Goal: Task Accomplishment & Management: Use online tool/utility

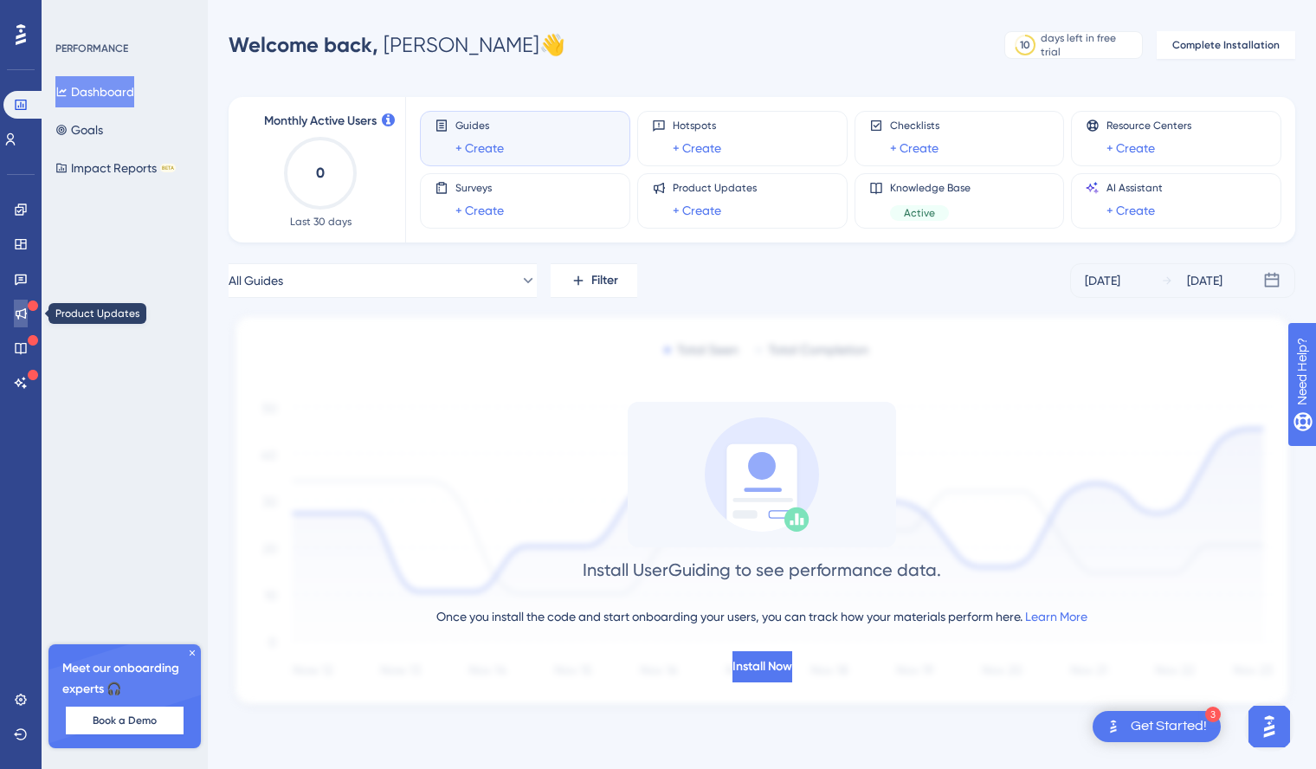
click at [19, 313] on icon at bounding box center [21, 313] width 11 height 11
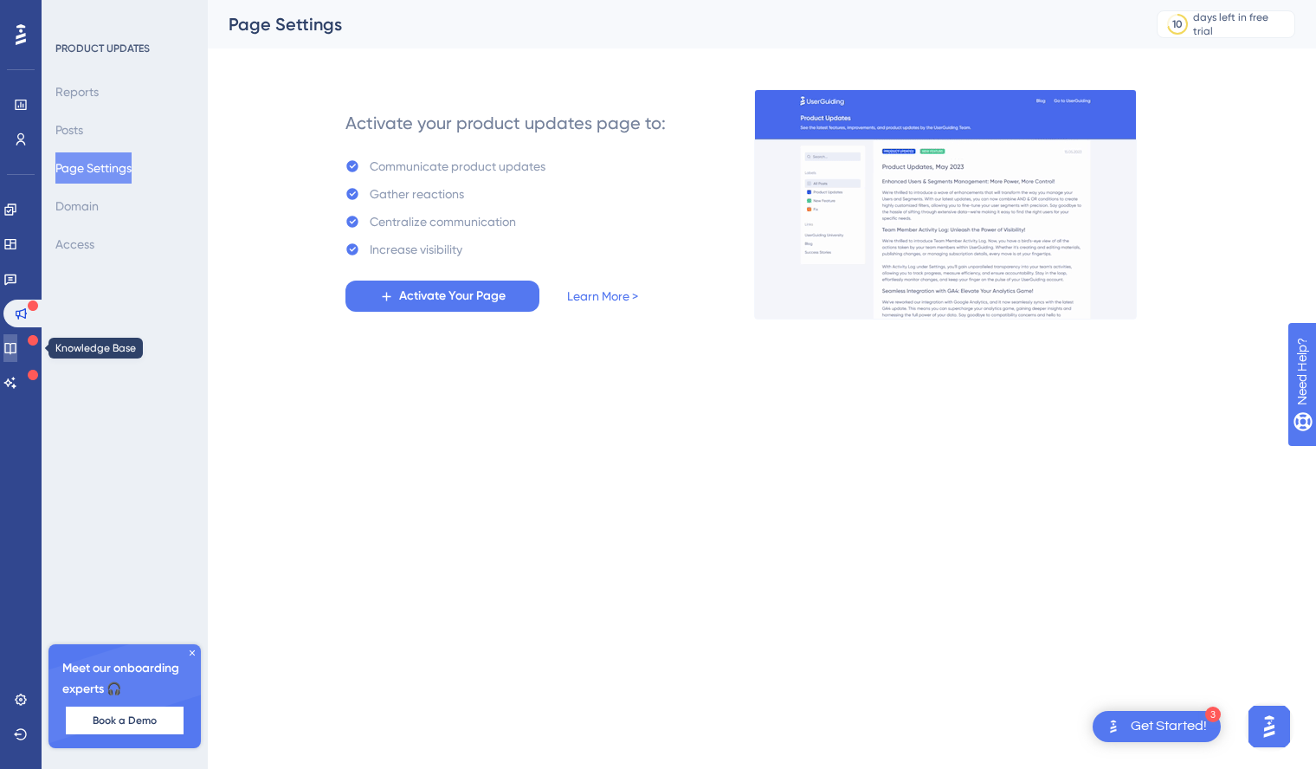
click at [17, 346] on icon at bounding box center [10, 348] width 14 height 14
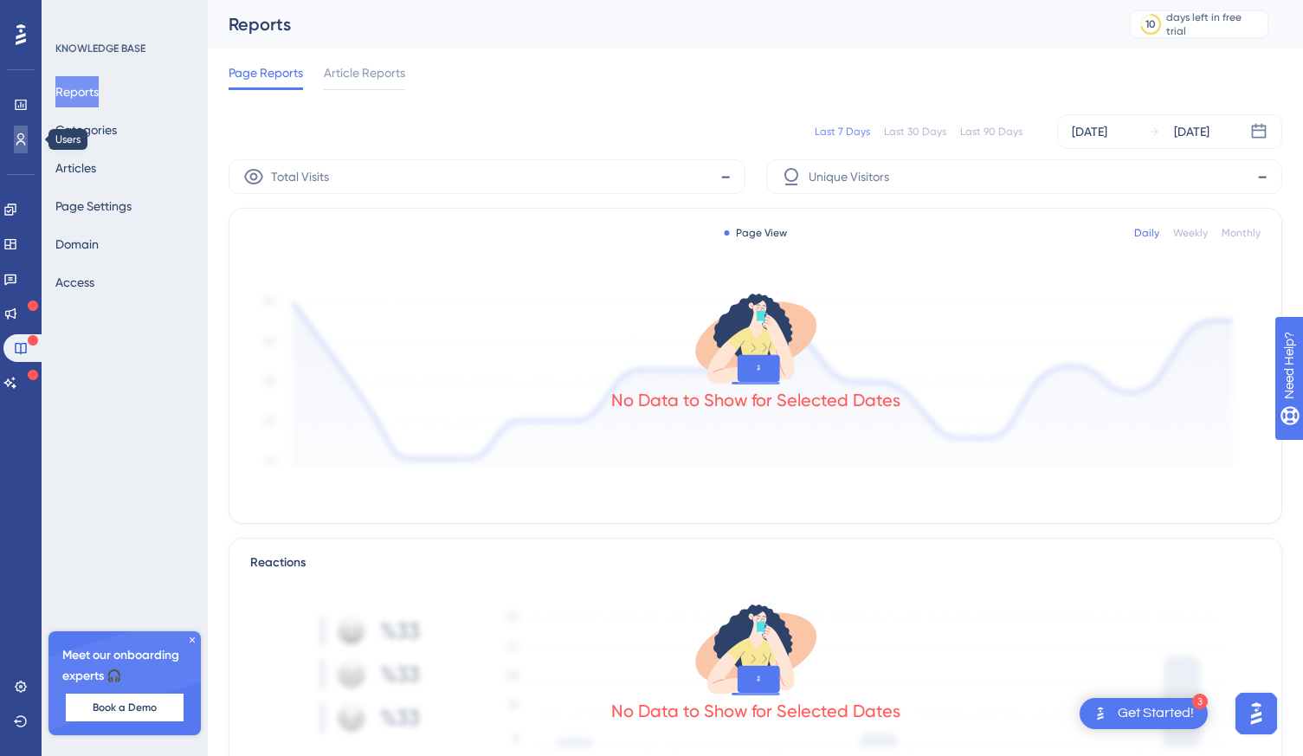
click at [18, 132] on icon at bounding box center [21, 139] width 14 height 14
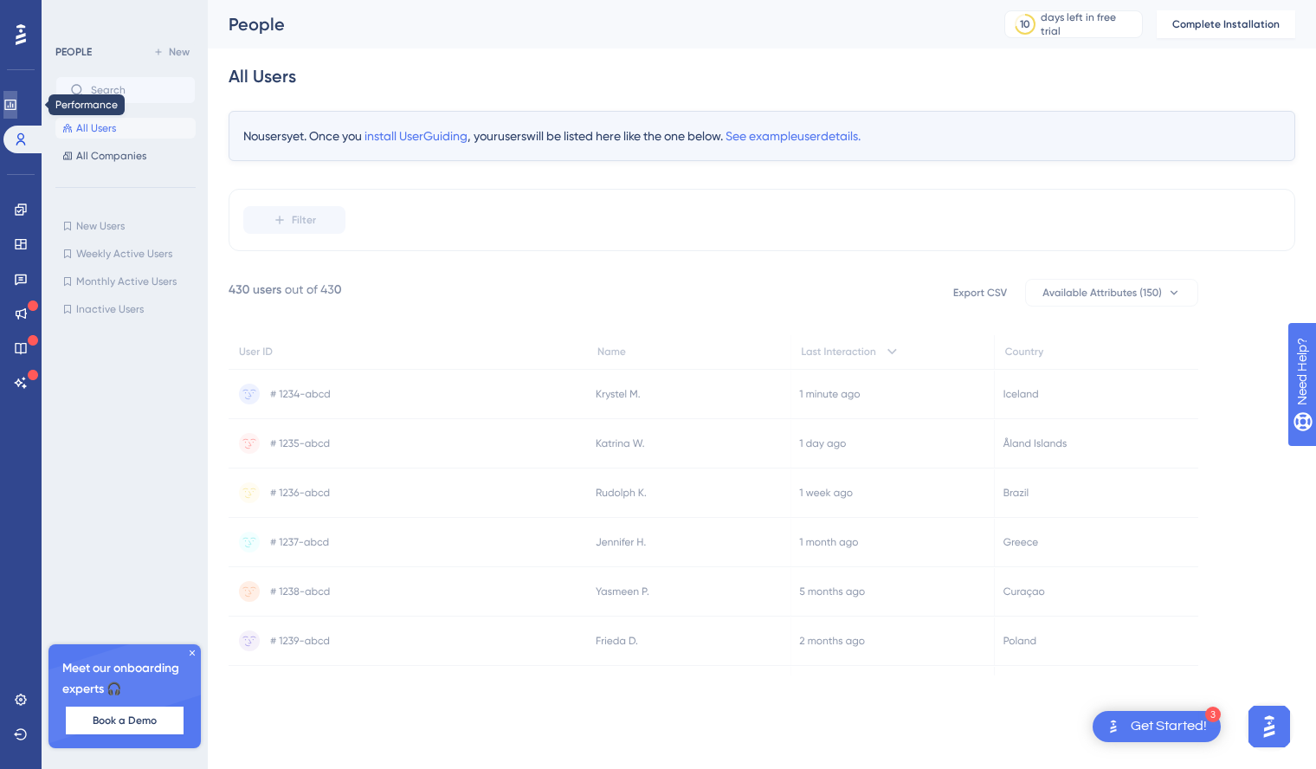
click at [17, 110] on icon at bounding box center [10, 105] width 14 height 14
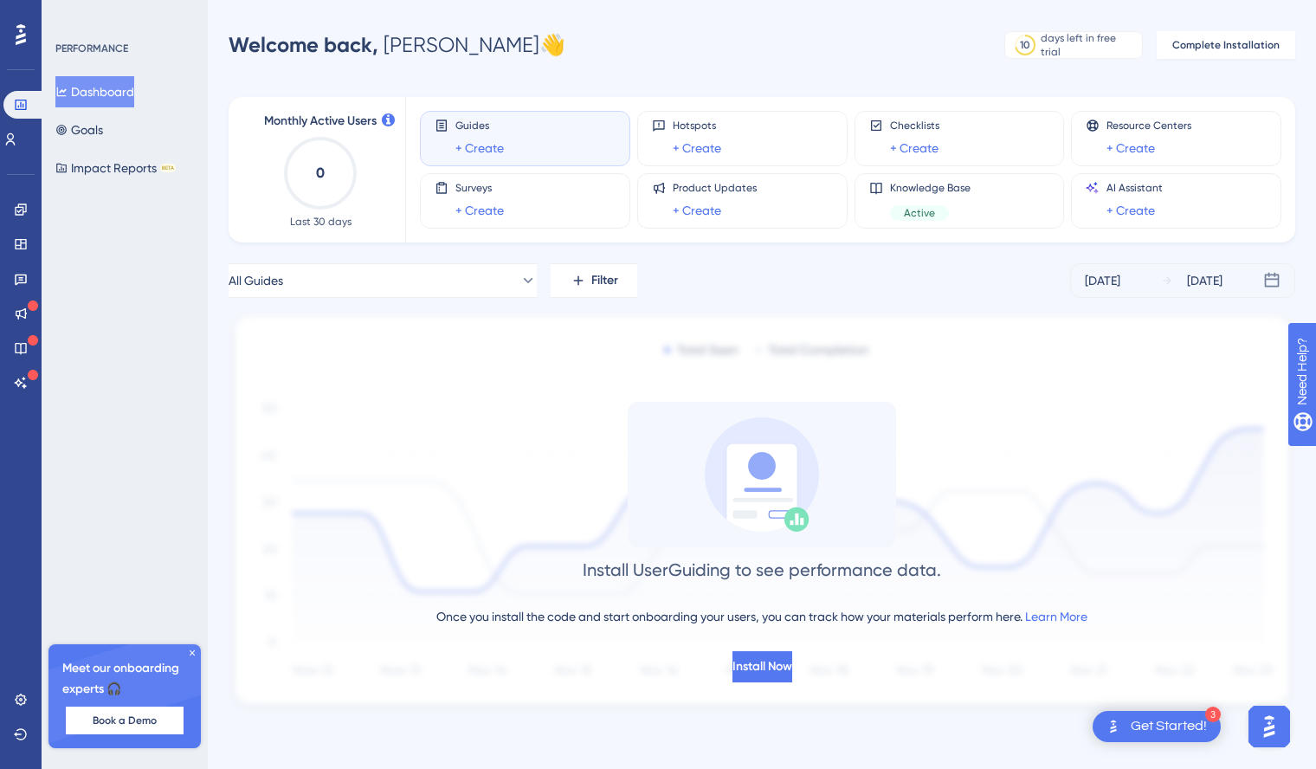
click at [19, 38] on icon at bounding box center [21, 34] width 10 height 21
click at [752, 676] on span "Install Now" at bounding box center [763, 666] width 60 height 21
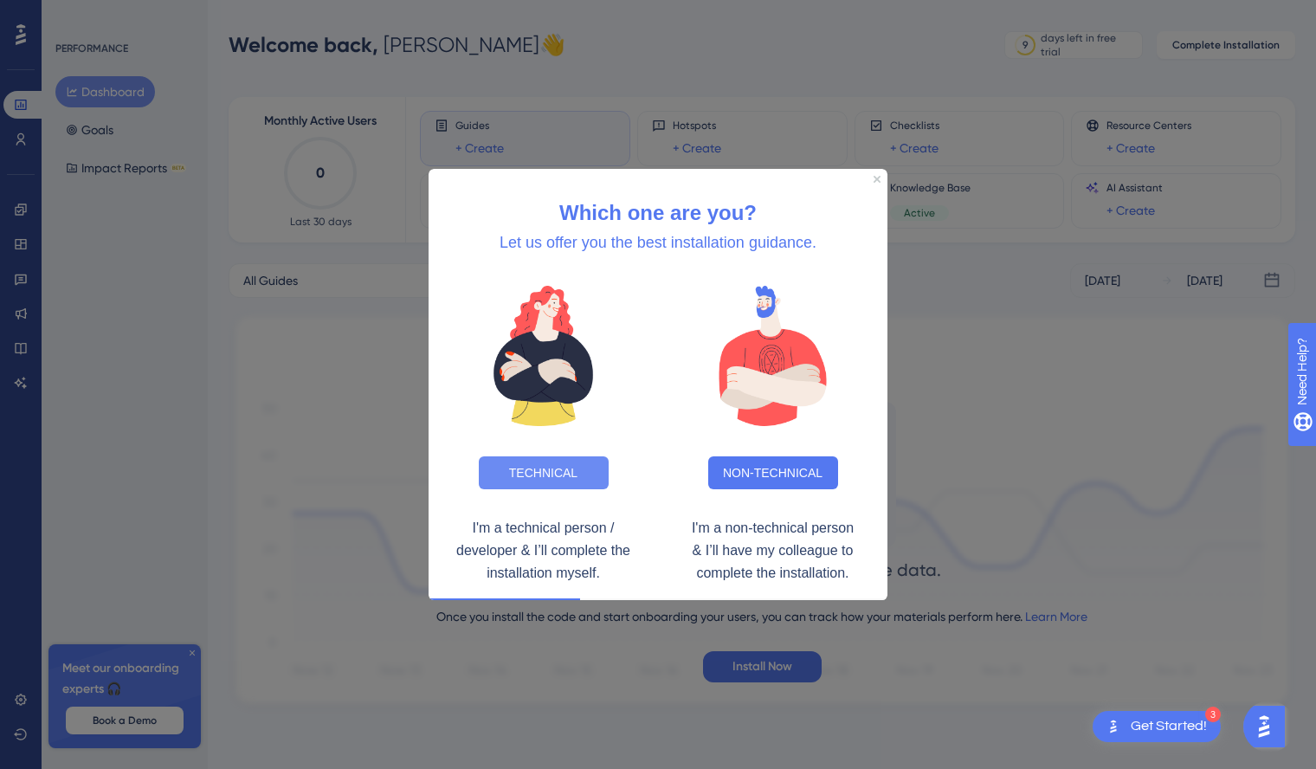
click at [564, 469] on button "TECHNICAL" at bounding box center [544, 471] width 130 height 33
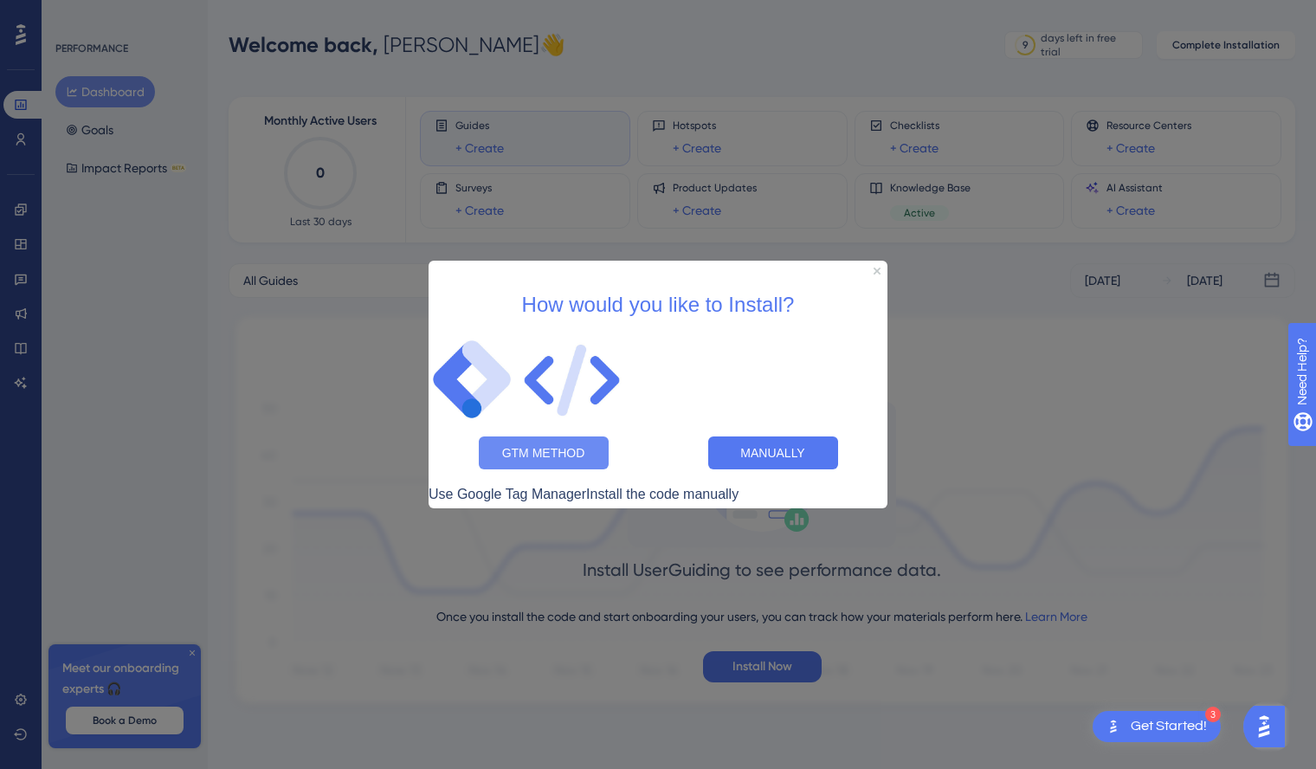
click at [556, 443] on button "GTM METHOD" at bounding box center [544, 452] width 130 height 33
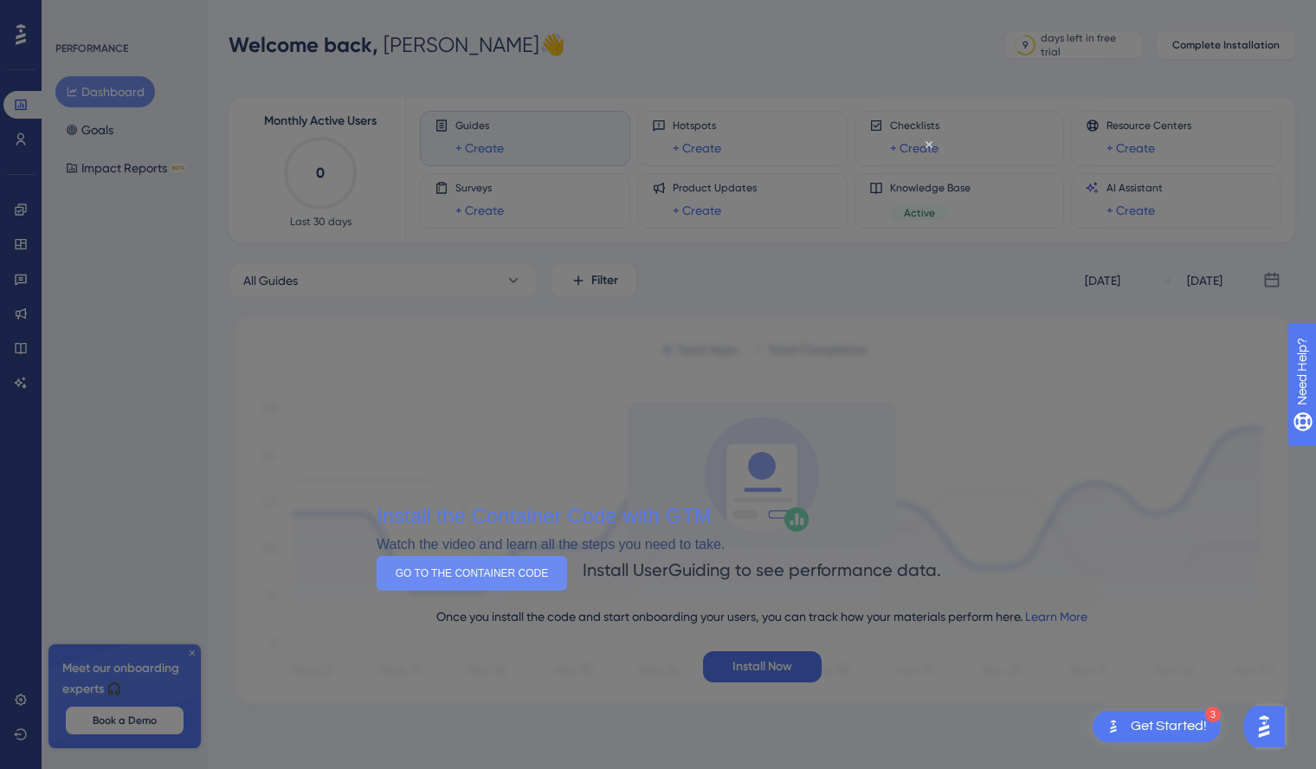
click at [567, 591] on button "GO TO THE CONTAINER CODE" at bounding box center [472, 573] width 190 height 35
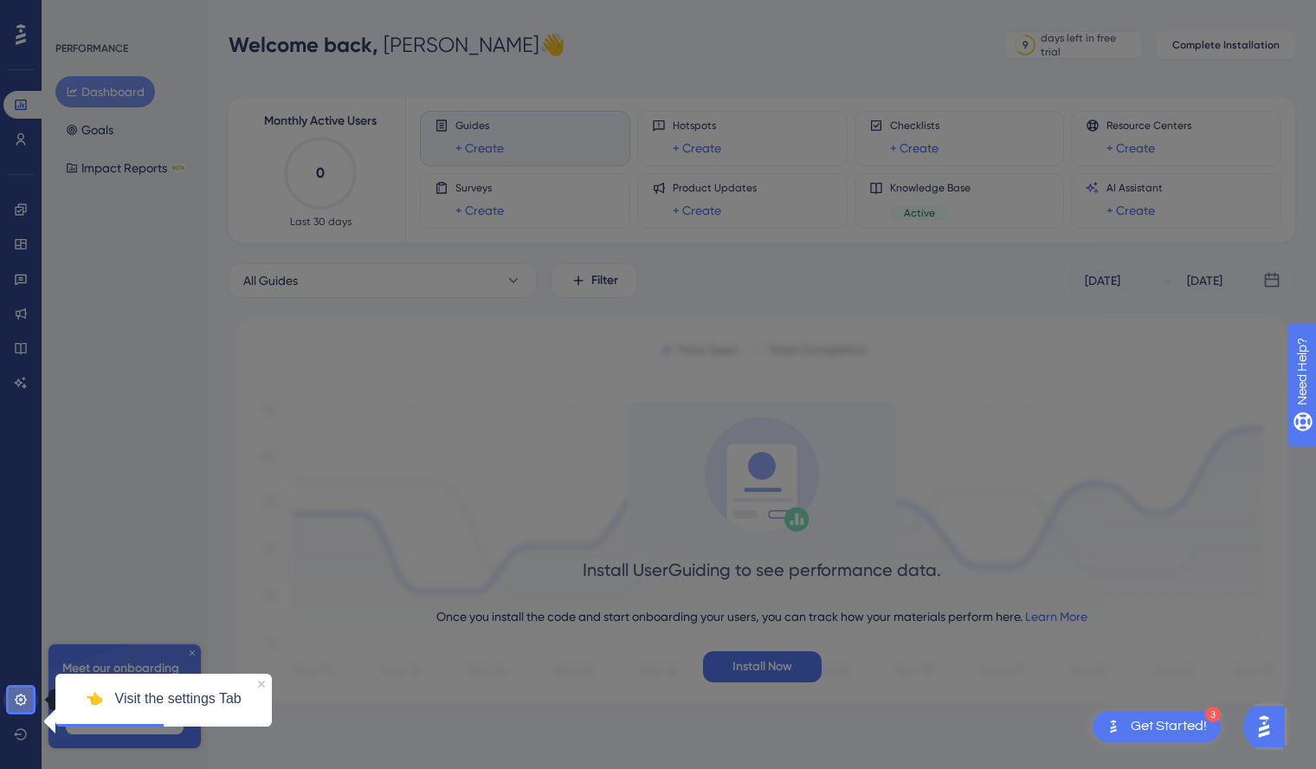
click at [26, 698] on icon at bounding box center [20, 699] width 11 height 11
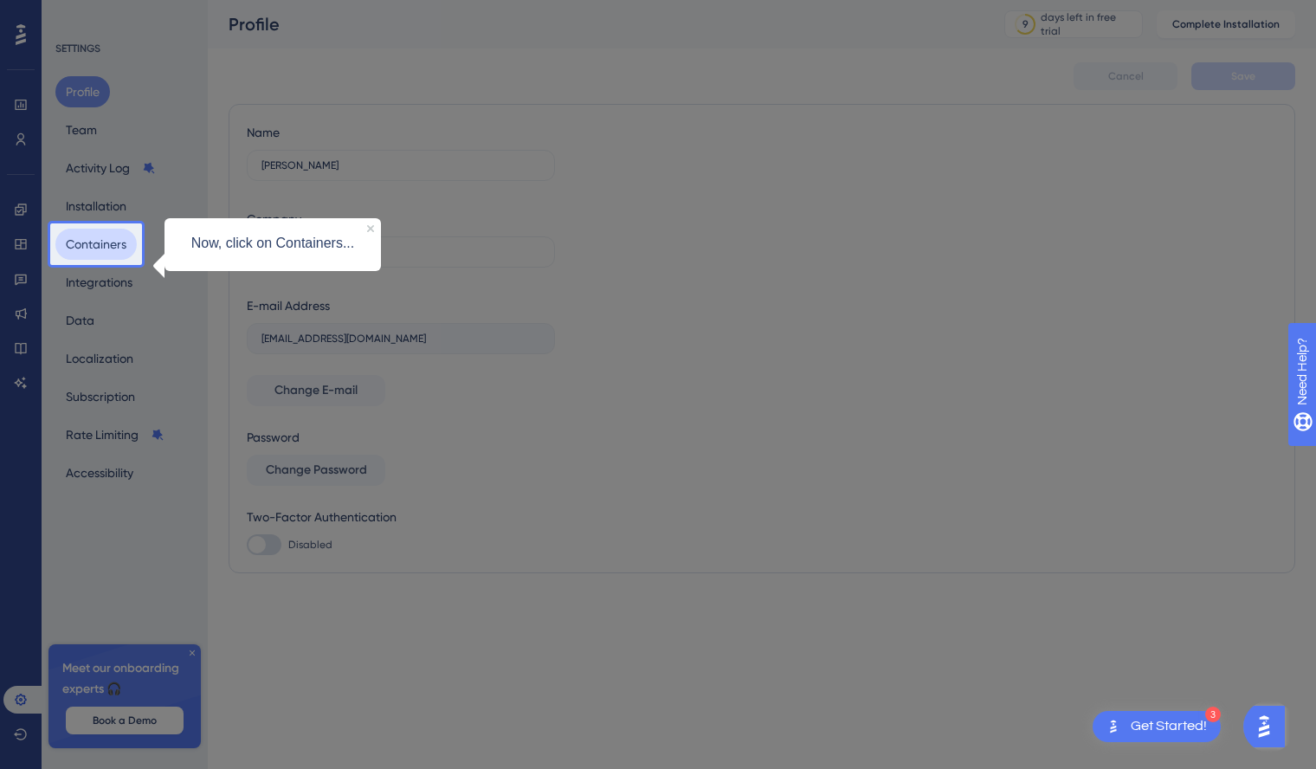
click at [119, 243] on button "Containers" at bounding box center [95, 244] width 81 height 31
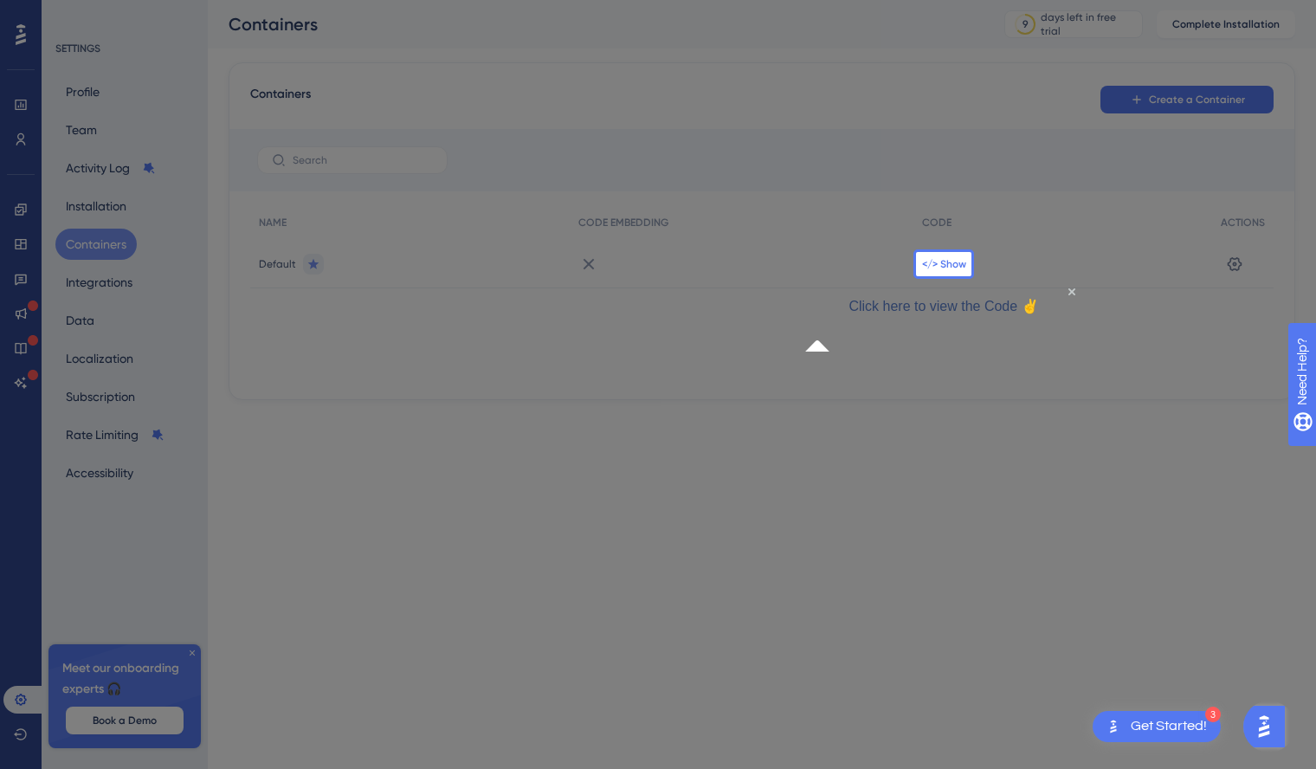
click at [952, 264] on span "</> Show" at bounding box center [944, 264] width 44 height 14
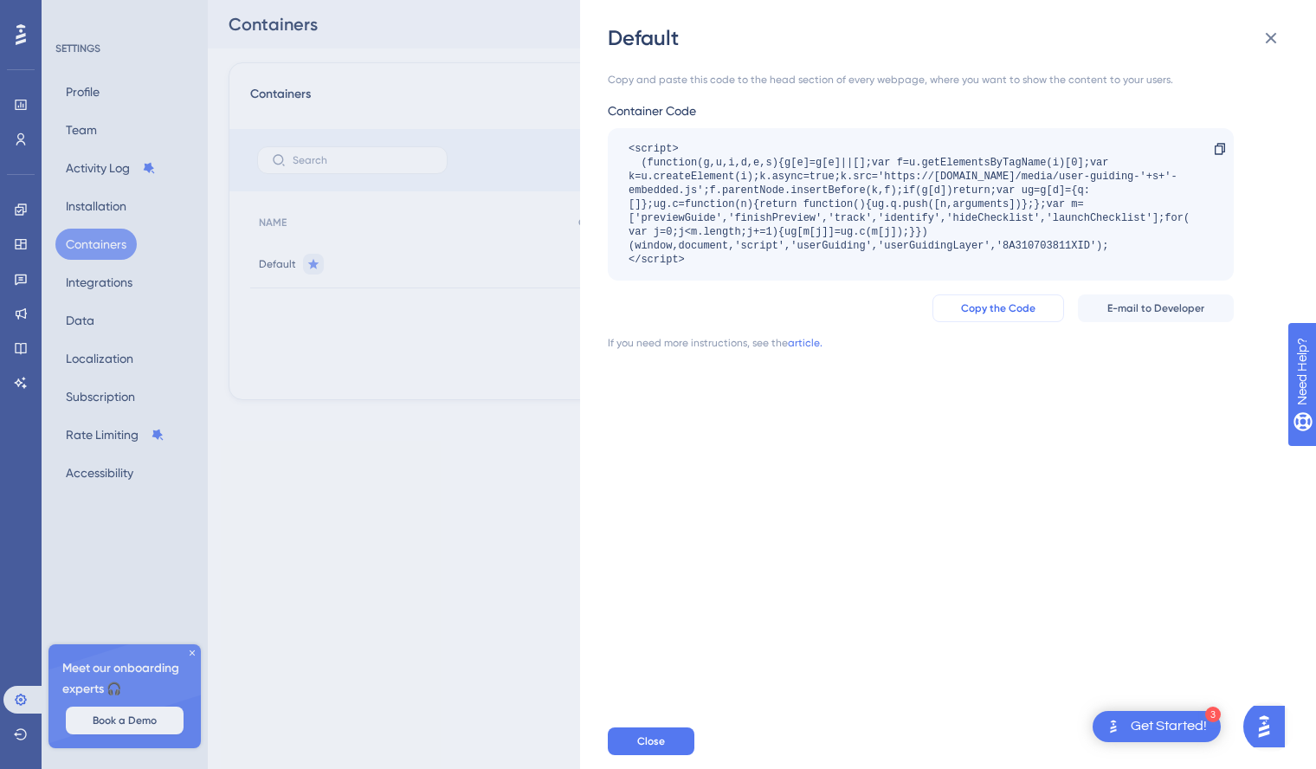
click at [1004, 306] on span "Copy the Code" at bounding box center [998, 308] width 74 height 14
click at [281, 481] on div "Default Copy and paste this code to the head section of every webpage, where yo…" at bounding box center [658, 384] width 1316 height 769
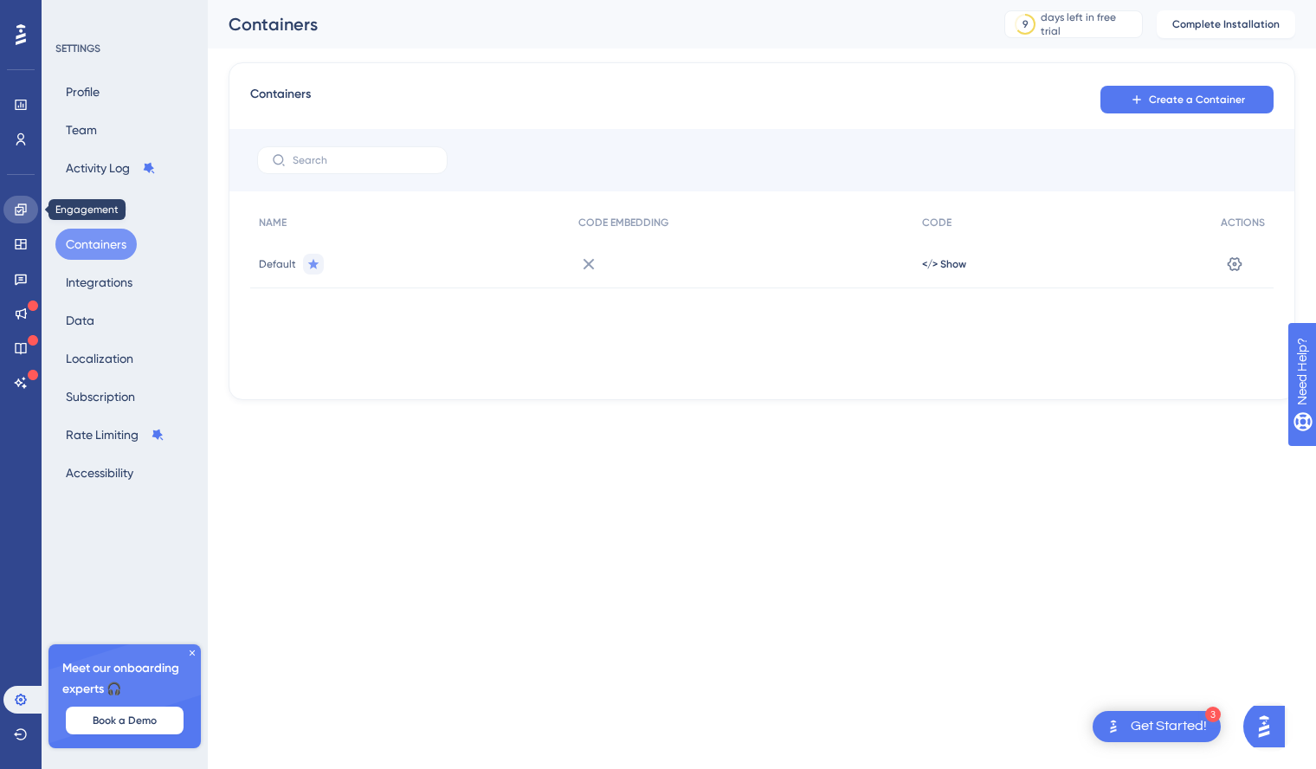
click at [21, 210] on icon at bounding box center [21, 210] width 14 height 14
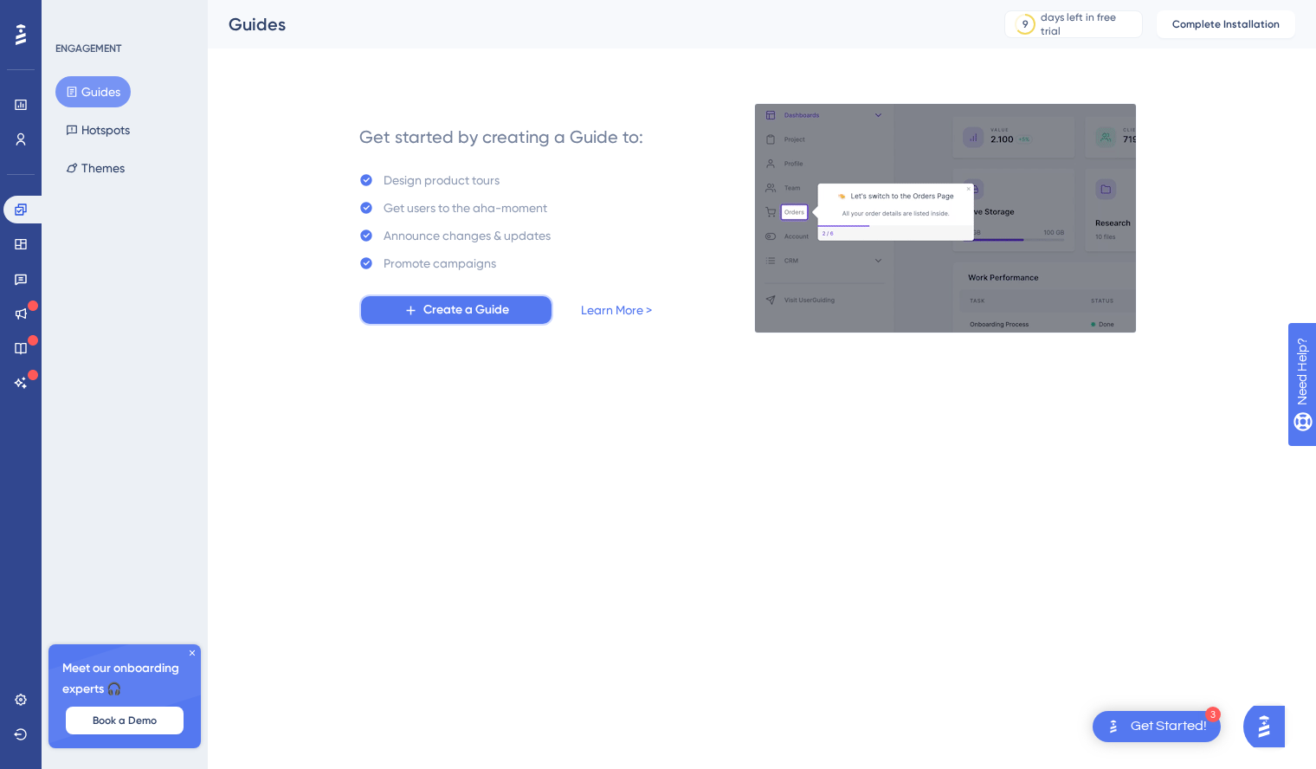
click at [423, 308] on span "Create a Guide" at bounding box center [466, 310] width 86 height 21
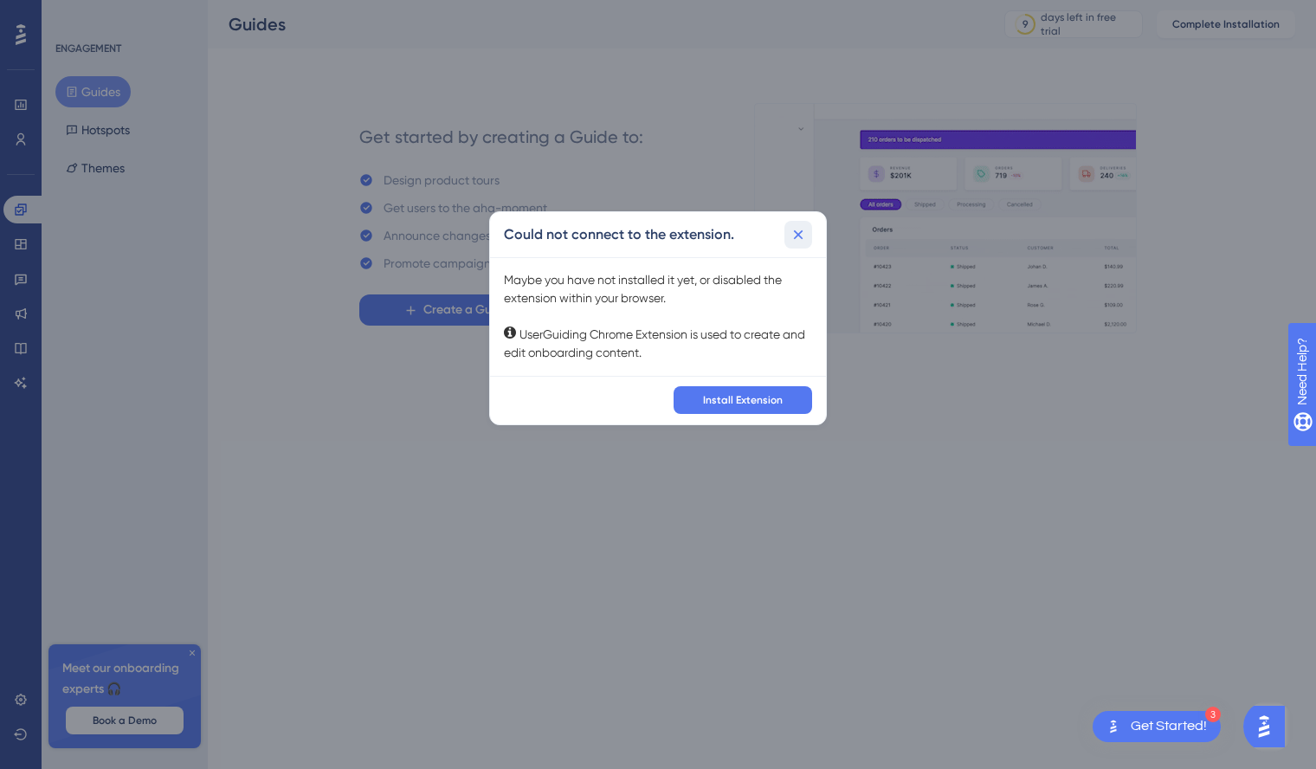
click at [799, 235] on icon at bounding box center [799, 235] width 10 height 10
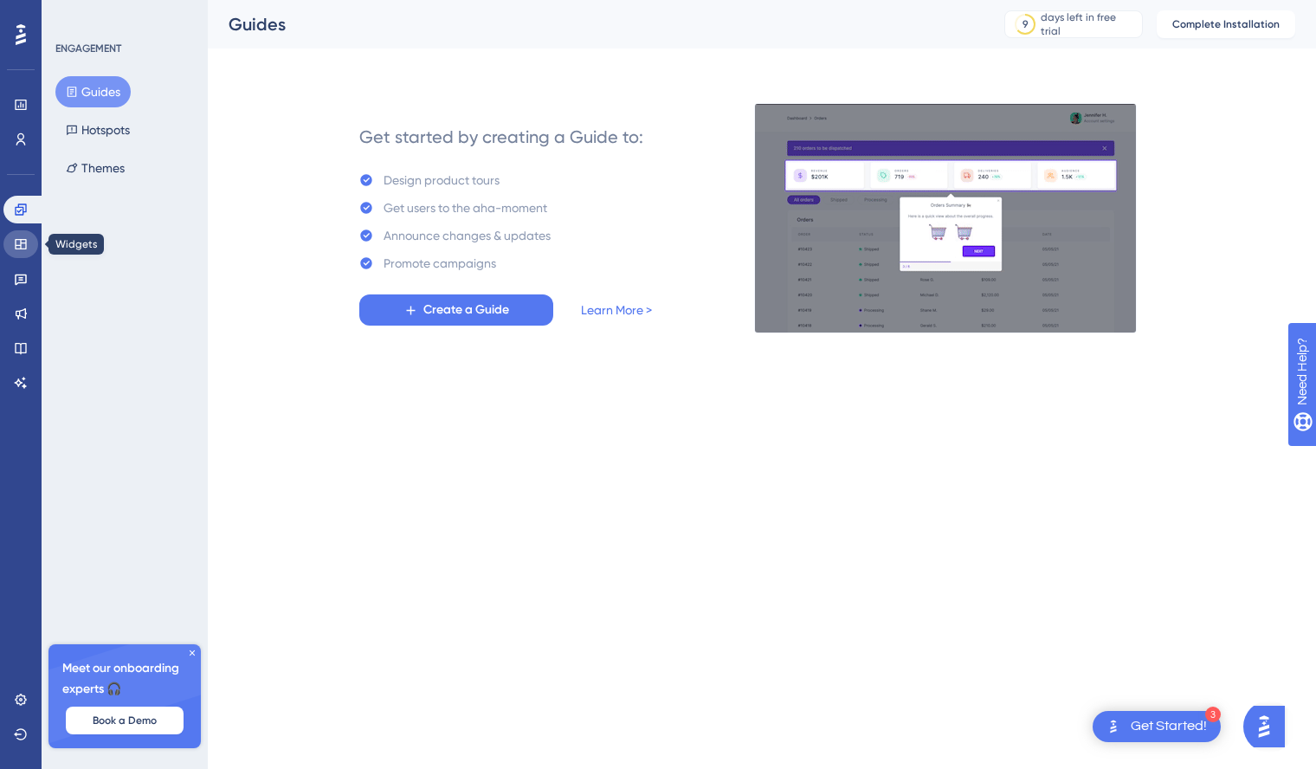
click at [16, 249] on icon at bounding box center [21, 244] width 14 height 14
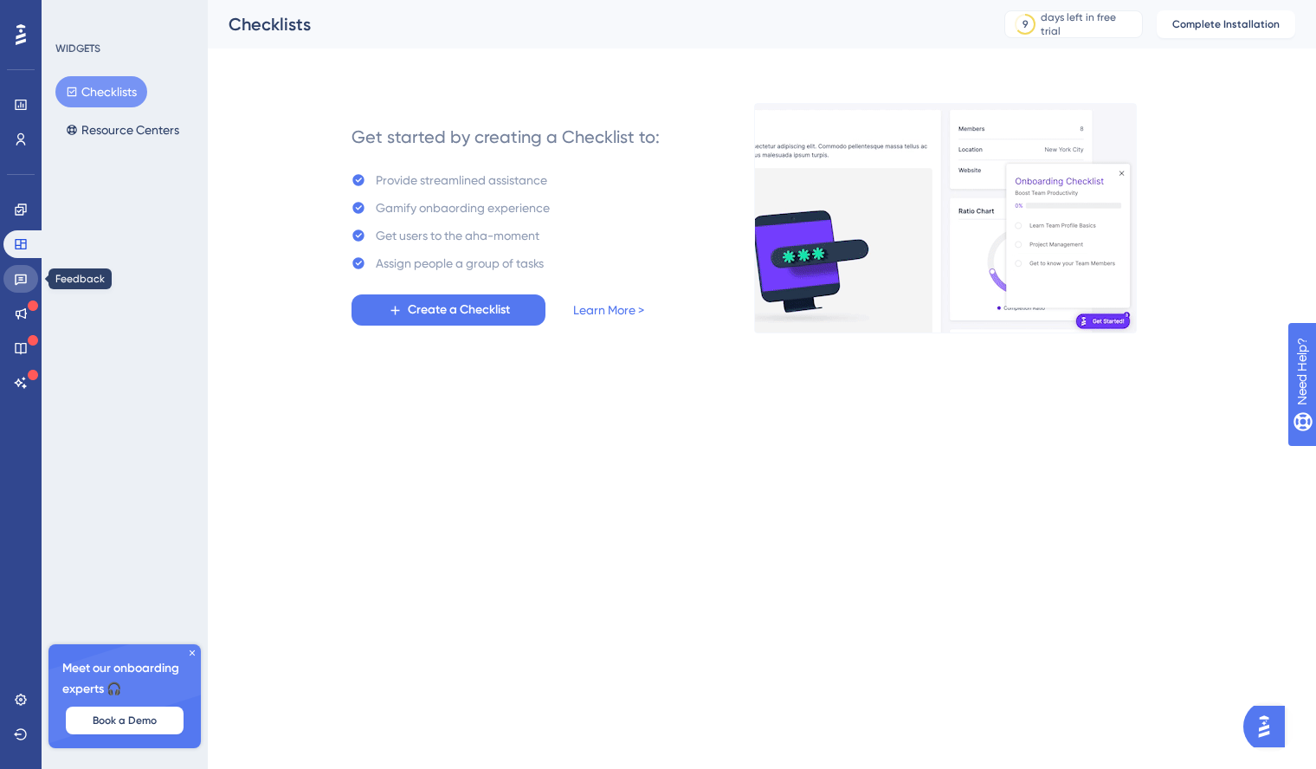
click at [15, 270] on link at bounding box center [20, 279] width 35 height 28
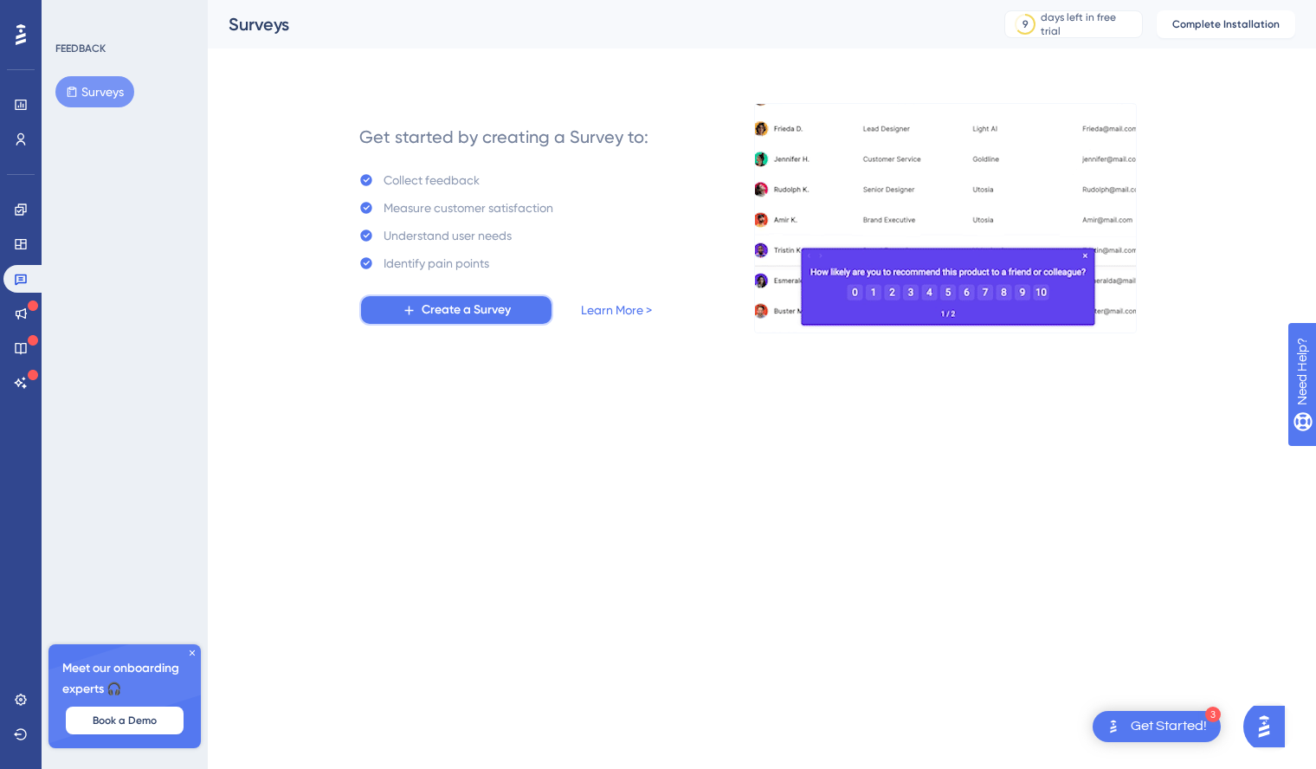
click at [437, 314] on span "Create a Survey" at bounding box center [466, 310] width 89 height 21
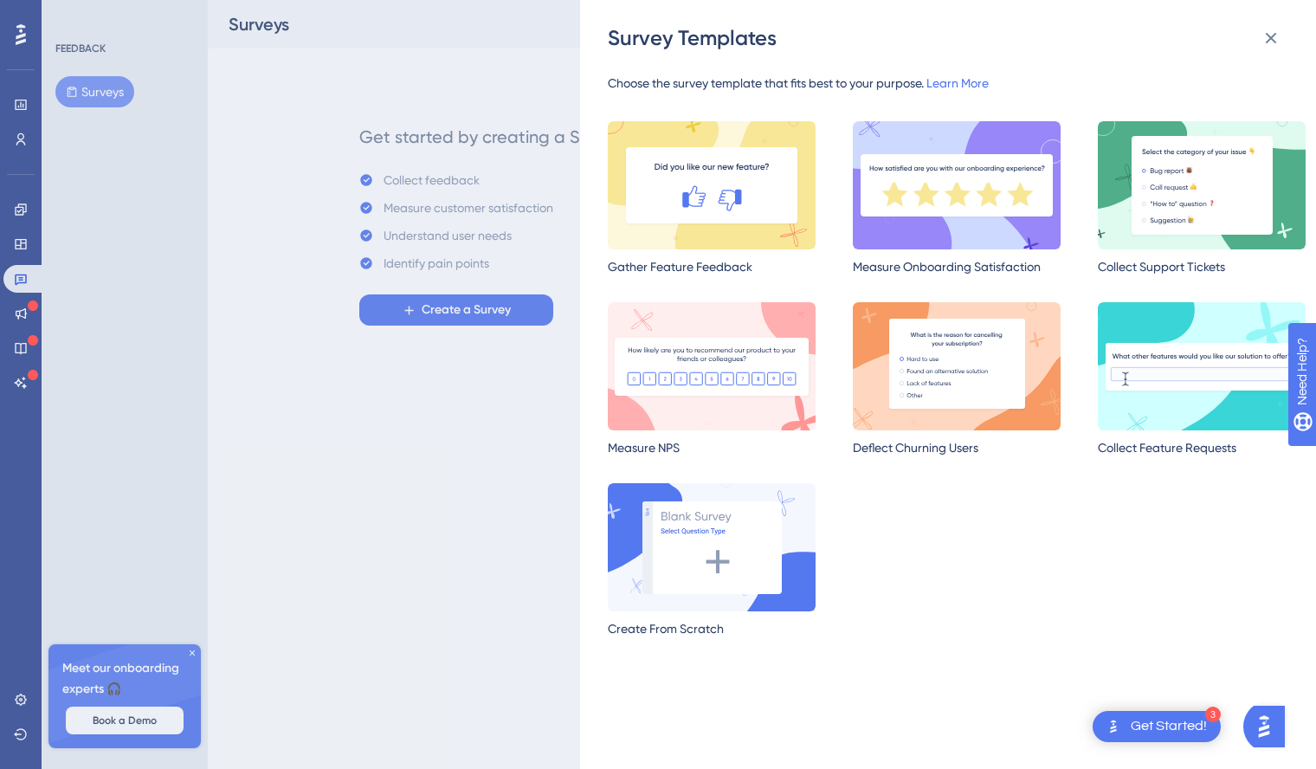
click at [442, 486] on div "Survey Templates Choose the survey template that fits best to your purpose. Lea…" at bounding box center [658, 384] width 1316 height 769
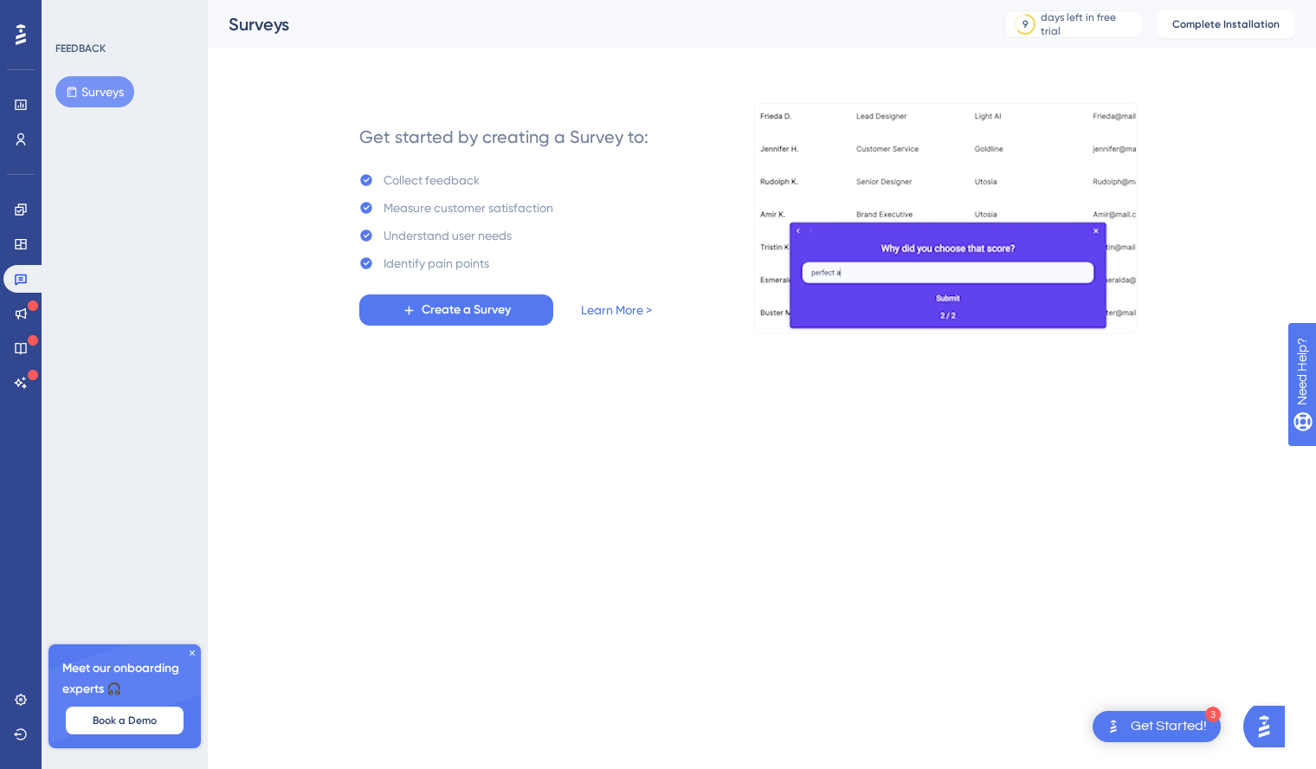
click at [21, 27] on icon at bounding box center [21, 34] width 10 height 21
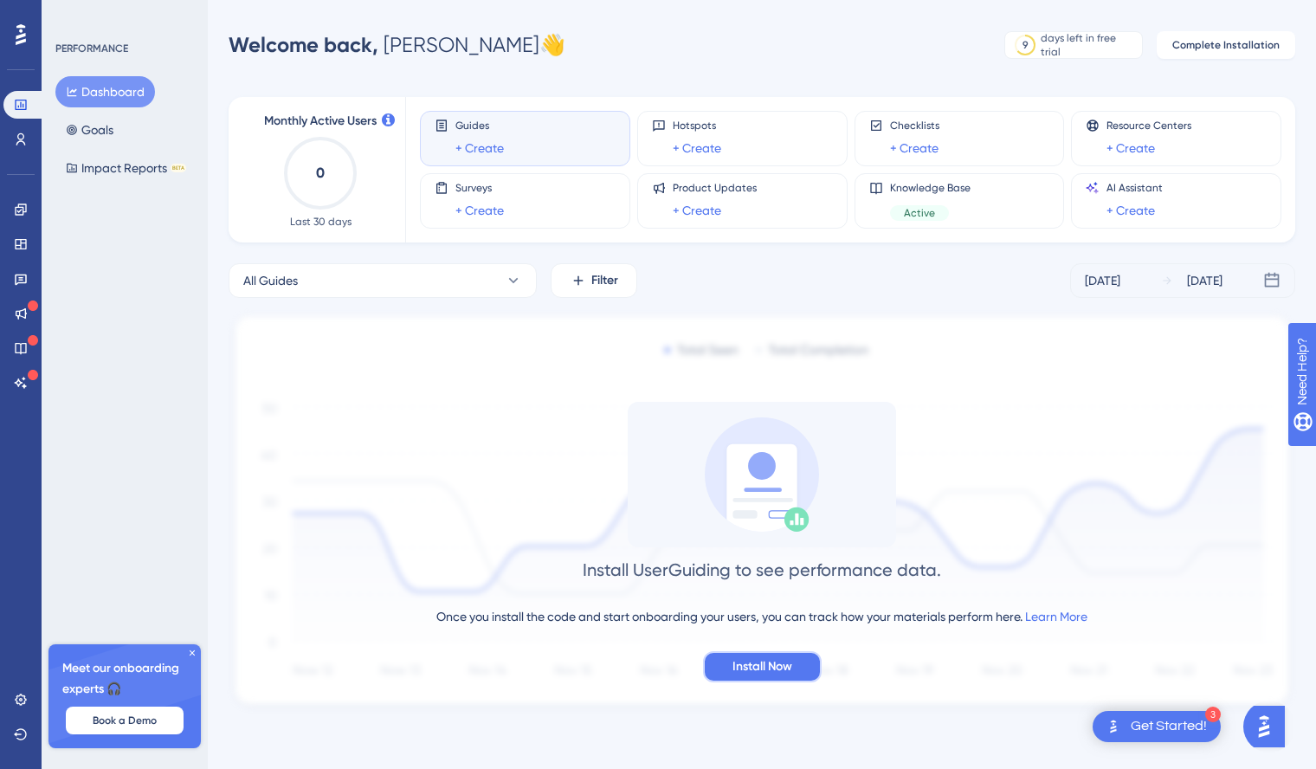
click at [772, 673] on span "Install Now" at bounding box center [763, 666] width 60 height 21
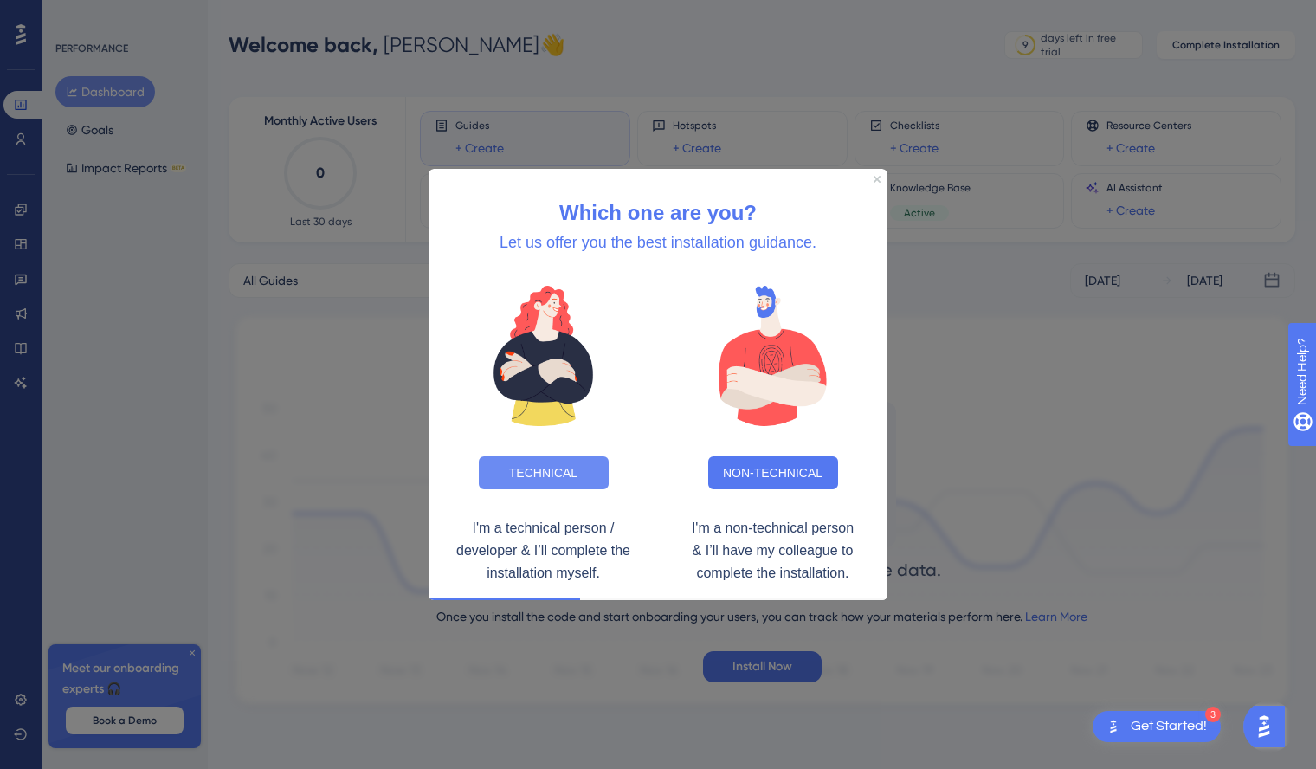
click at [569, 475] on button "TECHNICAL" at bounding box center [544, 471] width 130 height 33
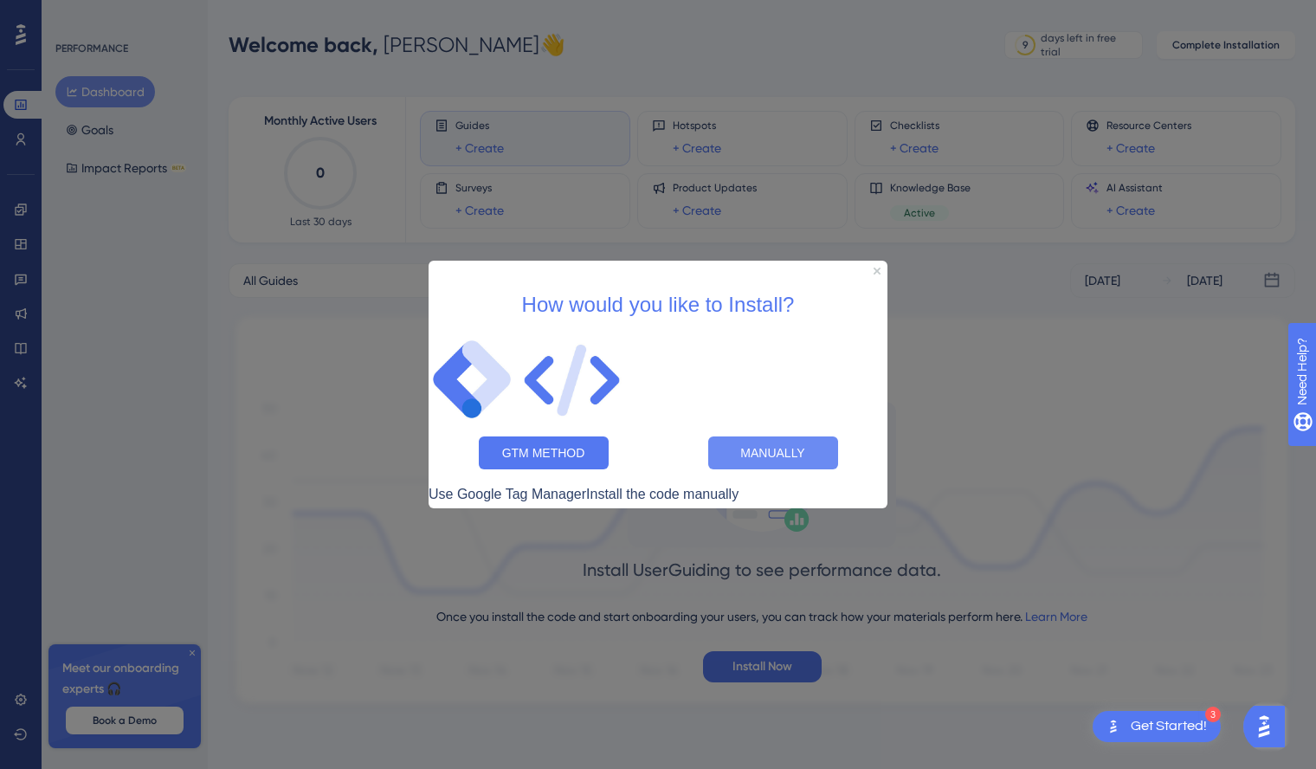
click at [771, 449] on button "MANUALLY" at bounding box center [773, 452] width 130 height 33
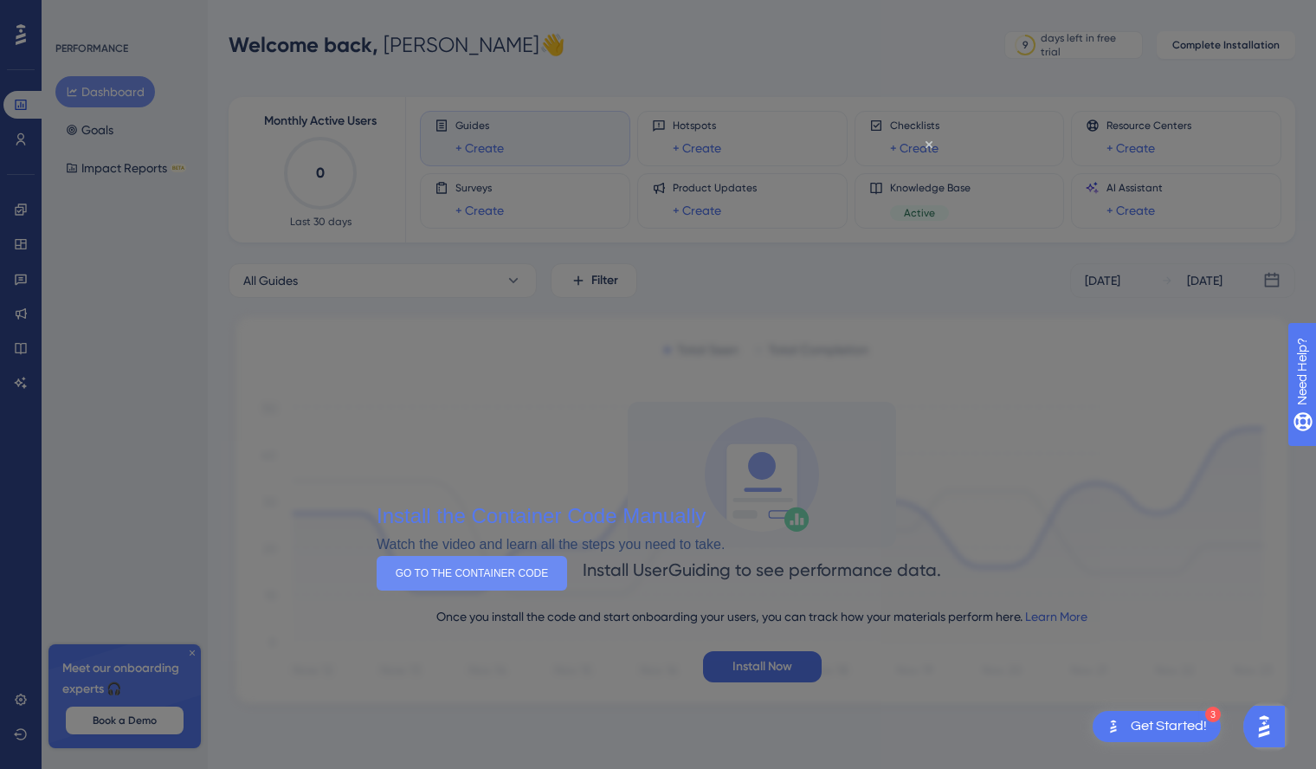
click at [567, 591] on button "GO TO THE CONTAINER CODE" at bounding box center [472, 573] width 190 height 35
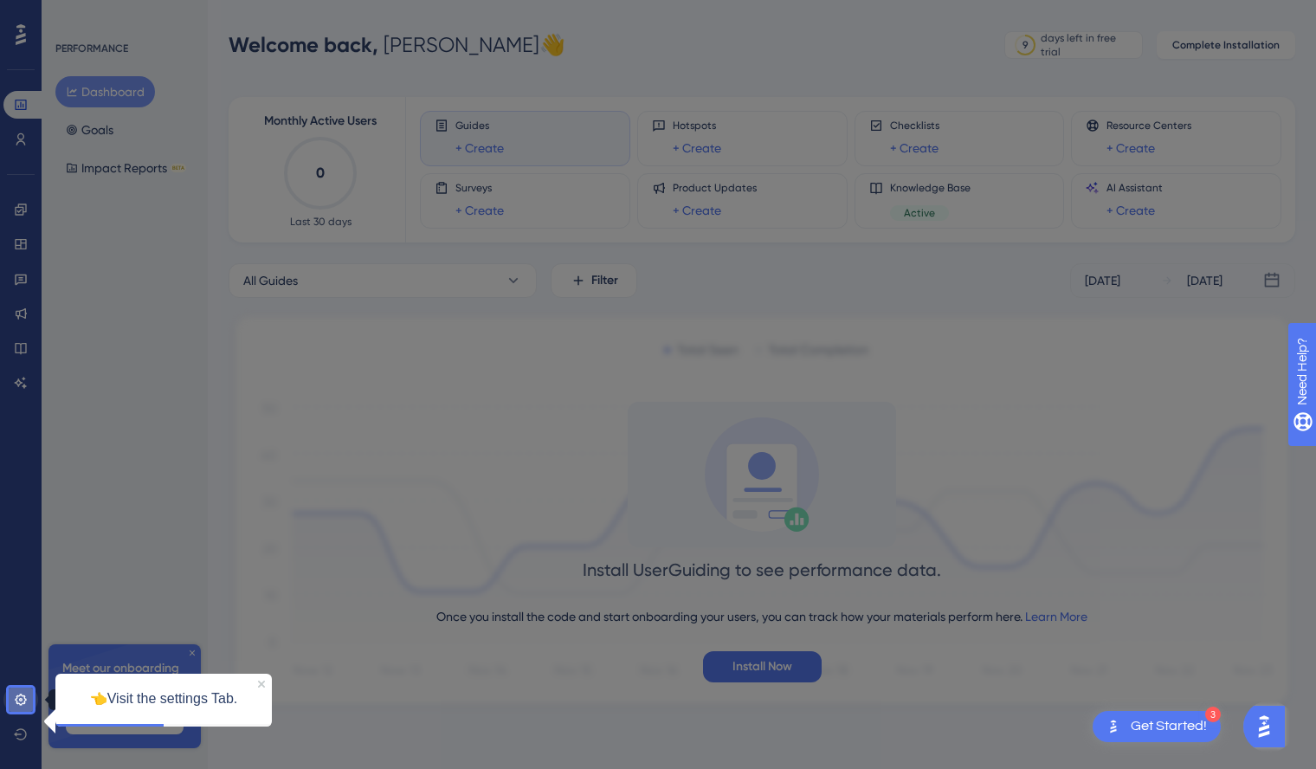
click at [16, 695] on icon at bounding box center [20, 699] width 11 height 11
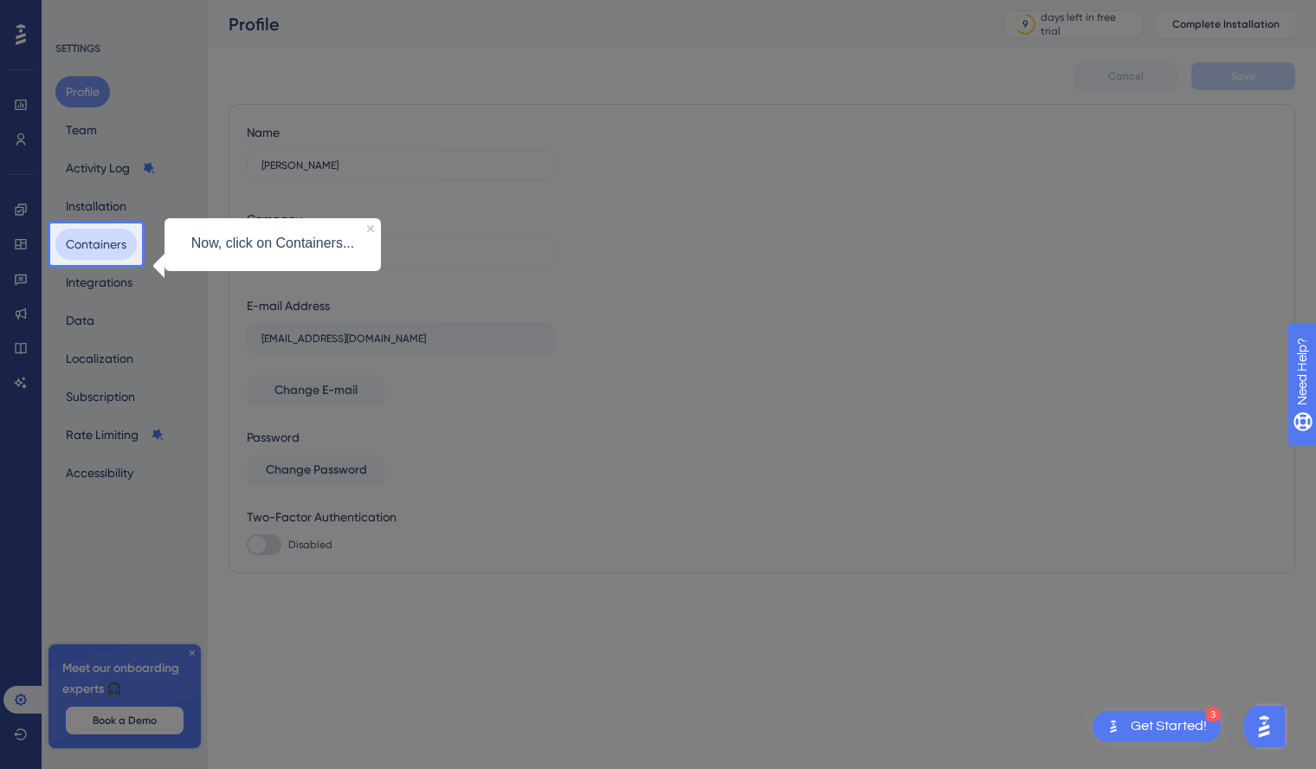
click at [105, 247] on button "Containers" at bounding box center [95, 244] width 81 height 31
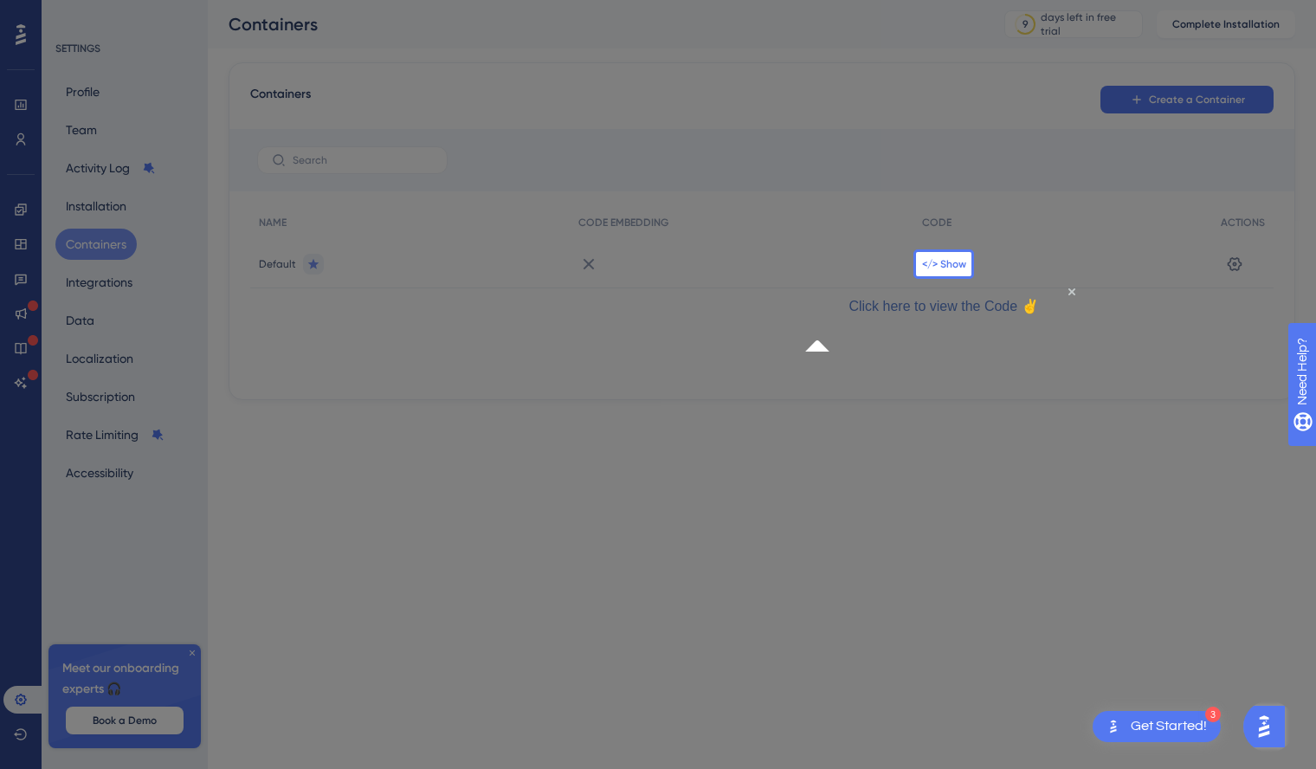
click at [946, 265] on span "</> Show" at bounding box center [944, 264] width 44 height 14
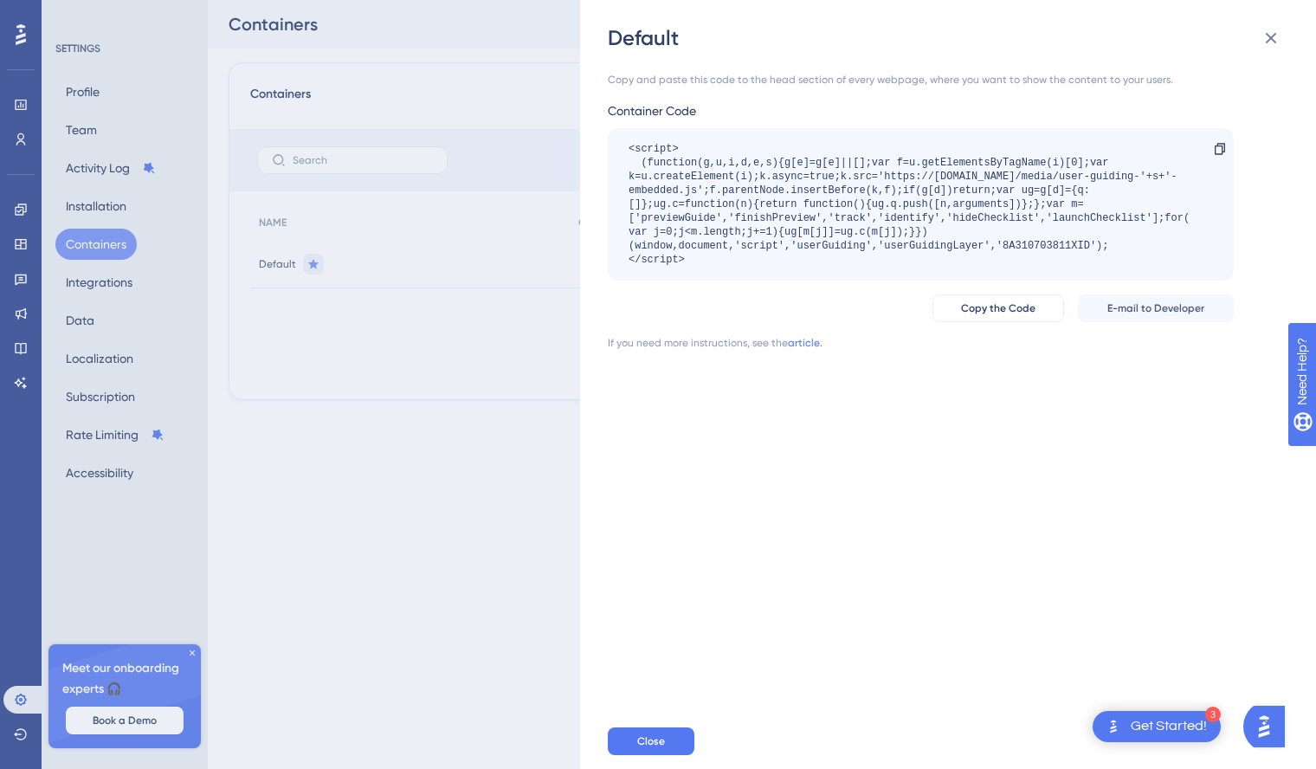
click at [21, 35] on div "Default Copy and paste this code to the head section of every webpage, where yo…" at bounding box center [658, 384] width 1316 height 769
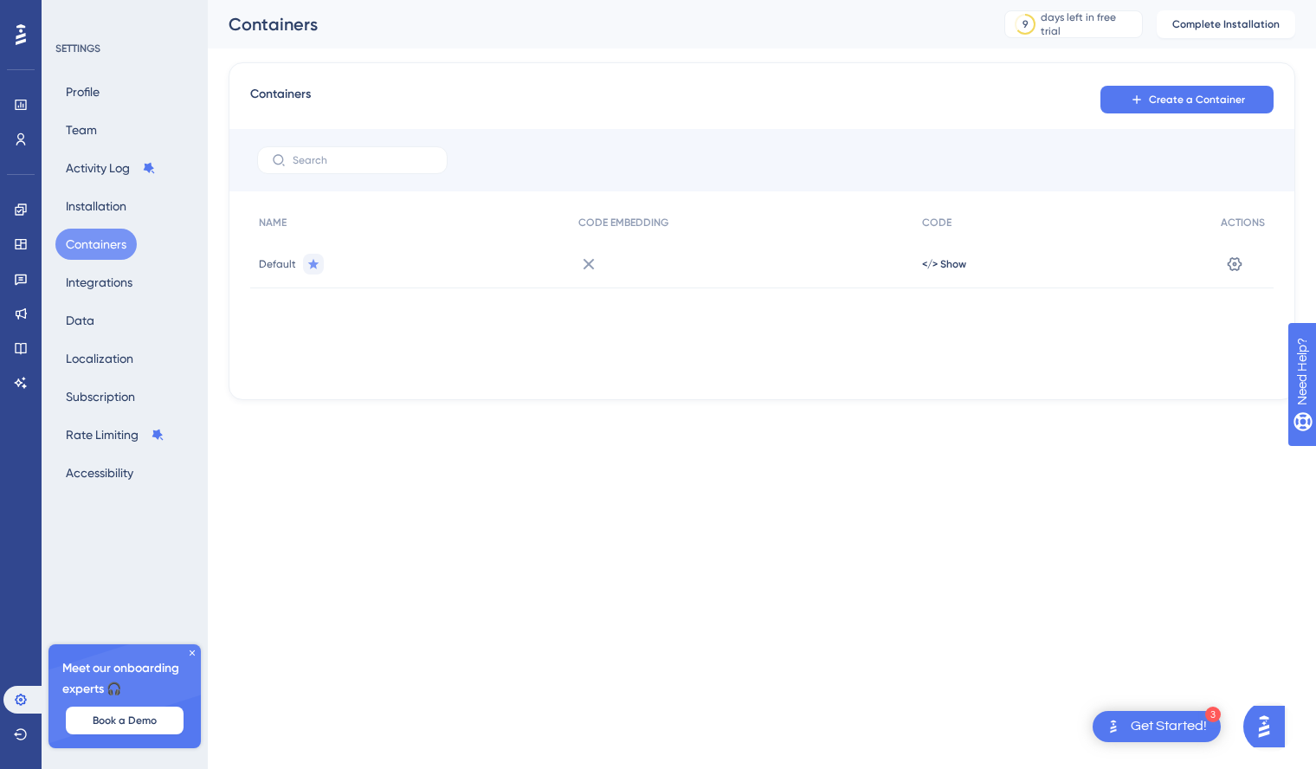
click at [21, 35] on icon at bounding box center [21, 34] width 10 height 21
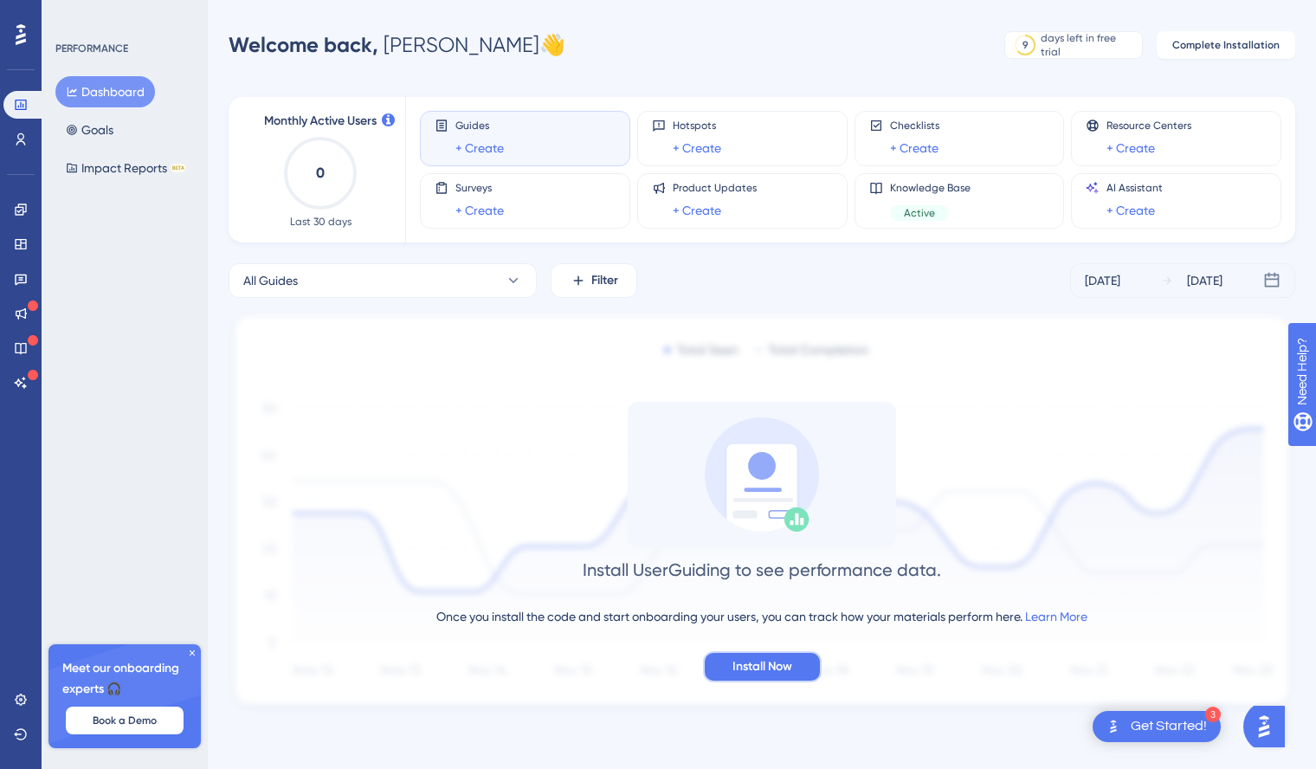
click at [797, 674] on button "Install Now" at bounding box center [762, 666] width 119 height 31
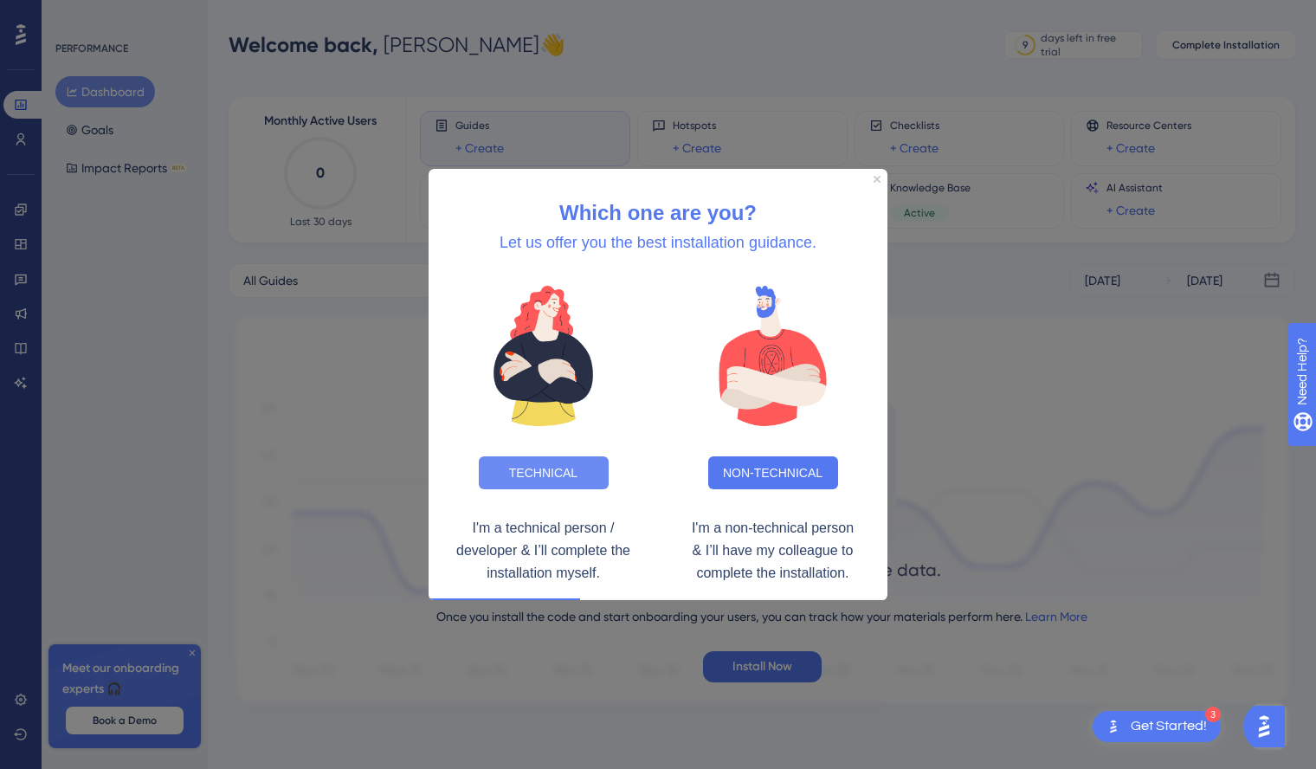
click at [565, 474] on button "TECHNICAL" at bounding box center [544, 471] width 130 height 33
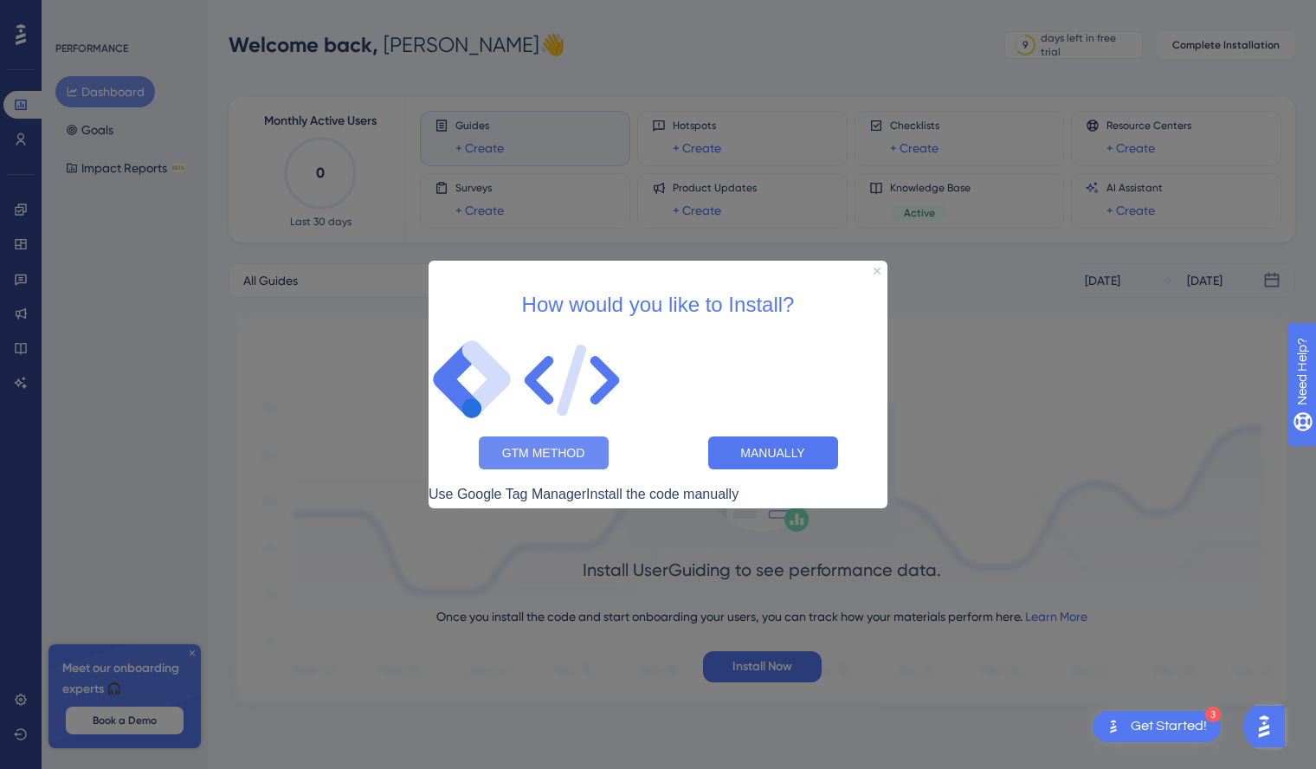
drag, startPoint x: 579, startPoint y: 448, endPoint x: 1009, endPoint y: 687, distance: 491.9
click at [579, 448] on button "GTM METHOD" at bounding box center [544, 452] width 130 height 33
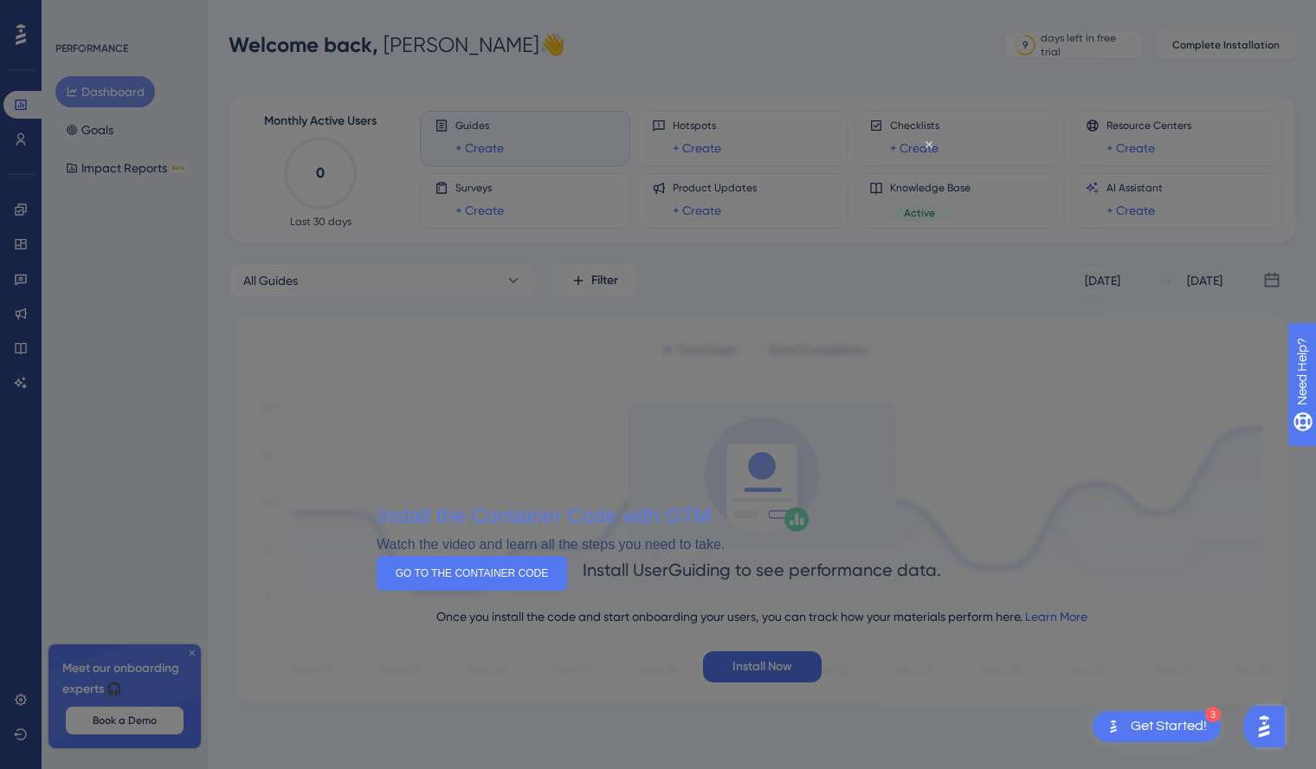
click at [283, 378] on div at bounding box center [658, 384] width 1316 height 769
drag, startPoint x: 1307, startPoint y: 279, endPoint x: 931, endPoint y: 145, distance: 399.8
click at [931, 145] on icon "Close Preview" at bounding box center [929, 144] width 7 height 7
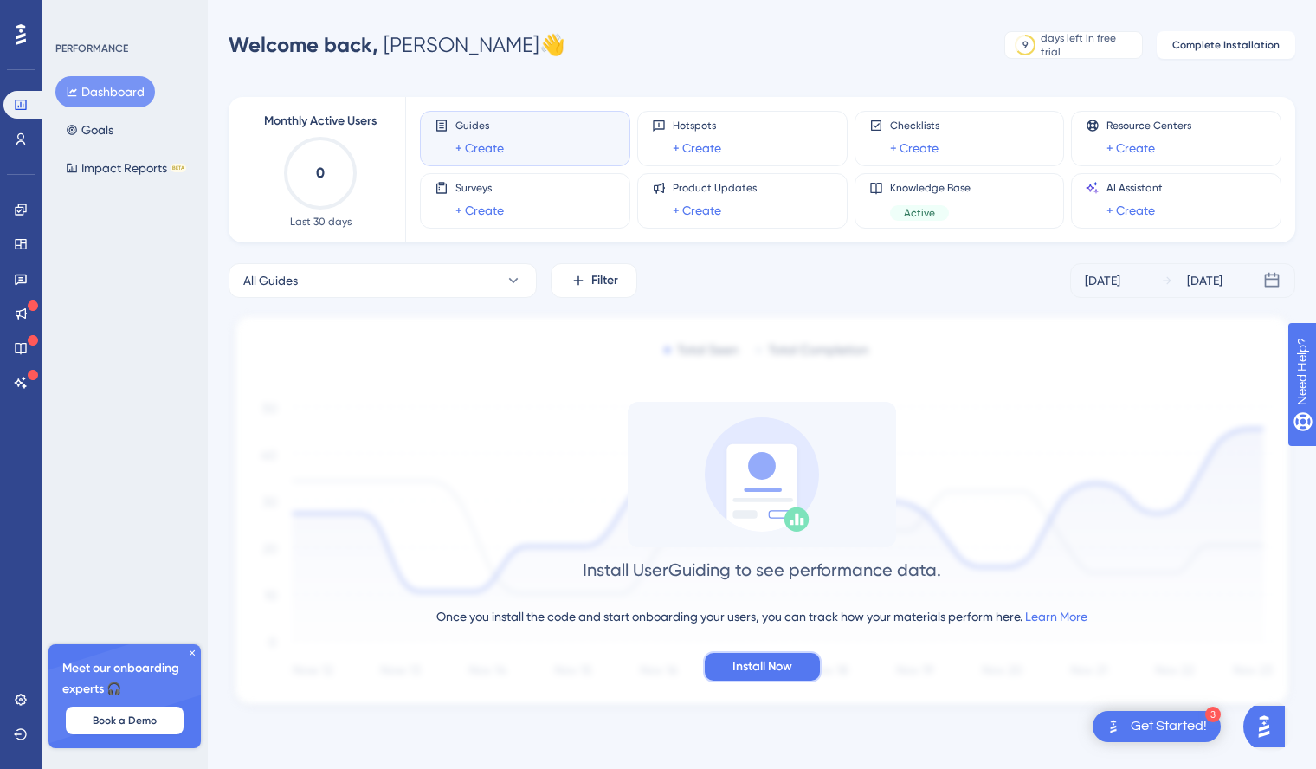
click at [779, 673] on span "Install Now" at bounding box center [763, 666] width 60 height 21
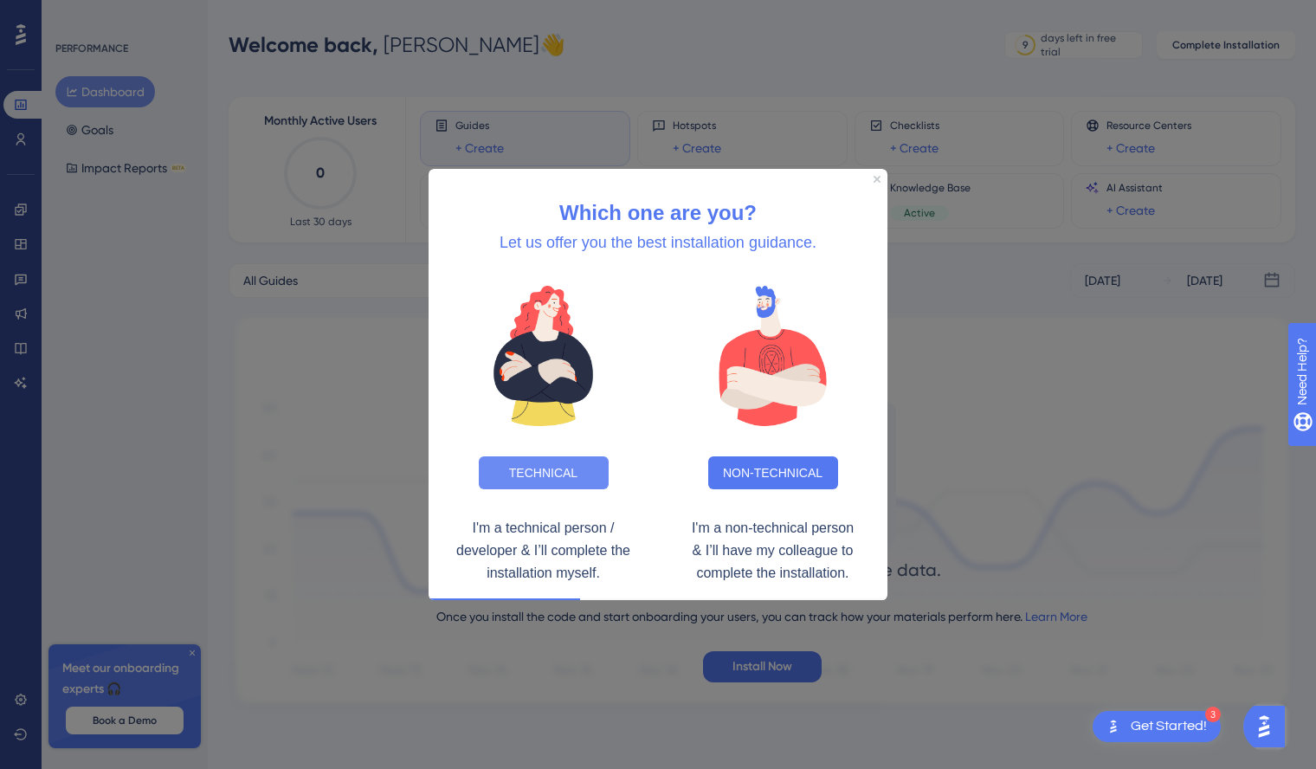
click at [558, 466] on button "TECHNICAL" at bounding box center [544, 471] width 130 height 33
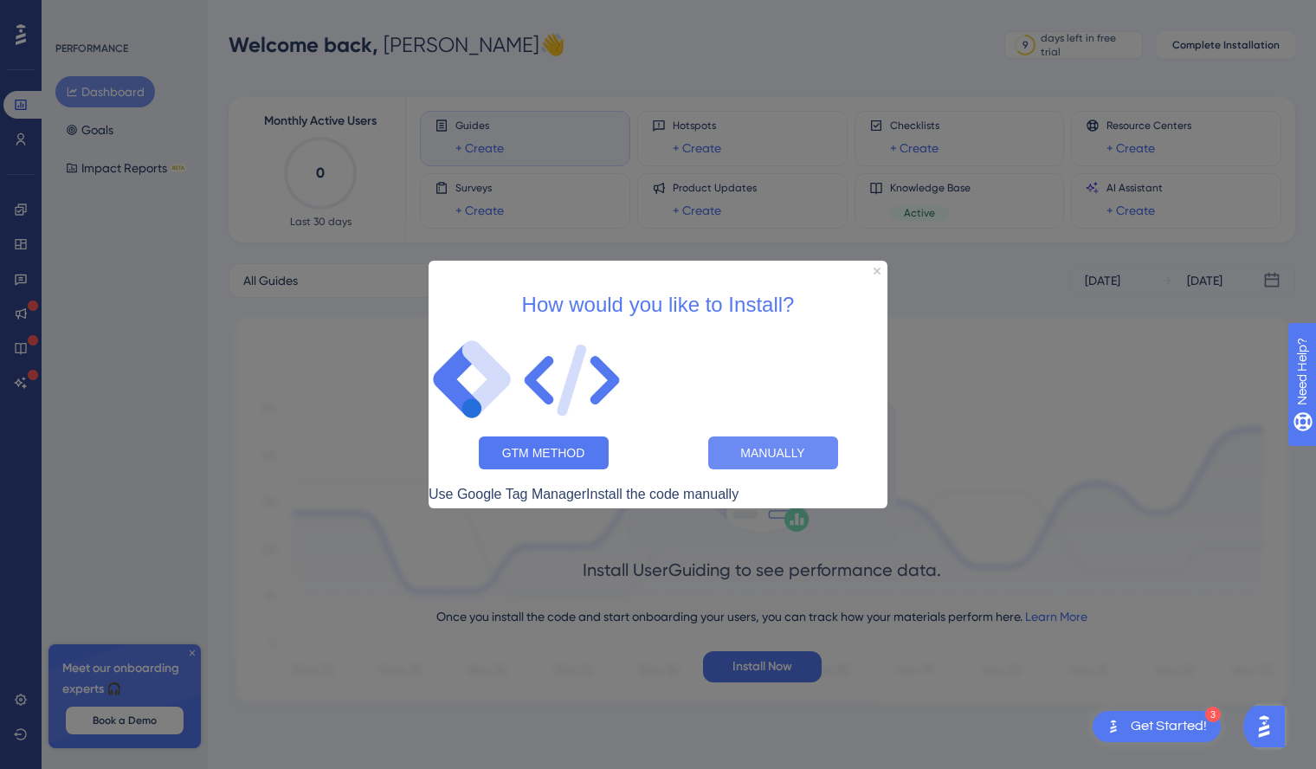
click at [780, 446] on button "MANUALLY" at bounding box center [773, 452] width 130 height 33
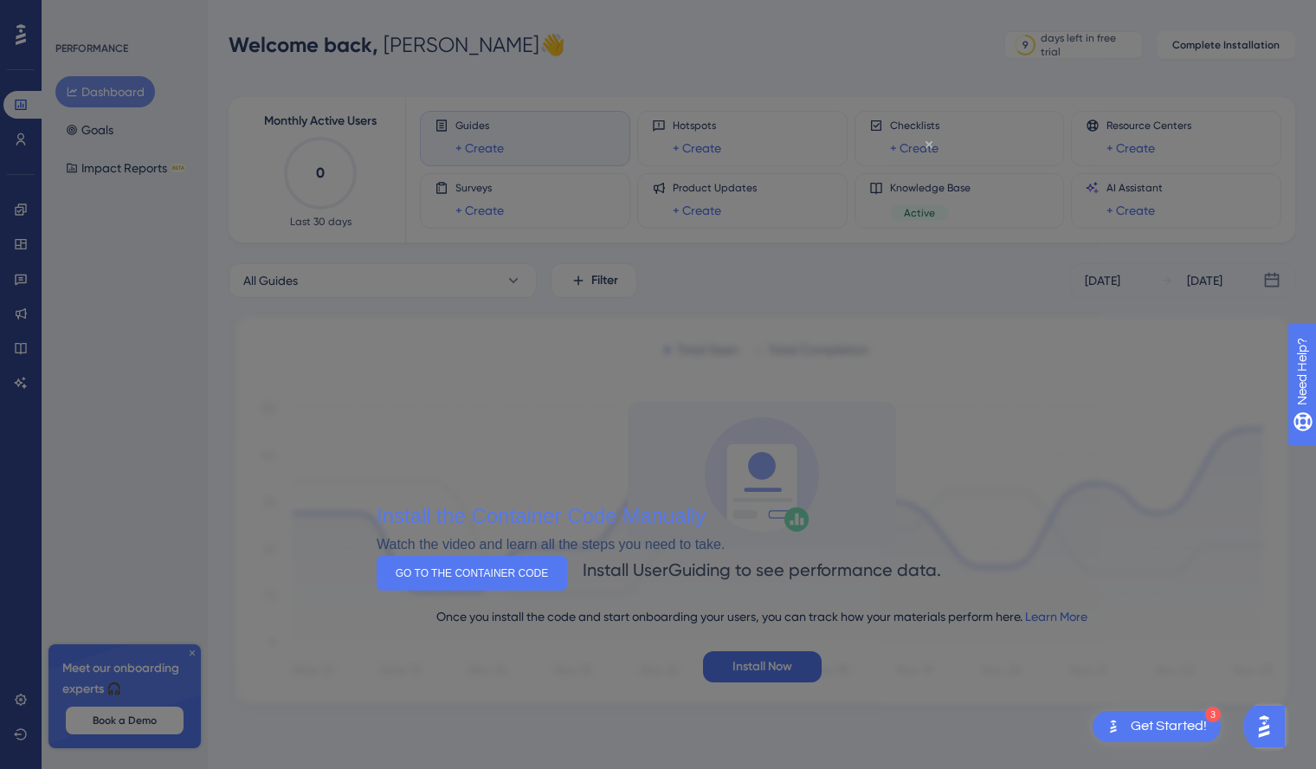
click at [928, 144] on icon "Close Preview" at bounding box center [929, 144] width 7 height 7
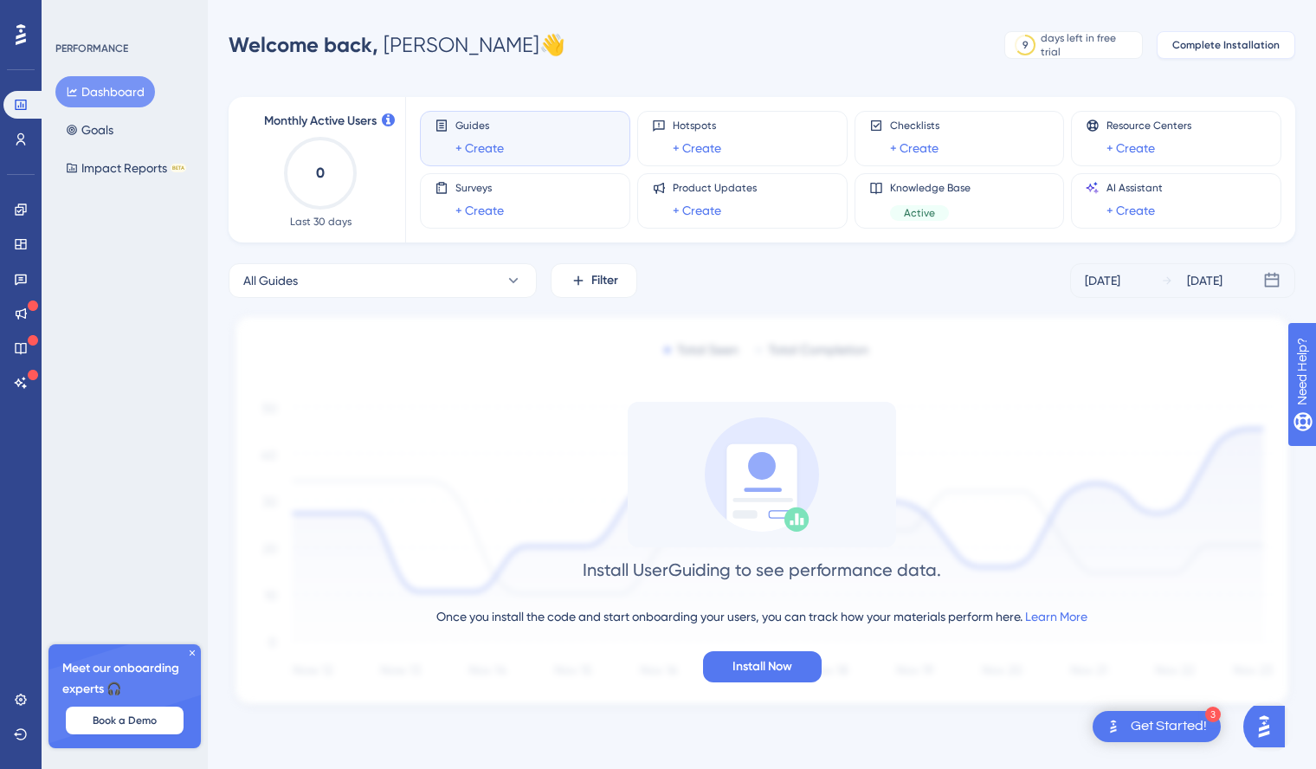
click at [1204, 48] on span "Complete Installation" at bounding box center [1225, 45] width 107 height 14
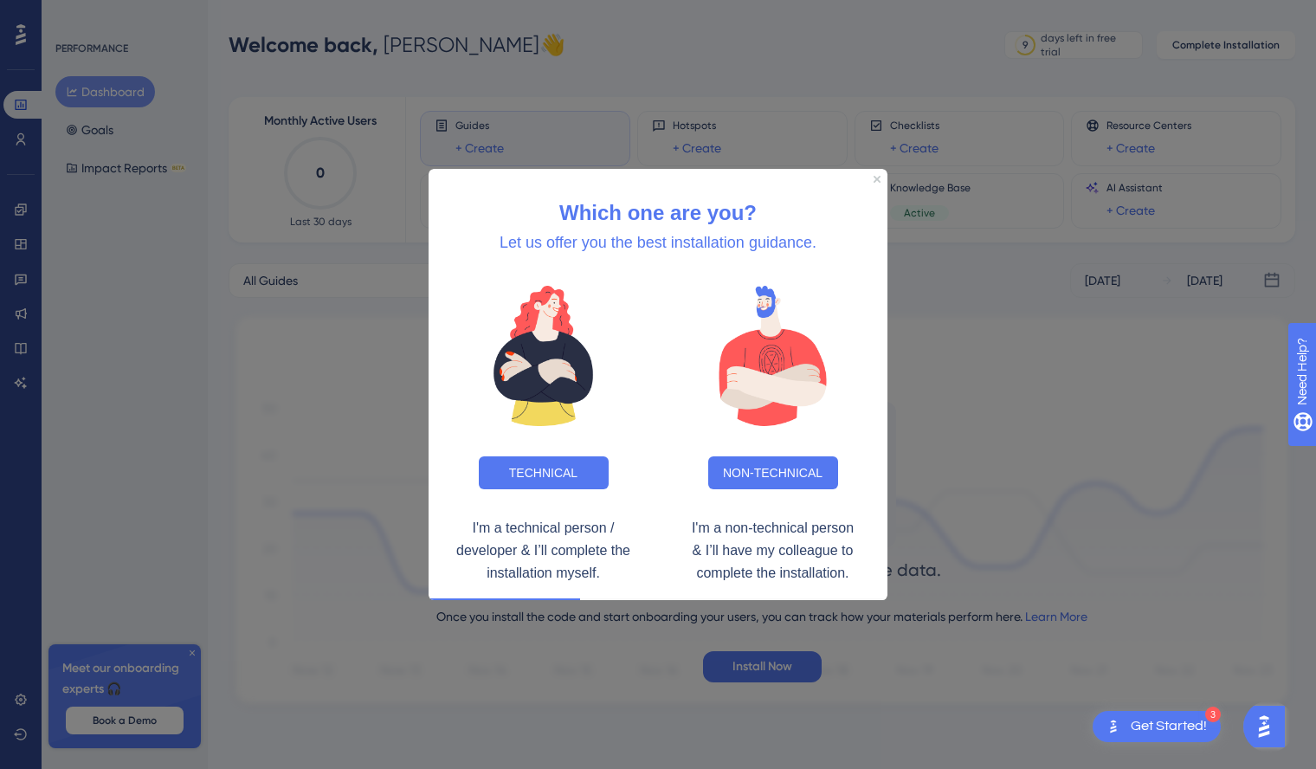
click at [948, 400] on div at bounding box center [658, 384] width 1316 height 769
click at [635, 622] on div at bounding box center [658, 384] width 1316 height 769
click at [876, 177] on icon "Close Preview" at bounding box center [877, 178] width 7 height 7
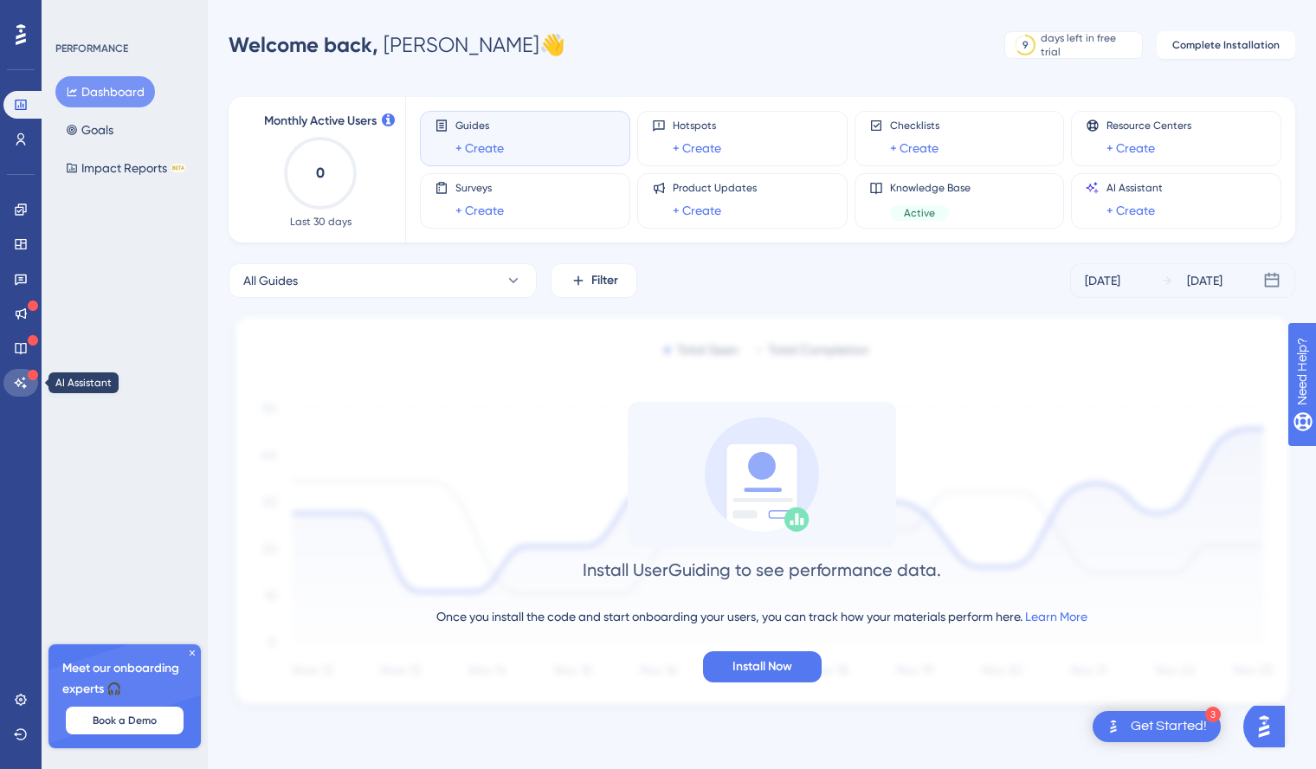
click at [23, 380] on icon at bounding box center [21, 383] width 14 height 14
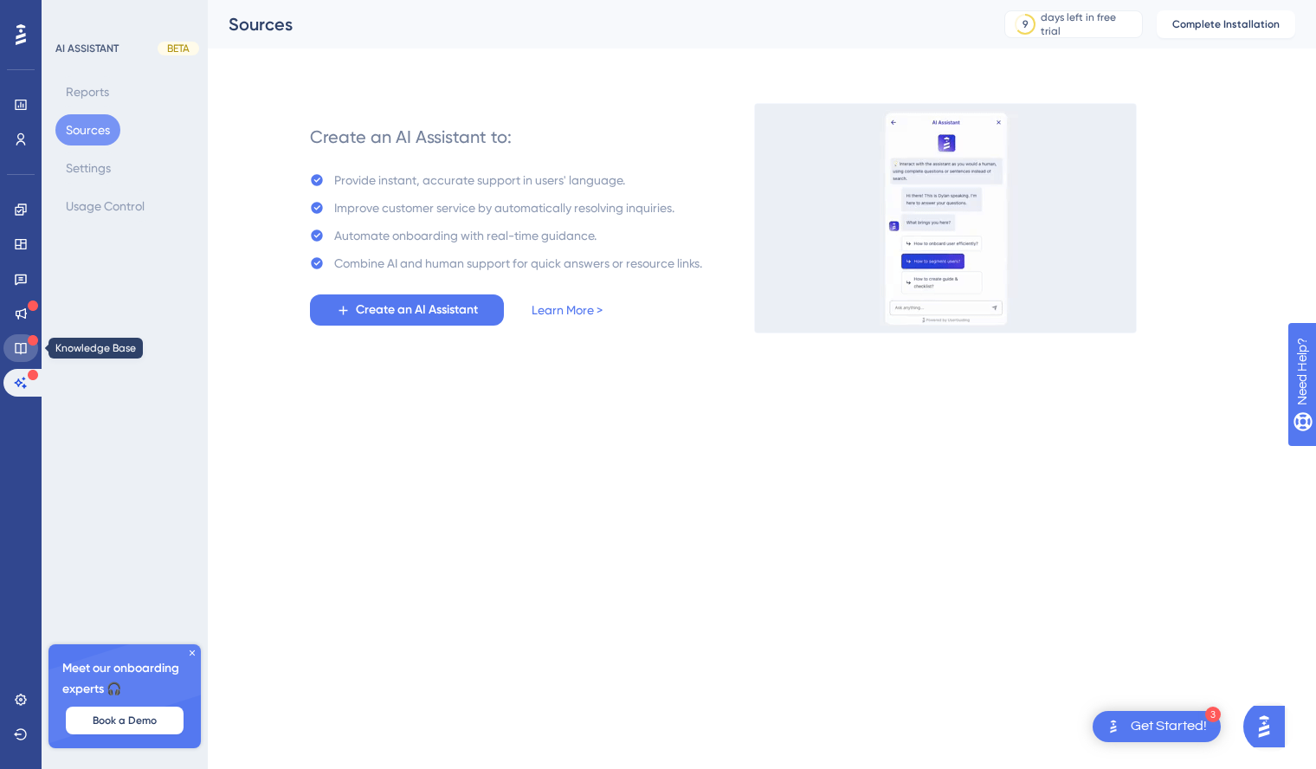
click at [23, 351] on icon at bounding box center [21, 348] width 14 height 14
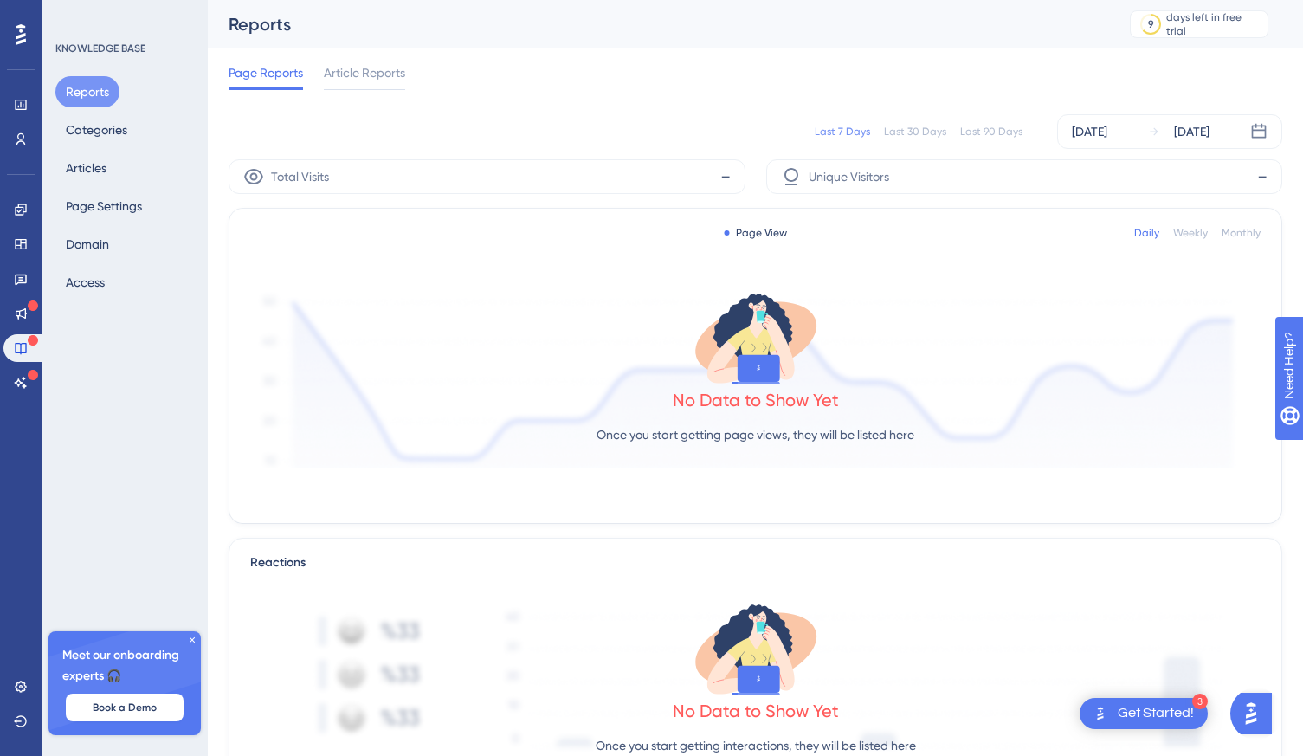
click at [25, 39] on icon at bounding box center [21, 34] width 10 height 21
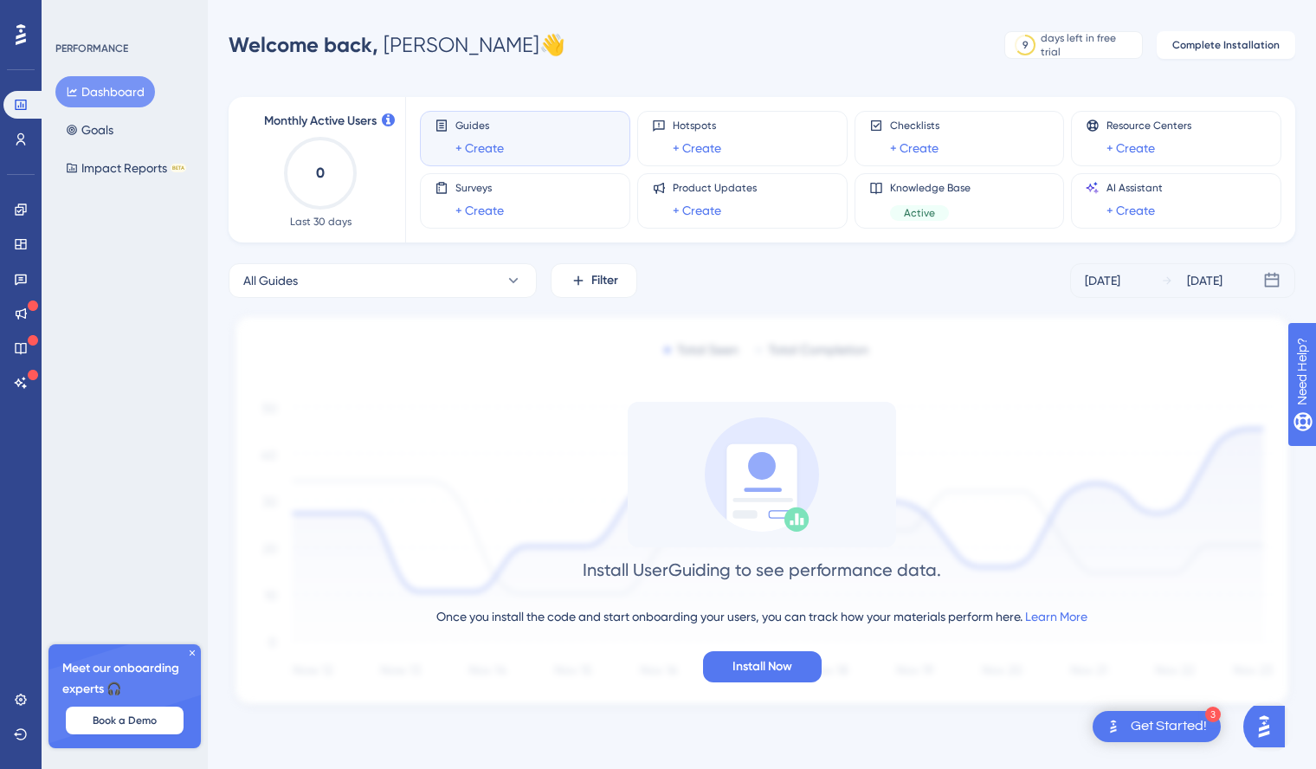
click at [1263, 731] on img "Open AI Assistant Launcher" at bounding box center [1264, 726] width 31 height 31
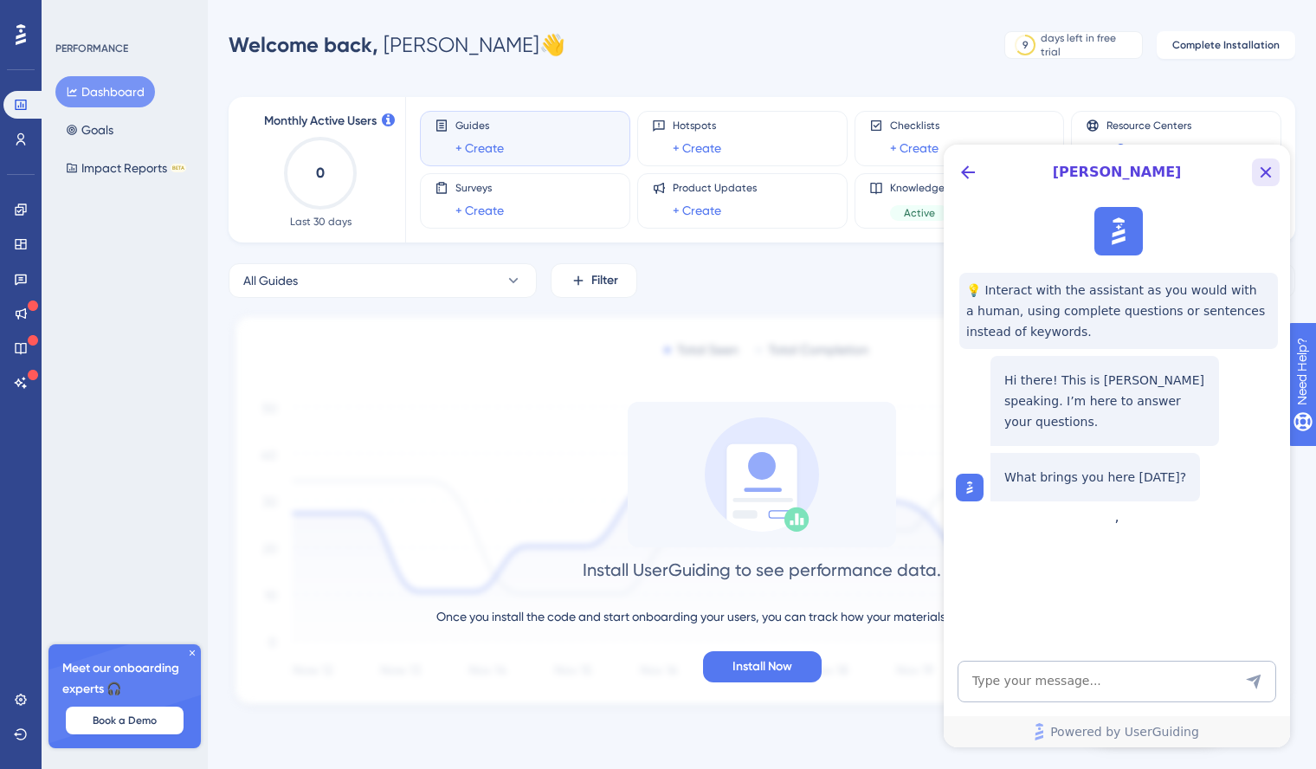
click at [1265, 167] on icon "Close Button" at bounding box center [1265, 172] width 21 height 21
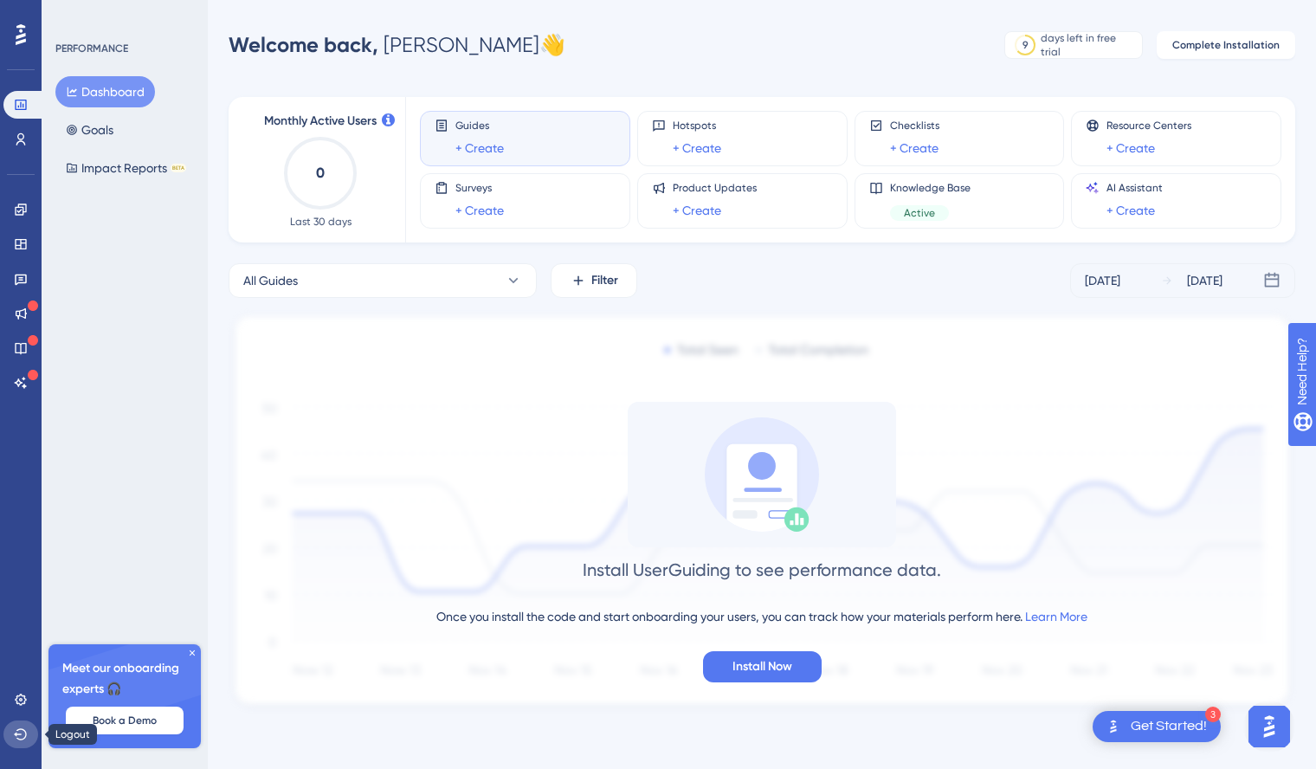
click at [16, 729] on icon at bounding box center [21, 734] width 14 height 14
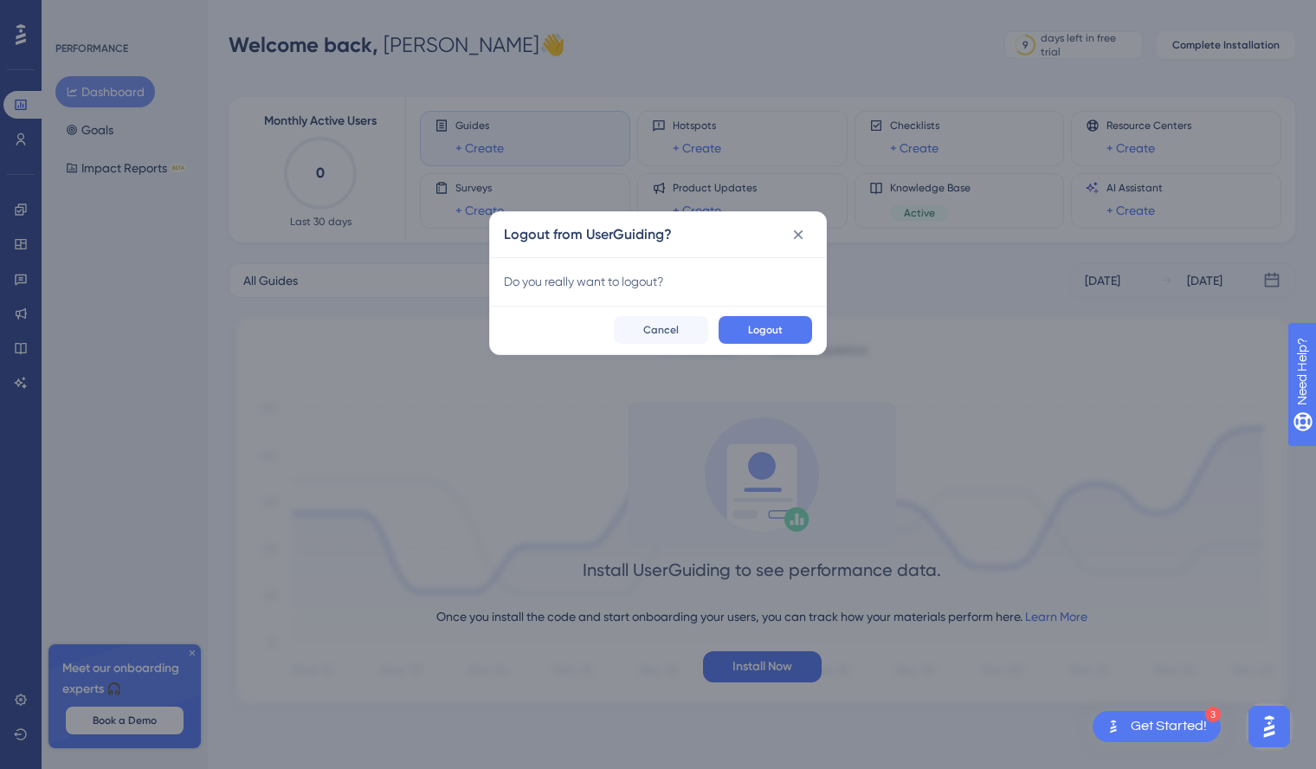
click at [186, 601] on div "Logout from UserGuiding? Do you really want to logout? Logout Cancel" at bounding box center [658, 384] width 1316 height 769
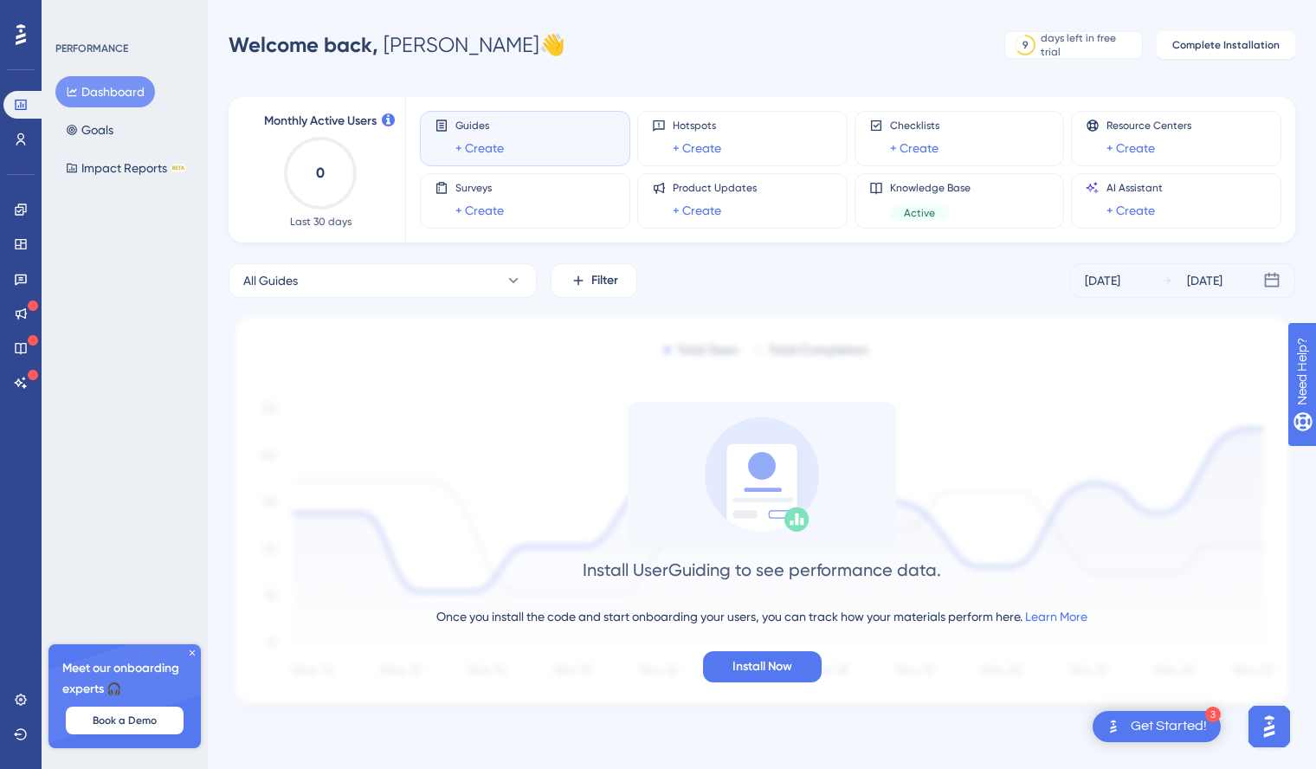
click at [194, 653] on icon at bounding box center [192, 653] width 10 height 10
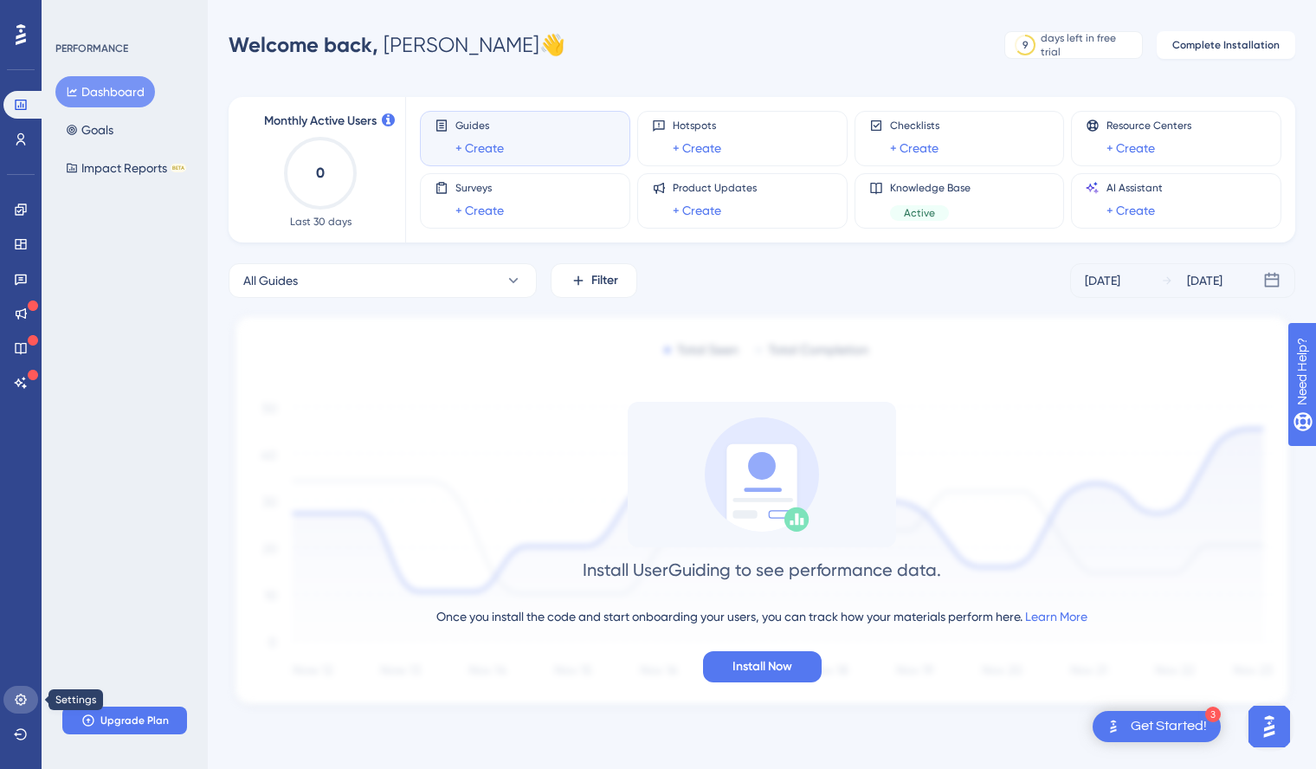
click at [24, 694] on icon at bounding box center [21, 700] width 14 height 14
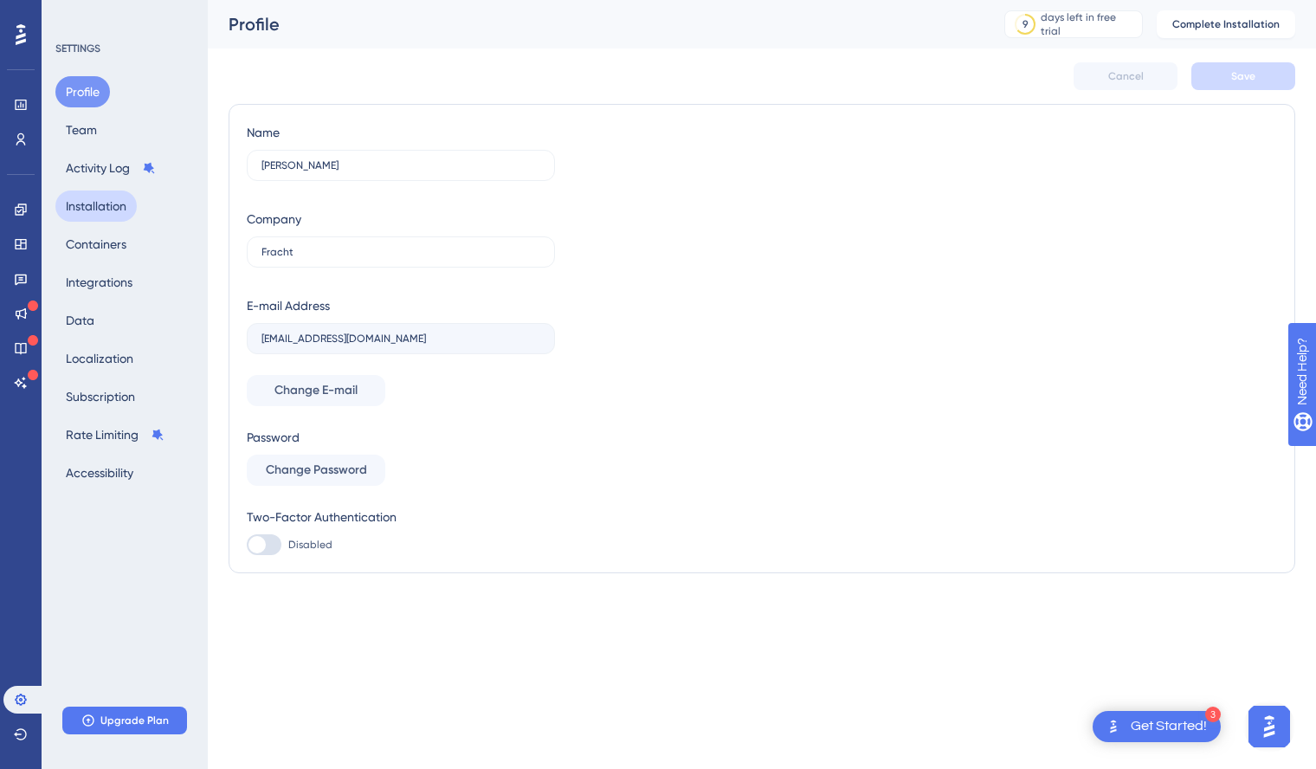
click at [106, 209] on button "Installation" at bounding box center [95, 205] width 81 height 31
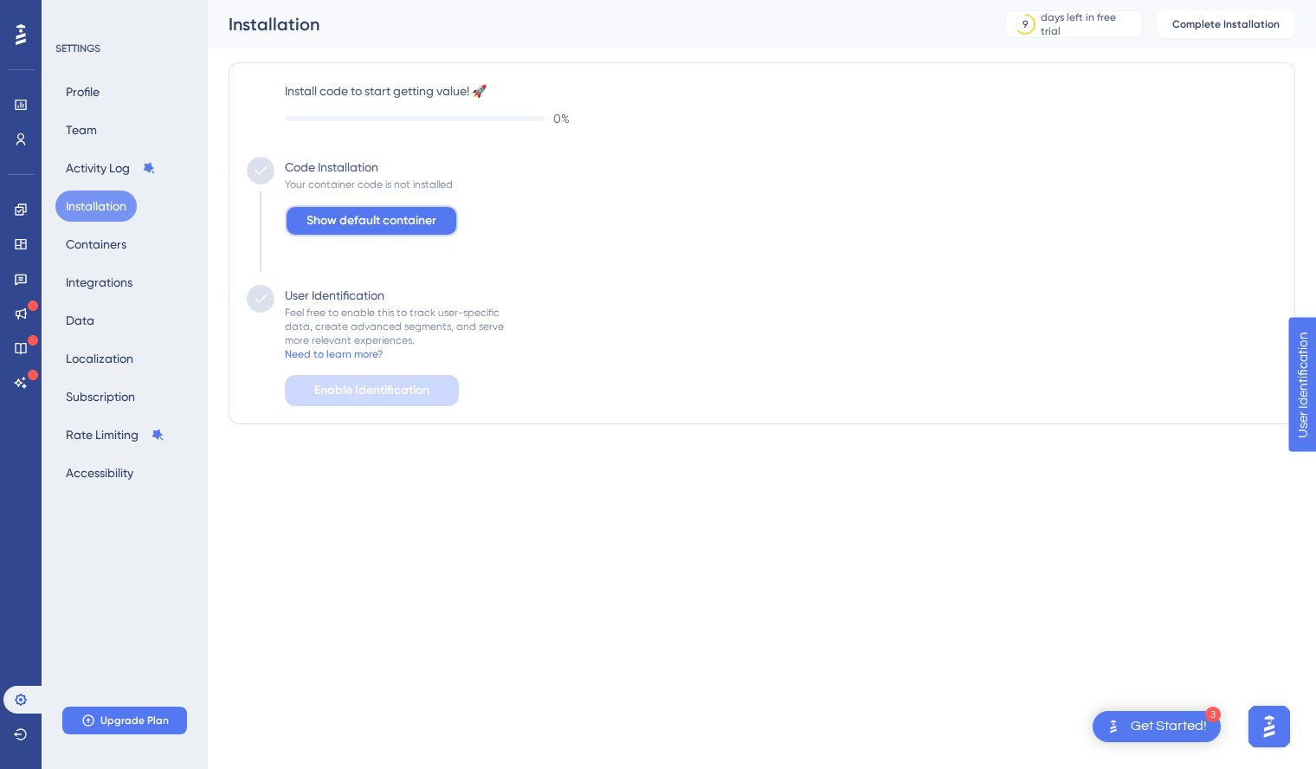
click at [328, 226] on span "Show default container" at bounding box center [372, 220] width 130 height 21
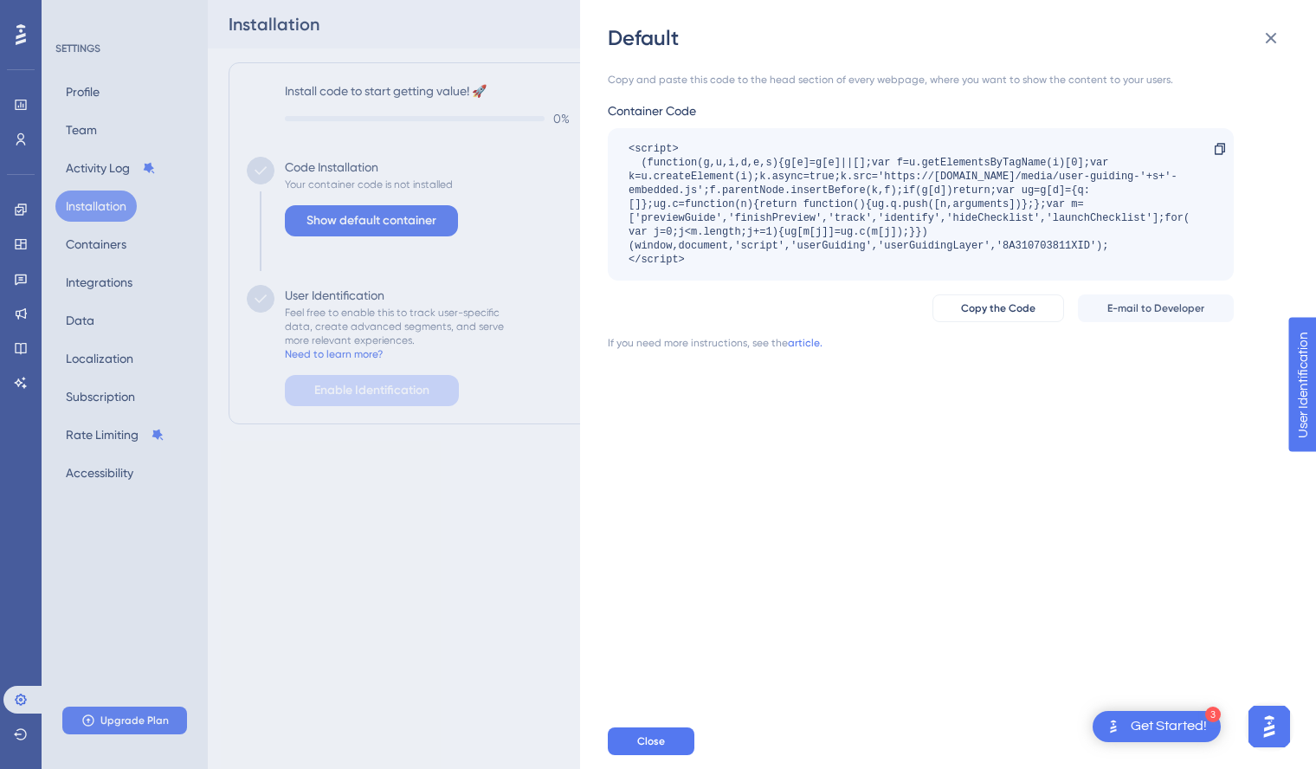
click at [123, 247] on div "Default Copy and paste this code to the head section of every webpage, where yo…" at bounding box center [658, 384] width 1316 height 769
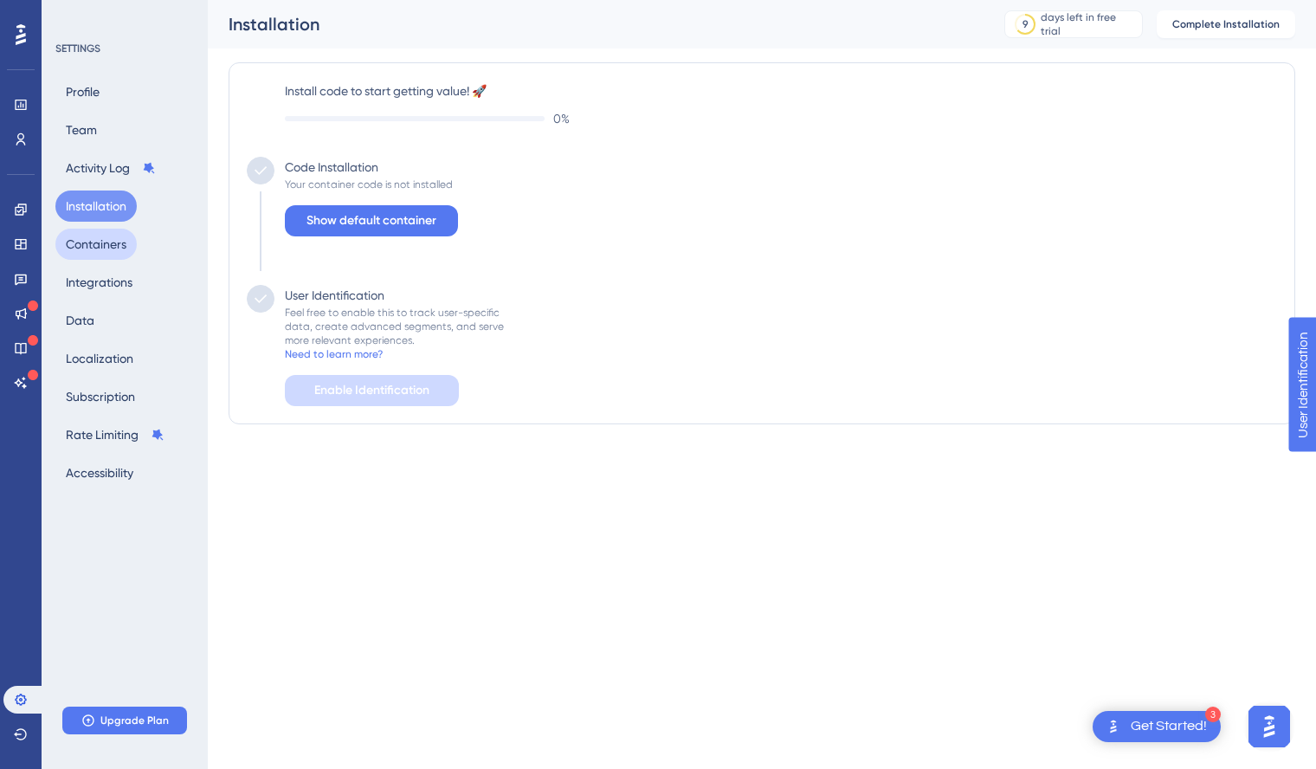
click at [112, 246] on button "Containers" at bounding box center [95, 244] width 81 height 31
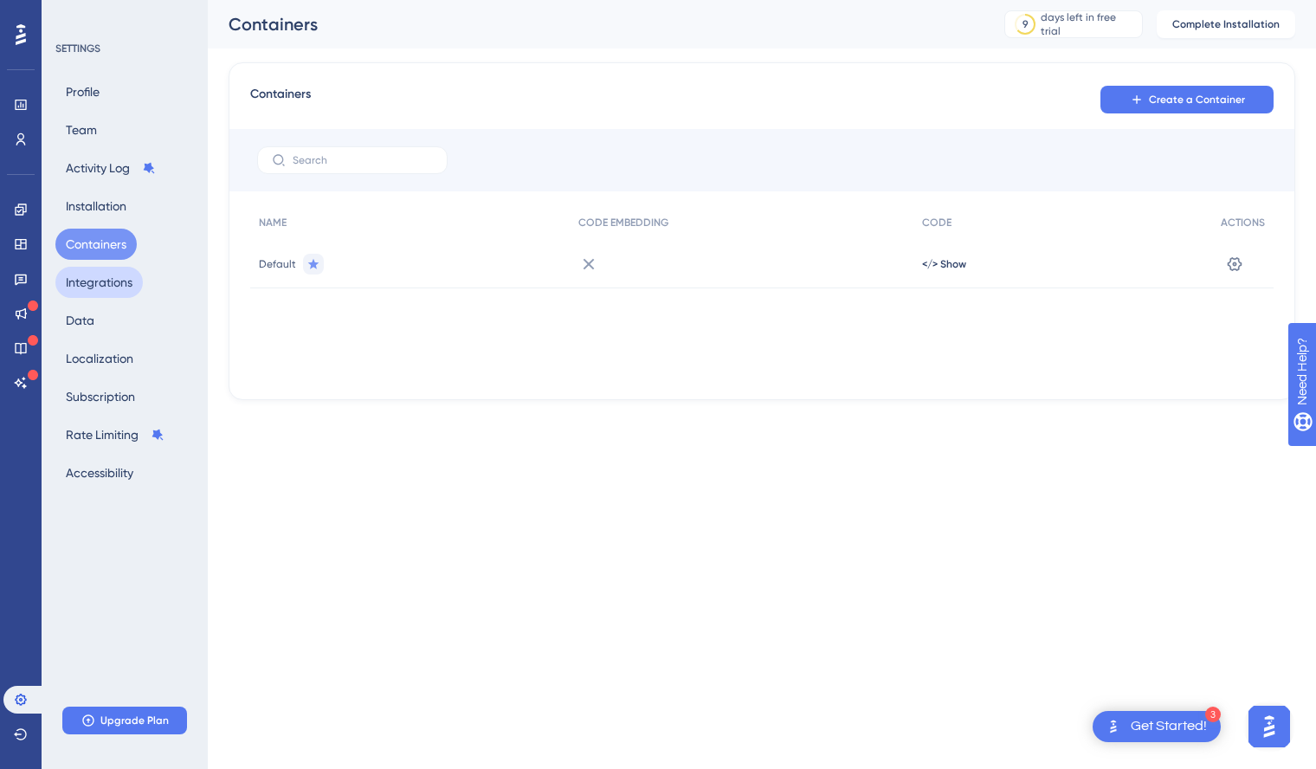
click at [109, 289] on button "Integrations" at bounding box center [98, 282] width 87 height 31
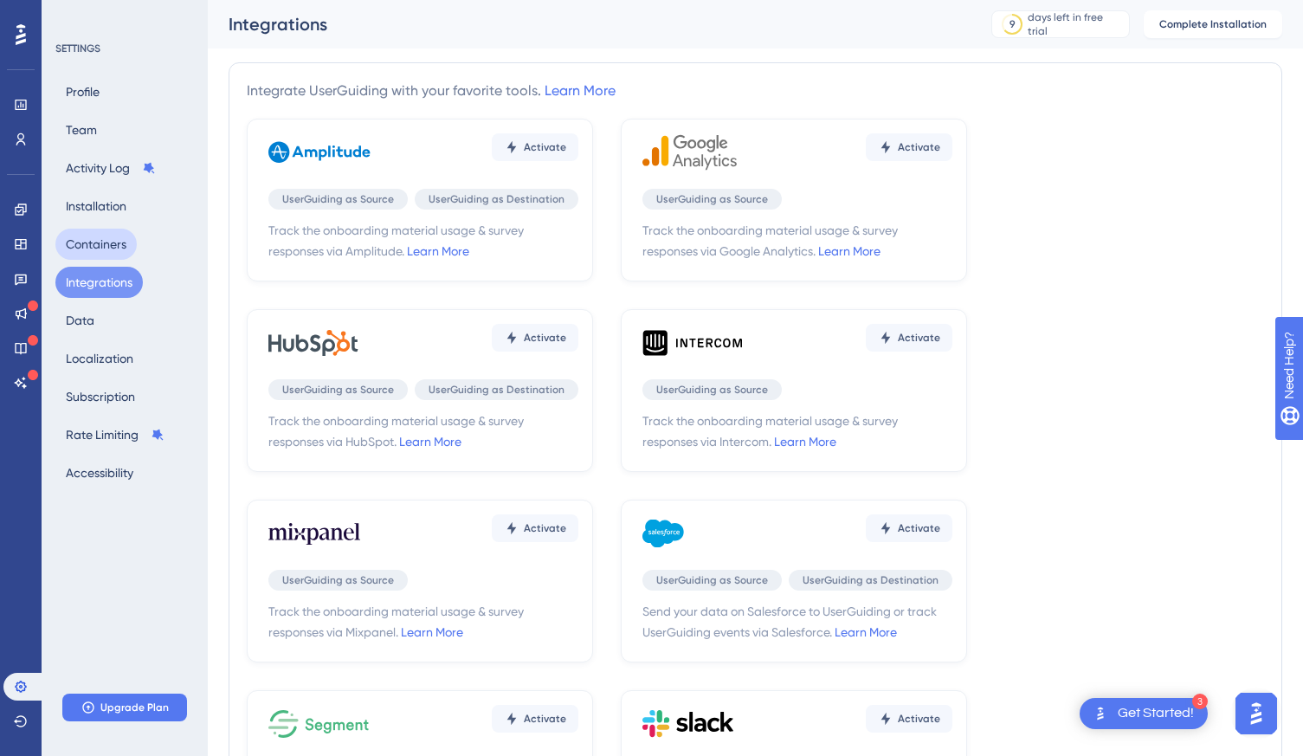
click at [114, 248] on button "Containers" at bounding box center [95, 244] width 81 height 31
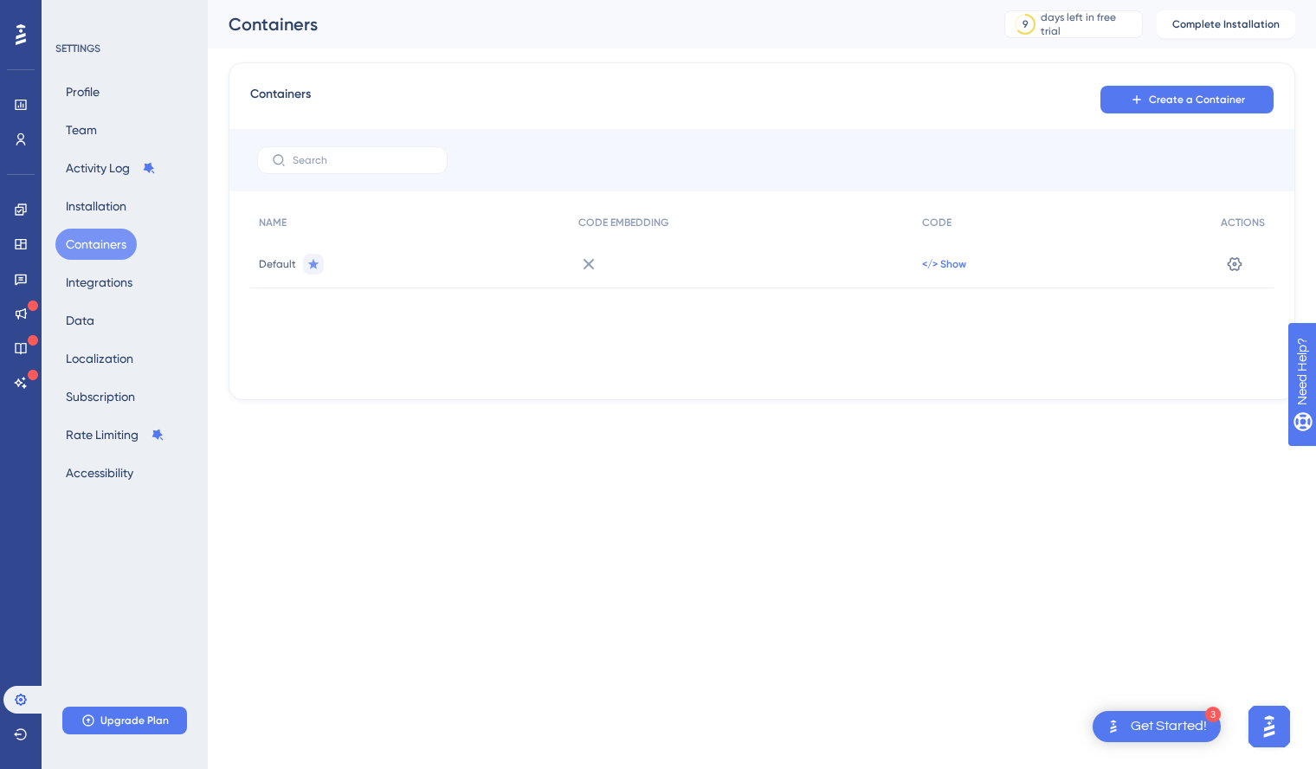
click at [944, 257] on span "</> Show" at bounding box center [944, 264] width 44 height 14
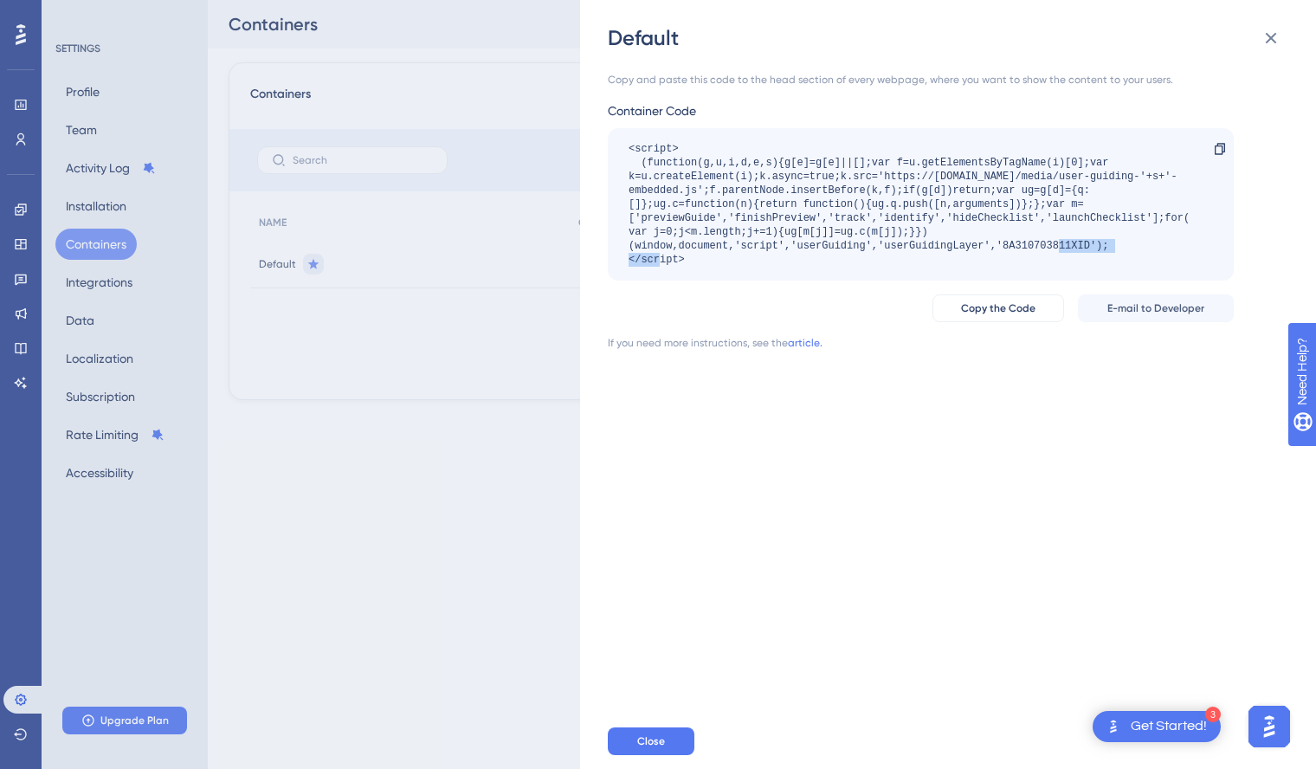
drag, startPoint x: 1004, startPoint y: 246, endPoint x: 1091, endPoint y: 251, distance: 87.6
click at [1091, 251] on div "<script> (function(g,u,i,d,e,s){g[e]=g[e]||[];var f=u.getElementsByTagName(i)[0…" at bounding box center [912, 204] width 567 height 125
click at [951, 428] on div "Copy and paste this code to the head section of every webpage, where you want t…" at bounding box center [957, 383] width 698 height 662
click at [368, 383] on div "Default Copy and paste this code to the head section of every webpage, where yo…" at bounding box center [658, 384] width 1316 height 769
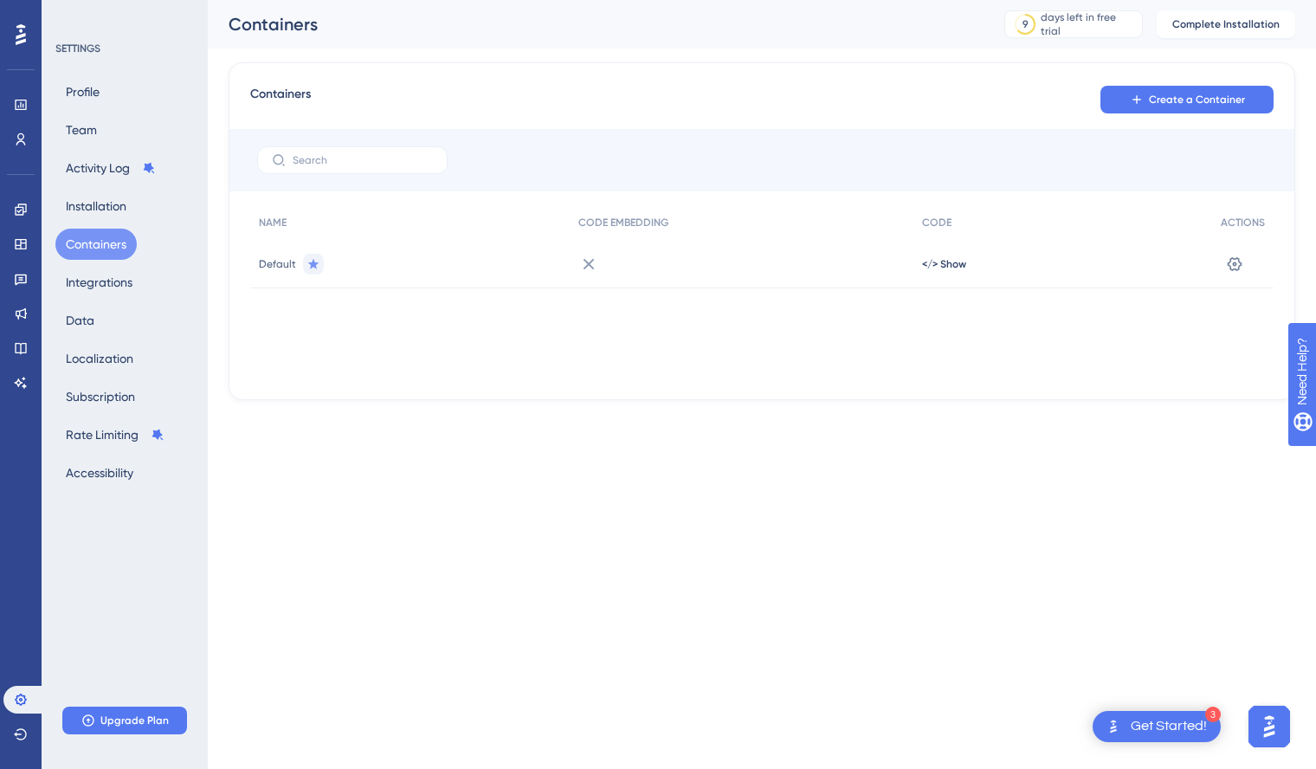
click at [281, 261] on span "Default" at bounding box center [277, 264] width 37 height 14
click at [313, 262] on icon at bounding box center [313, 263] width 11 height 10
drag, startPoint x: 603, startPoint y: 263, endPoint x: 636, endPoint y: 258, distance: 33.3
click at [603, 263] on div at bounding box center [742, 264] width 345 height 48
click at [887, 266] on div at bounding box center [742, 264] width 345 height 48
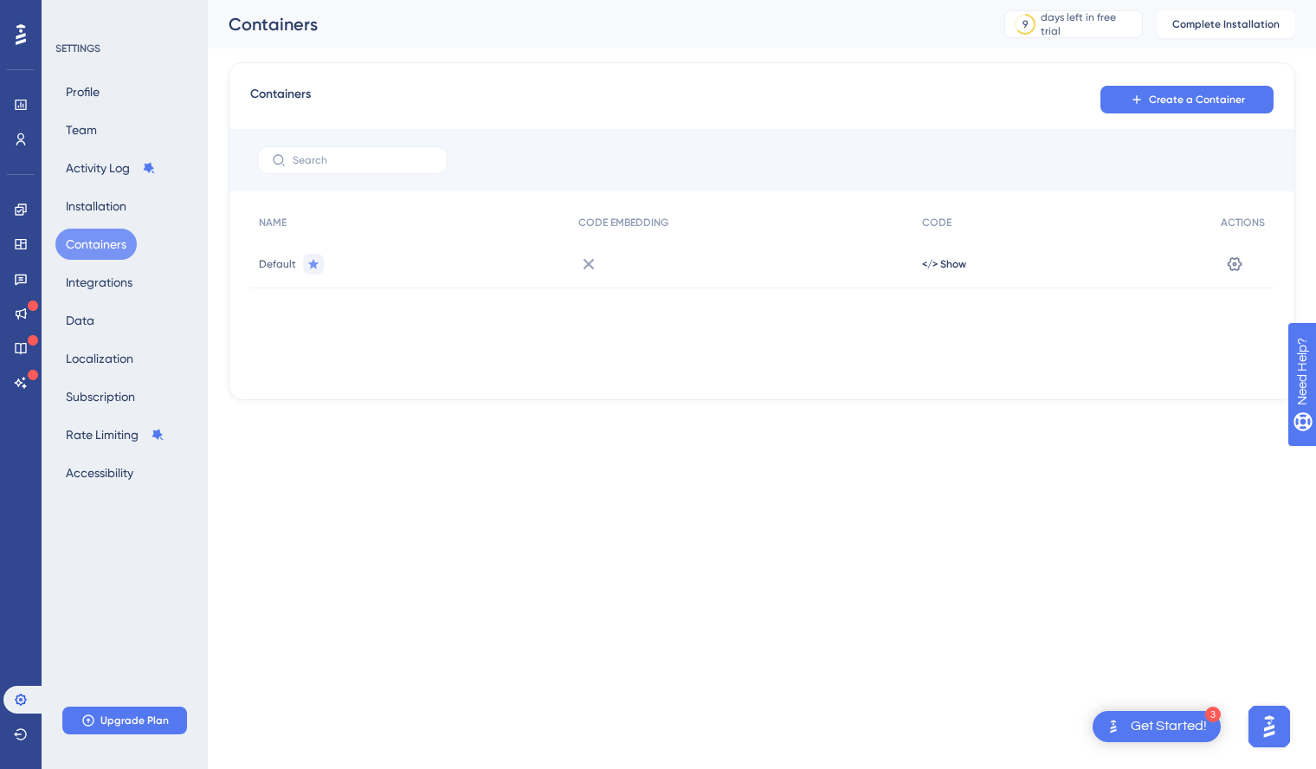
click at [1124, 255] on div "</> Show" at bounding box center [1062, 264] width 299 height 48
click at [1233, 257] on icon at bounding box center [1235, 263] width 15 height 14
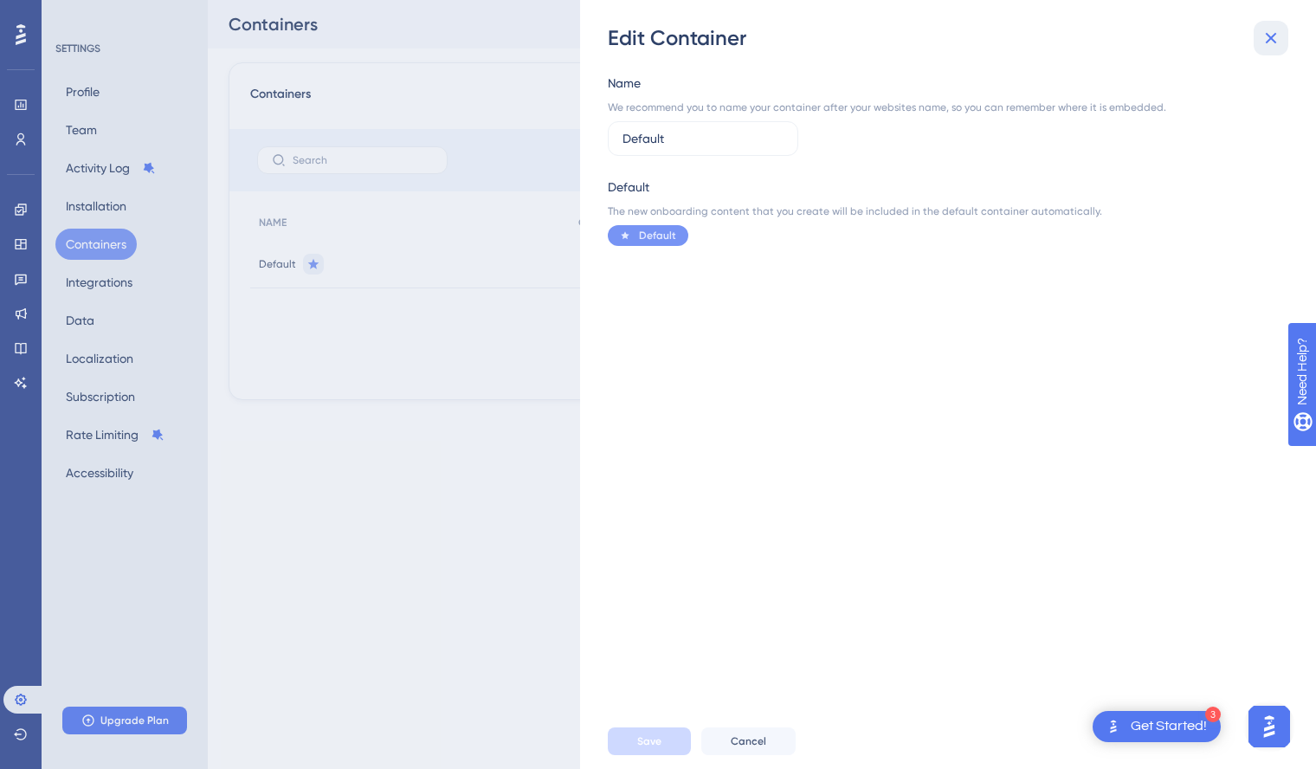
click at [1275, 39] on icon at bounding box center [1271, 38] width 21 height 21
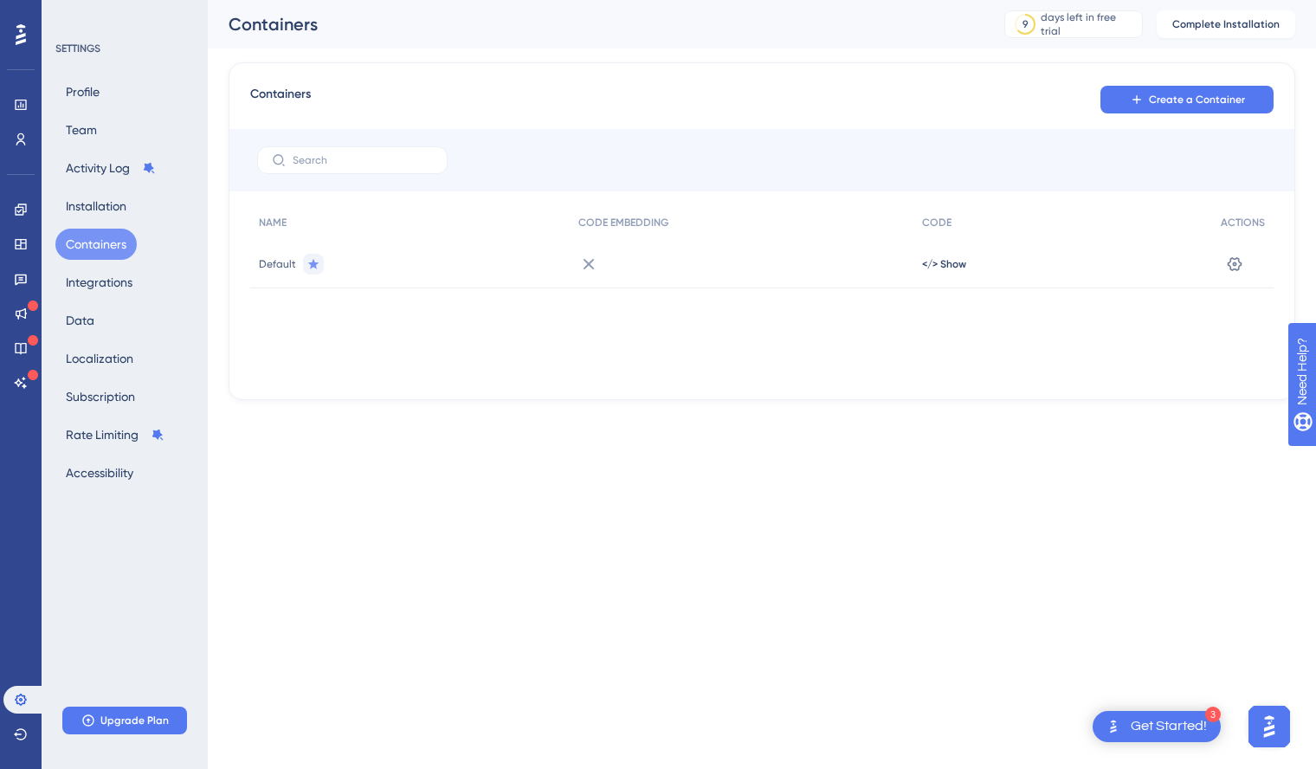
click at [20, 40] on icon at bounding box center [21, 34] width 10 height 23
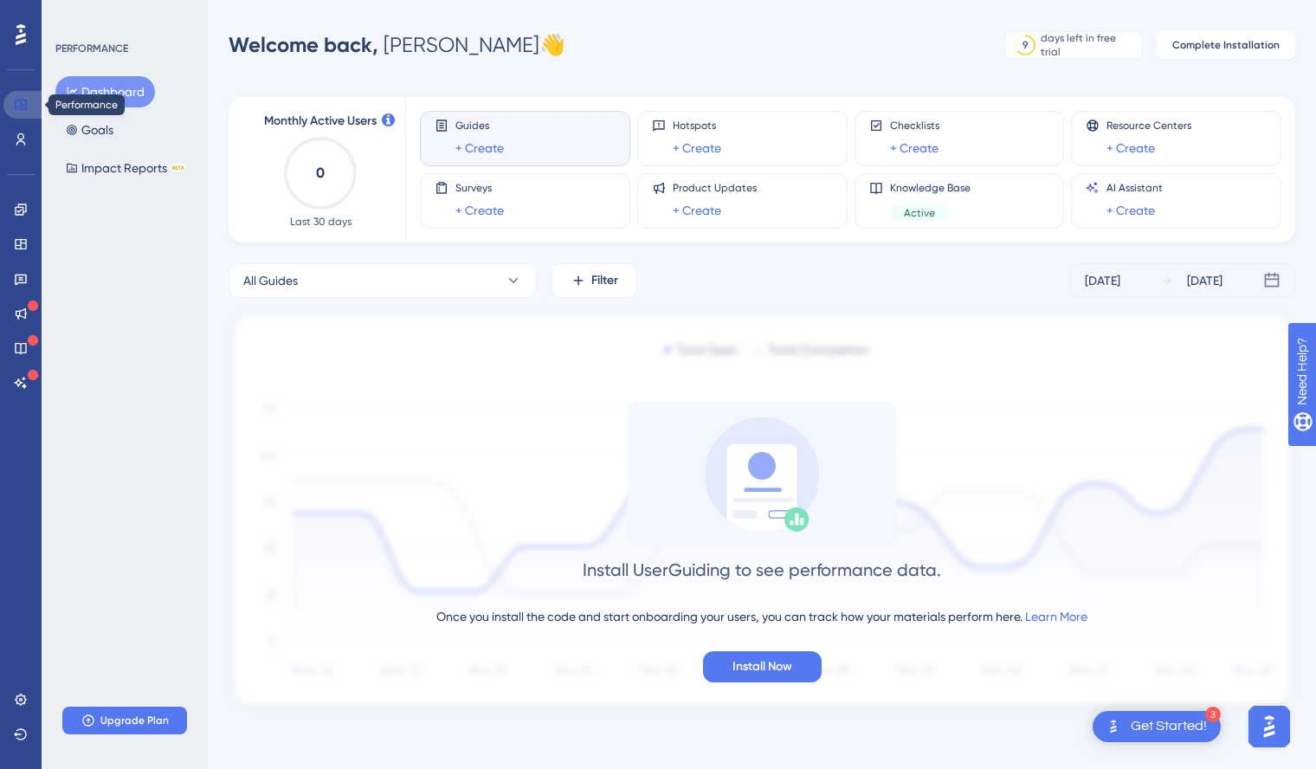
click at [22, 101] on icon at bounding box center [21, 105] width 14 height 14
click at [21, 132] on icon at bounding box center [21, 139] width 14 height 14
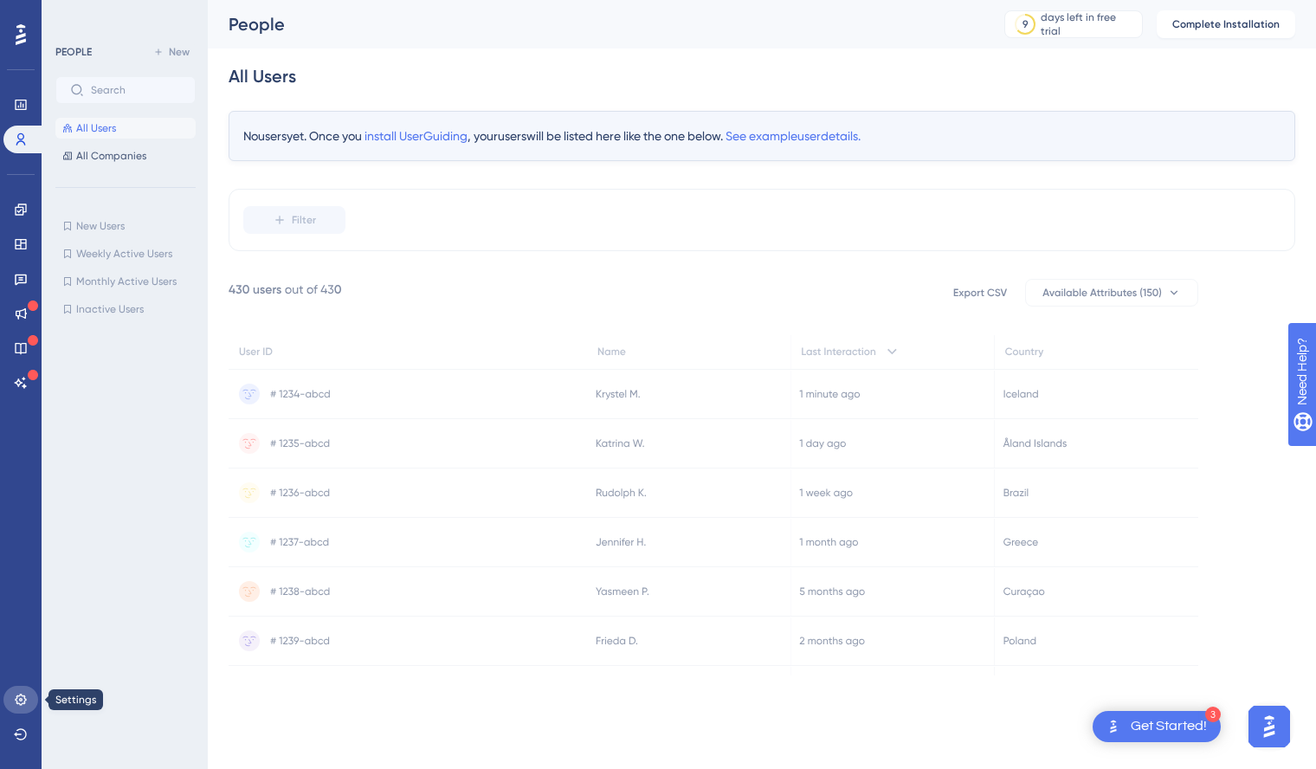
click at [19, 704] on icon at bounding box center [20, 699] width 11 height 11
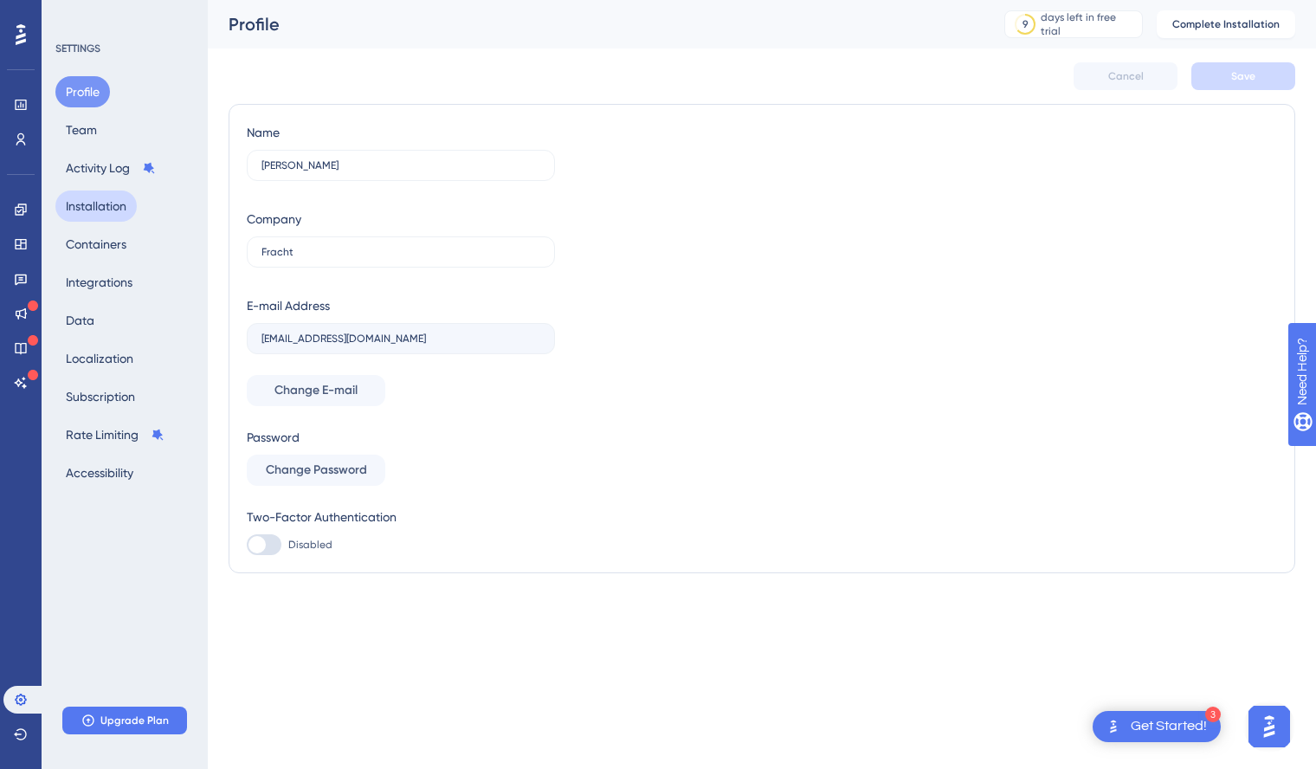
click at [99, 203] on button "Installation" at bounding box center [95, 205] width 81 height 31
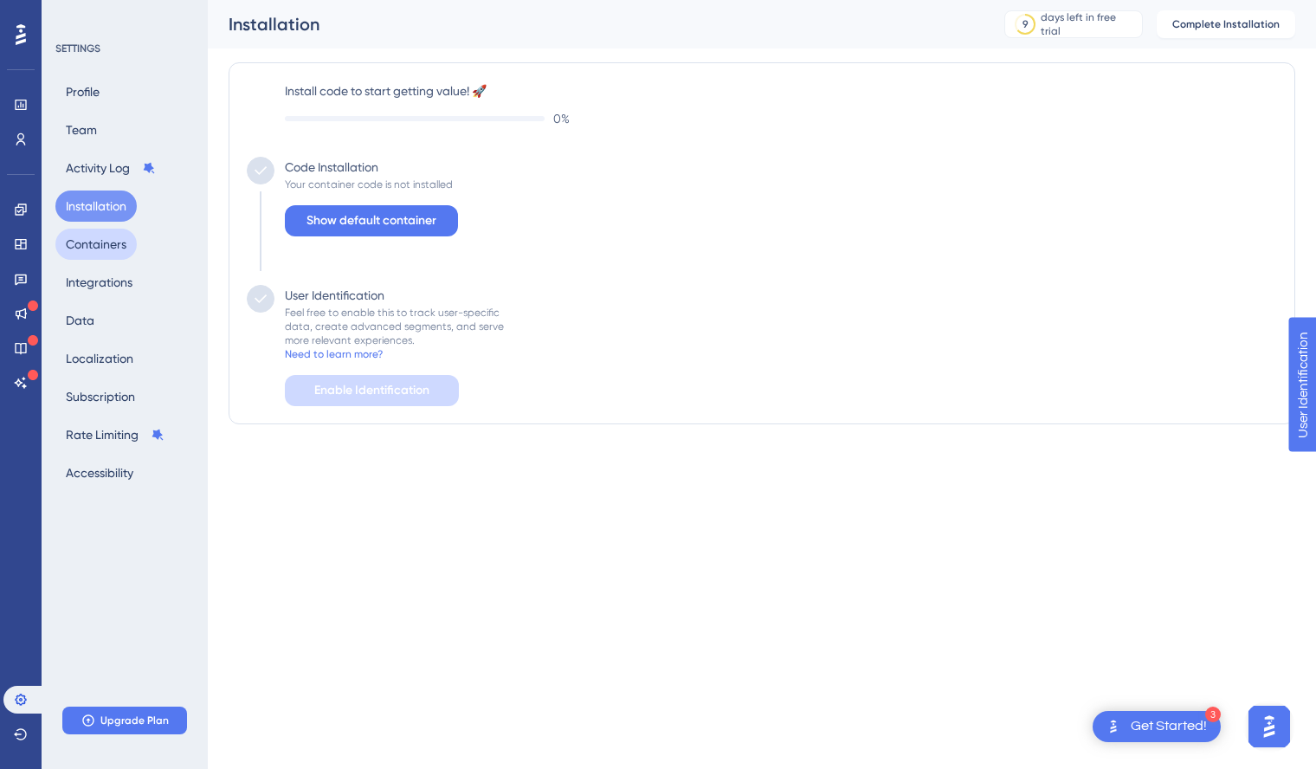
click at [97, 244] on button "Containers" at bounding box center [95, 244] width 81 height 31
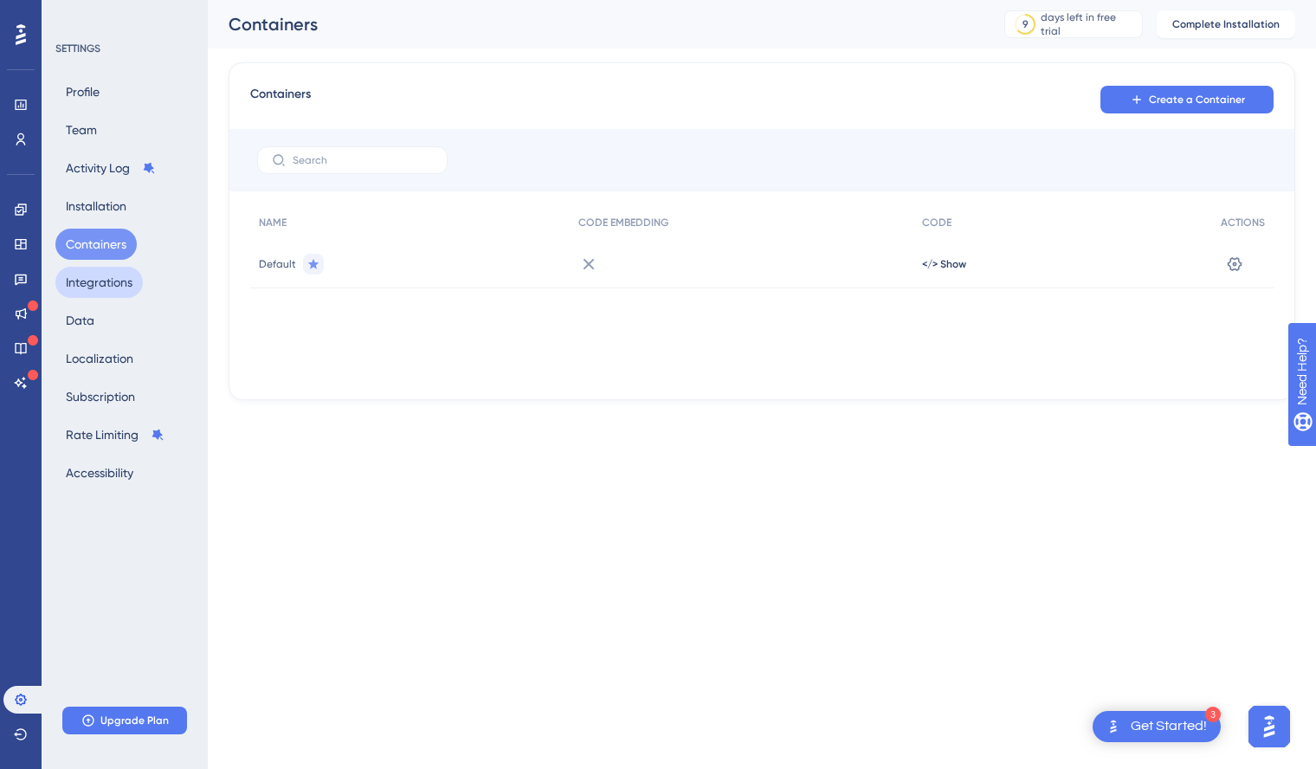
click at [101, 283] on button "Integrations" at bounding box center [98, 282] width 87 height 31
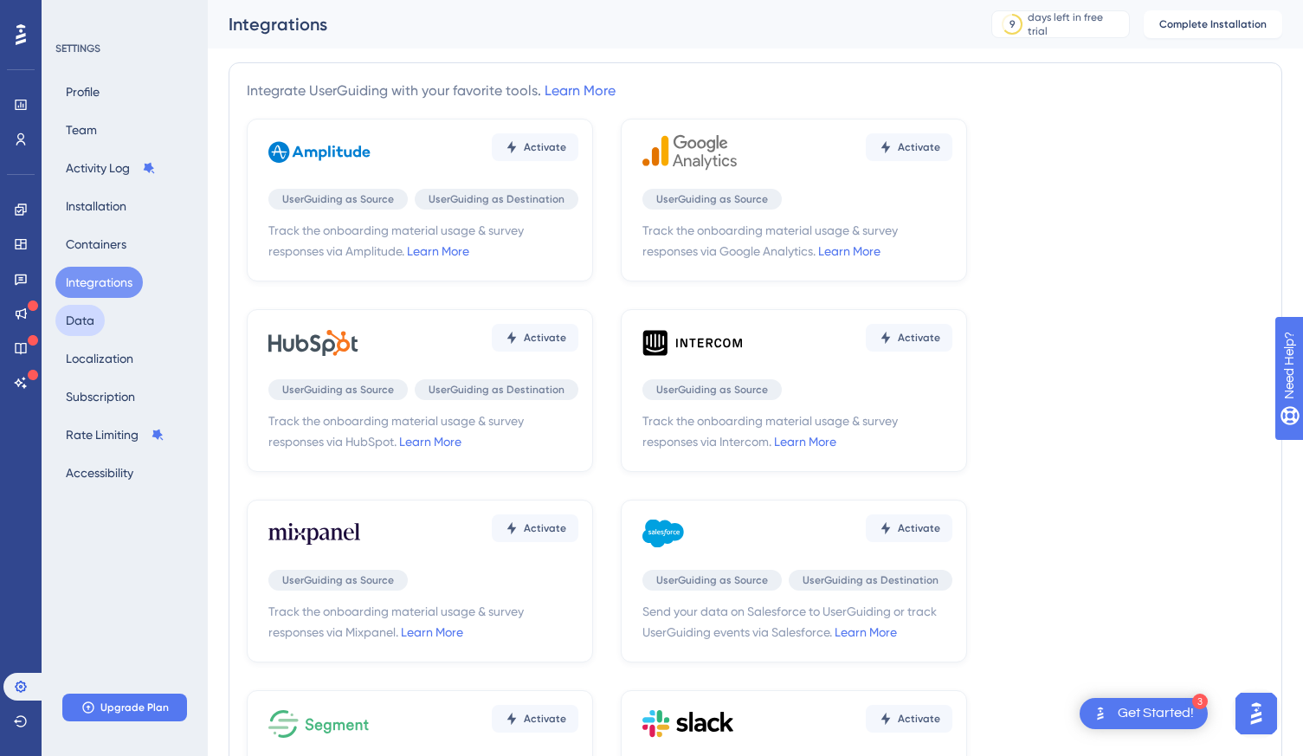
drag, startPoint x: 89, startPoint y: 323, endPoint x: 96, endPoint y: 332, distance: 11.8
click at [89, 324] on button "Data" at bounding box center [79, 320] width 49 height 31
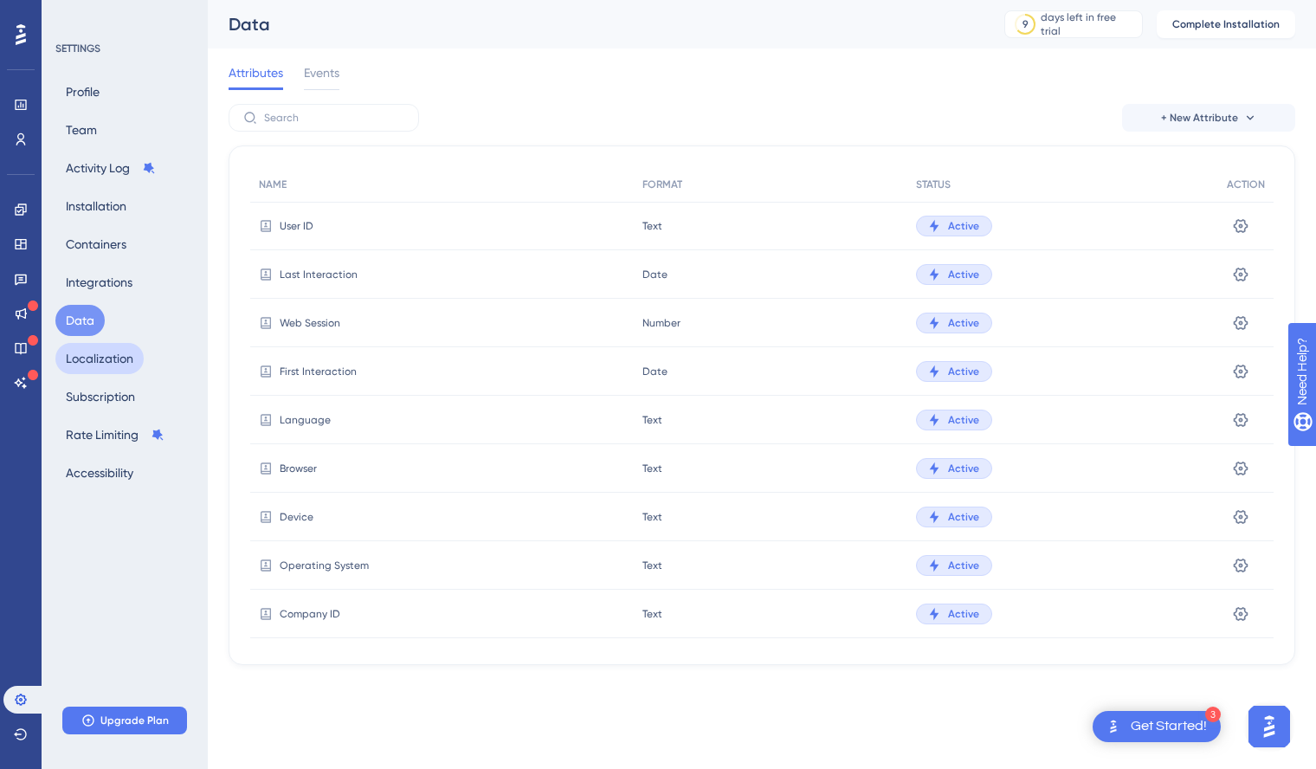
click at [118, 361] on button "Localization" at bounding box center [99, 358] width 88 height 31
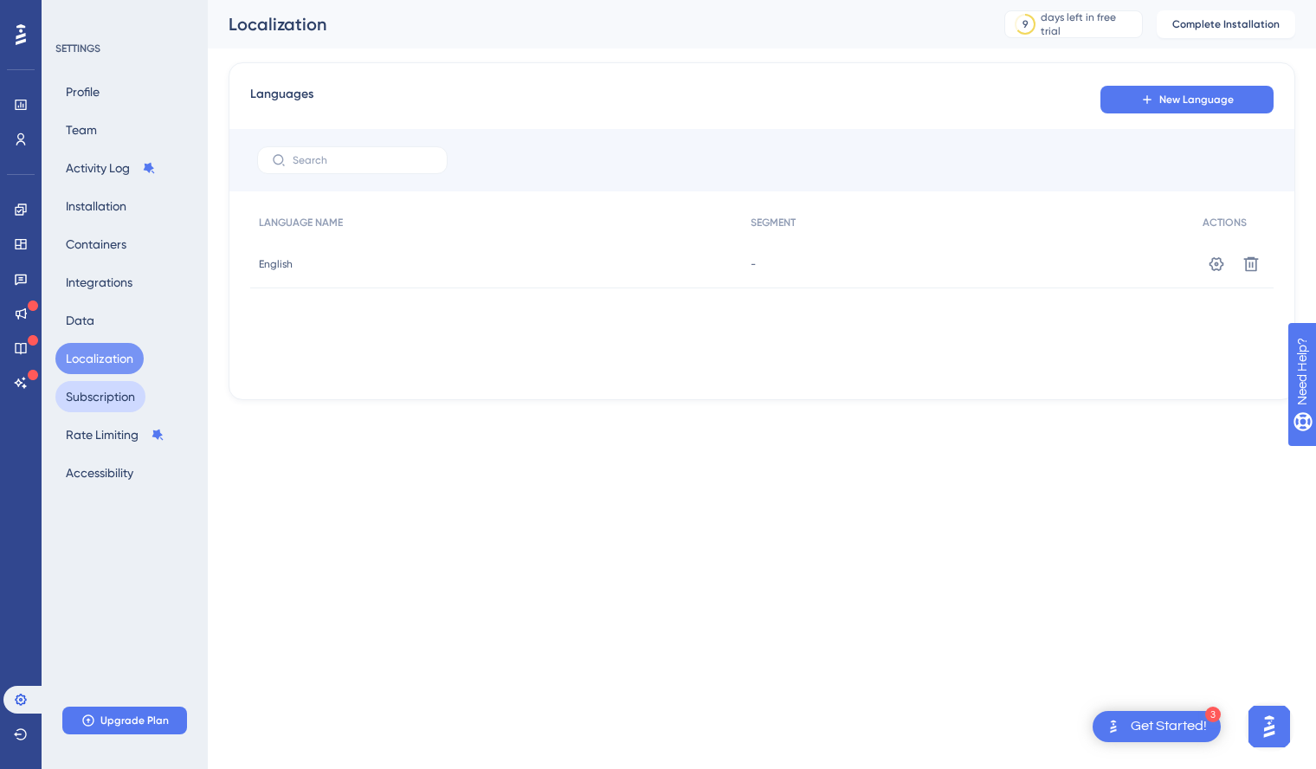
click at [119, 392] on button "Subscription" at bounding box center [100, 396] width 90 height 31
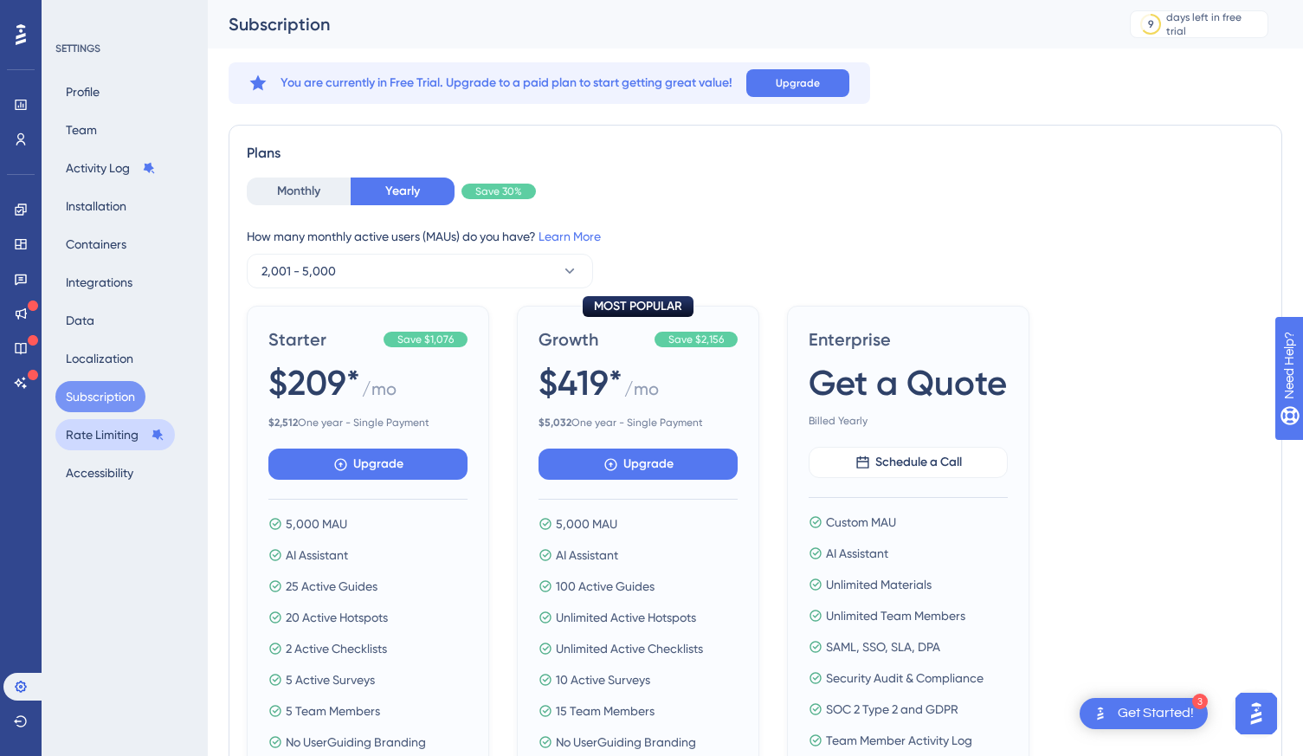
click at [108, 449] on button "Rate Limiting" at bounding box center [114, 434] width 119 height 31
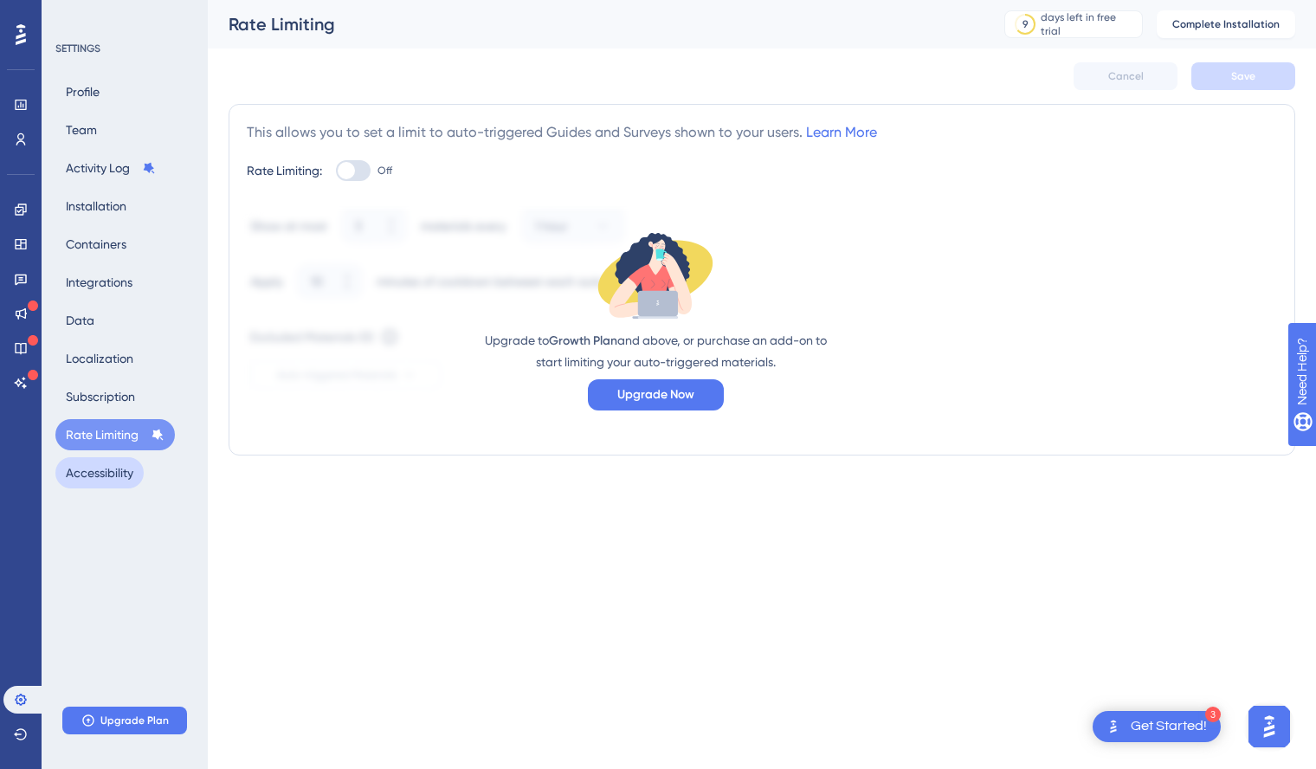
click at [102, 481] on button "Accessibility" at bounding box center [99, 472] width 88 height 31
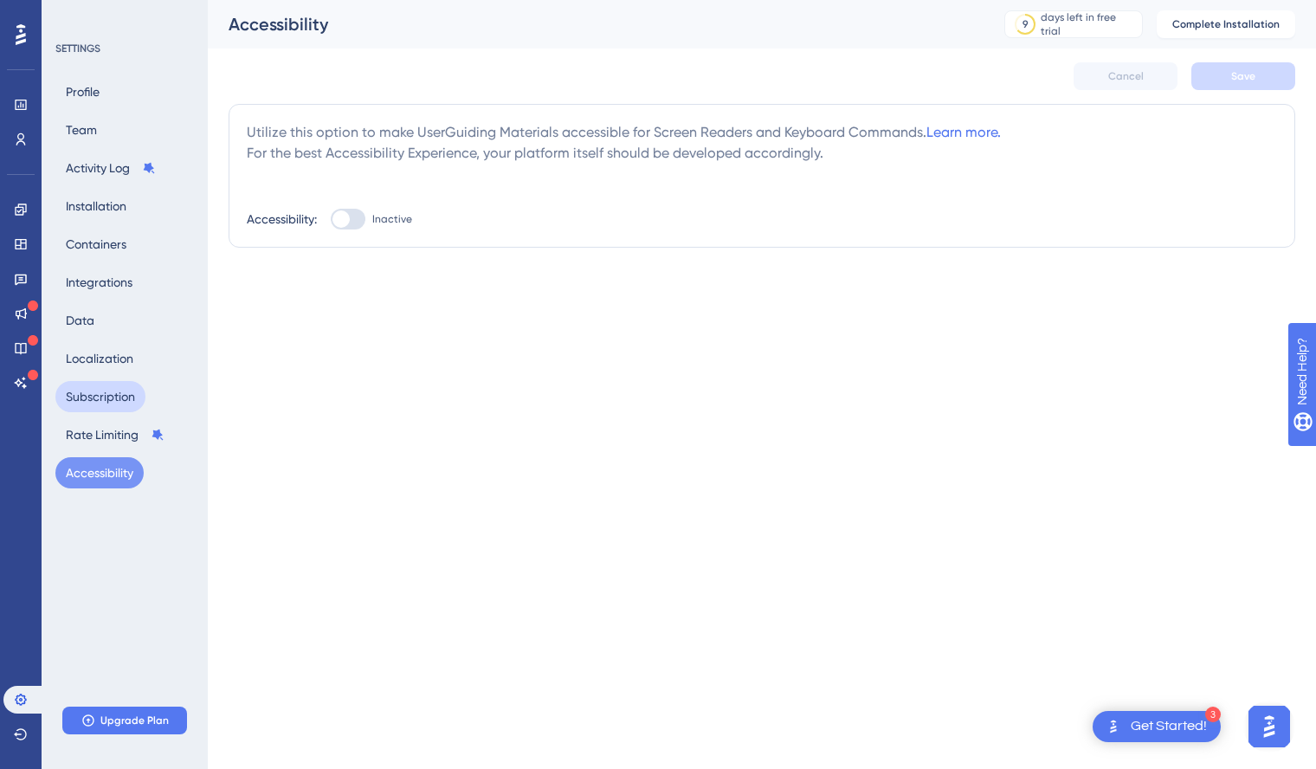
click at [94, 387] on button "Subscription" at bounding box center [100, 396] width 90 height 31
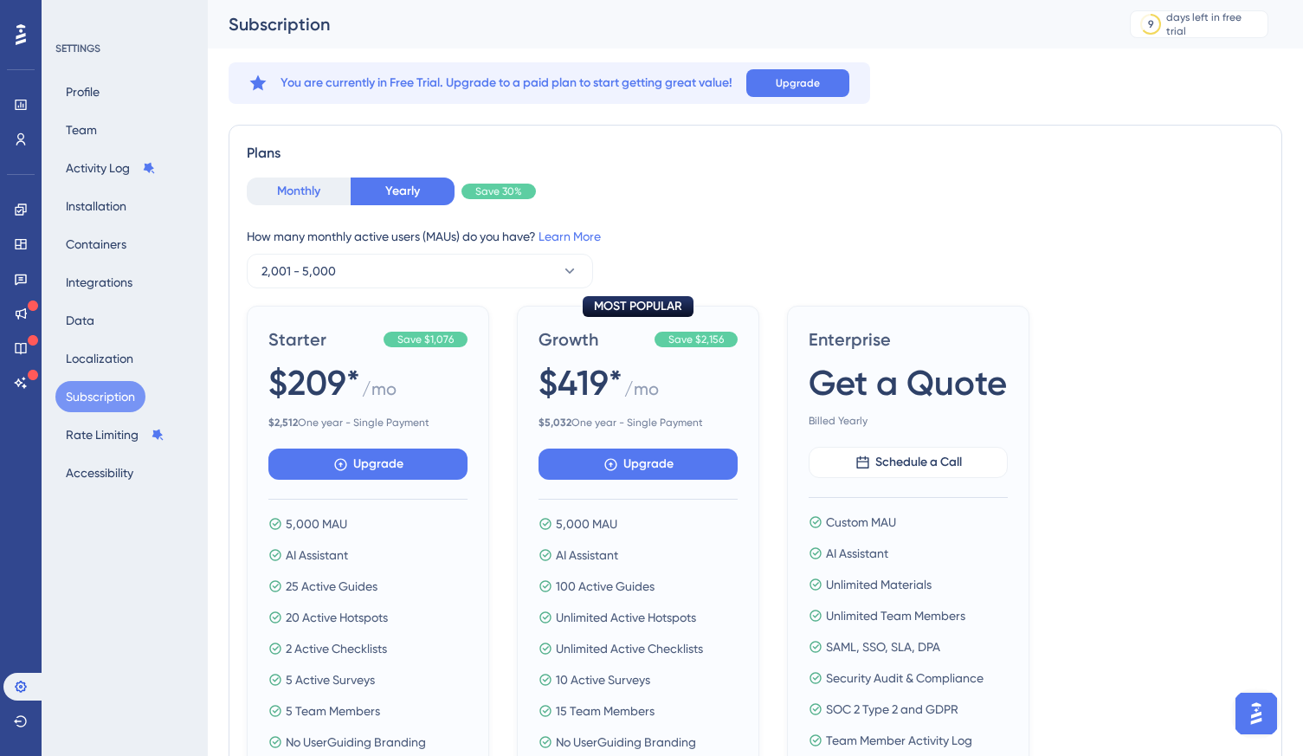
click at [324, 195] on button "Monthly" at bounding box center [299, 191] width 104 height 28
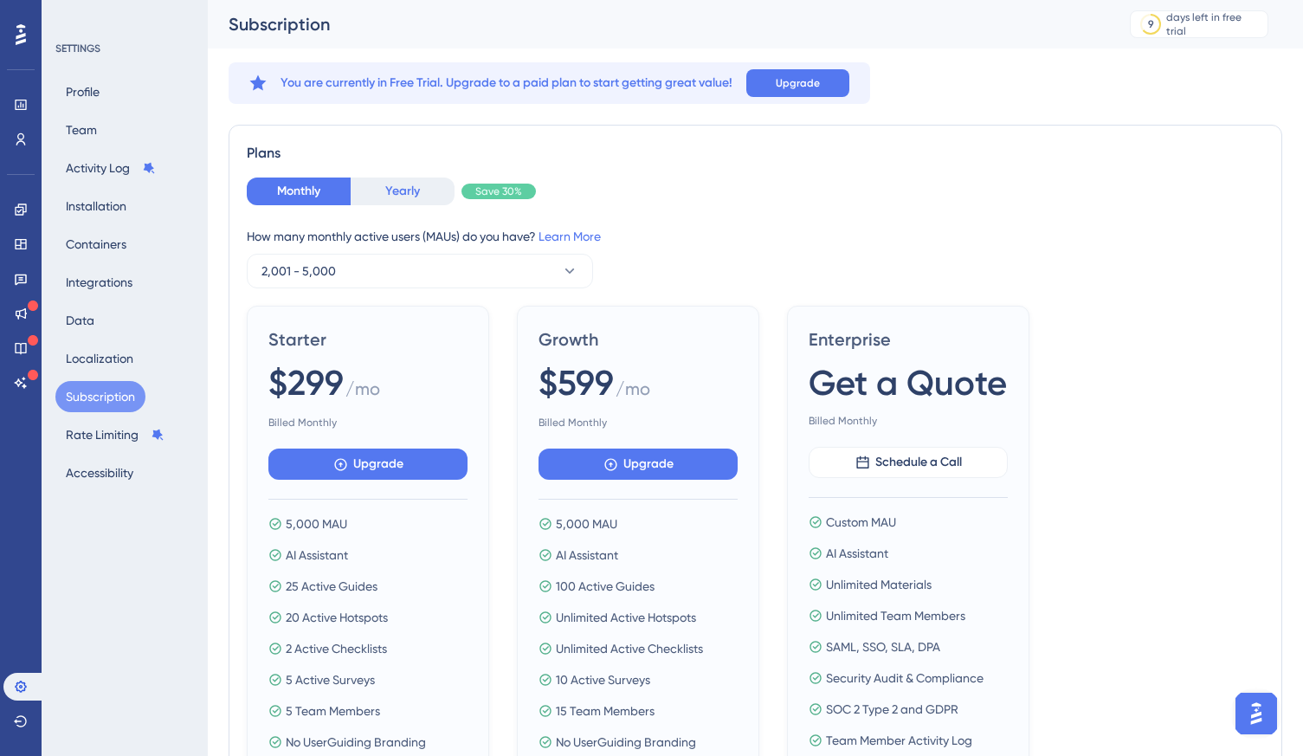
drag, startPoint x: 386, startPoint y: 191, endPoint x: 395, endPoint y: 205, distance: 16.3
click at [386, 192] on button "Yearly" at bounding box center [403, 191] width 104 height 28
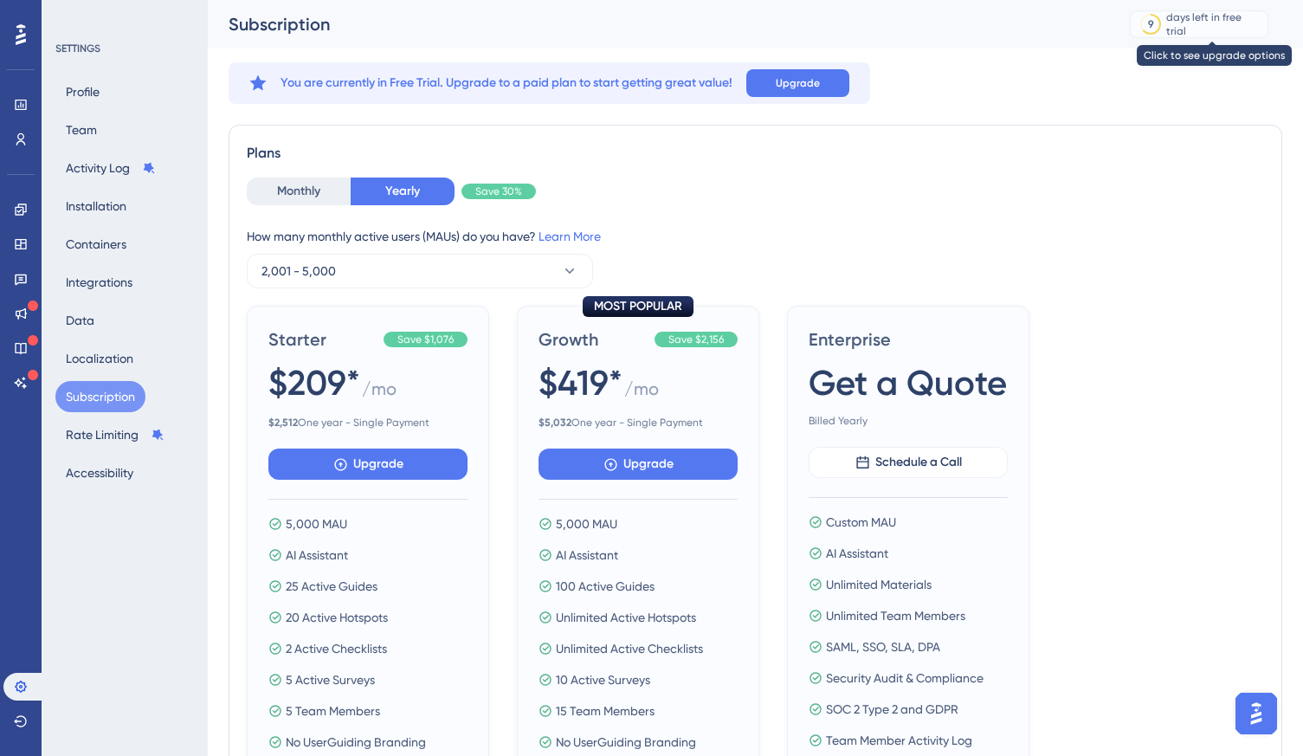
click at [1159, 21] on div "9" at bounding box center [1150, 24] width 17 height 17
click at [1237, 20] on div "days left in free trial" at bounding box center [1214, 24] width 96 height 28
click at [1184, 27] on div "days left in free trial" at bounding box center [1214, 24] width 96 height 28
click at [1159, 20] on div "9" at bounding box center [1150, 24] width 17 height 17
click at [1188, 23] on div "days left in free trial" at bounding box center [1214, 24] width 96 height 28
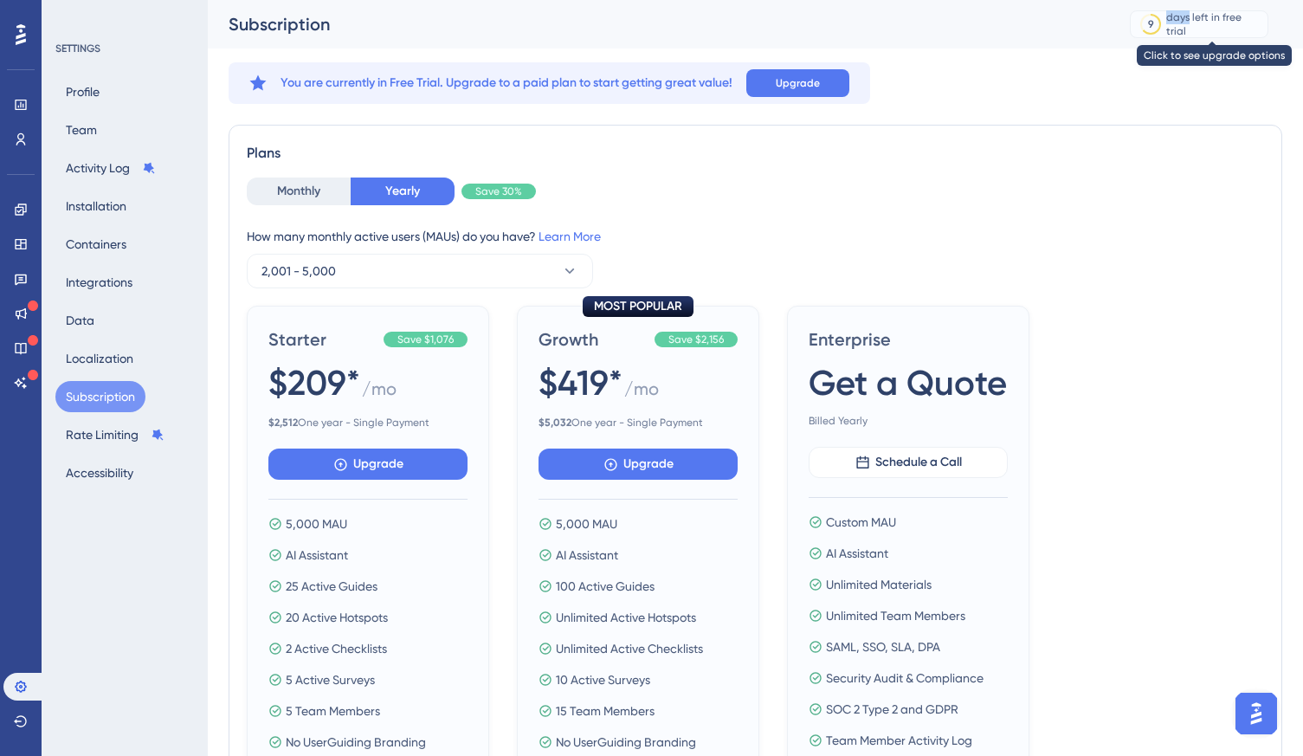
drag, startPoint x: 1189, startPoint y: 23, endPoint x: 1224, endPoint y: 25, distance: 35.5
click at [1190, 23] on div "days left in free trial" at bounding box center [1214, 24] width 96 height 28
click at [1229, 26] on div "days left in free trial" at bounding box center [1214, 24] width 96 height 28
click at [1244, 26] on div "days left in free trial" at bounding box center [1214, 24] width 96 height 28
click at [661, 146] on div "Plans" at bounding box center [755, 153] width 1017 height 21
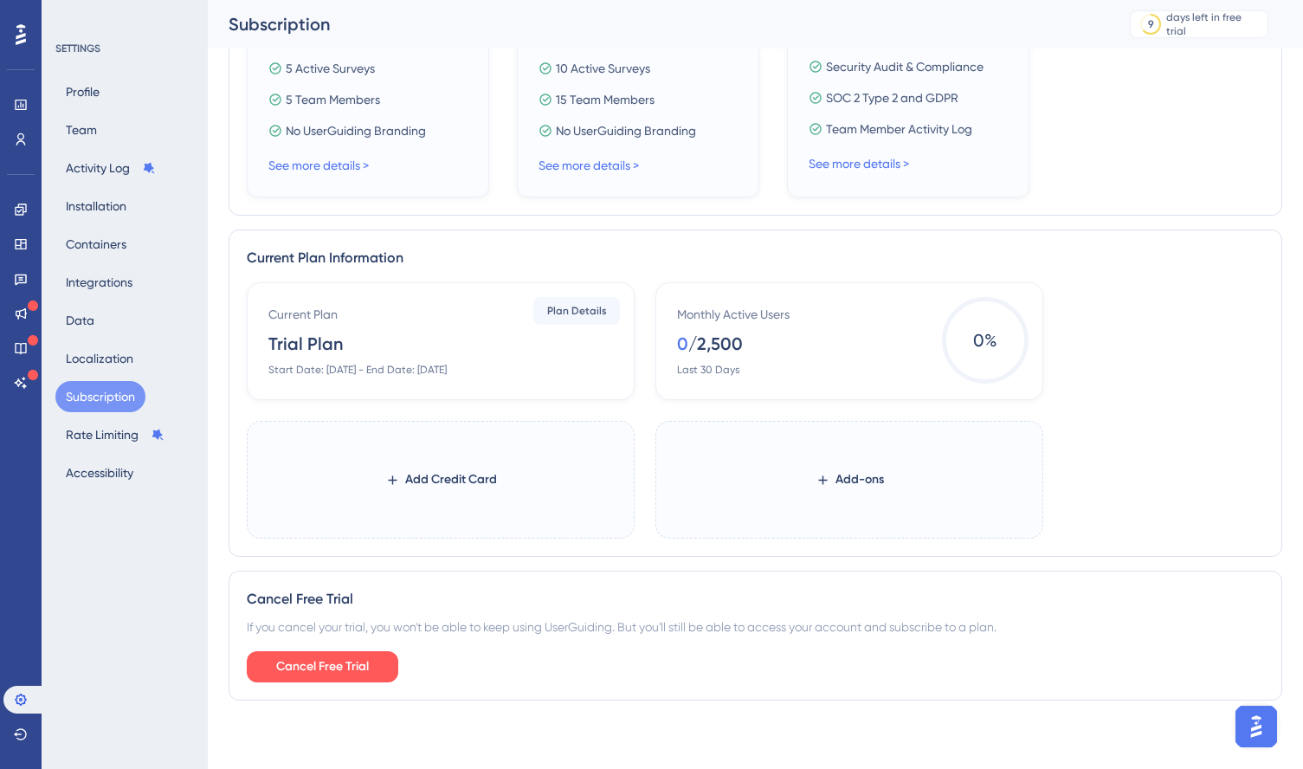
scroll to position [626, 0]
click at [577, 313] on span "Plan Details" at bounding box center [577, 310] width 60 height 14
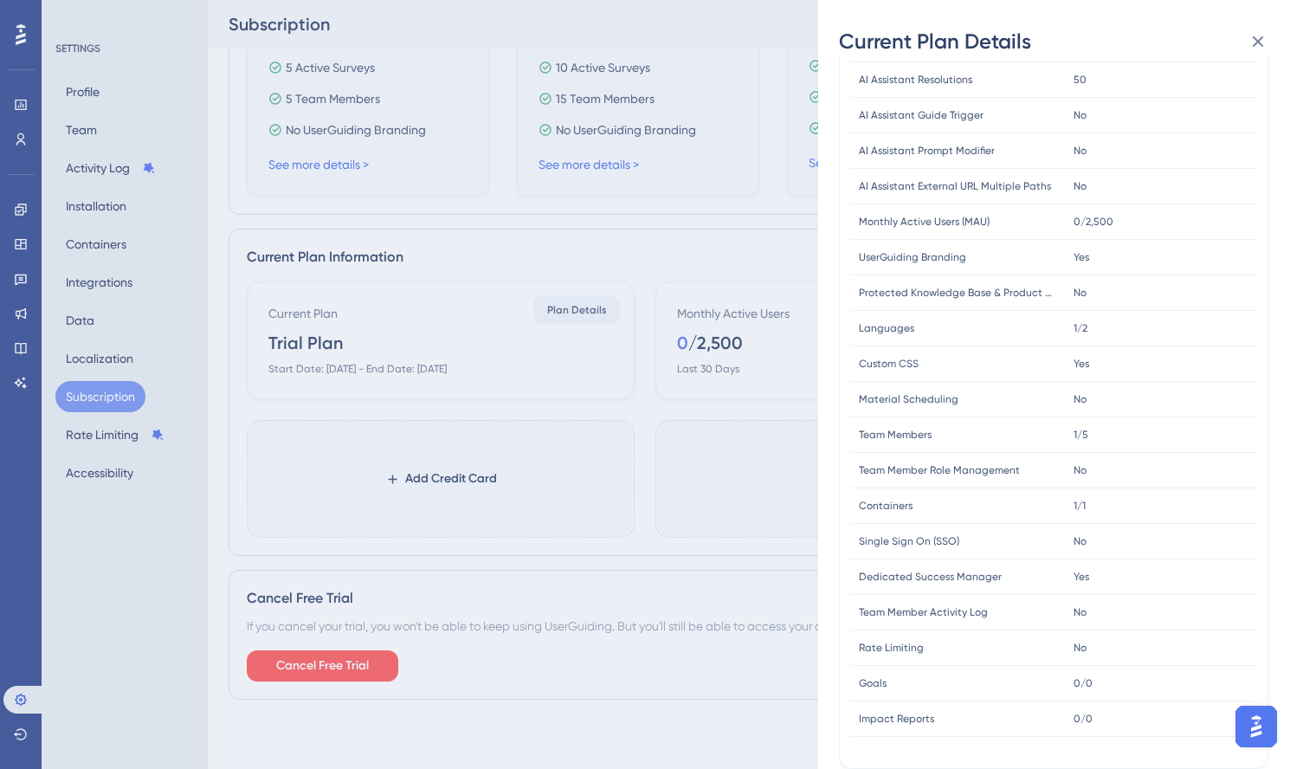
scroll to position [0, 0]
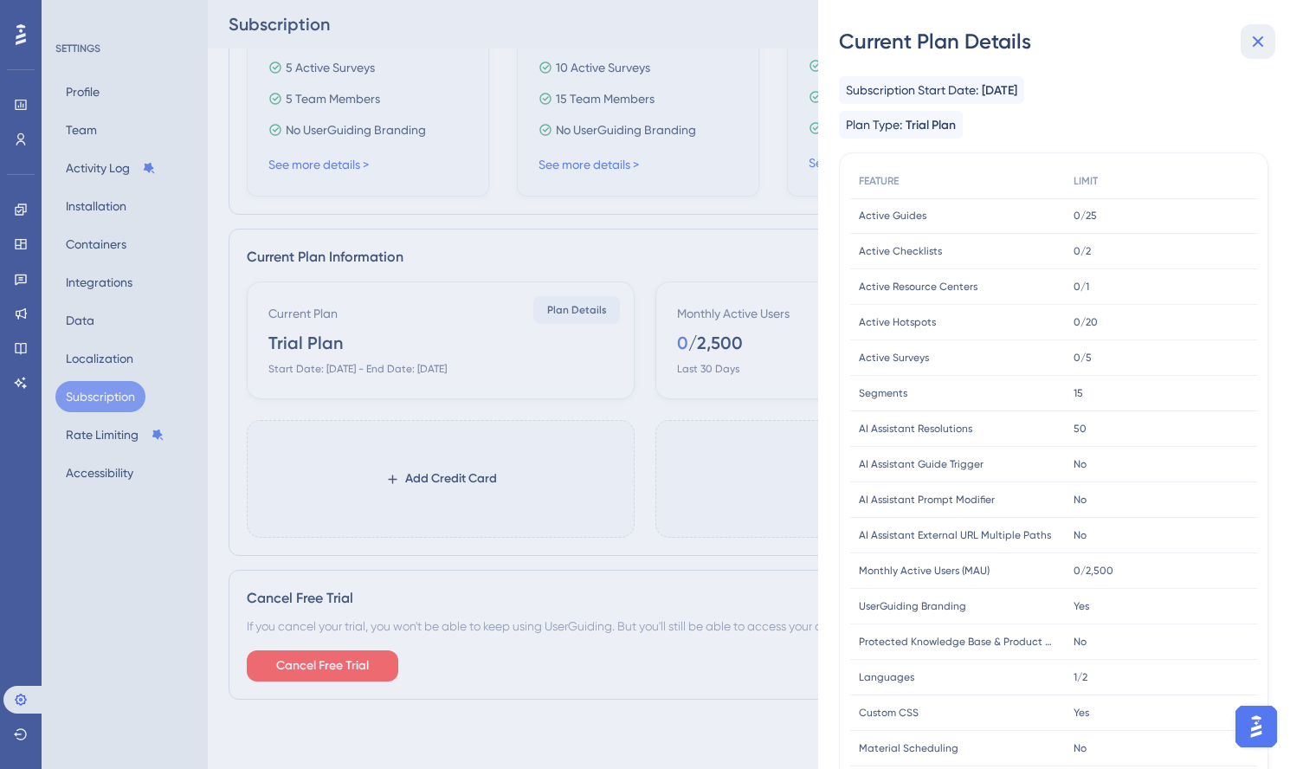
click at [1257, 38] on icon at bounding box center [1258, 41] width 21 height 21
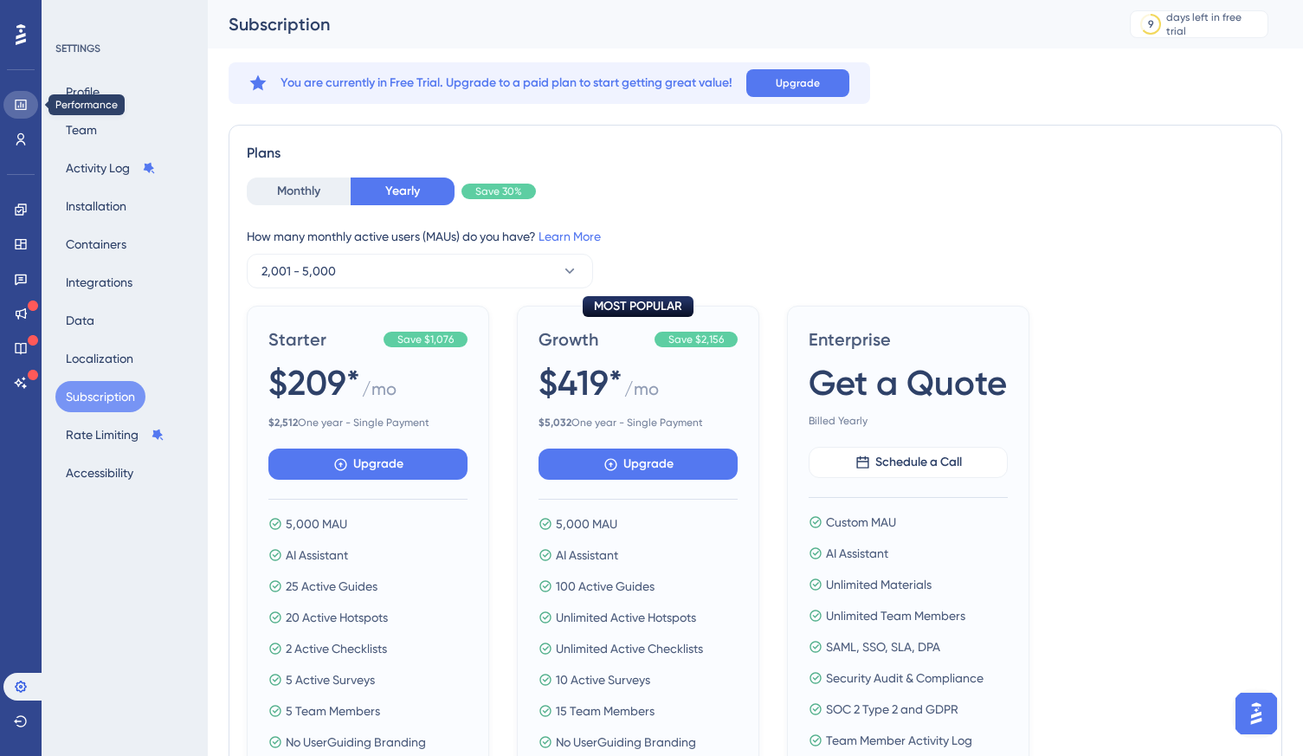
click at [21, 105] on icon at bounding box center [21, 105] width 14 height 14
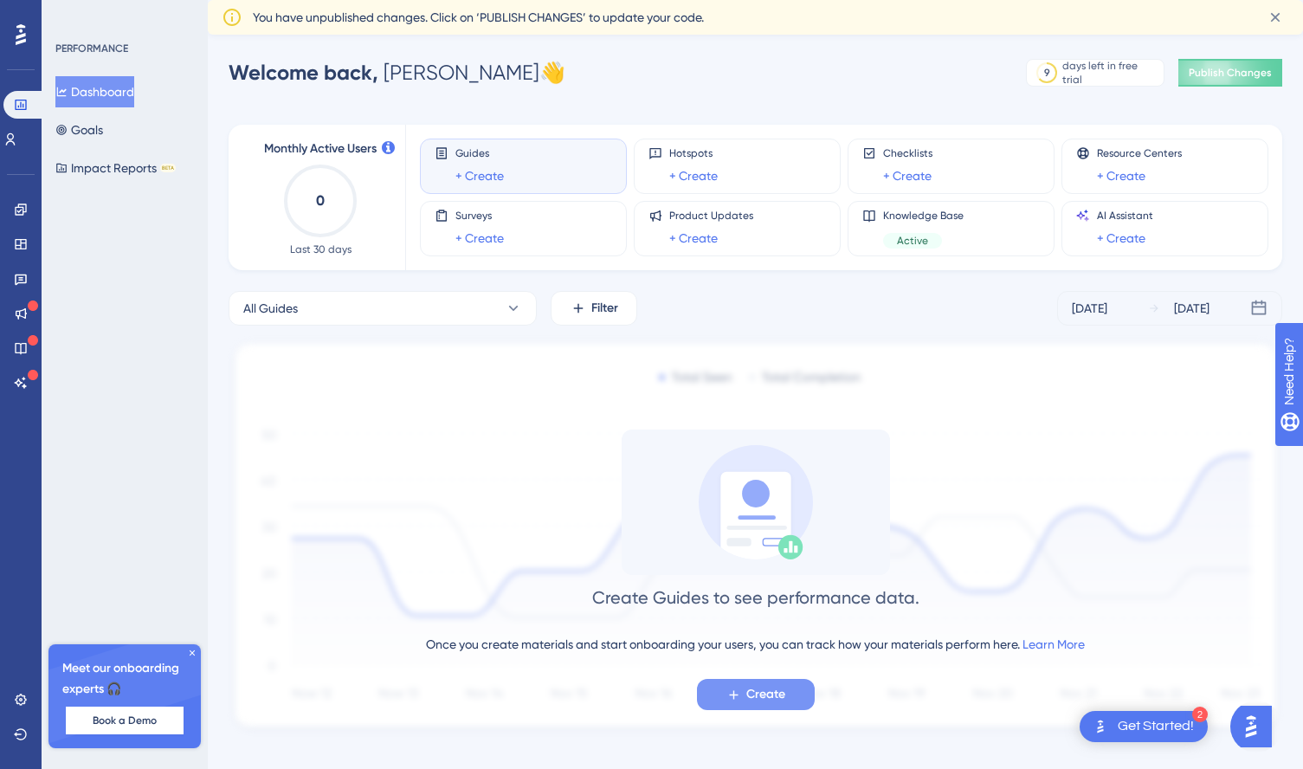
click at [741, 695] on button "Create" at bounding box center [756, 694] width 118 height 31
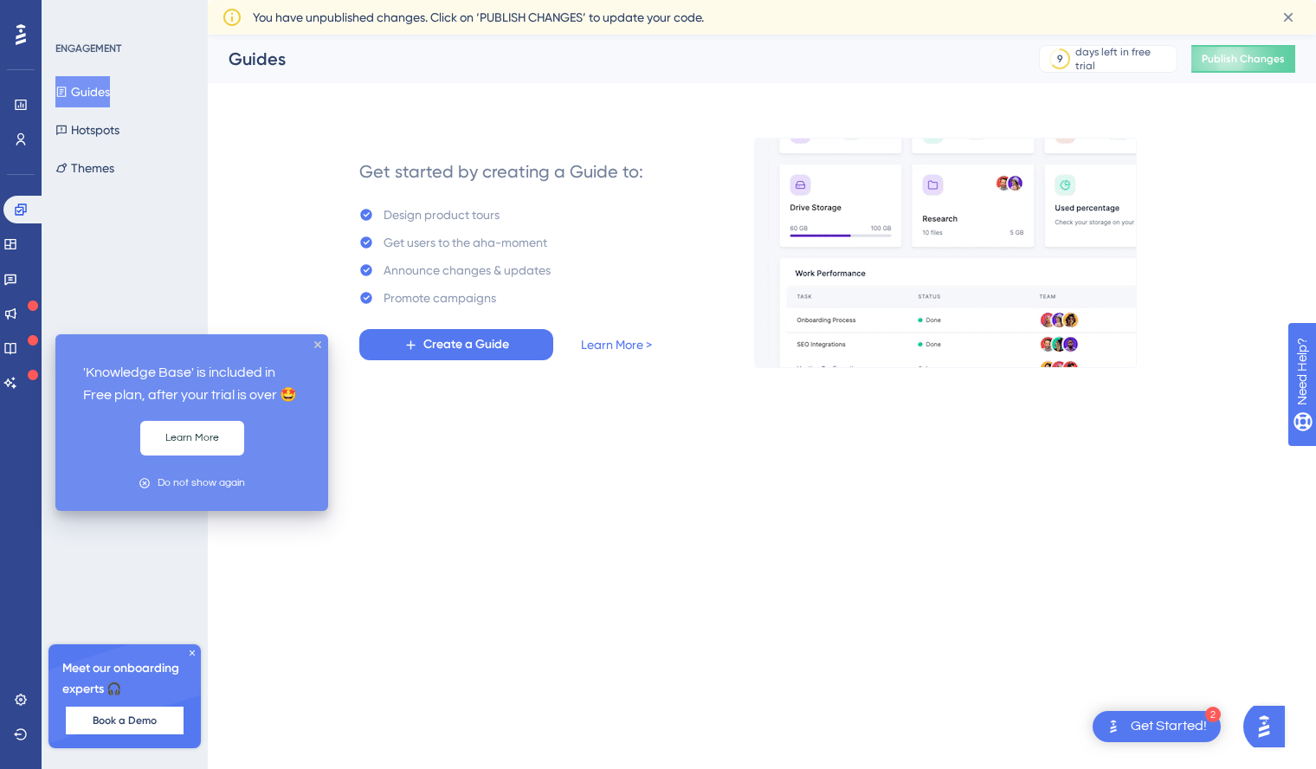
click at [31, 345] on icon at bounding box center [33, 340] width 10 height 10
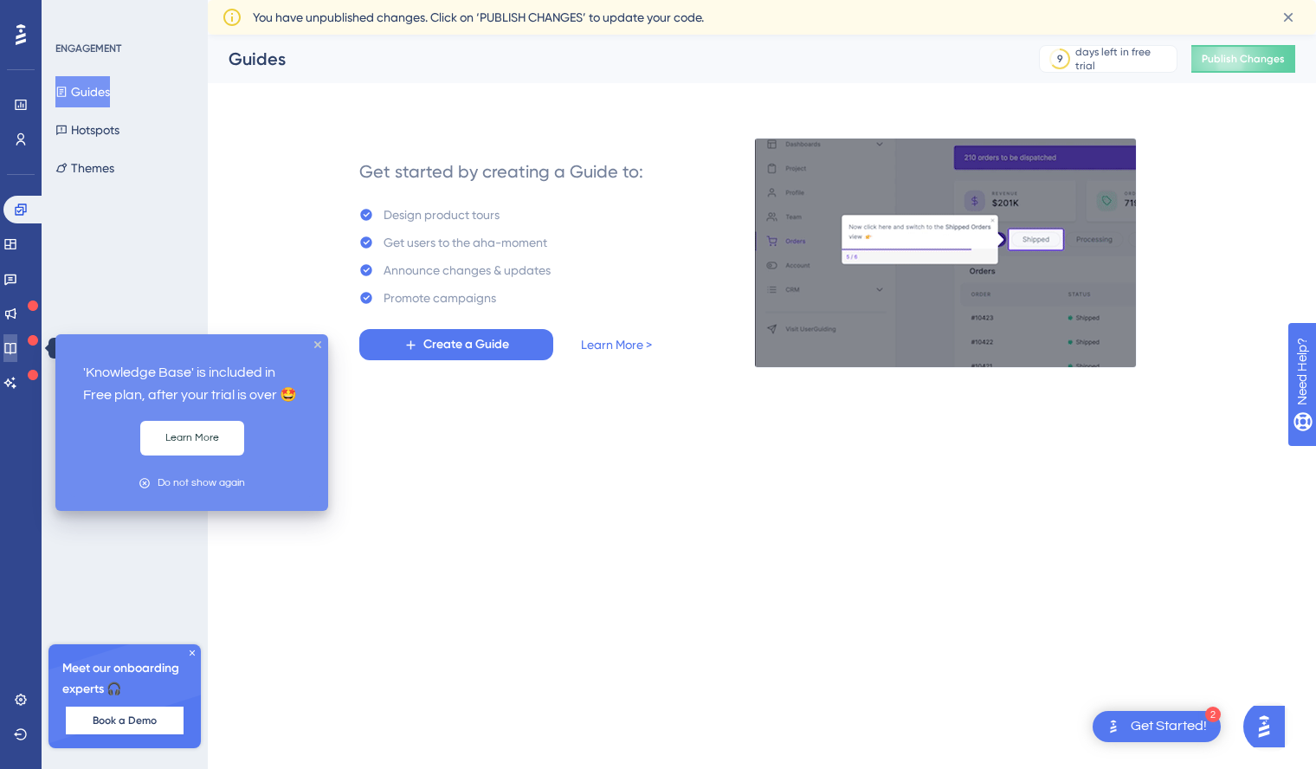
click at [17, 345] on icon at bounding box center [10, 348] width 14 height 14
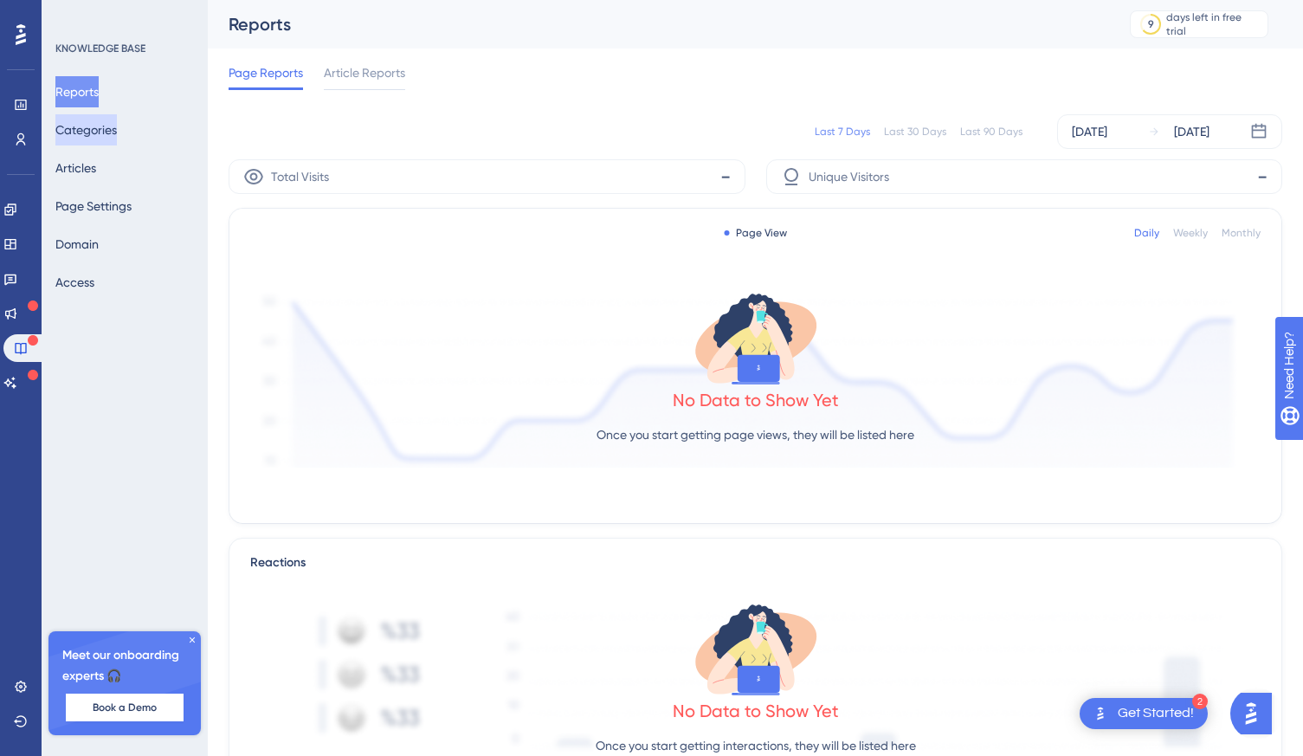
click at [108, 125] on button "Categories" at bounding box center [85, 129] width 61 height 31
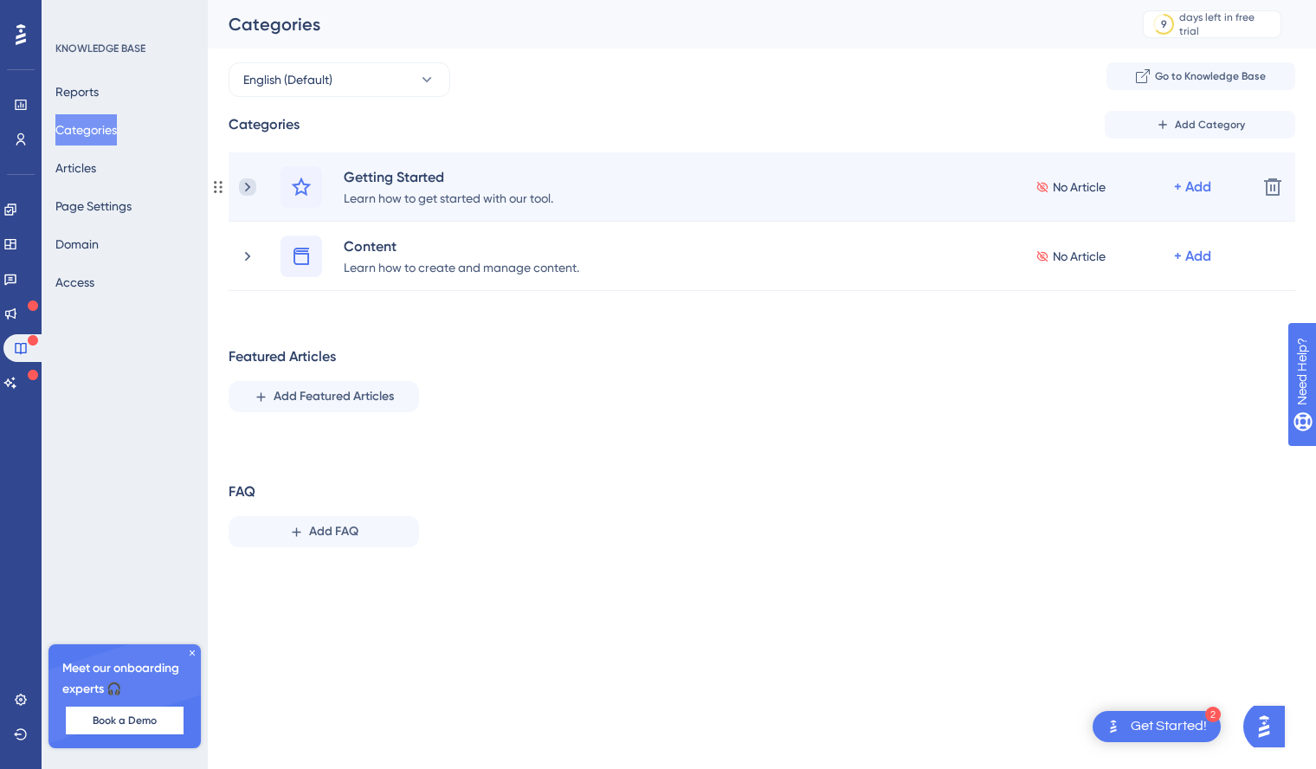
click at [249, 188] on icon at bounding box center [247, 186] width 17 height 17
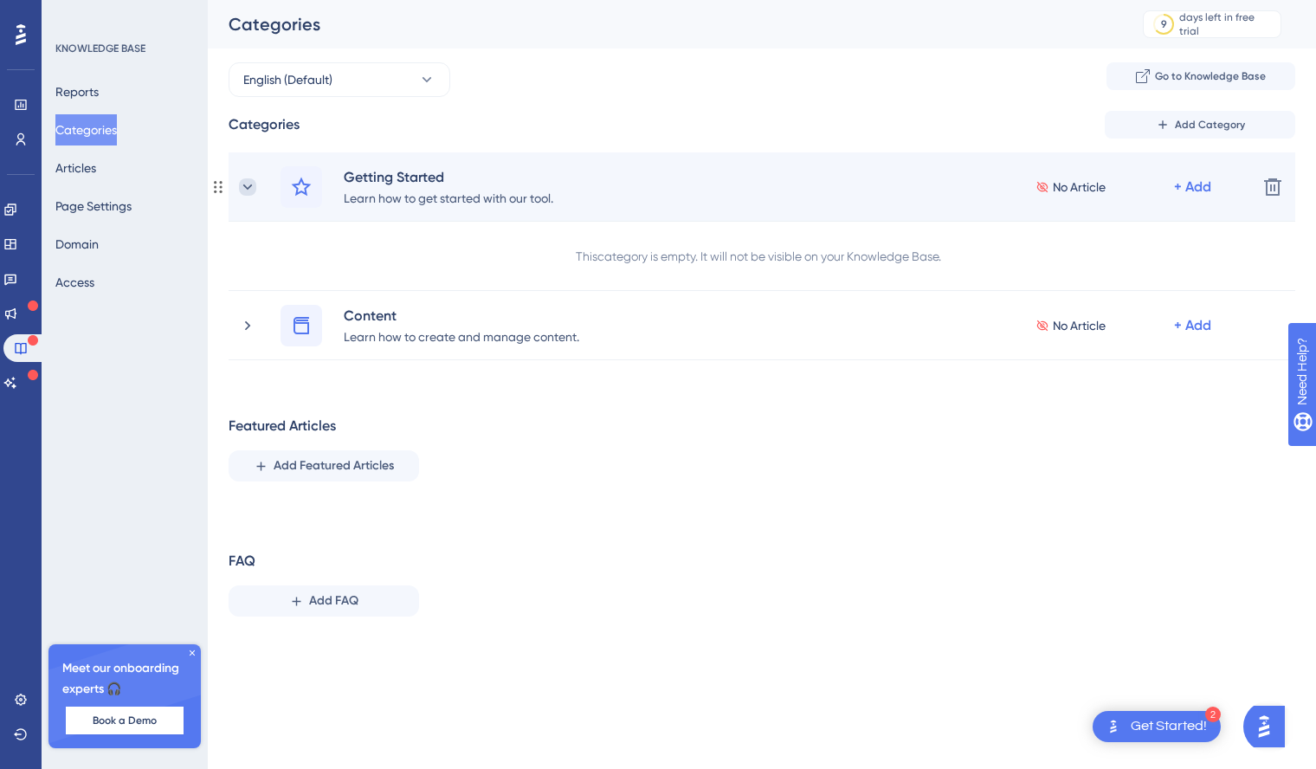
click at [249, 188] on icon at bounding box center [247, 186] width 17 height 17
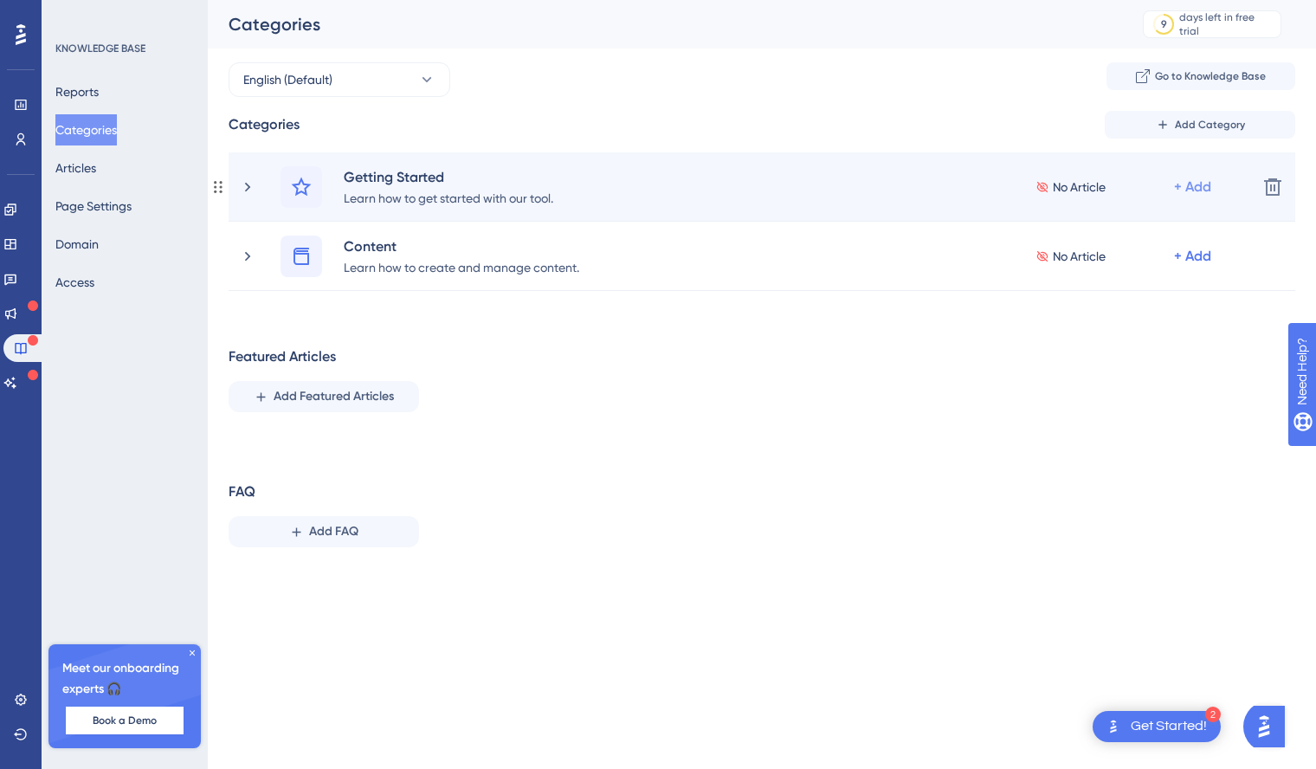
click at [1201, 195] on div "+ Add" at bounding box center [1192, 187] width 37 height 21
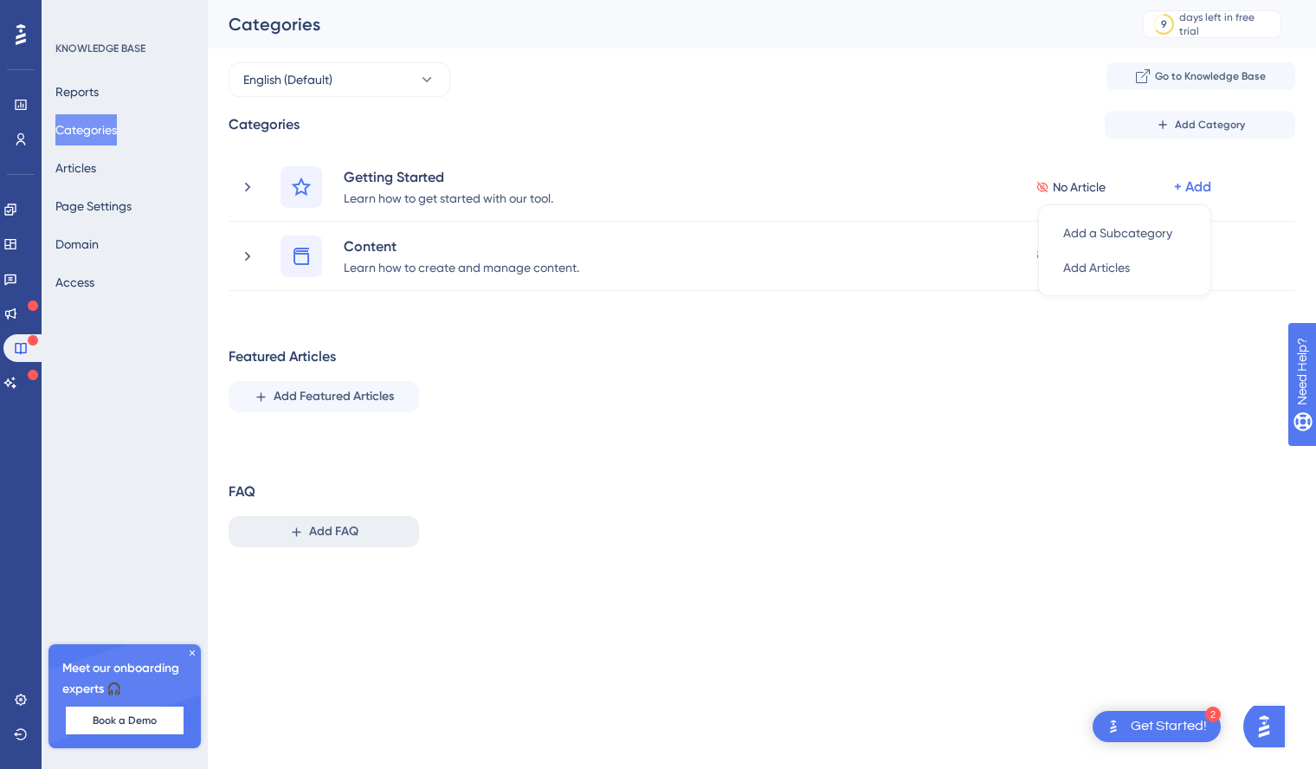
click at [337, 536] on span "Add FAQ" at bounding box center [333, 531] width 49 height 21
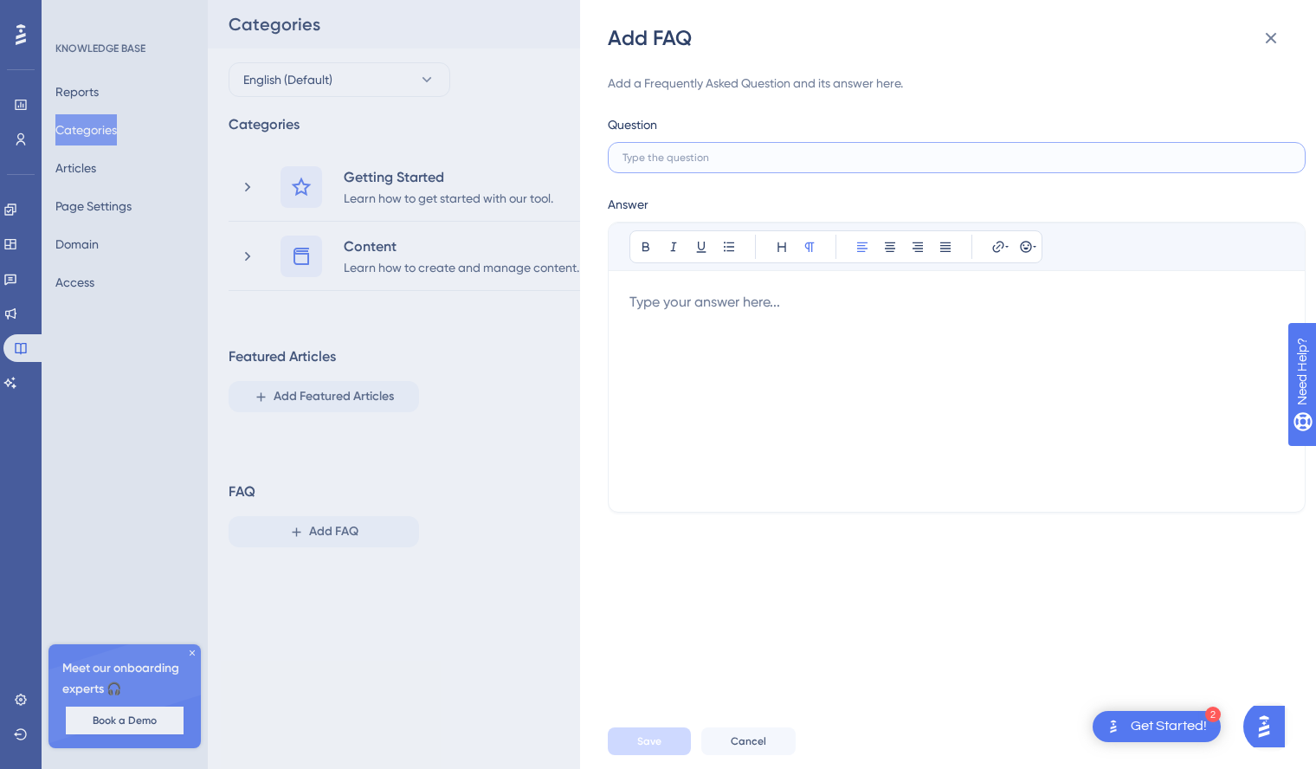
click at [687, 153] on input "text" at bounding box center [957, 158] width 668 height 12
type input "What is Fracht Network?"
click at [666, 297] on div at bounding box center [956, 391] width 655 height 199
click at [646, 743] on span "Save" at bounding box center [649, 741] width 24 height 14
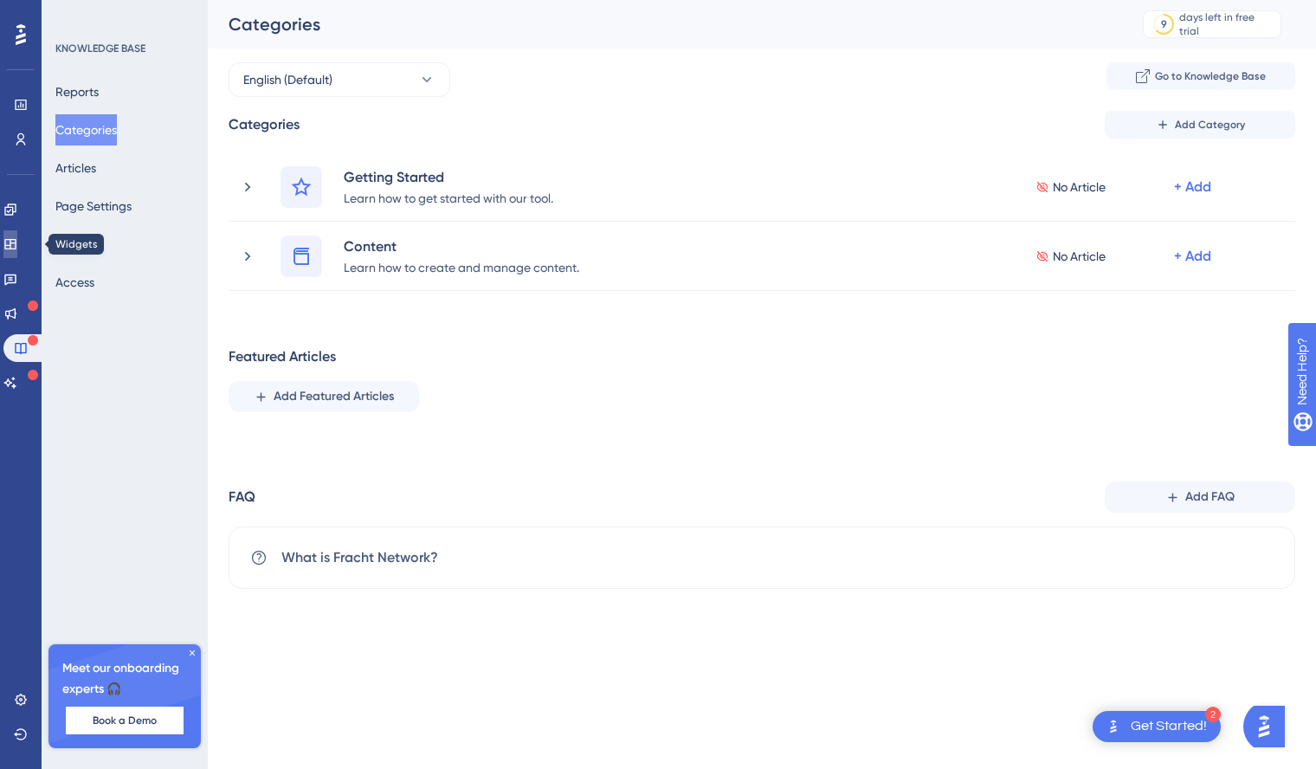
click at [17, 245] on icon at bounding box center [10, 244] width 14 height 14
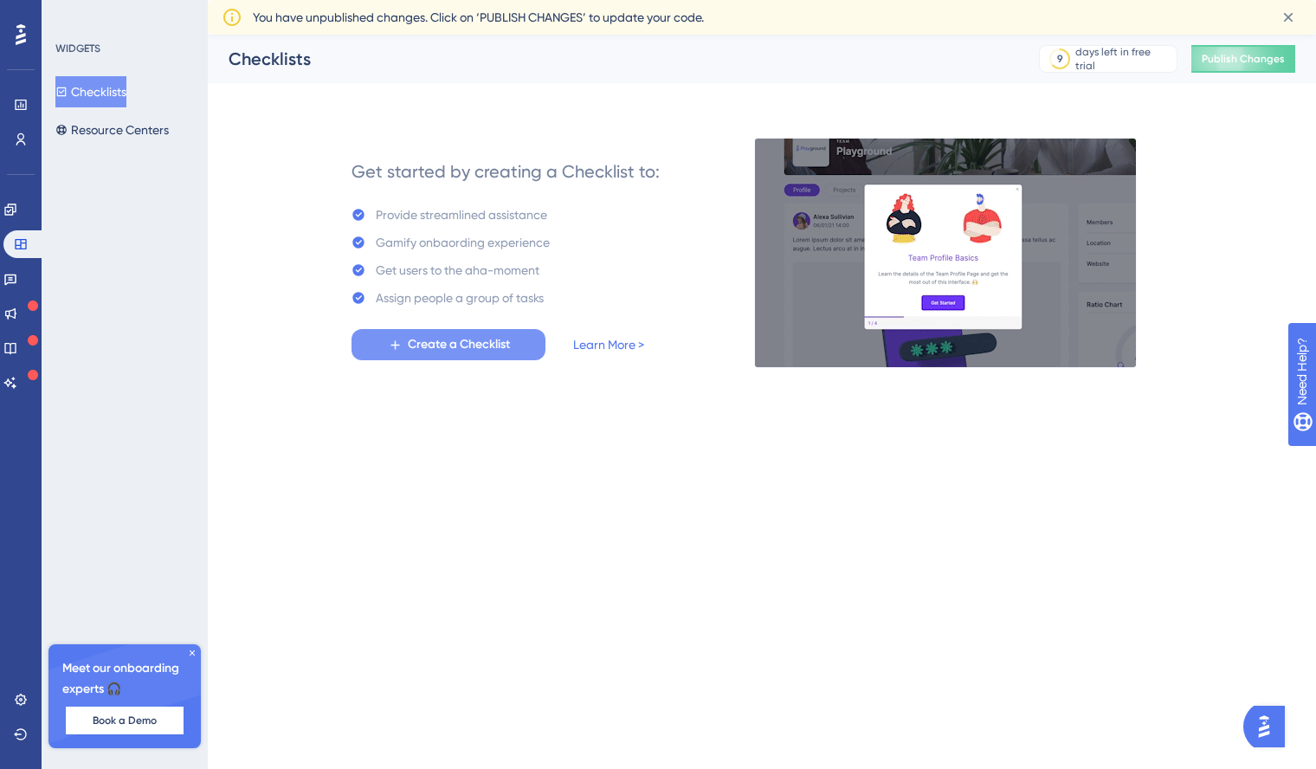
click at [432, 342] on span "Create a Checklist" at bounding box center [459, 344] width 102 height 21
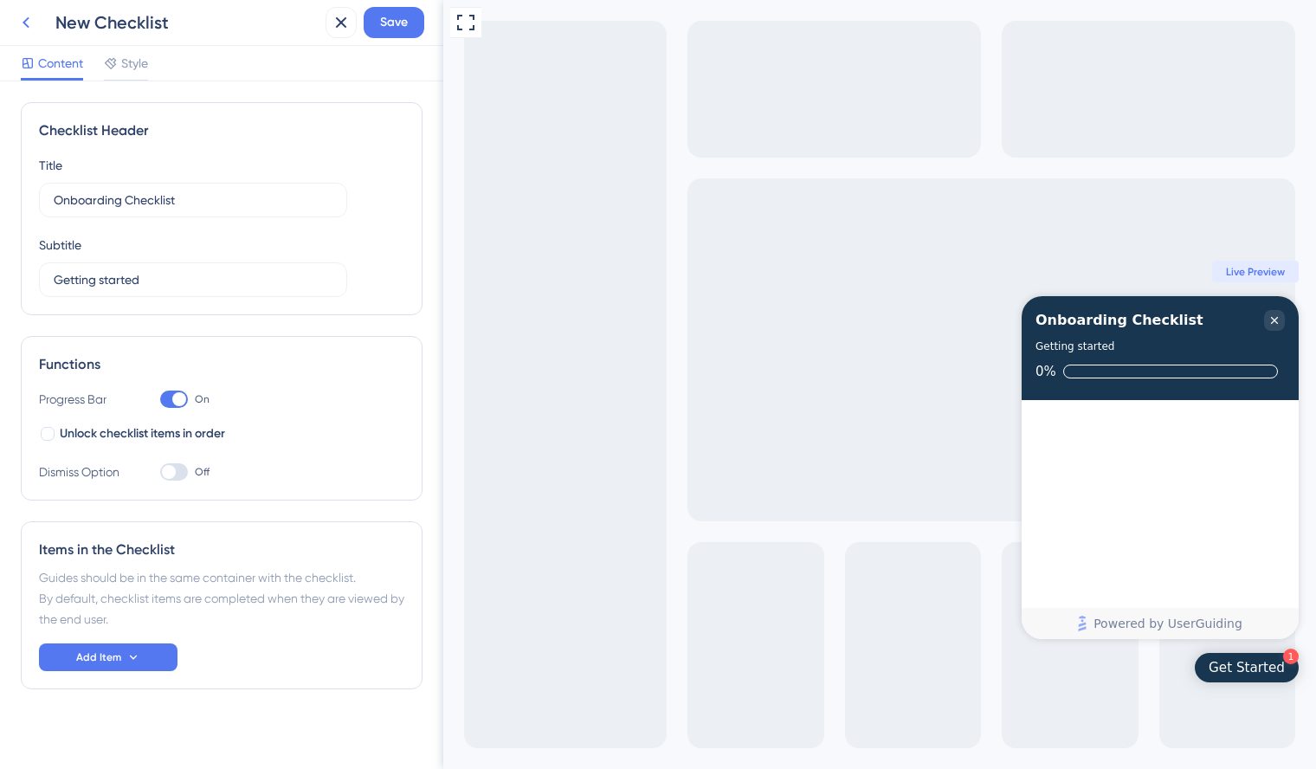
click at [25, 23] on icon at bounding box center [26, 22] width 21 height 21
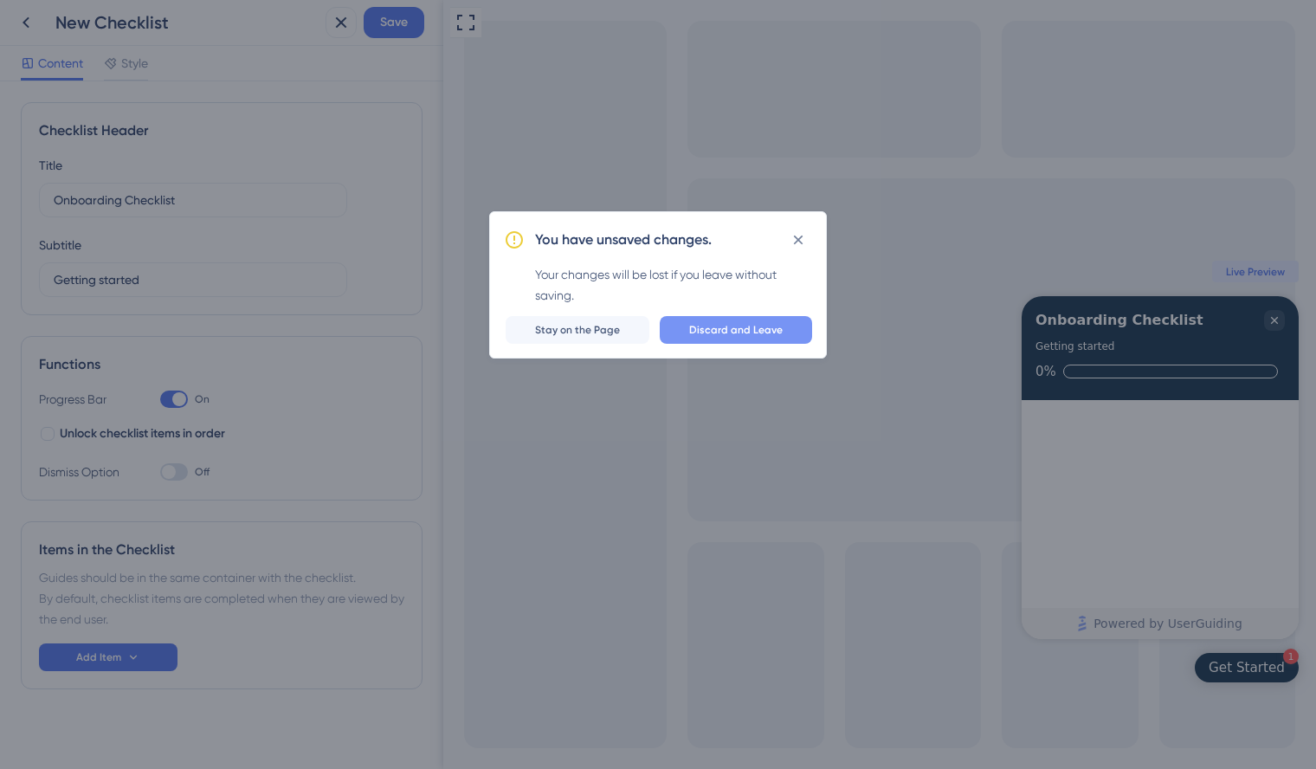
click at [716, 330] on span "Discard and Leave" at bounding box center [736, 330] width 94 height 14
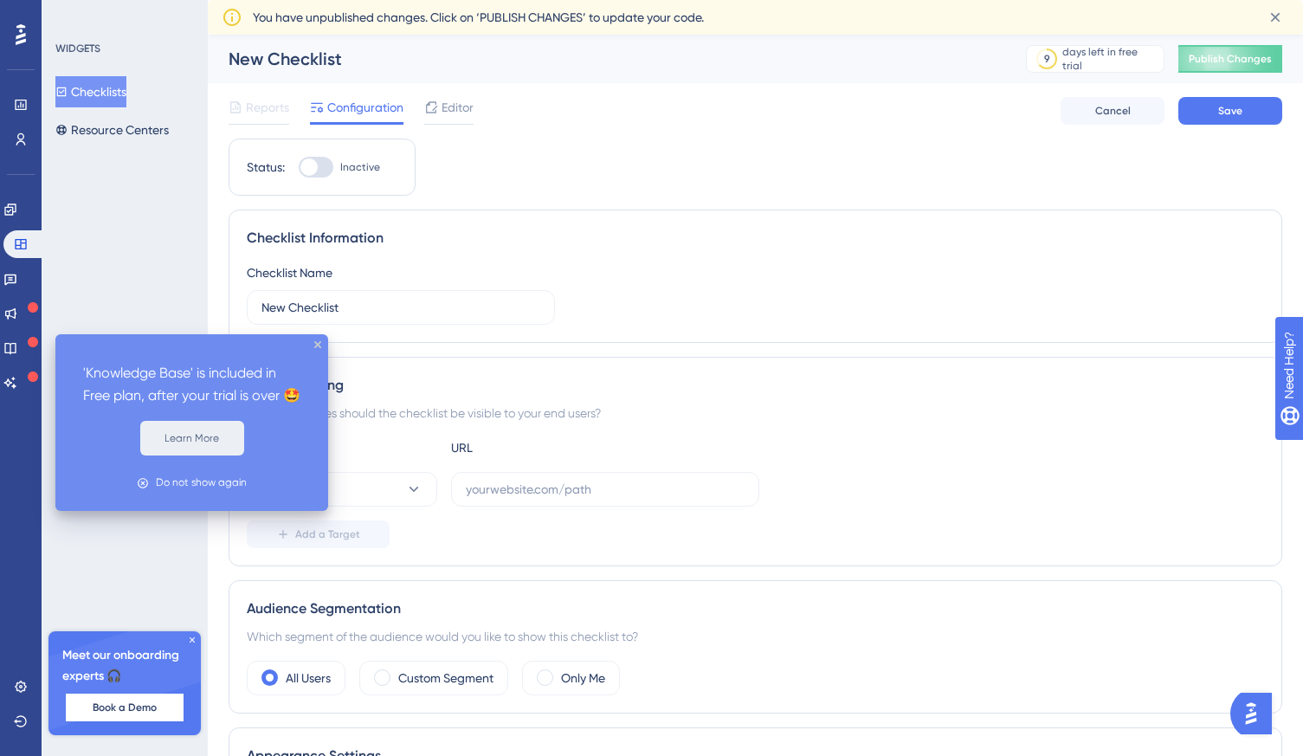
click at [185, 429] on button "Learn More" at bounding box center [192, 438] width 104 height 35
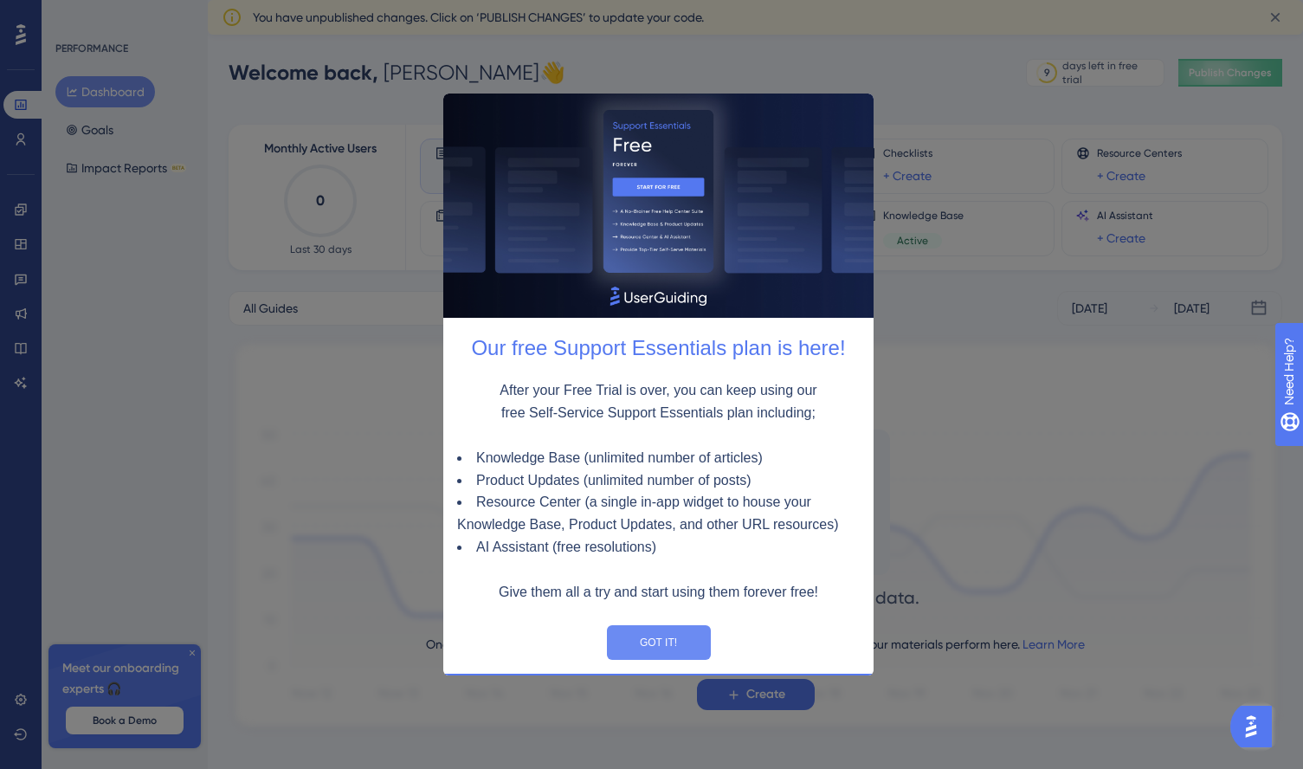
click at [669, 641] on button "GOT IT!" at bounding box center [658, 641] width 104 height 35
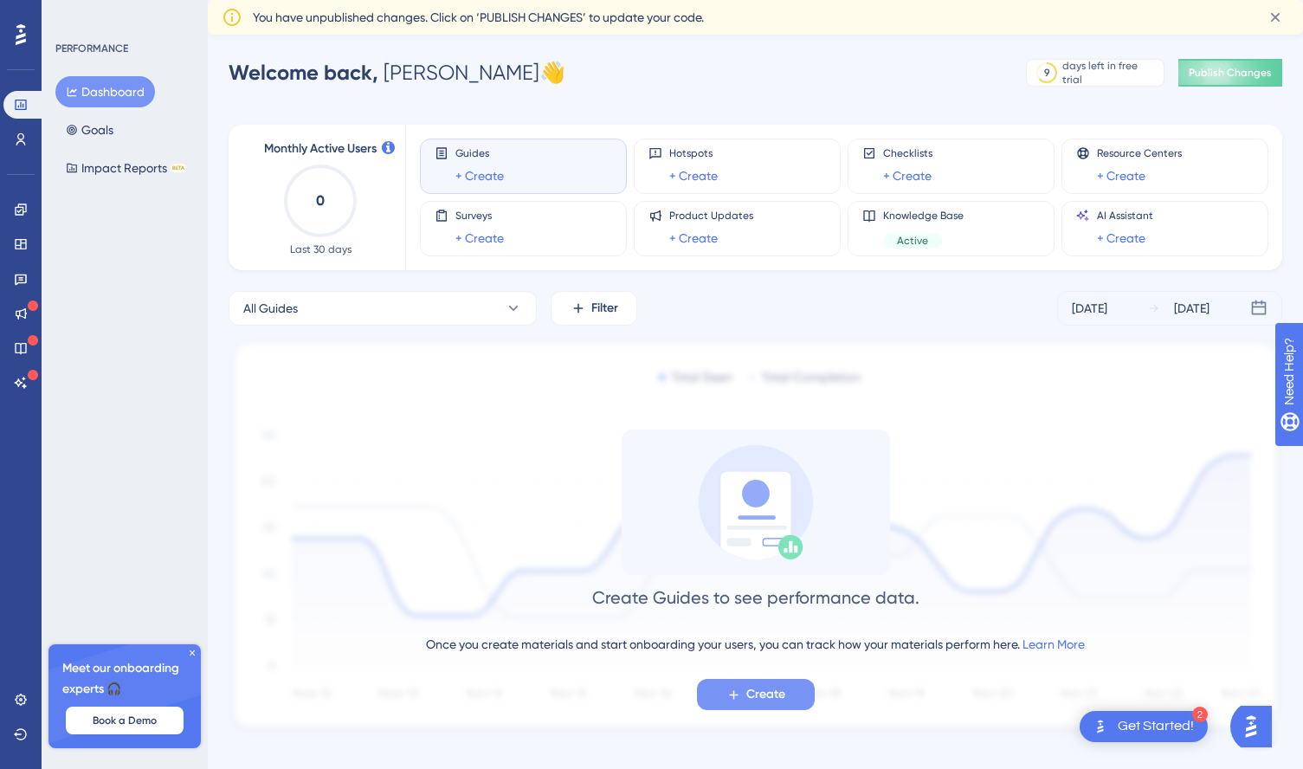
click at [749, 696] on span "Create" at bounding box center [765, 694] width 39 height 21
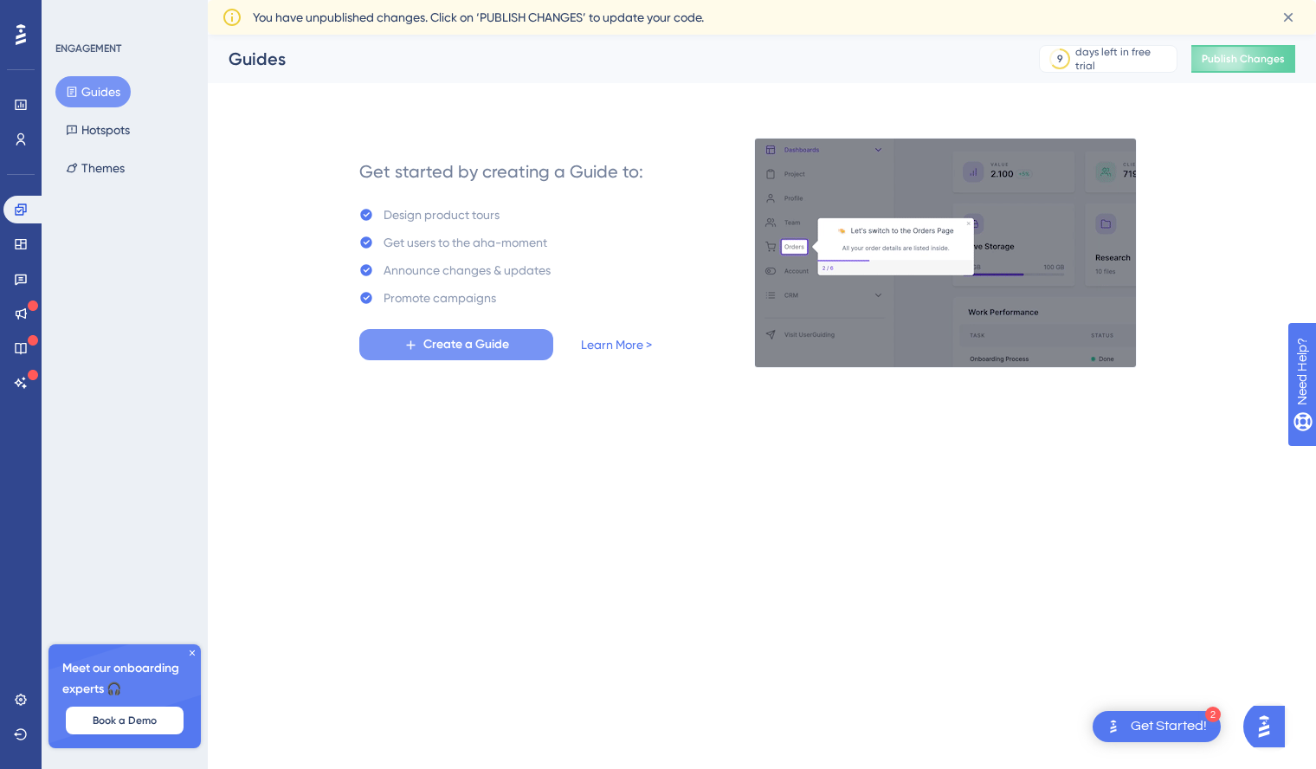
click at [494, 346] on span "Create a Guide" at bounding box center [466, 344] width 86 height 21
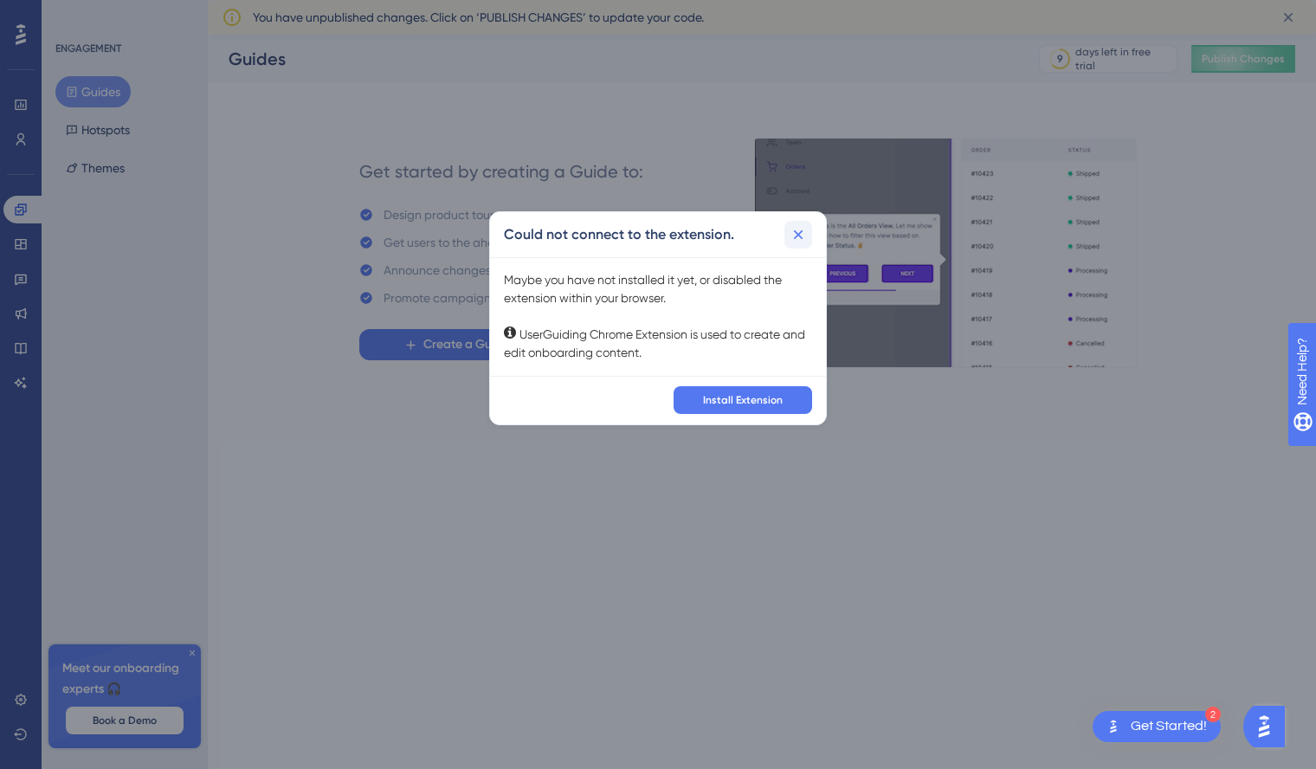
click at [798, 233] on icon at bounding box center [799, 235] width 10 height 10
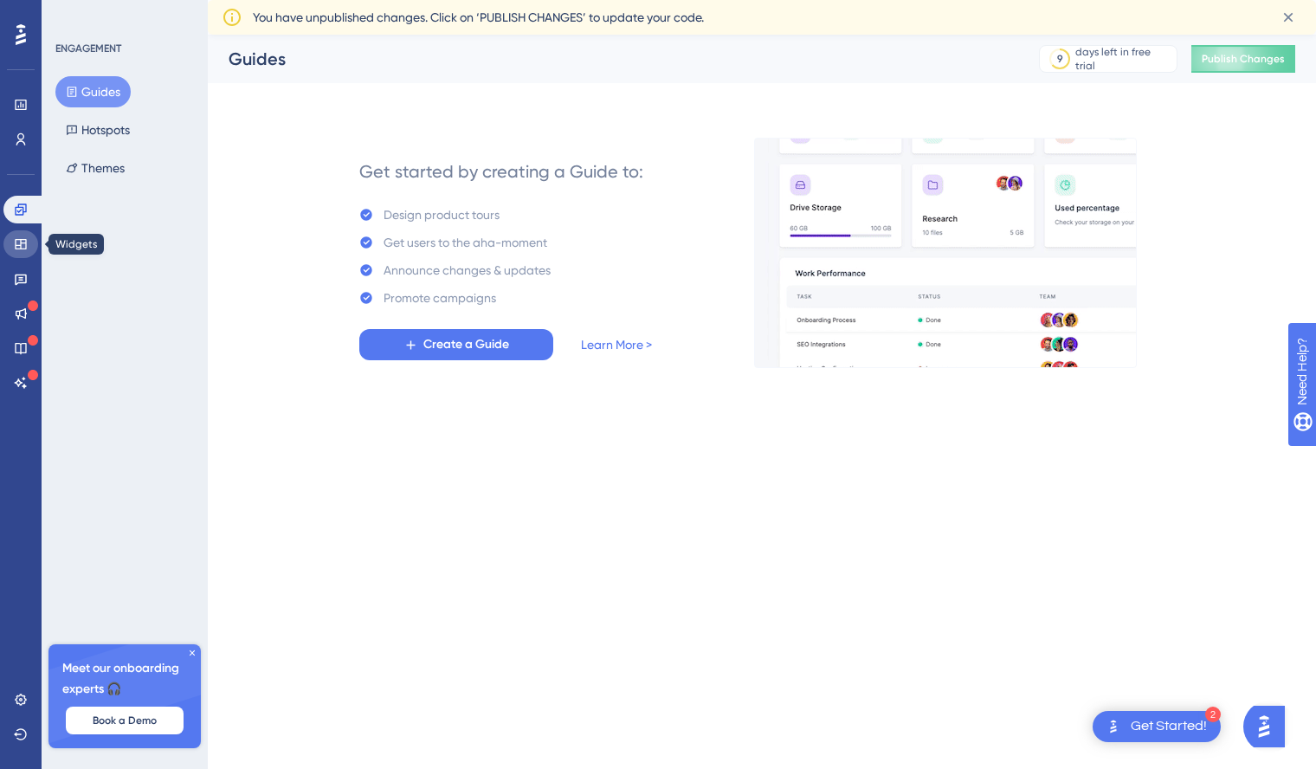
click at [28, 249] on link at bounding box center [20, 244] width 35 height 28
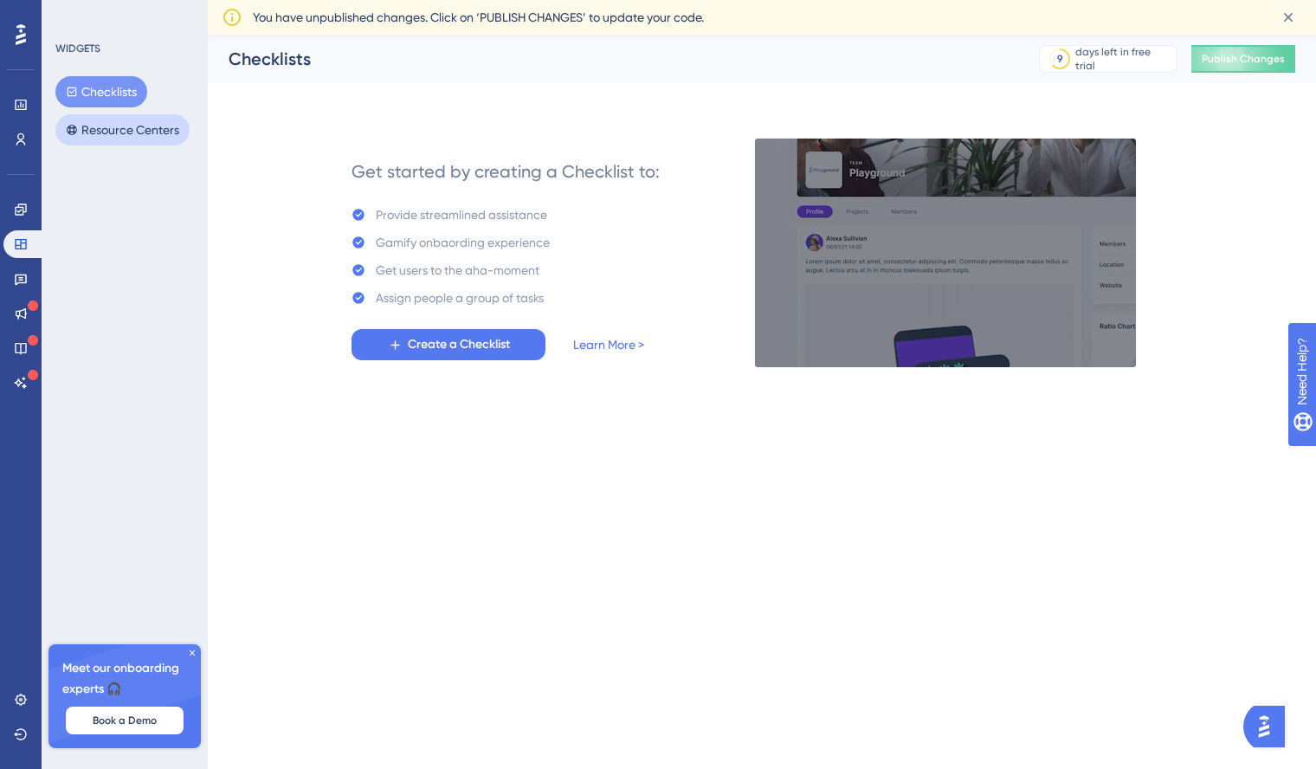
click at [130, 122] on button "Resource Centers" at bounding box center [122, 129] width 134 height 31
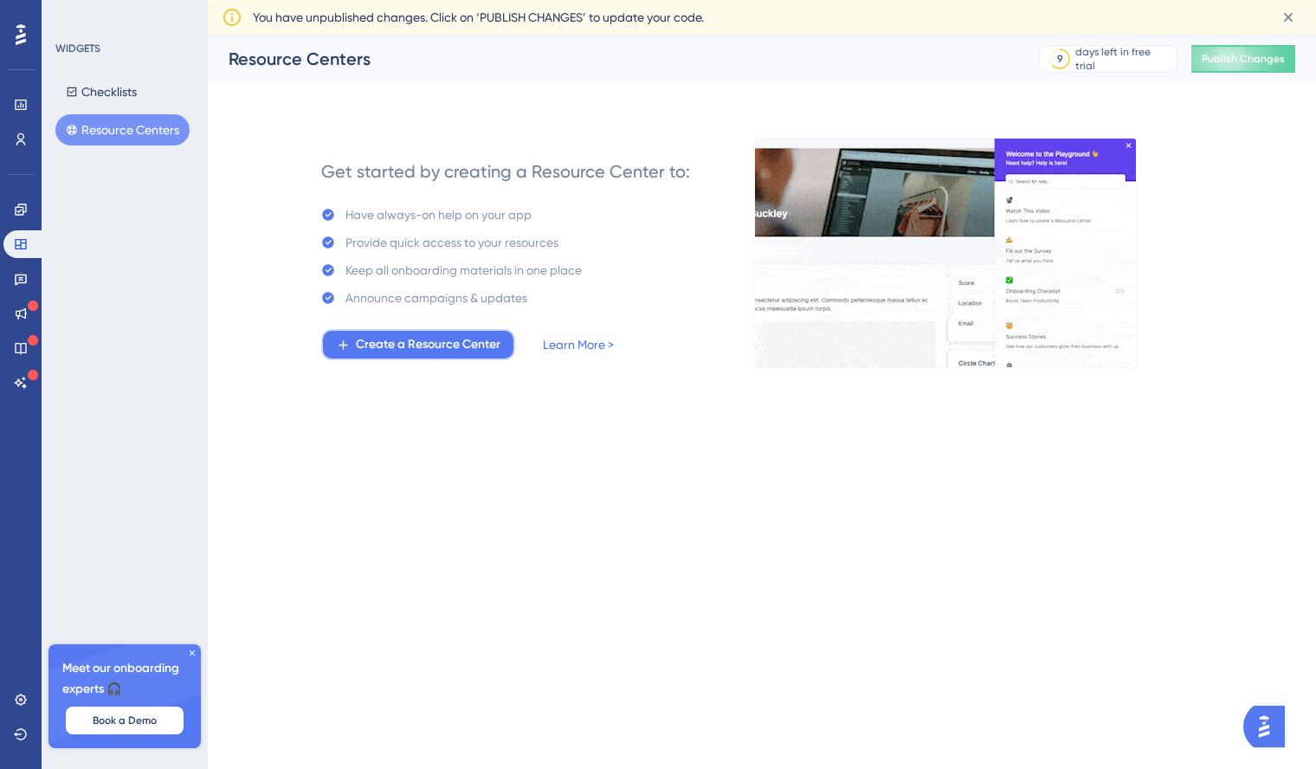
click at [406, 345] on span "Create a Resource Center" at bounding box center [428, 344] width 145 height 21
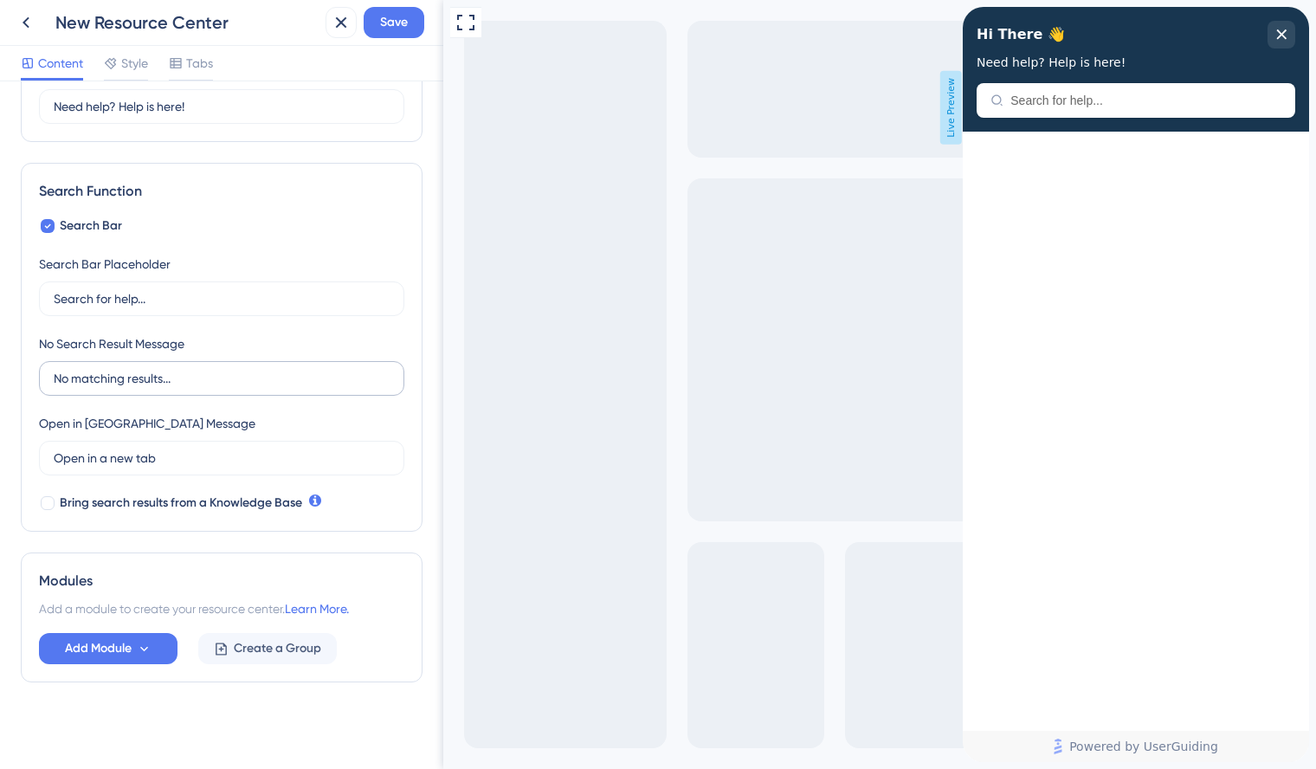
scroll to position [177, 0]
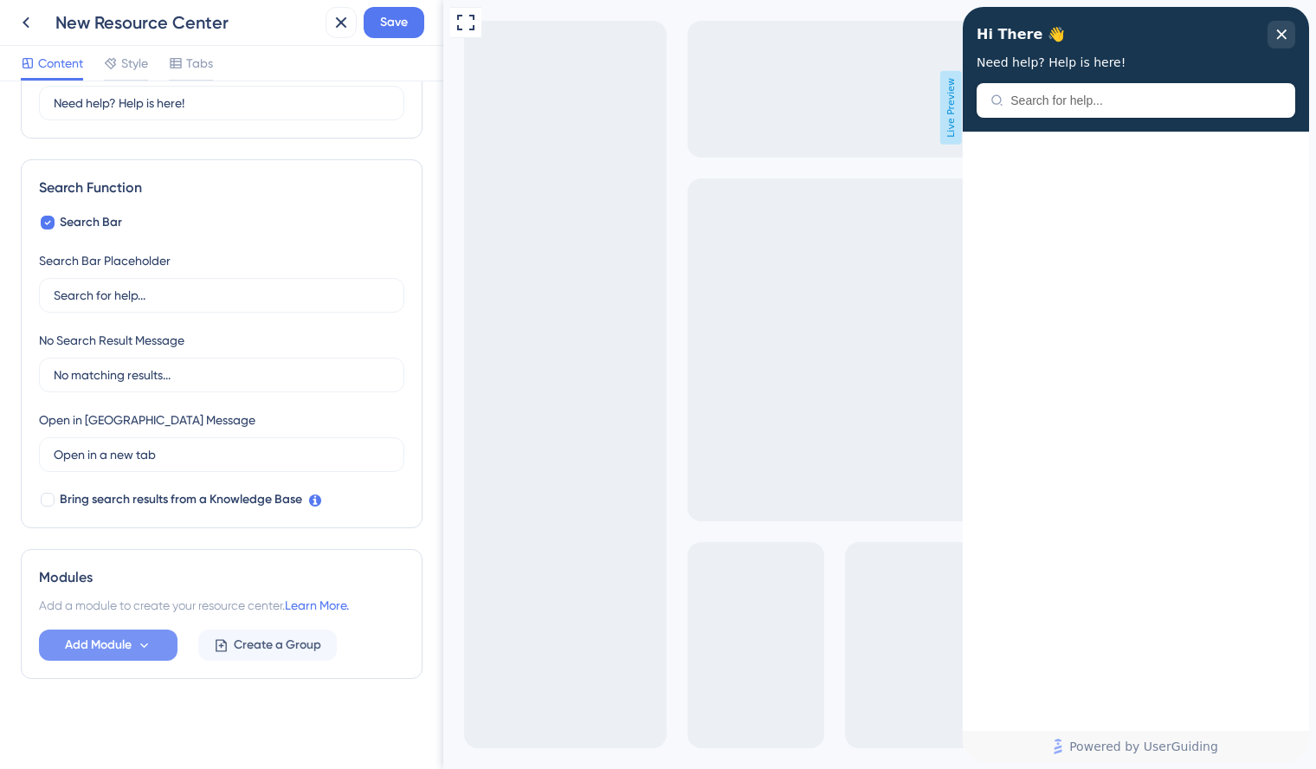
click at [133, 641] on button "Add Module" at bounding box center [108, 644] width 139 height 31
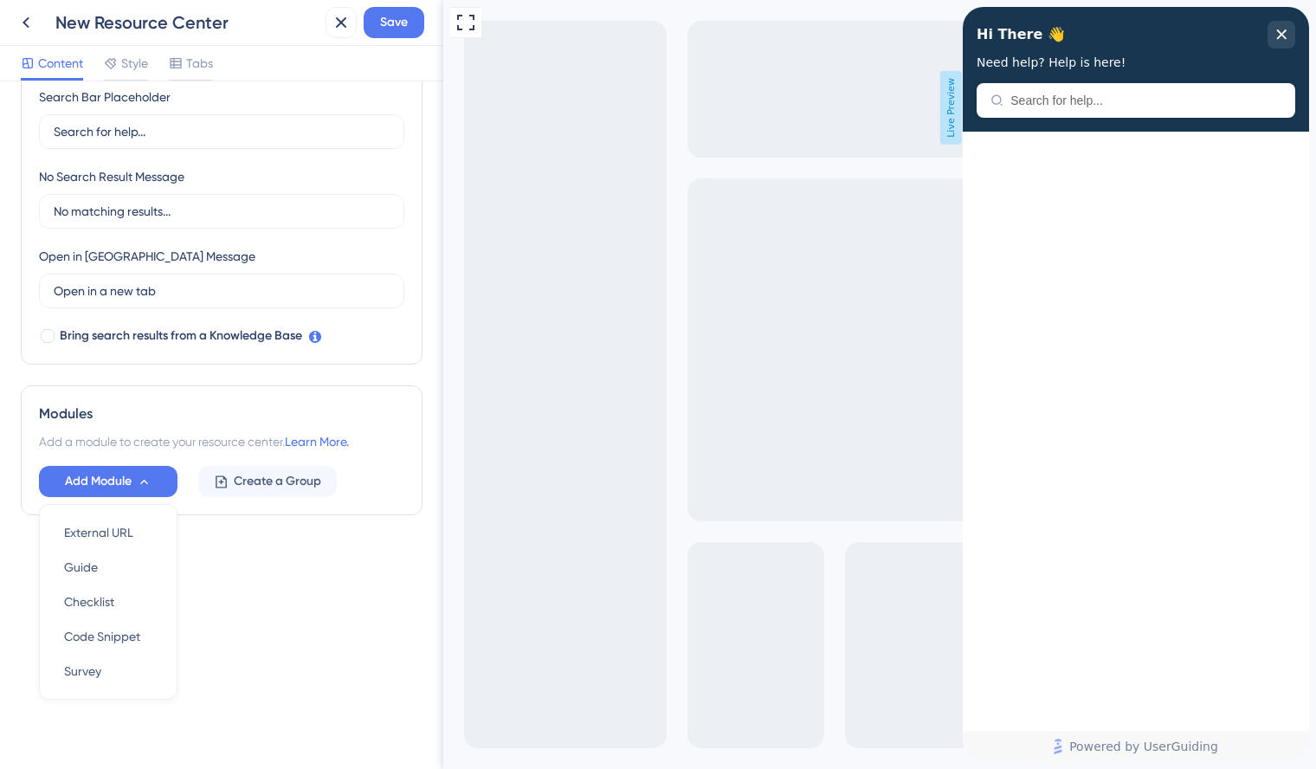
click at [221, 380] on div "Resource Center Header Title Hi There 👋 17 Hi There 👋 Subtitle Need help? Help …" at bounding box center [222, 138] width 402 height 753
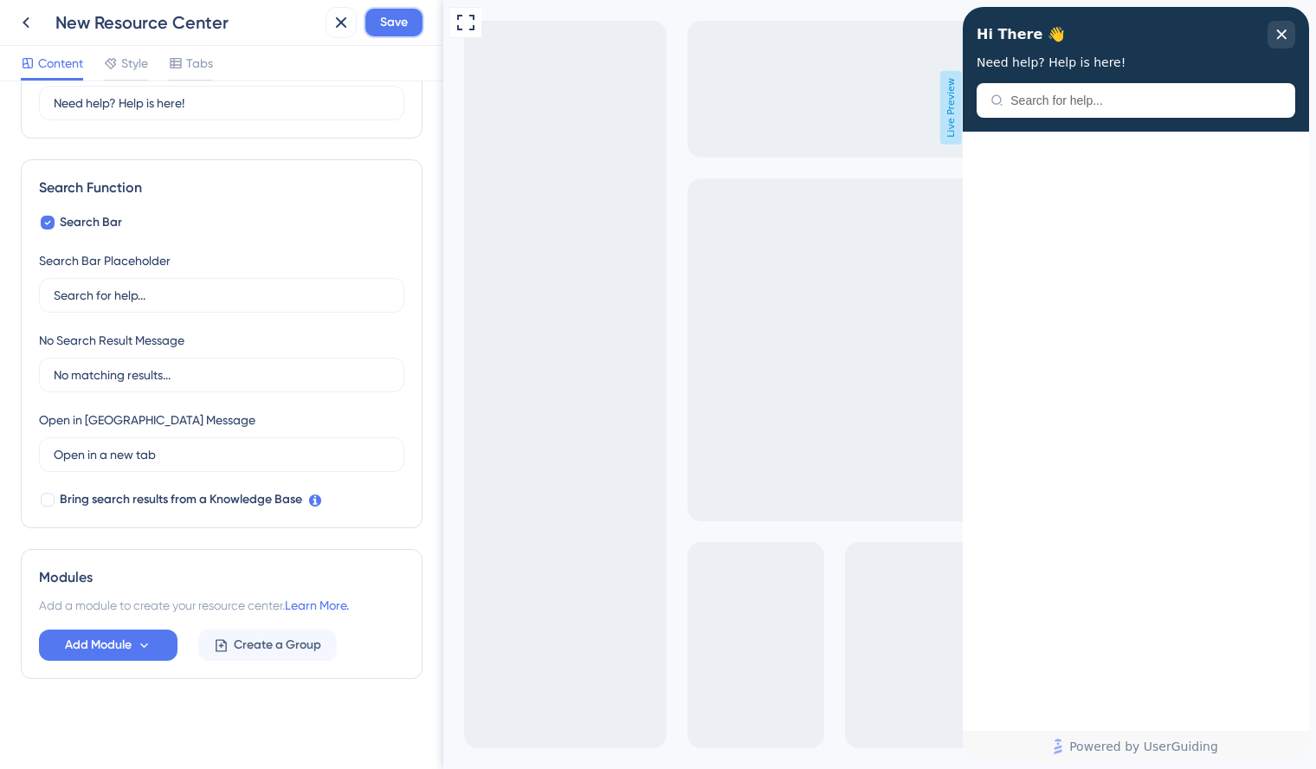
click at [389, 29] on span "Save" at bounding box center [394, 22] width 28 height 21
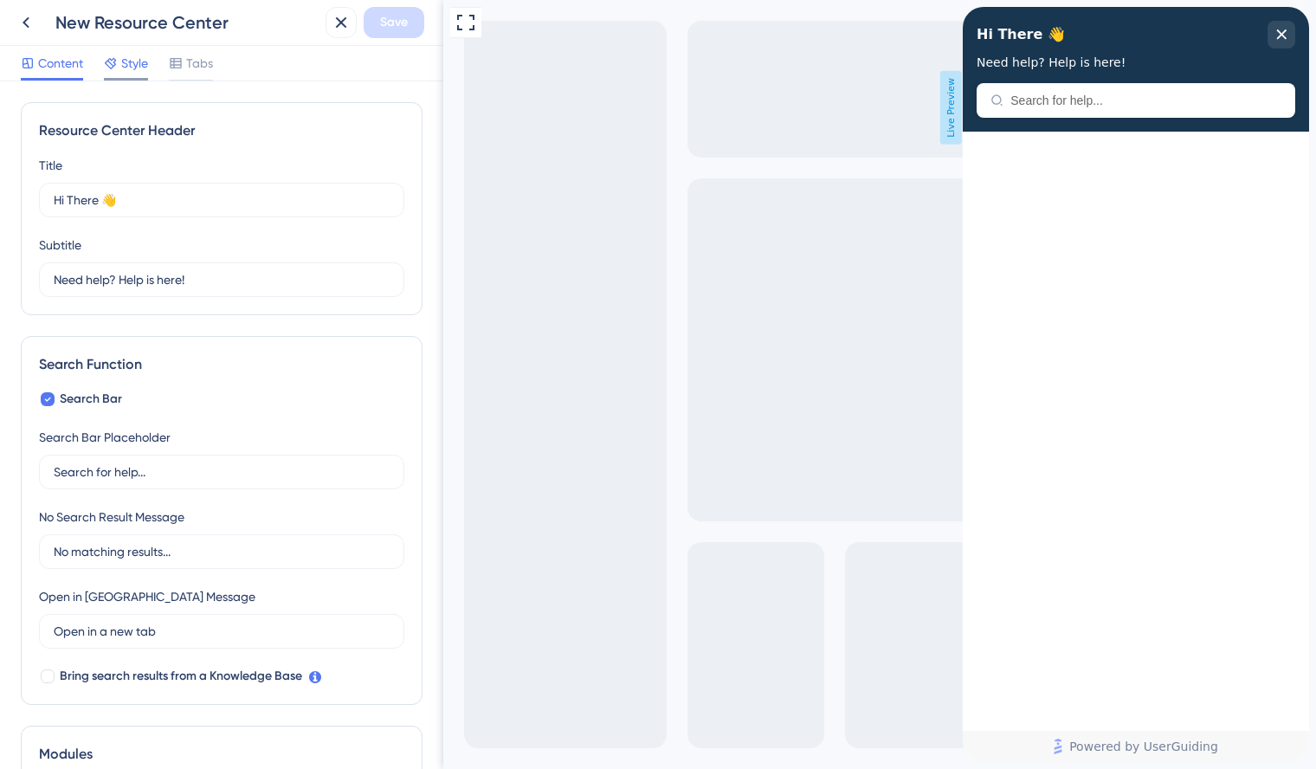
click at [134, 61] on span "Style" at bounding box center [134, 63] width 27 height 21
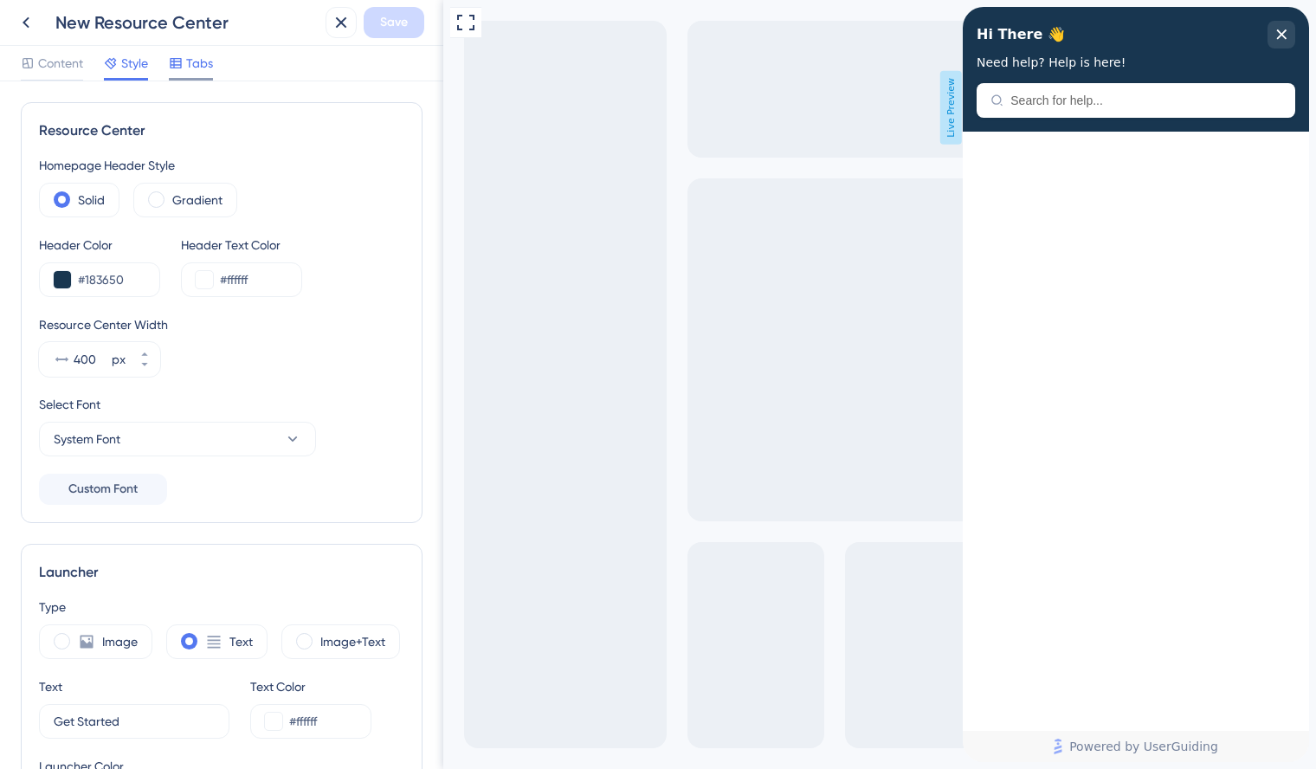
click at [186, 59] on div "Tabs" at bounding box center [191, 63] width 44 height 21
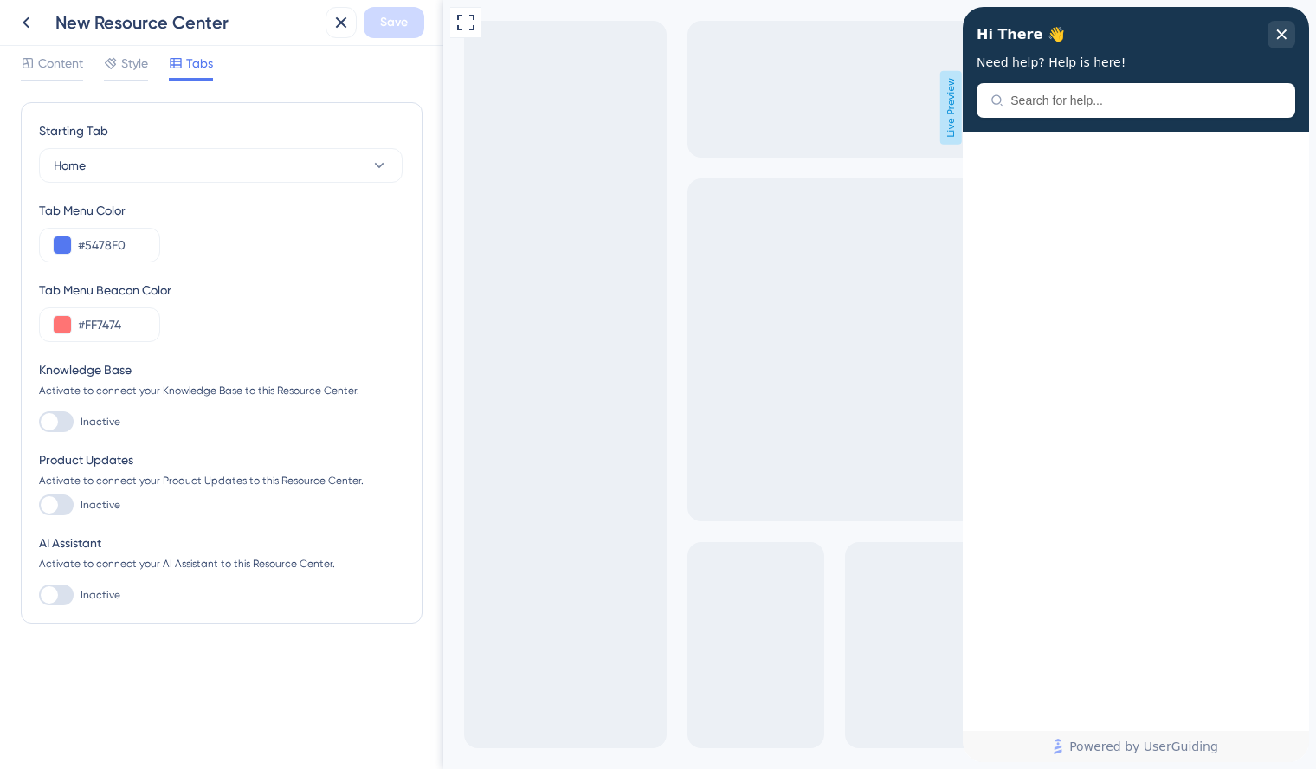
click at [57, 423] on div at bounding box center [49, 421] width 17 height 17
click at [39, 423] on input "Inactive" at bounding box center [38, 422] width 1 height 1
checkbox input "true"
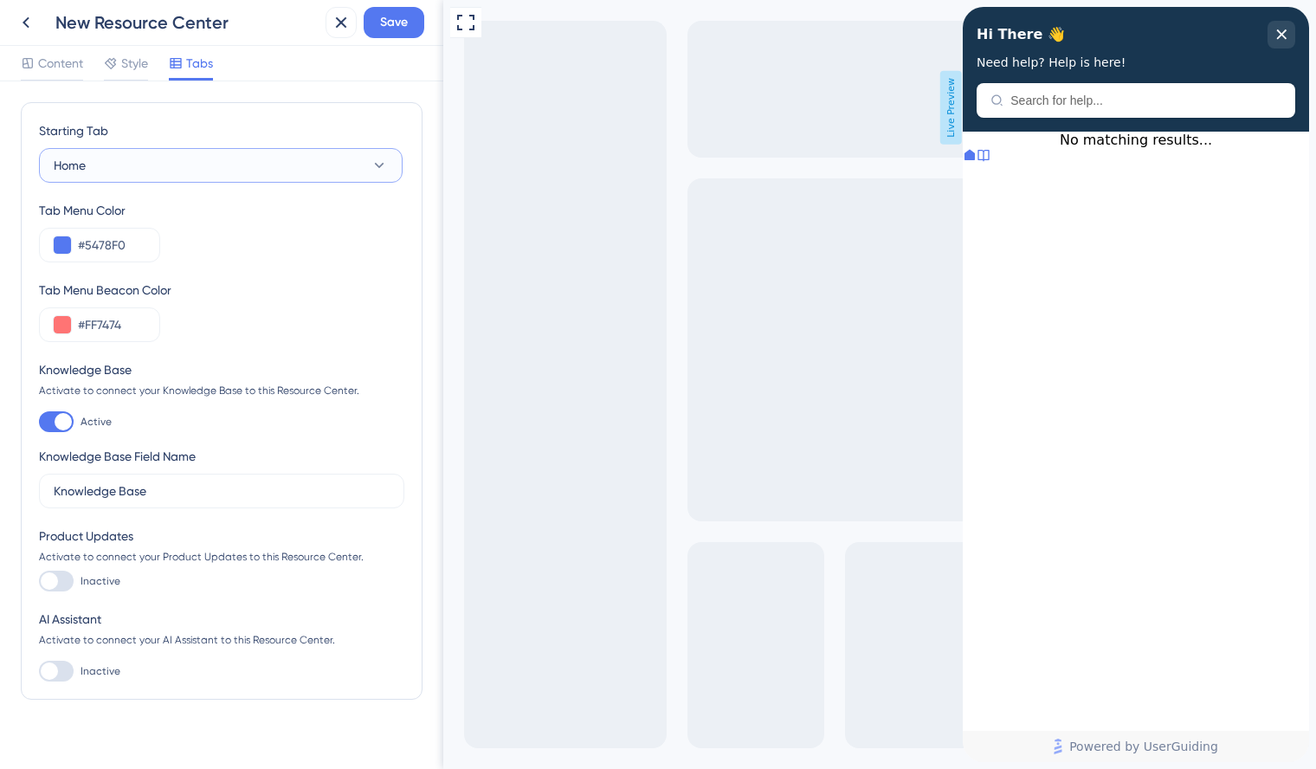
click at [332, 158] on button "Home" at bounding box center [221, 165] width 364 height 35
click at [290, 245] on div "Knowledge Base Knowledge Base" at bounding box center [220, 253] width 313 height 35
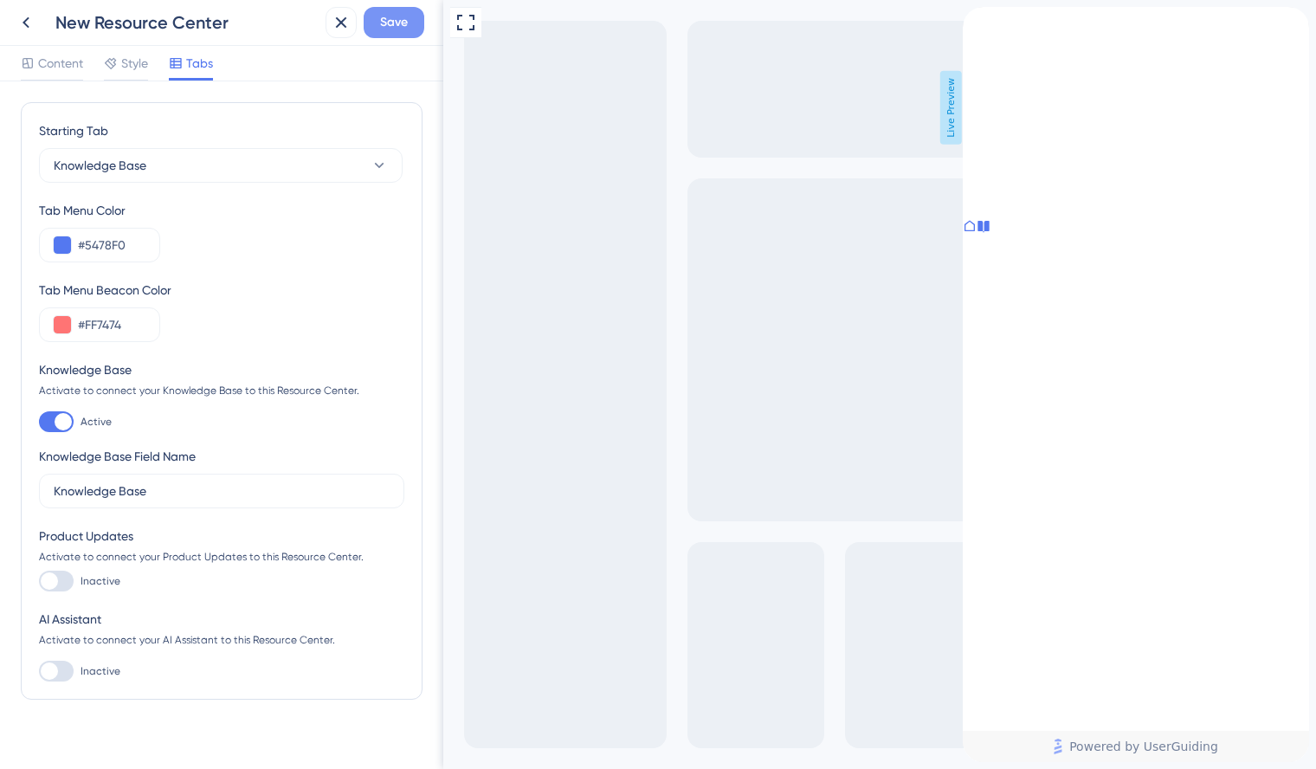
click at [390, 15] on span "Save" at bounding box center [394, 22] width 28 height 21
click at [27, 20] on icon at bounding box center [26, 22] width 7 height 11
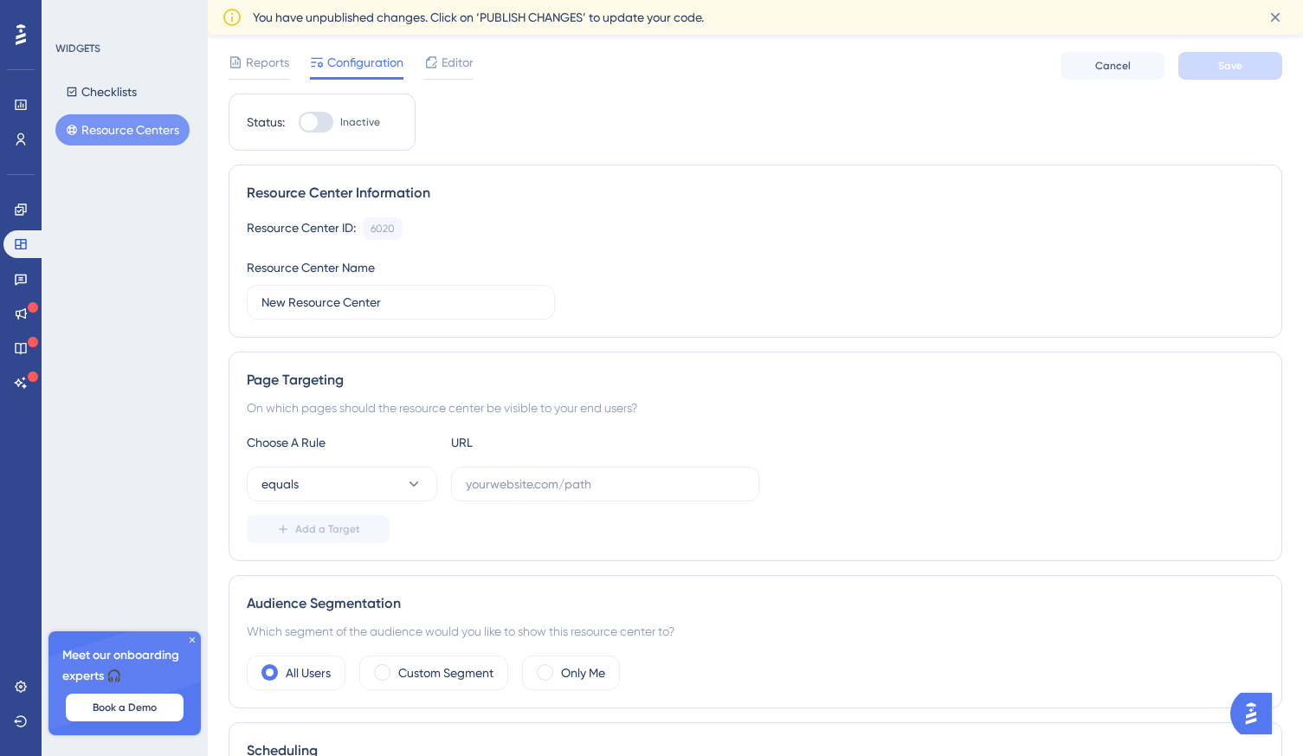
scroll to position [42, 0]
click at [489, 480] on input "text" at bounding box center [605, 486] width 279 height 19
paste input "https://dev.network.yload.eu/"
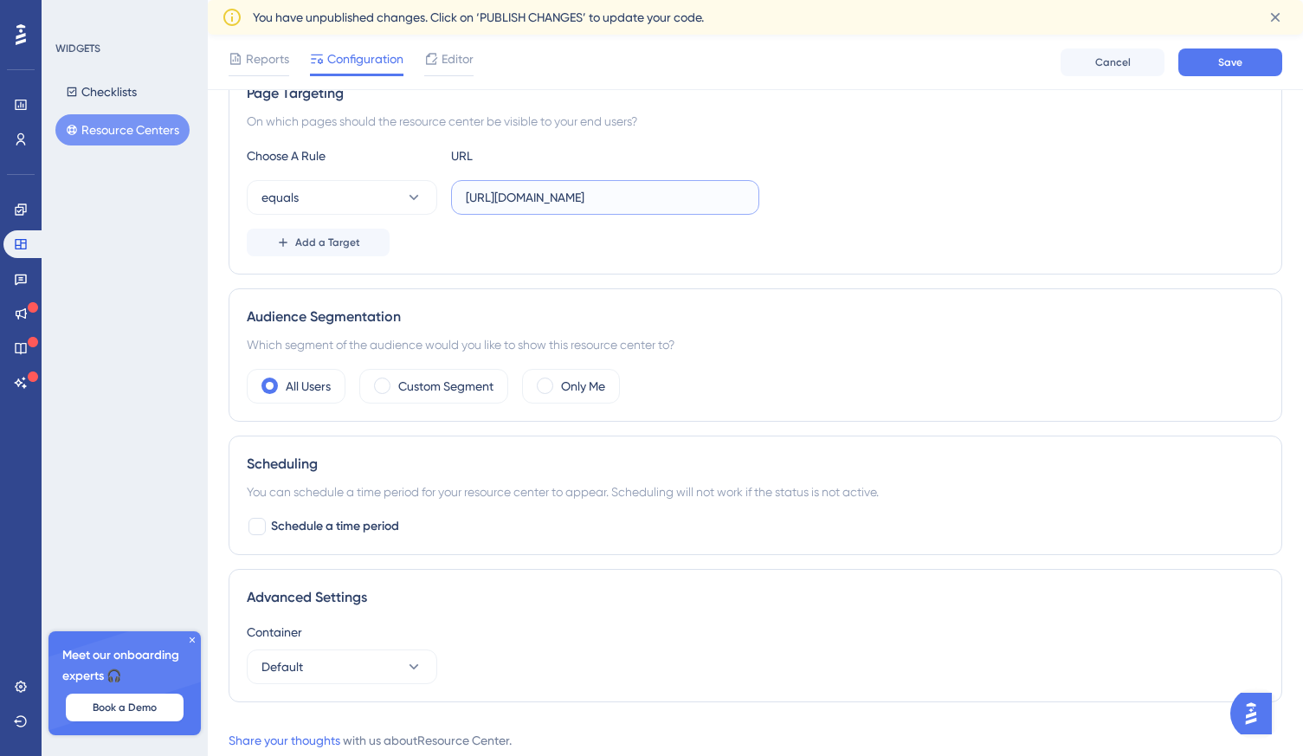
scroll to position [389, 0]
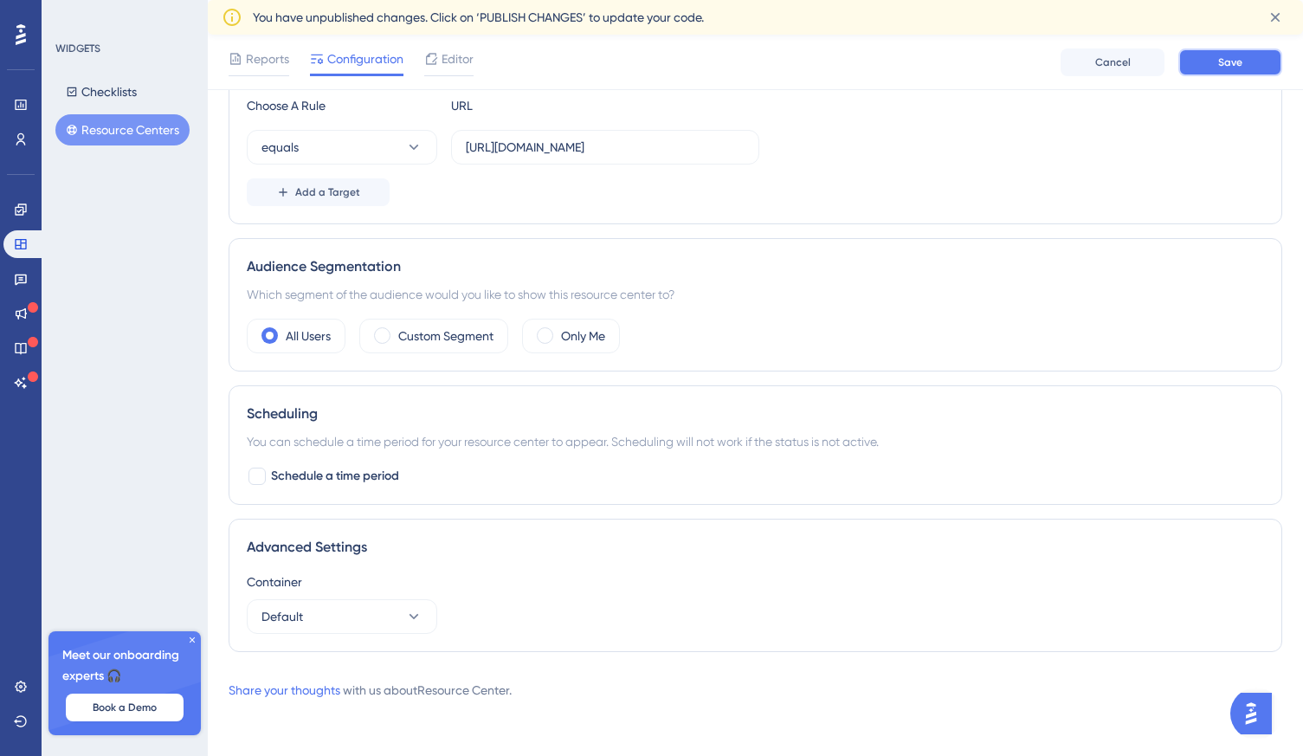
click at [1203, 65] on button "Save" at bounding box center [1230, 62] width 104 height 28
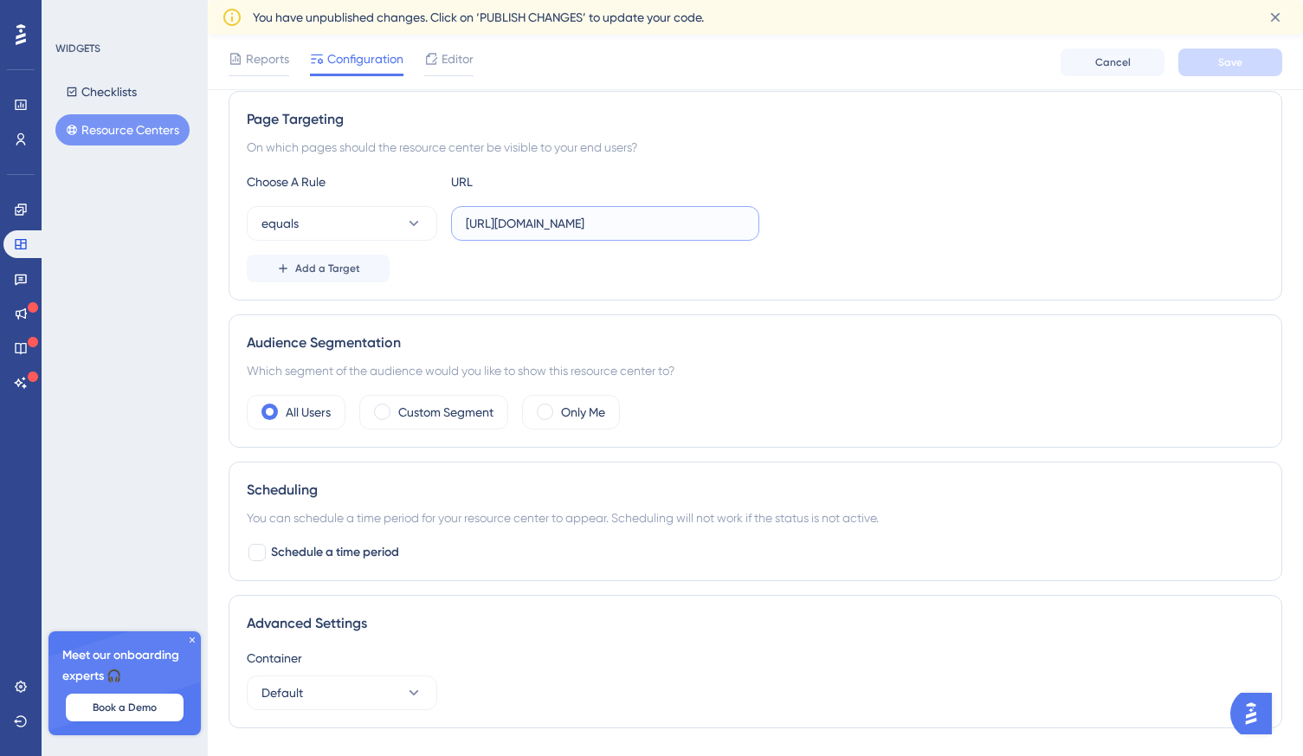
click at [605, 228] on input "https://dev.network.yload.eu/" at bounding box center [605, 223] width 279 height 19
paste input "#/social"
click at [1216, 62] on button "Save" at bounding box center [1230, 62] width 104 height 28
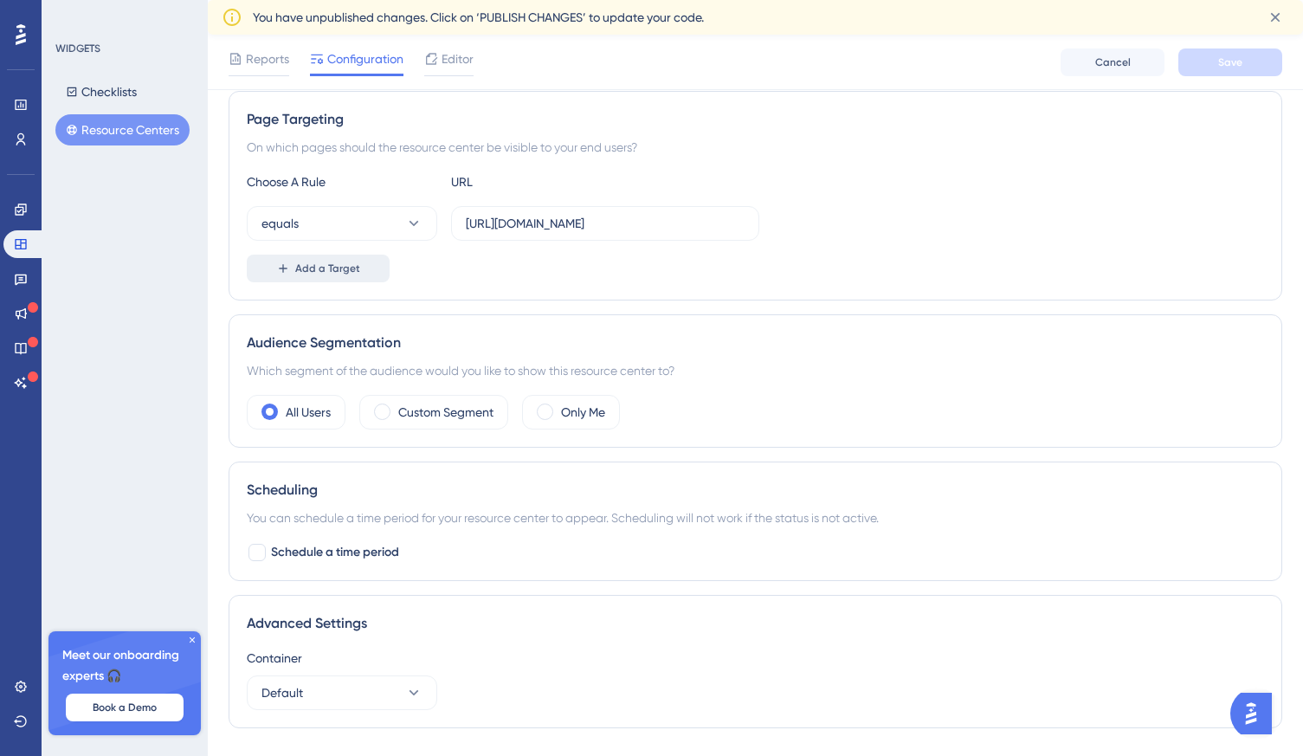
click at [328, 265] on span "Add a Target" at bounding box center [327, 268] width 65 height 14
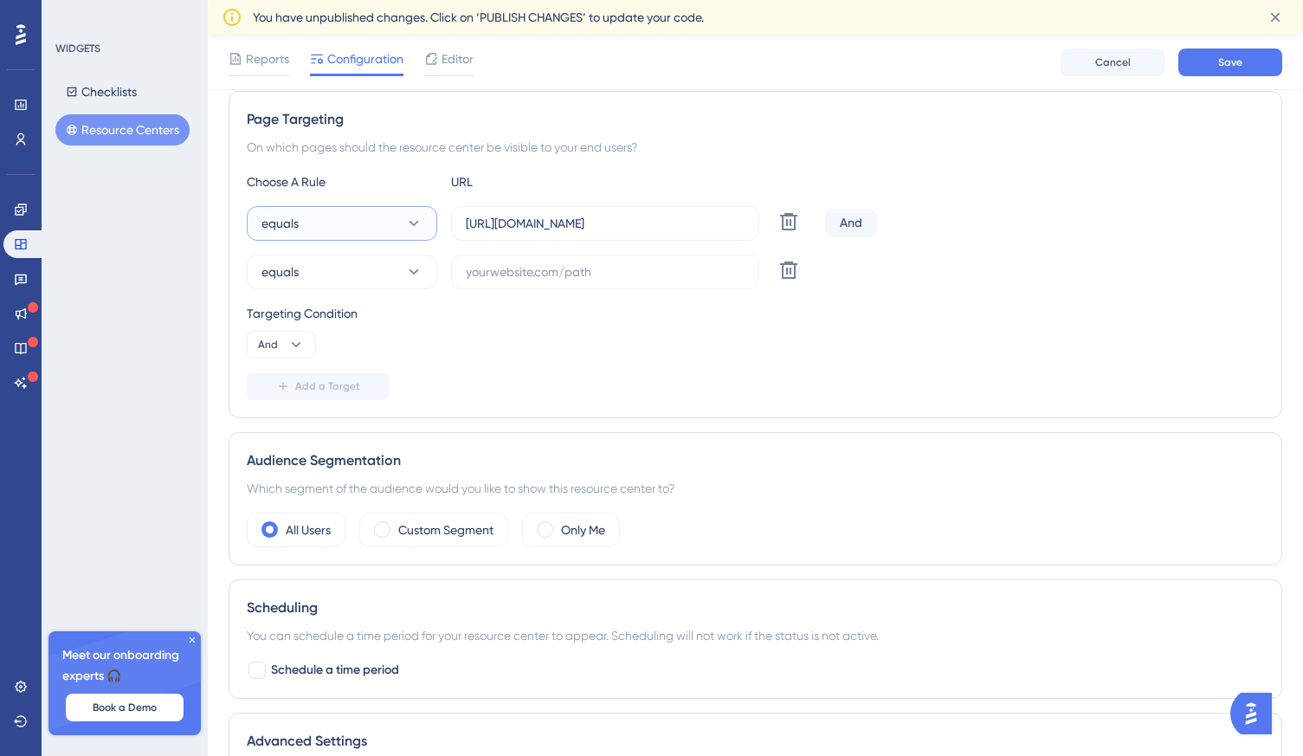
click at [416, 223] on icon at bounding box center [415, 223] width 10 height 5
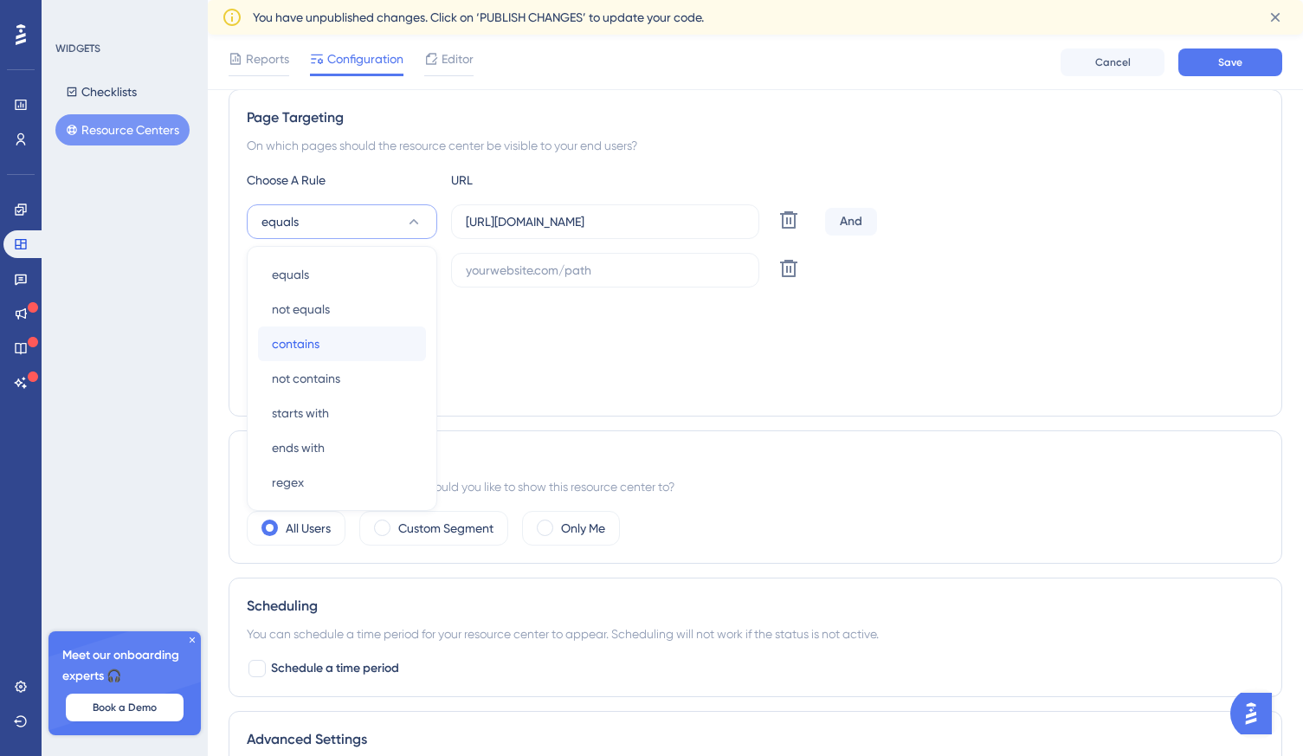
click at [337, 339] on div "contains contains" at bounding box center [342, 343] width 140 height 35
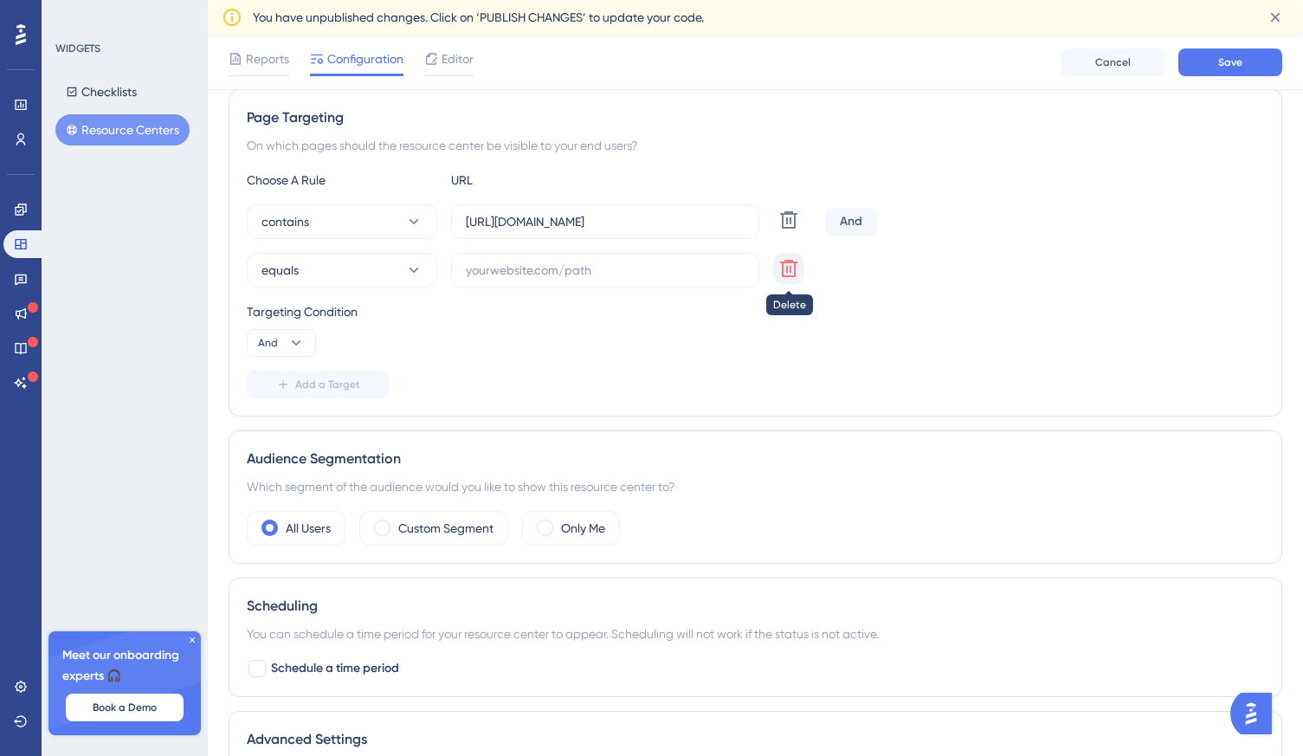
click at [784, 268] on icon at bounding box center [788, 268] width 21 height 21
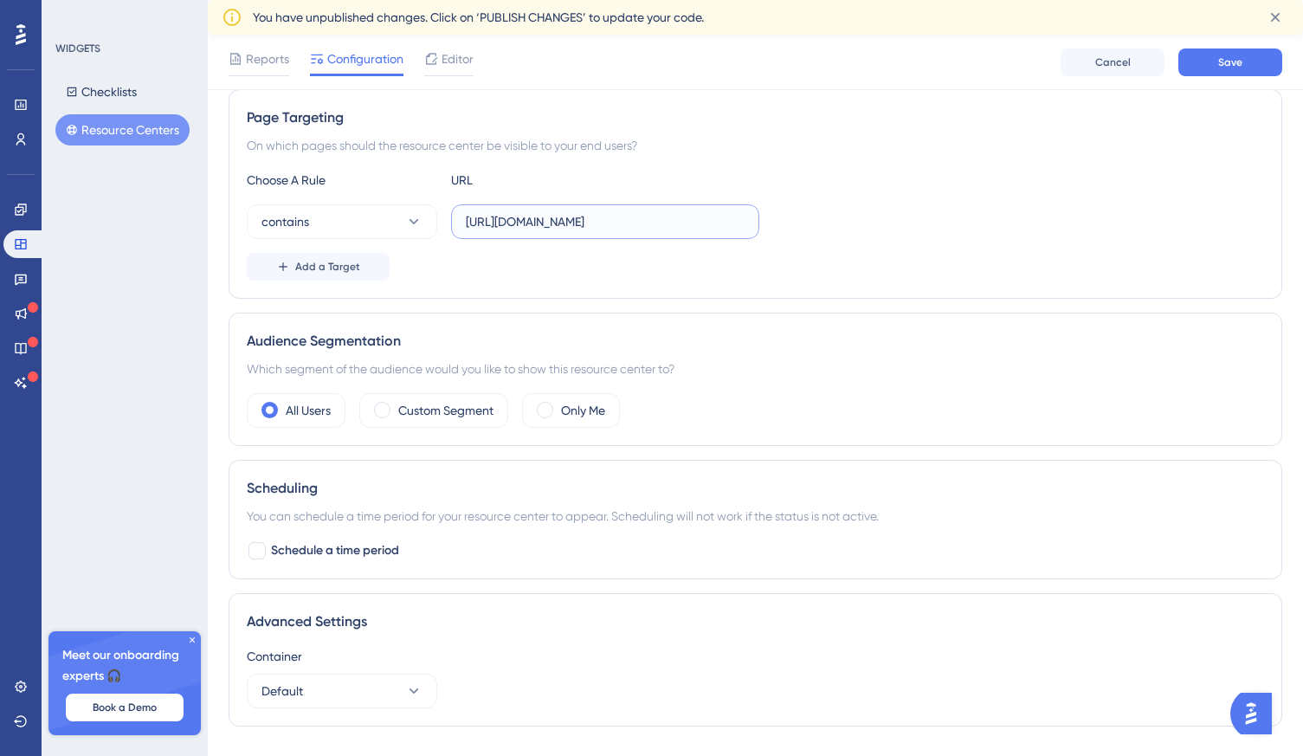
drag, startPoint x: 694, startPoint y: 220, endPoint x: 632, endPoint y: 216, distance: 61.6
click at [632, 216] on input "https://dev.network.yload.eu/#/social" at bounding box center [605, 221] width 279 height 19
type input "https://dev.network.yload.eu/"
click at [1210, 53] on button "Save" at bounding box center [1230, 62] width 104 height 28
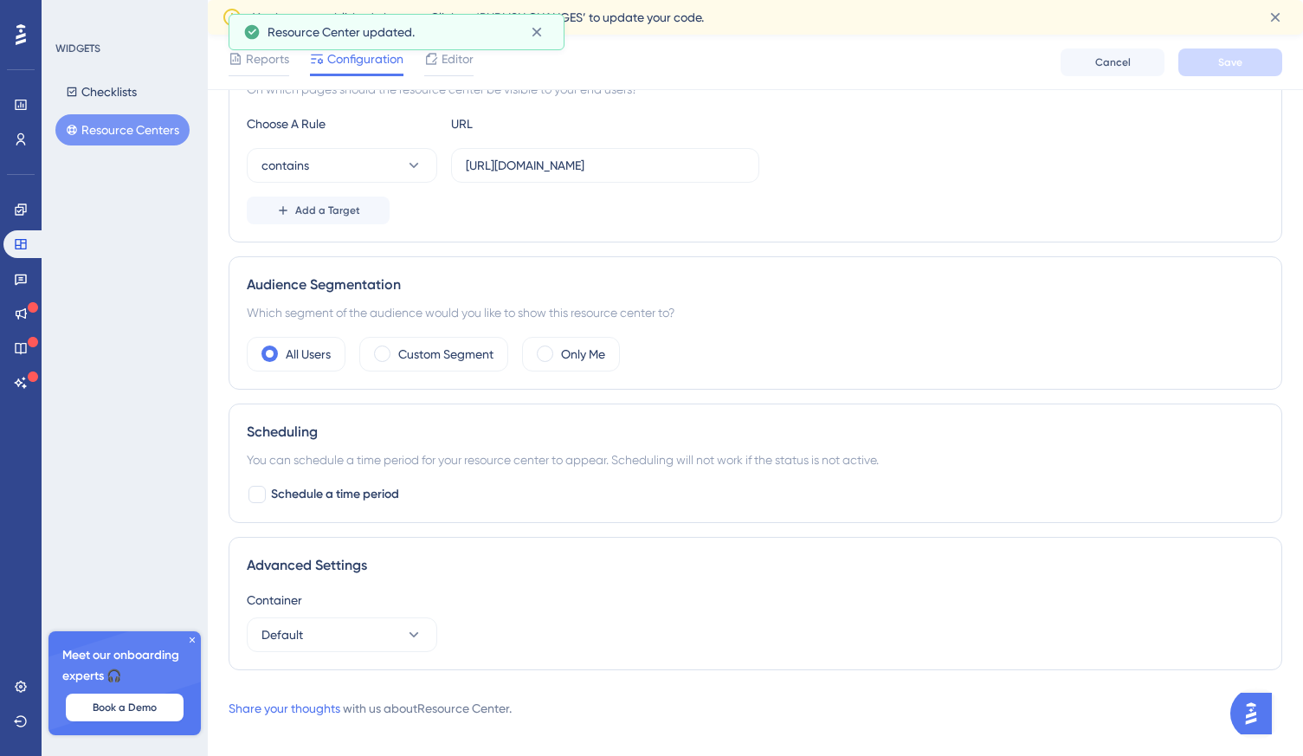
scroll to position [389, 0]
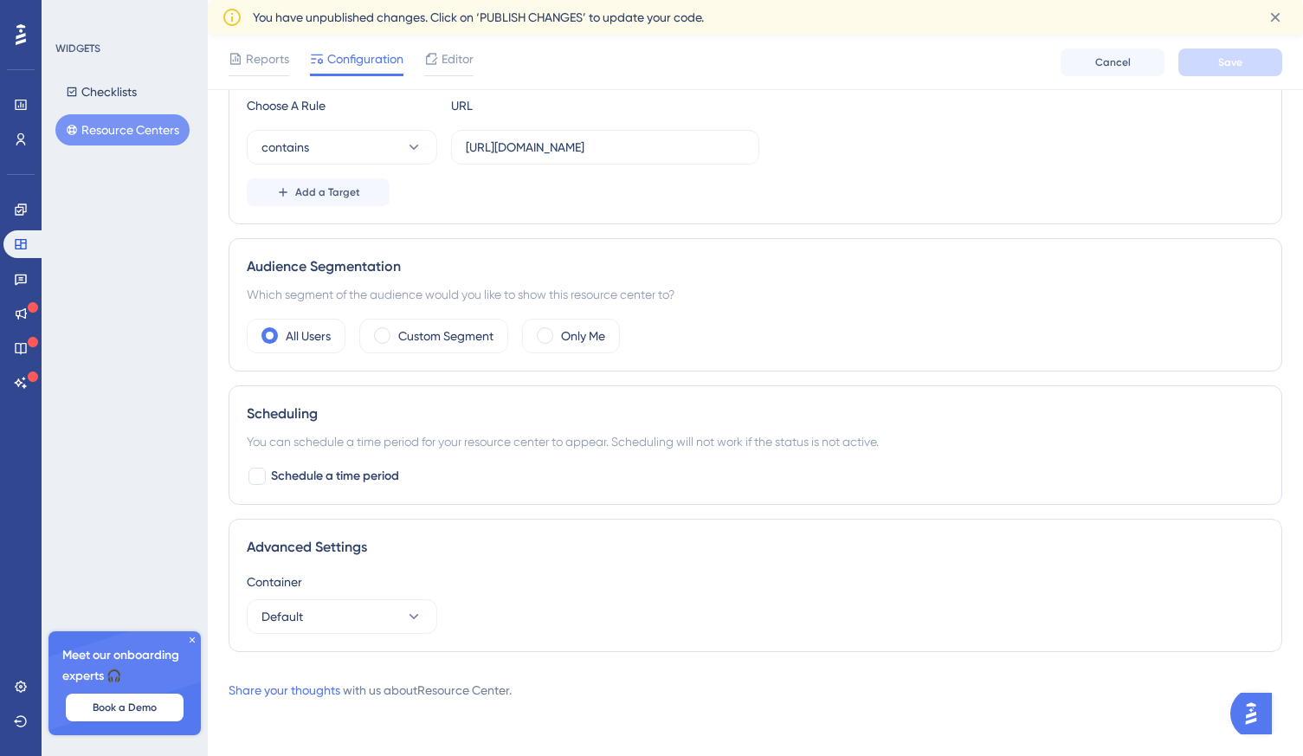
click at [193, 641] on icon at bounding box center [192, 639] width 5 height 5
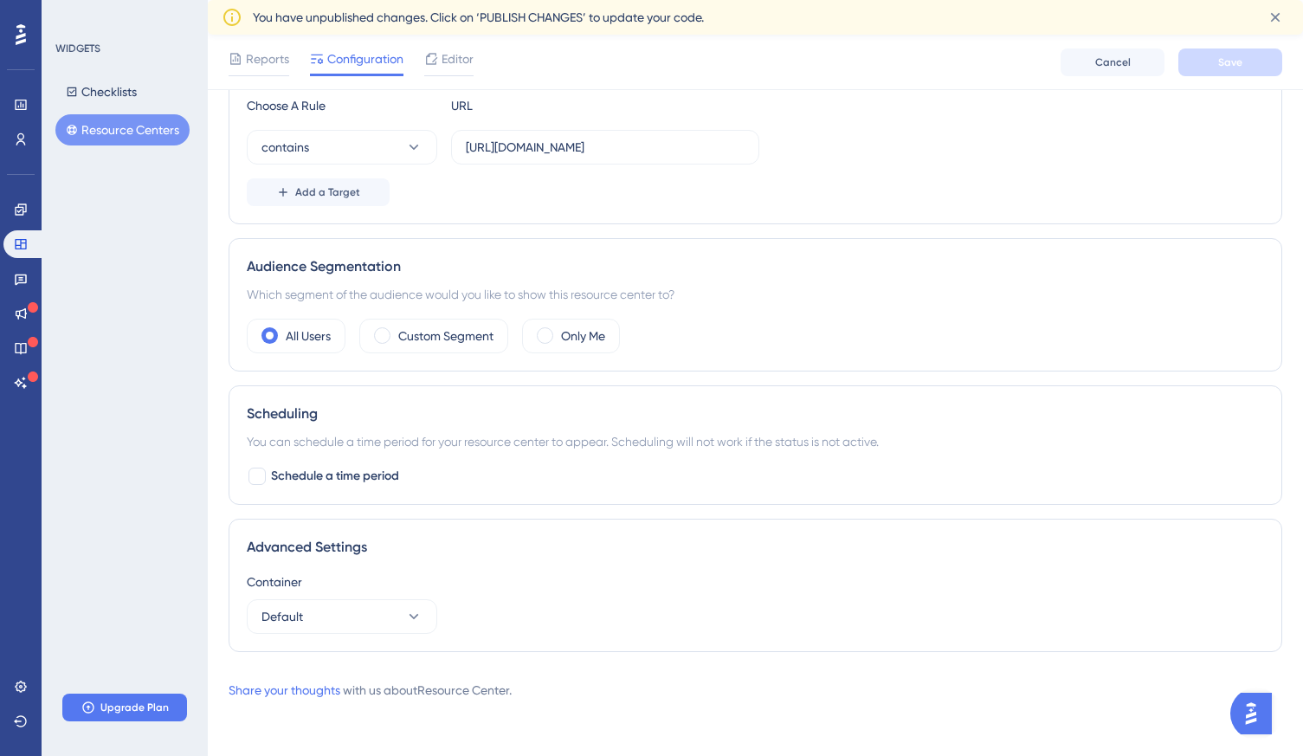
scroll to position [0, 0]
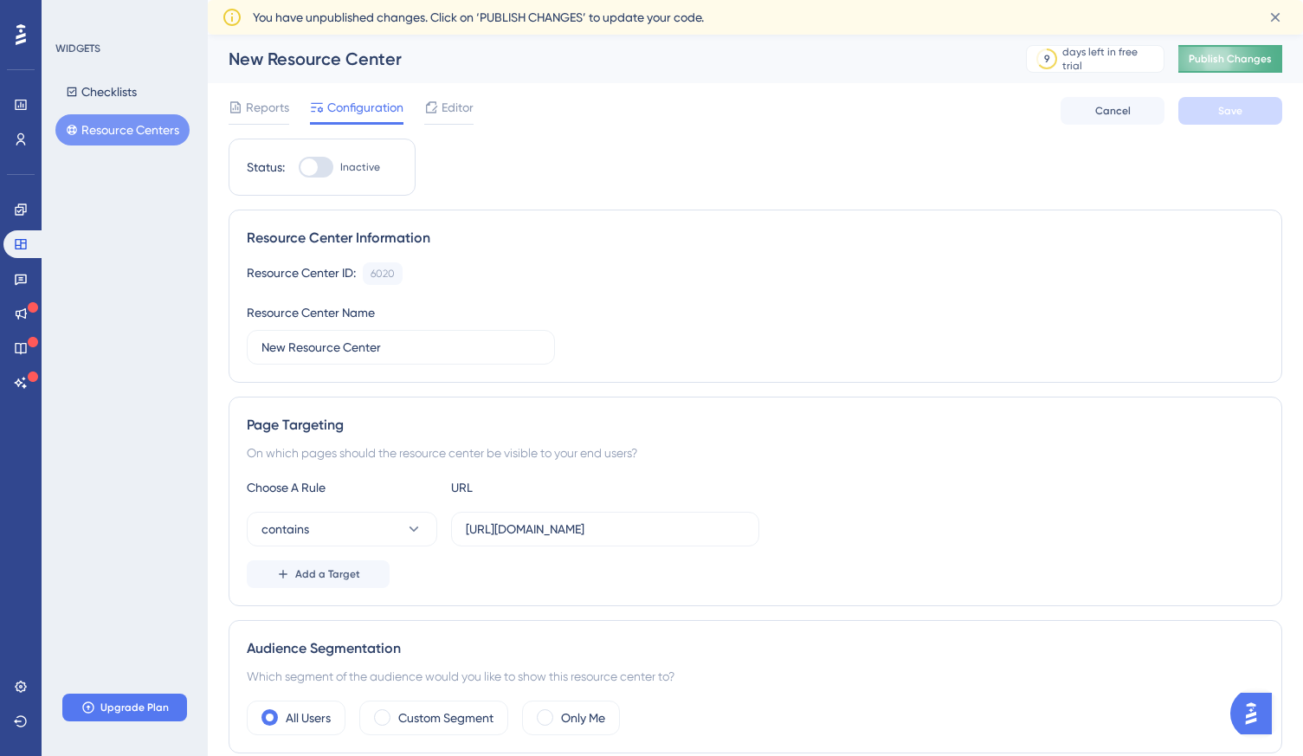
click at [1229, 56] on span "Publish Changes" at bounding box center [1230, 59] width 83 height 14
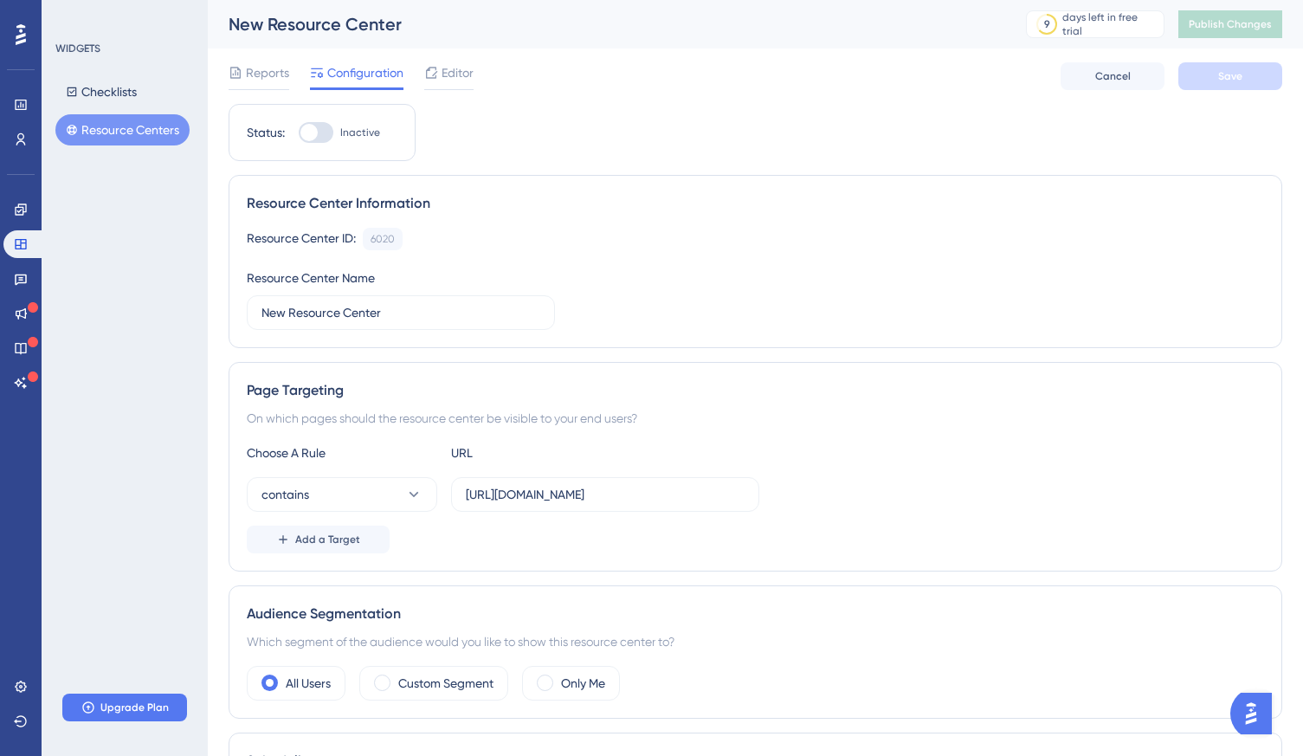
click at [319, 128] on div at bounding box center [316, 132] width 35 height 21
click at [299, 132] on input "Inactive" at bounding box center [298, 132] width 1 height 1
checkbox input "true"
click at [1203, 81] on button "Save" at bounding box center [1230, 76] width 104 height 28
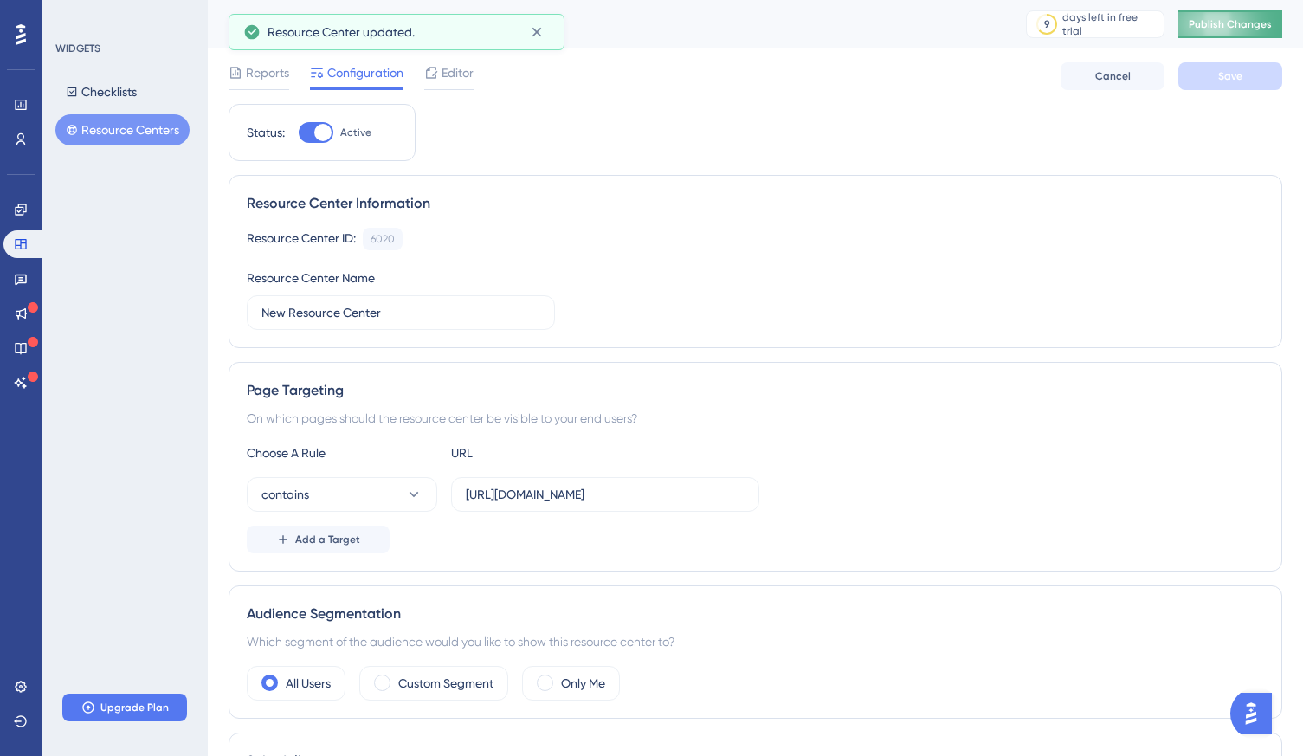
click at [1245, 17] on span "Publish Changes" at bounding box center [1230, 24] width 83 height 14
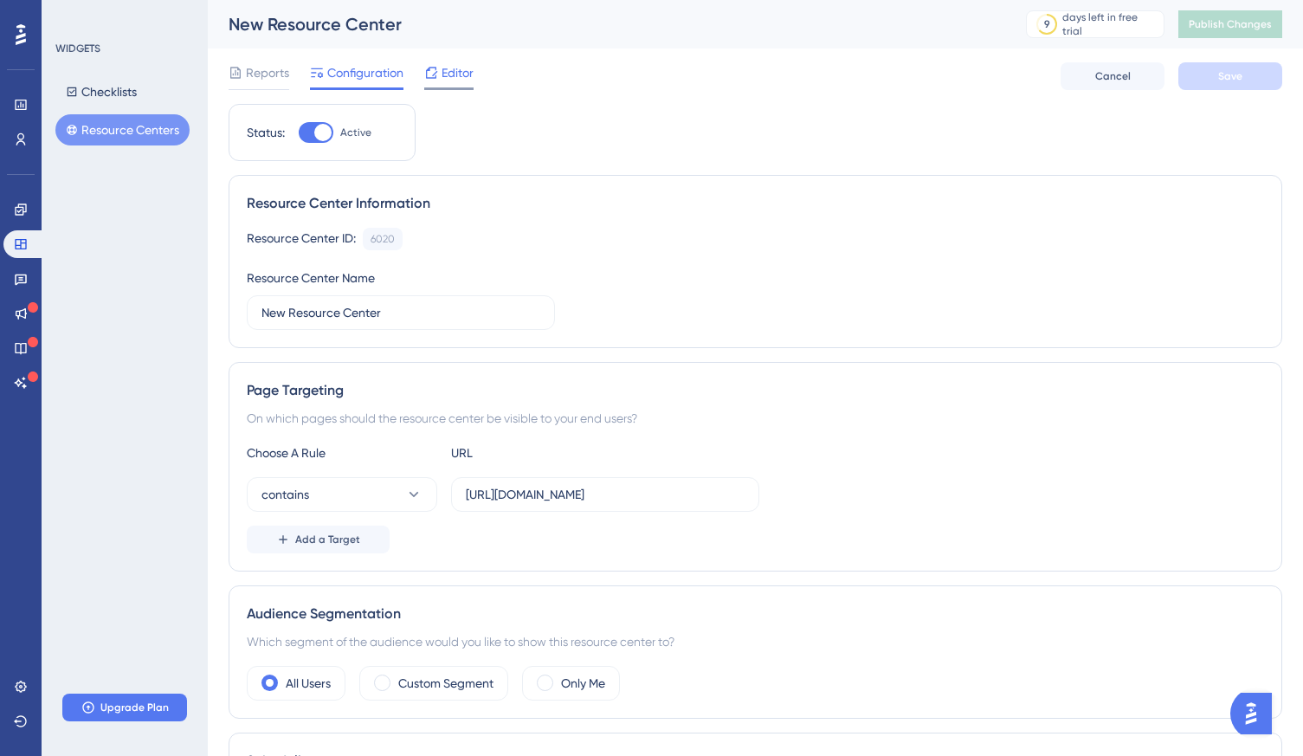
click at [461, 74] on span "Editor" at bounding box center [458, 72] width 32 height 21
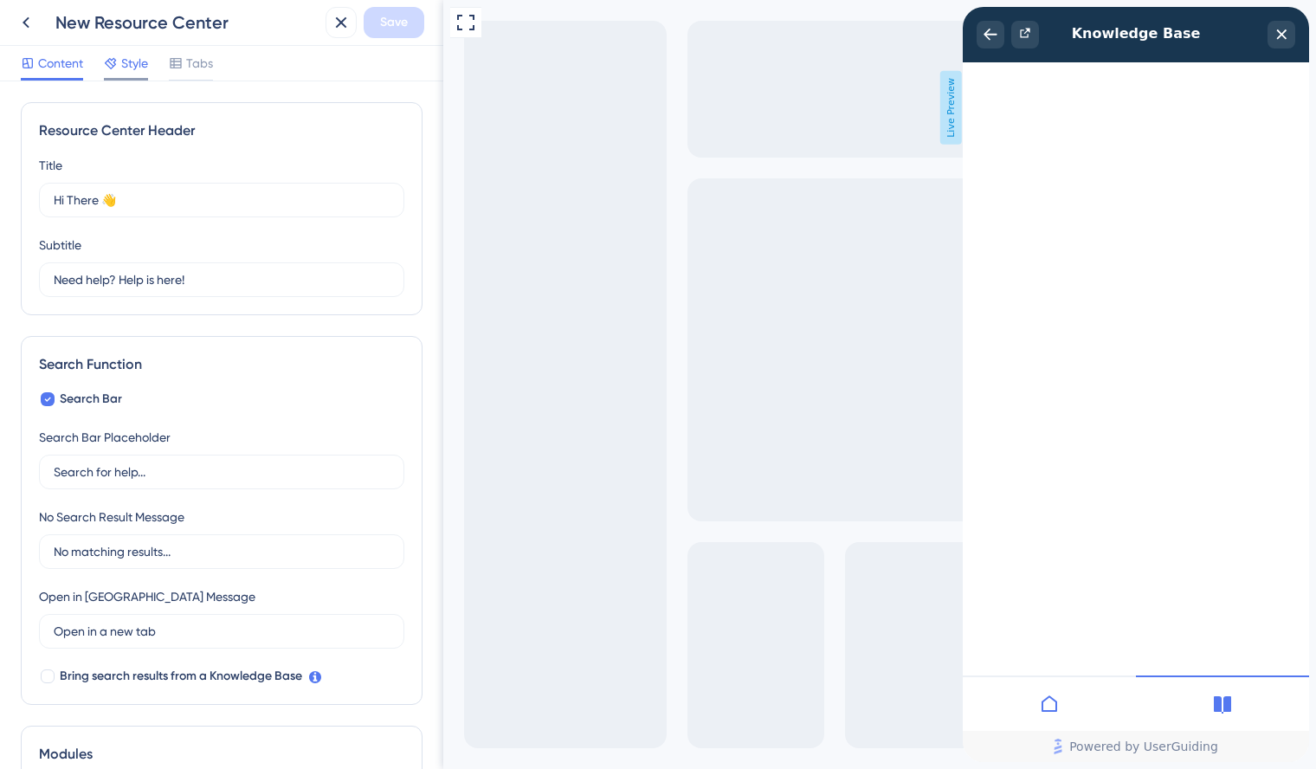
click at [133, 62] on span "Style" at bounding box center [134, 63] width 27 height 21
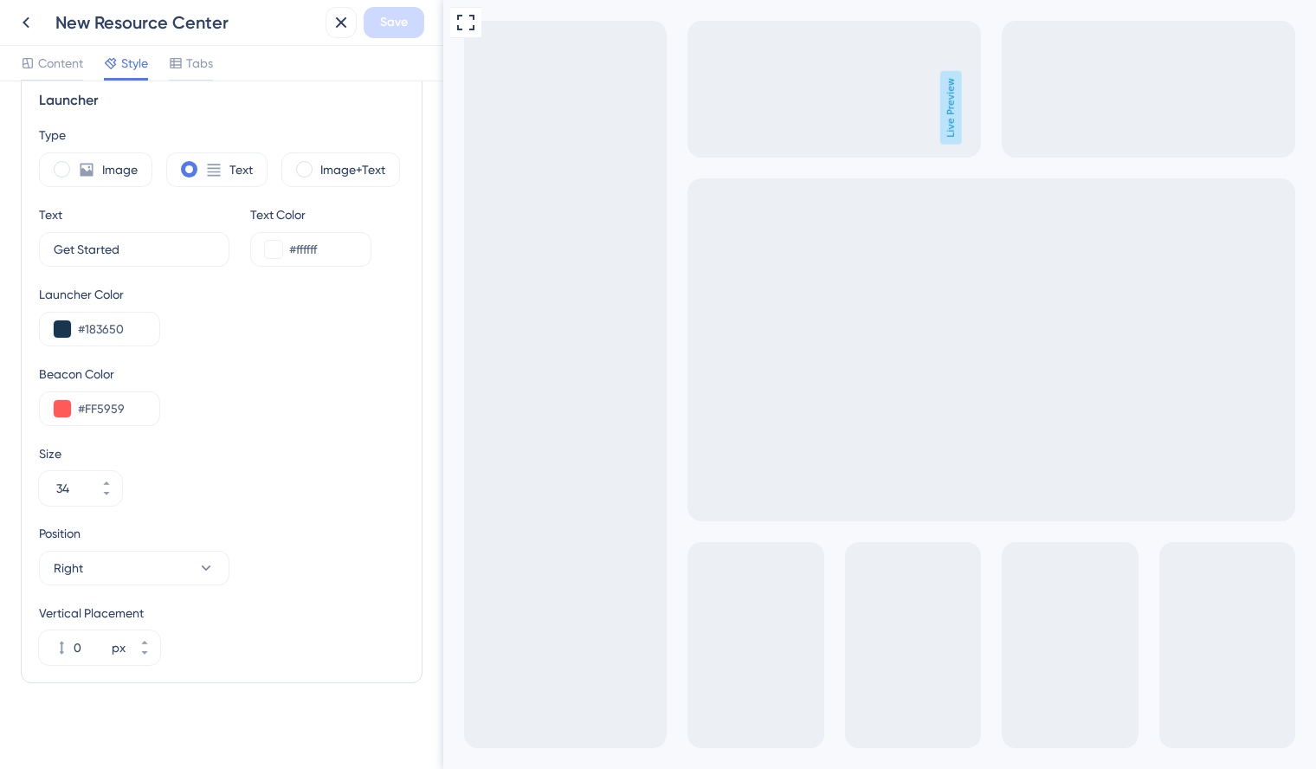
scroll to position [476, 0]
click at [65, 164] on span at bounding box center [62, 165] width 16 height 16
click at [75, 159] on input "radio" at bounding box center [75, 159] width 0 height 0
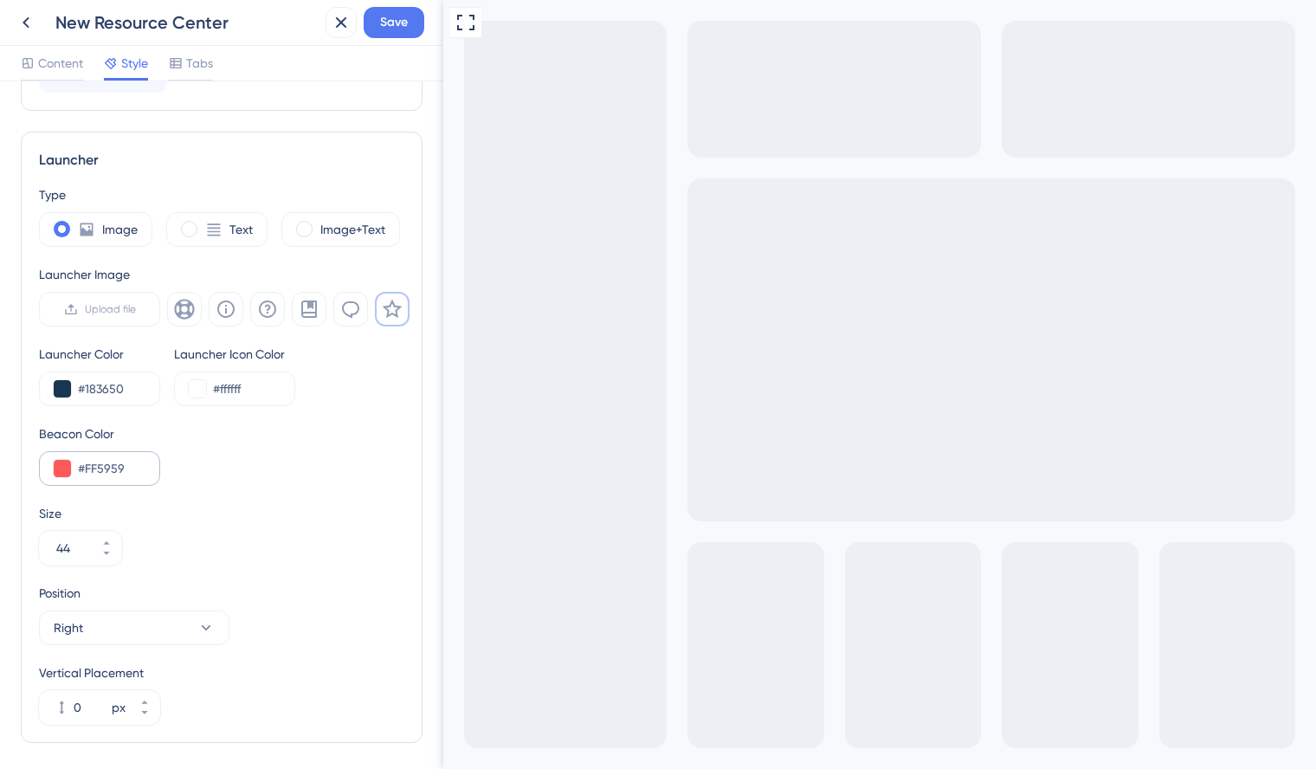
scroll to position [437, 0]
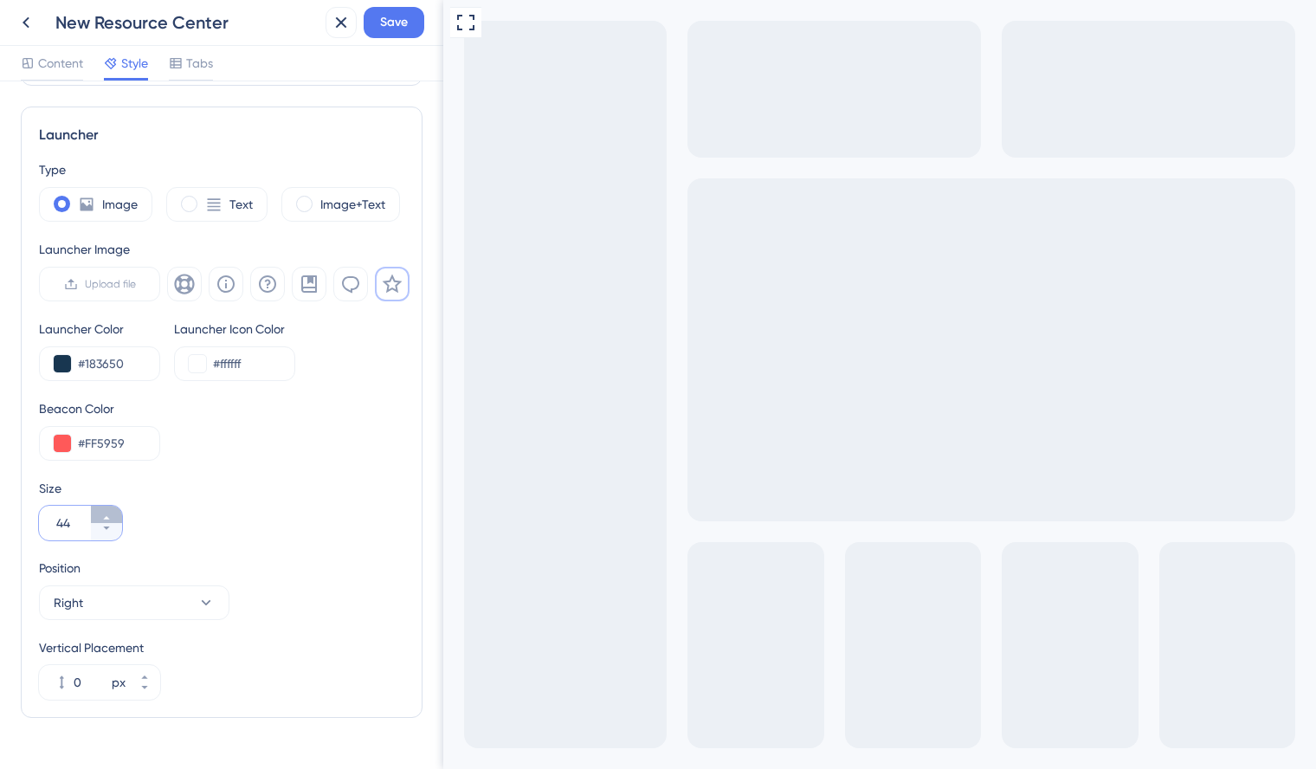
click at [108, 513] on icon at bounding box center [106, 518] width 10 height 10
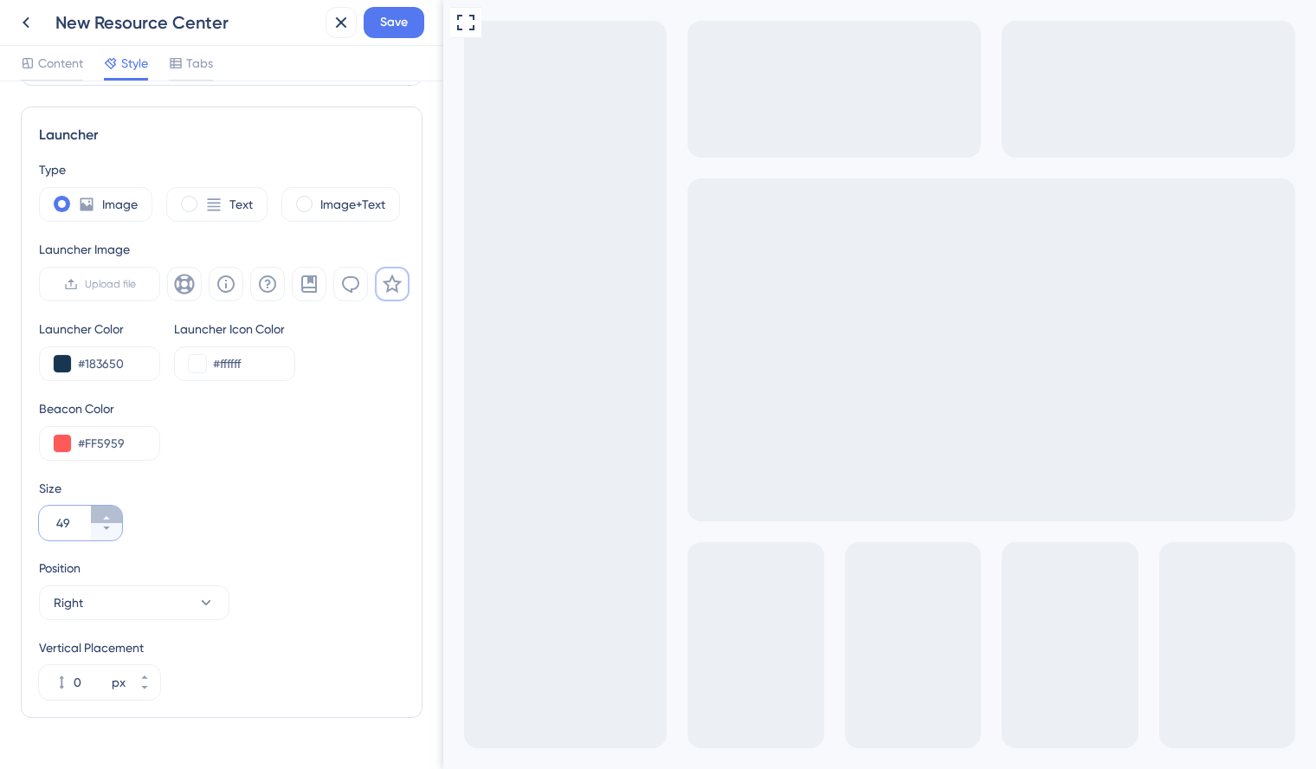
click at [108, 513] on icon at bounding box center [106, 518] width 10 height 10
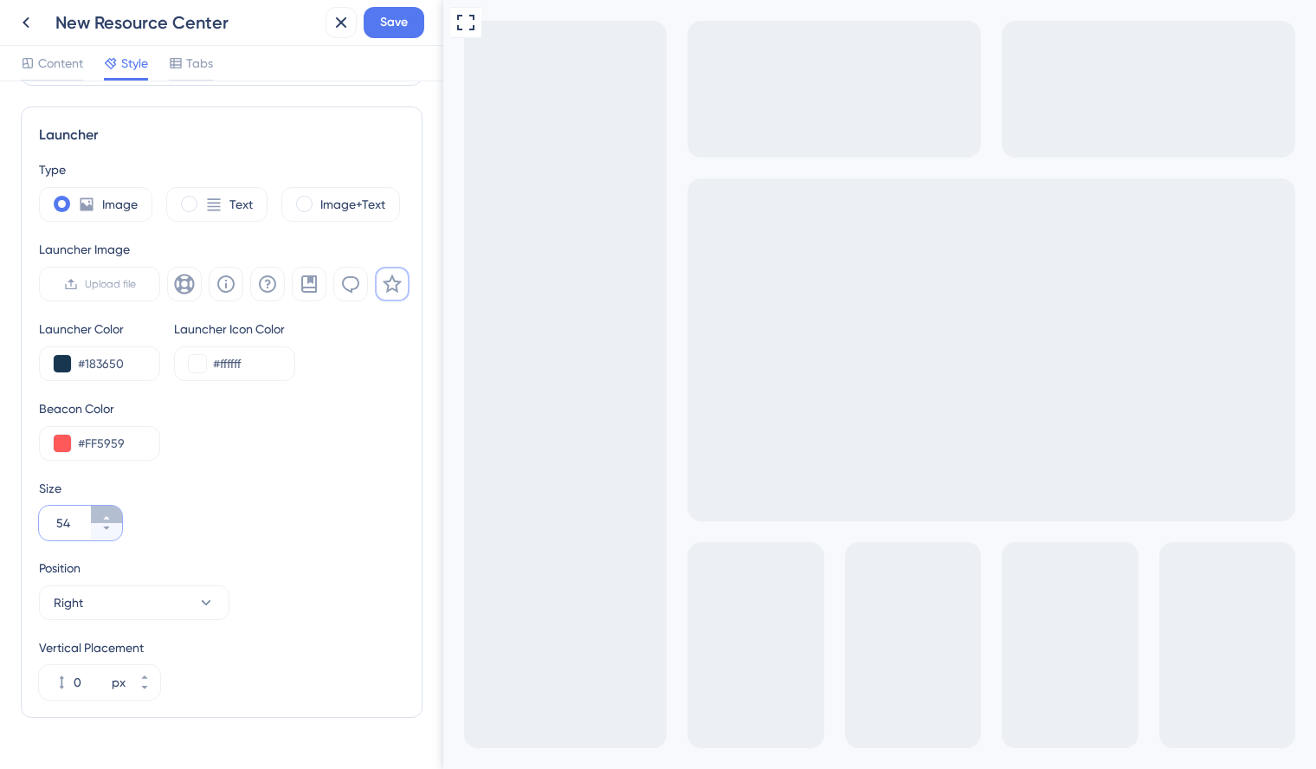
click at [108, 513] on icon at bounding box center [106, 518] width 10 height 10
click at [300, 199] on span at bounding box center [304, 204] width 16 height 16
click at [318, 198] on input "radio" at bounding box center [318, 198] width 0 height 0
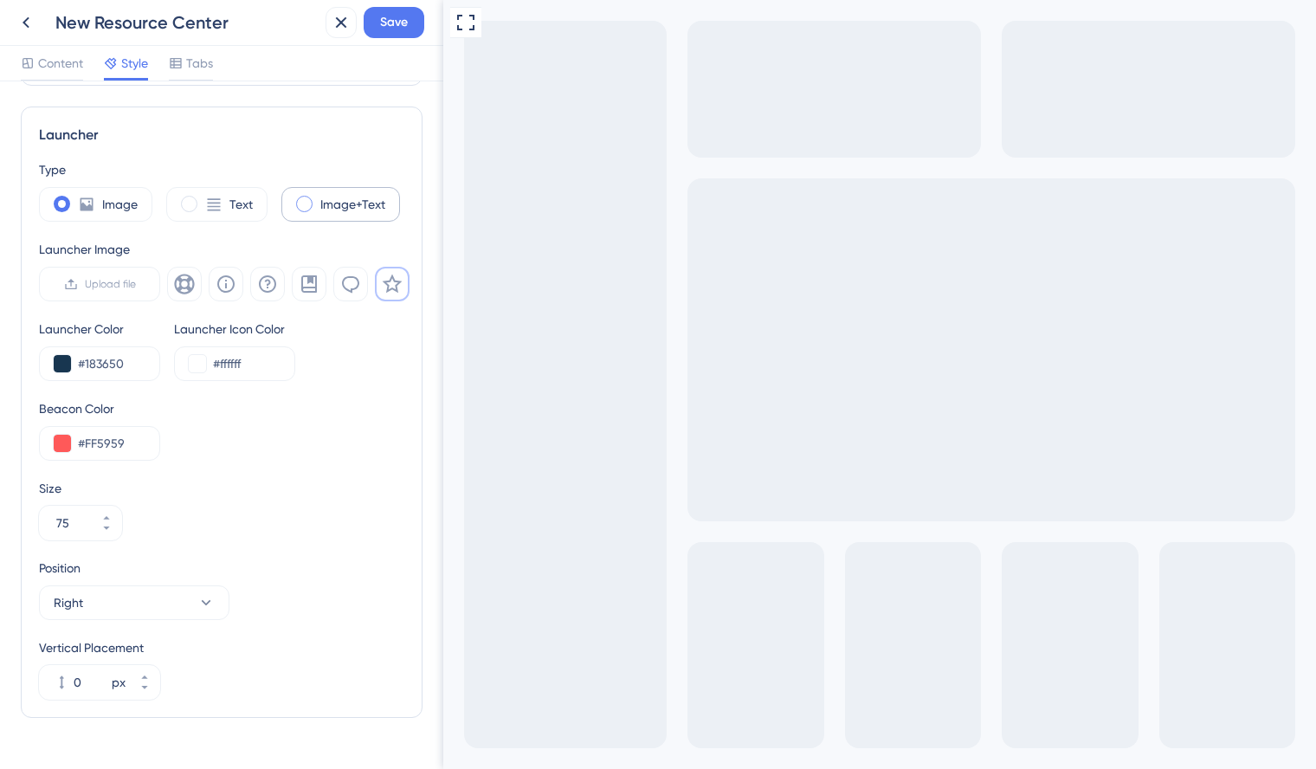
type input "34"
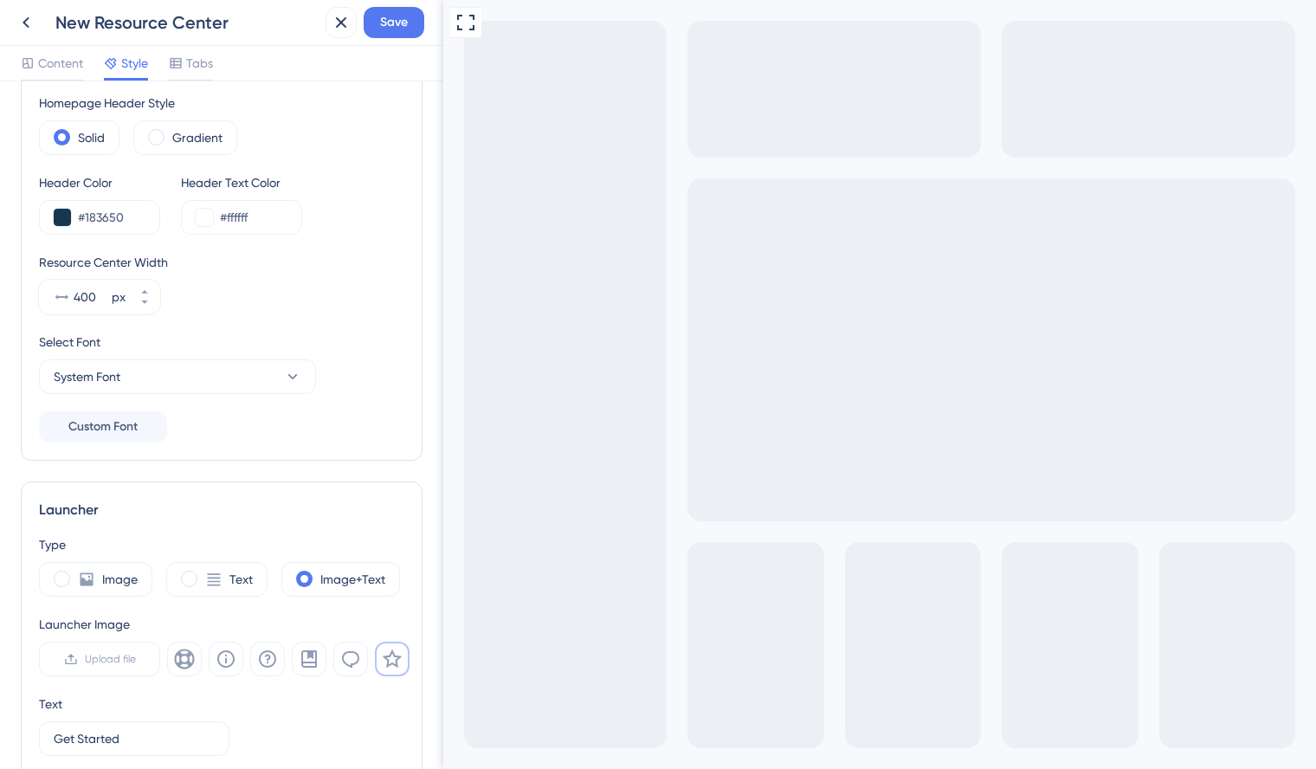
scroll to position [0, 0]
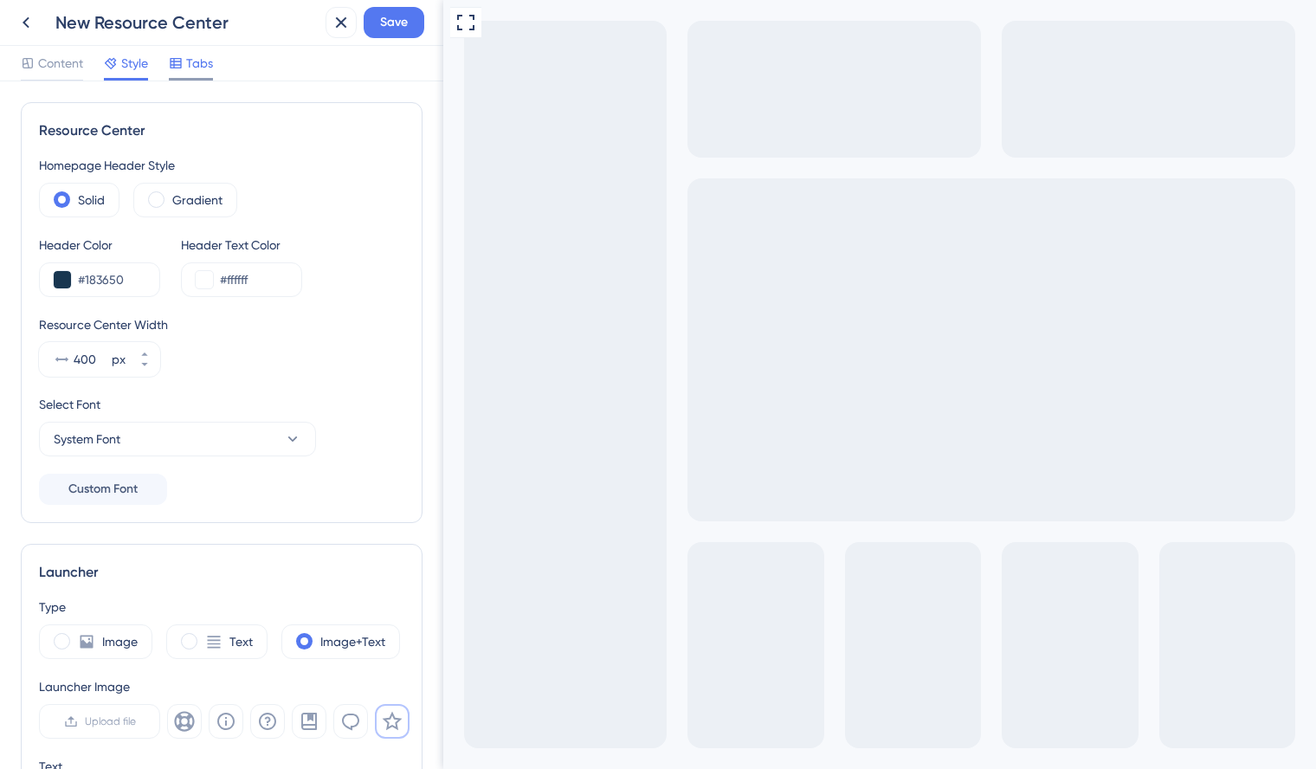
click at [210, 63] on span "Tabs" at bounding box center [199, 63] width 27 height 21
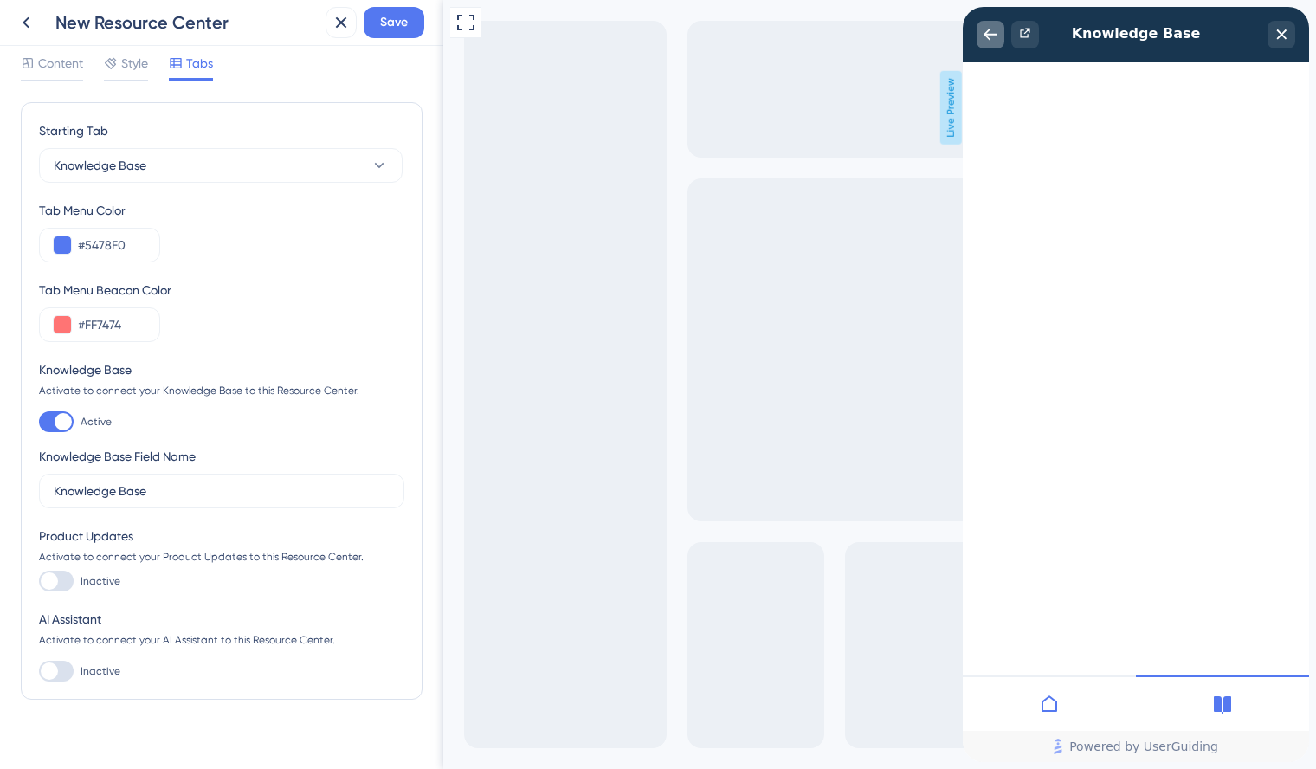
click at [991, 40] on icon "back to header" at bounding box center [991, 35] width 14 height 14
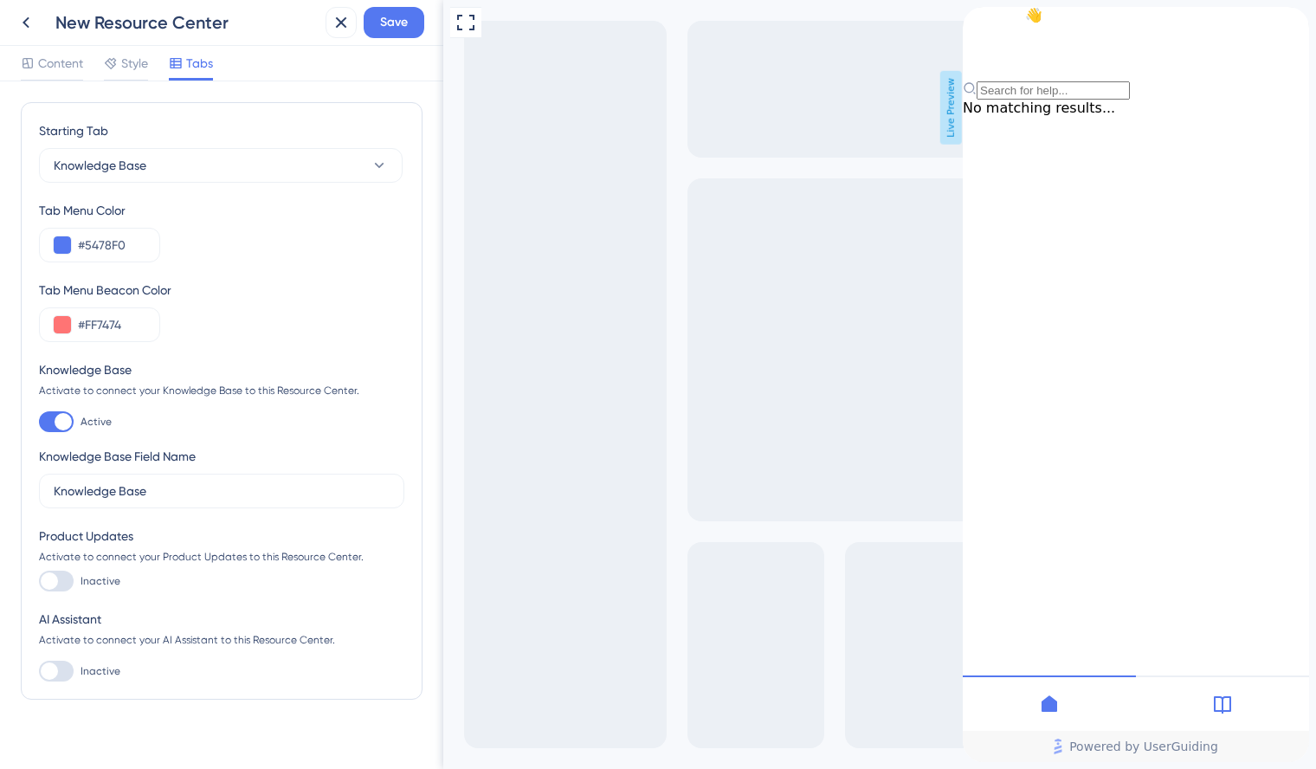
click at [982, 32] on icon "close resource center" at bounding box center [977, 37] width 10 height 10
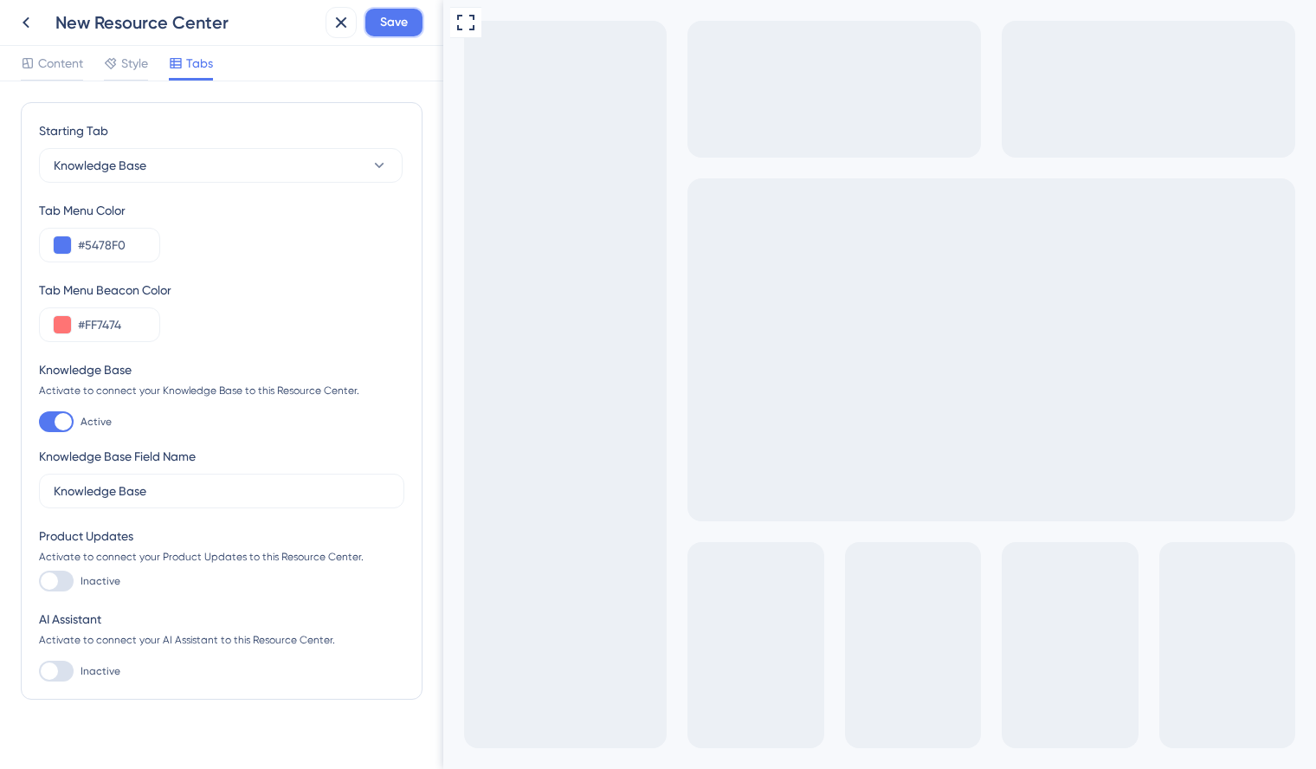
click at [403, 28] on span "Save" at bounding box center [394, 22] width 28 height 21
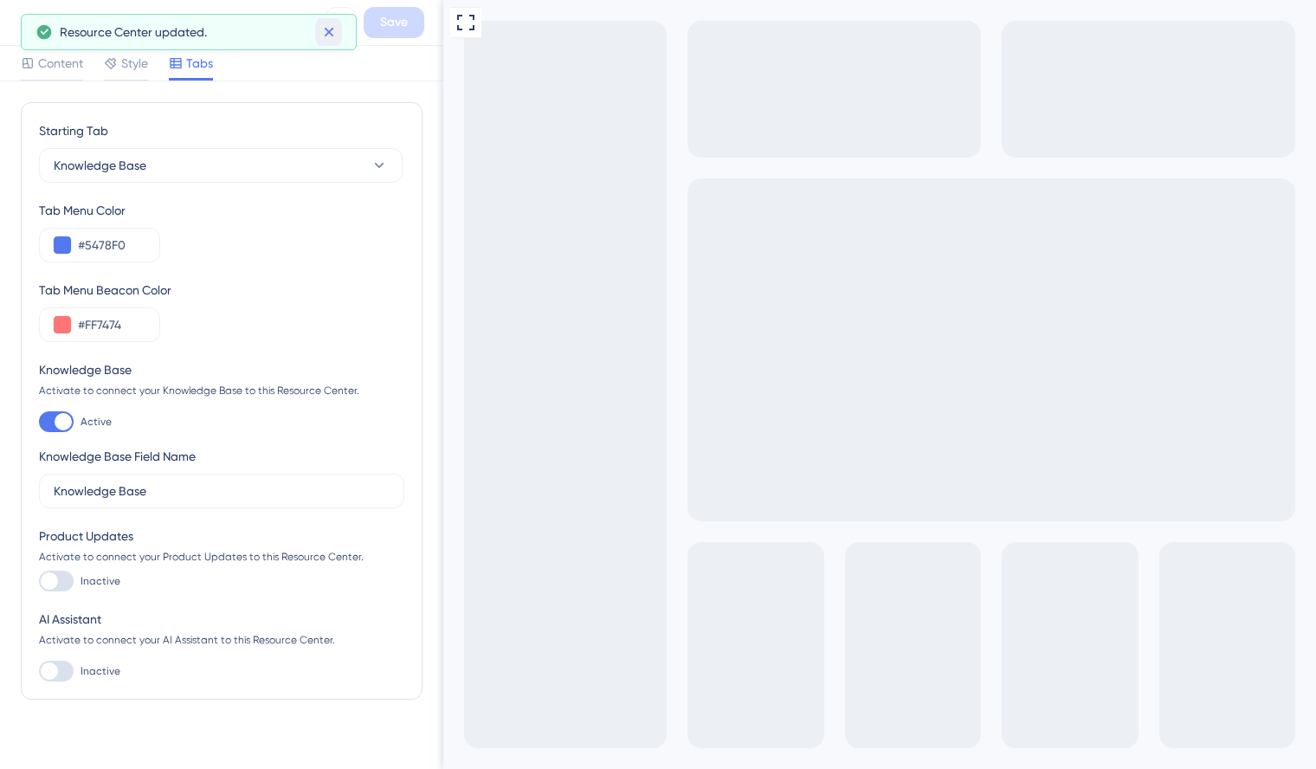
click at [323, 32] on icon at bounding box center [328, 31] width 17 height 17
click at [28, 27] on icon at bounding box center [26, 22] width 7 height 11
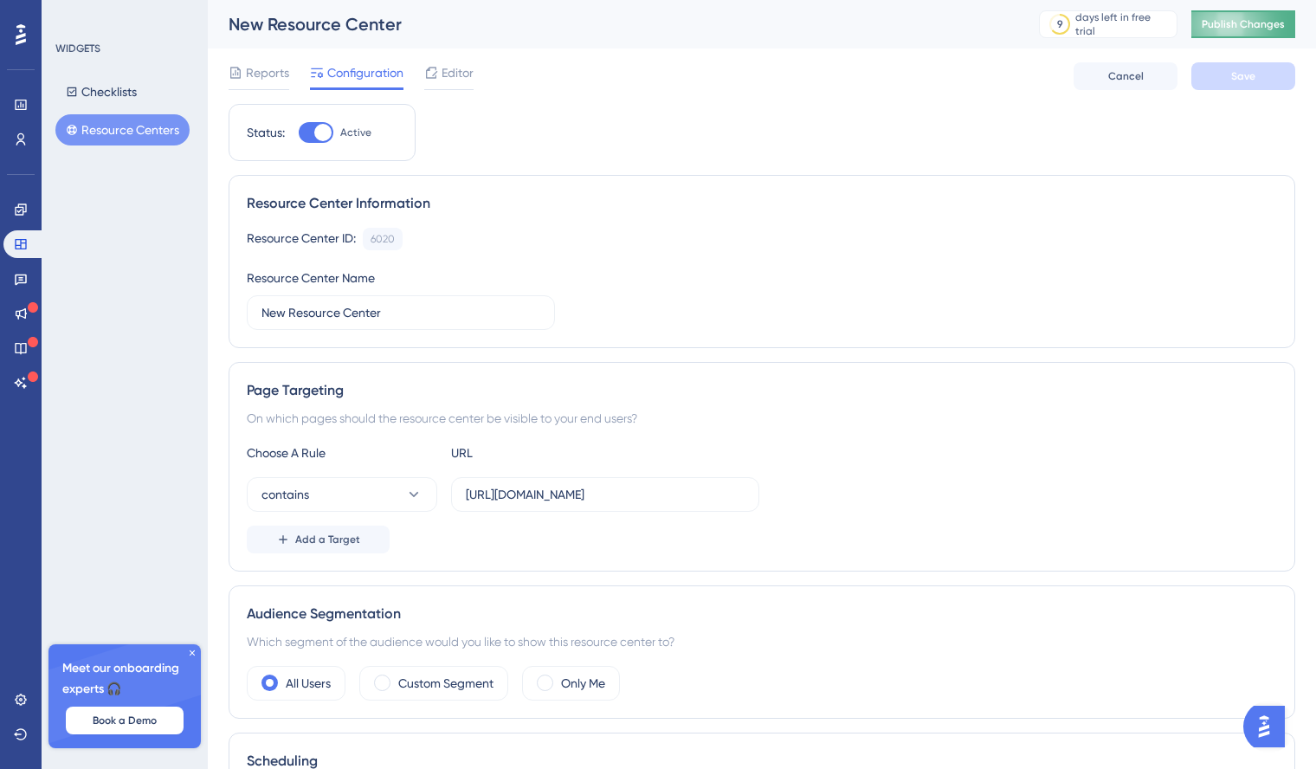
click at [1247, 26] on span "Publish Changes" at bounding box center [1243, 24] width 83 height 14
